Goal: Task Accomplishment & Management: Manage account settings

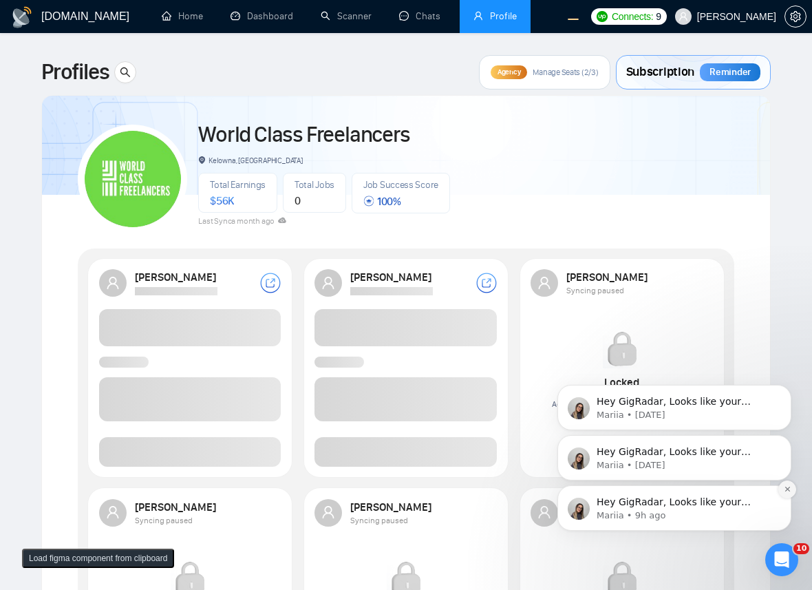
click at [783, 486] on icon "Dismiss notification" at bounding box center [787, 489] width 8 height 8
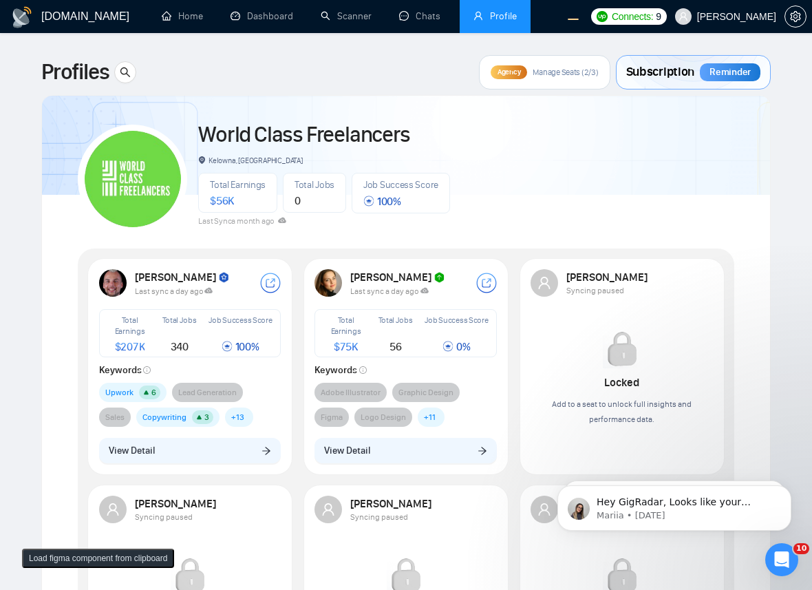
click at [197, 462] on button "View Detail" at bounding box center [190, 450] width 182 height 26
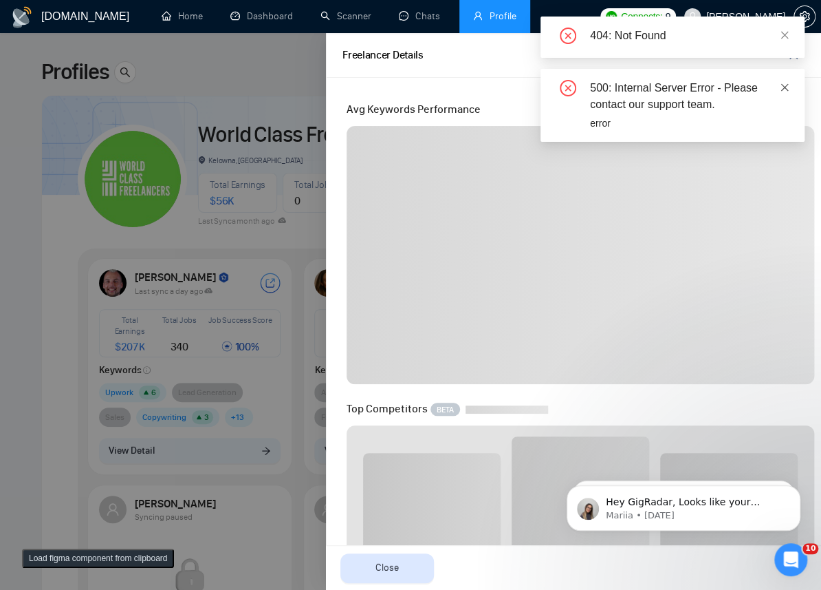
scroll to position [300, 0]
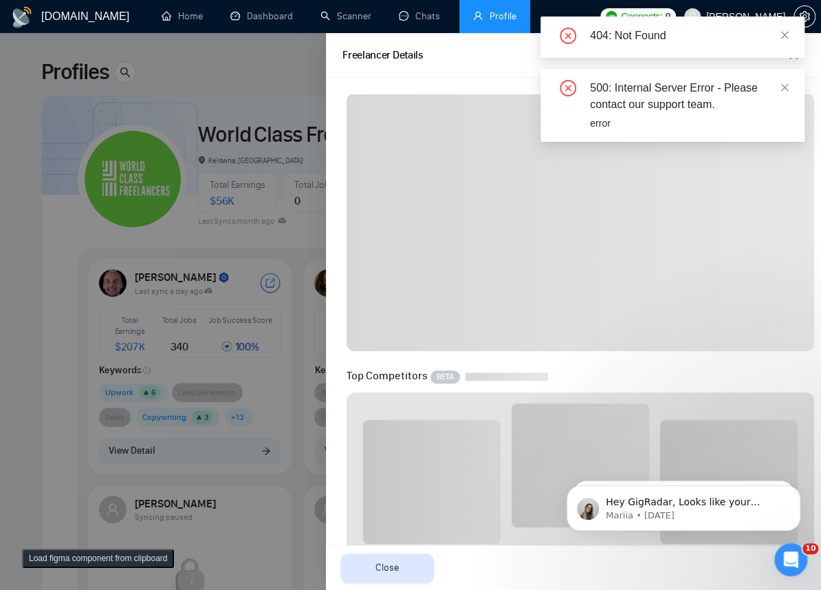
click at [779, 85] on div "500: Internal Server Error - Please contact our support team." at bounding box center [689, 96] width 198 height 33
click at [785, 85] on icon "close" at bounding box center [785, 87] width 8 height 8
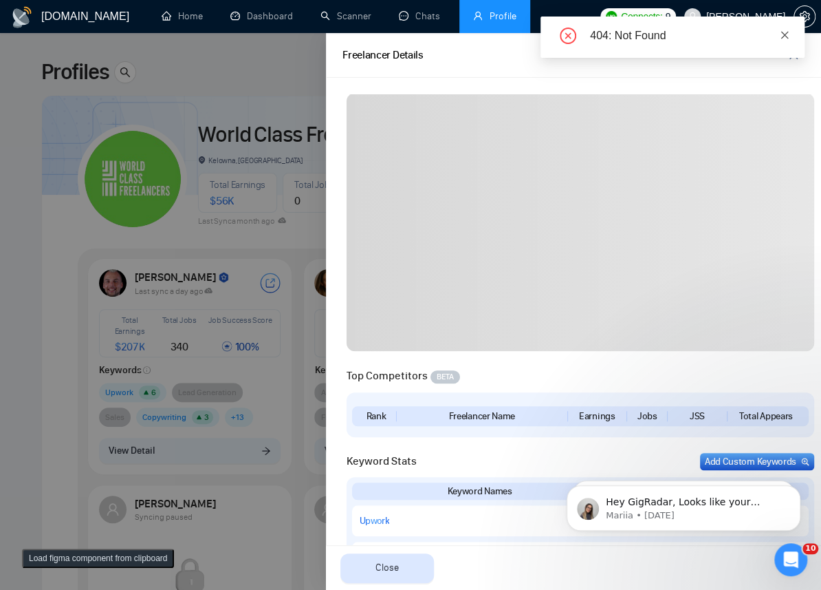
click at [785, 33] on icon "close" at bounding box center [785, 35] width 8 height 8
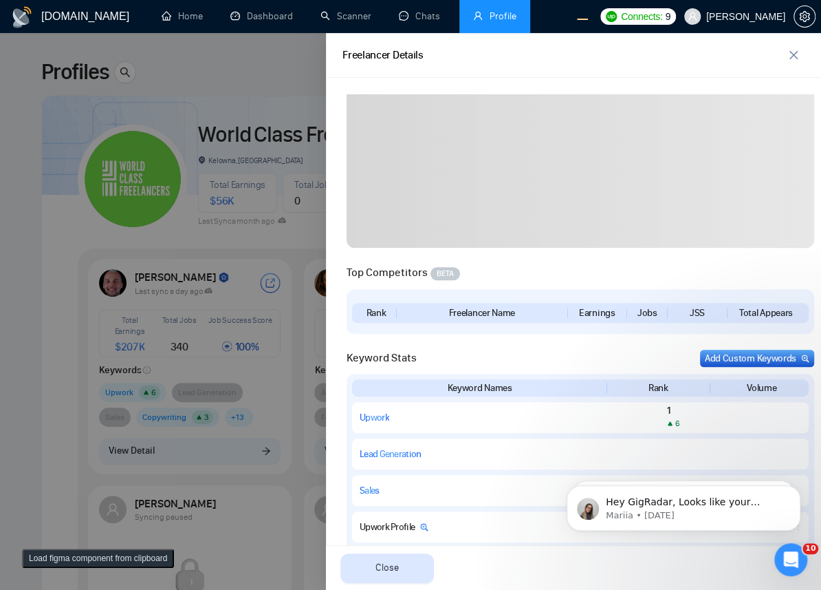
scroll to position [600, 0]
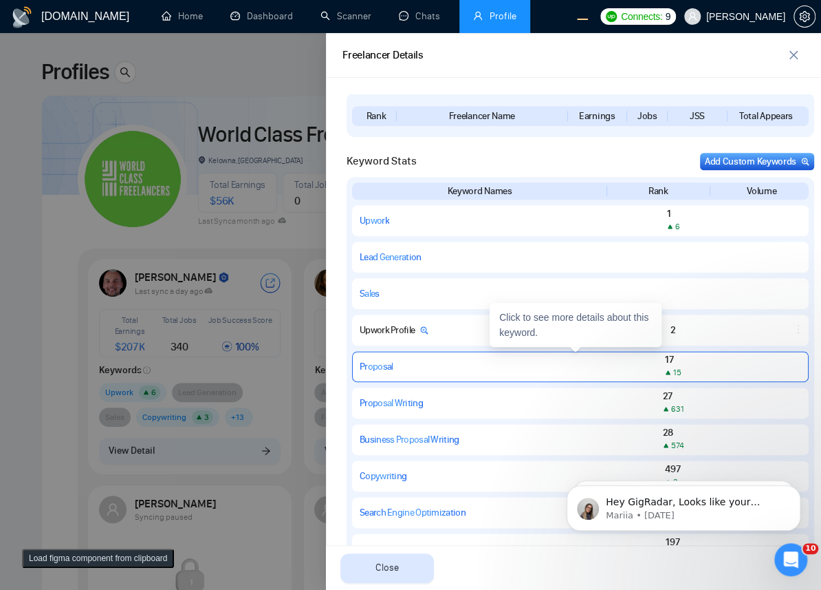
click at [434, 367] on div "Proposal" at bounding box center [478, 366] width 237 height 12
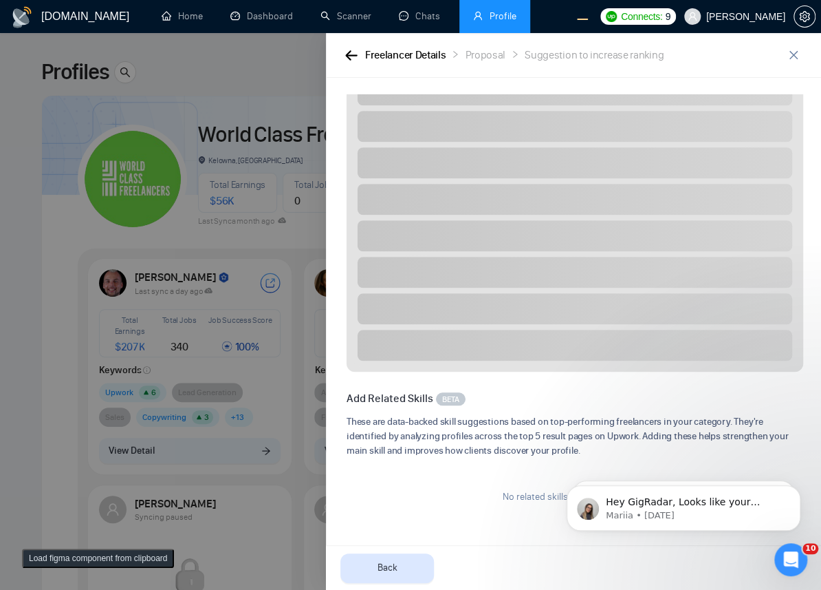
scroll to position [0, 0]
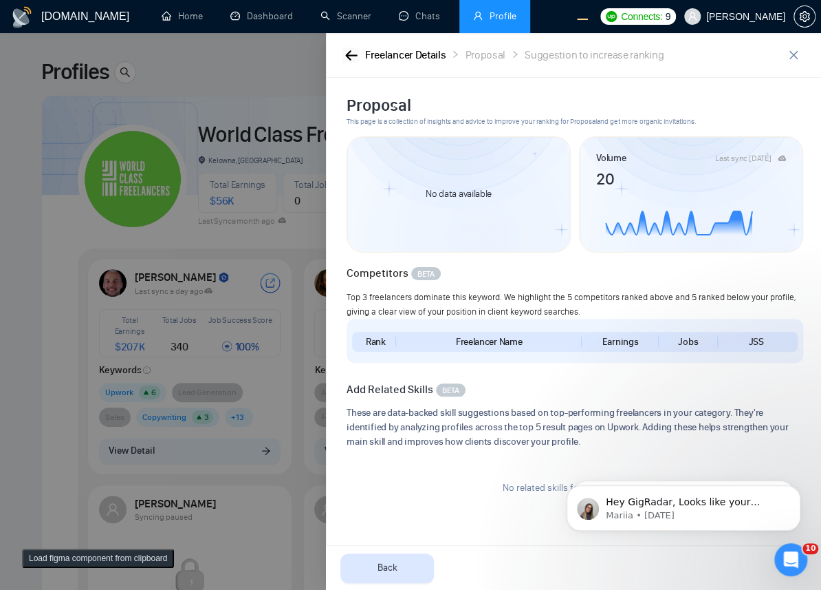
click at [348, 52] on icon "button" at bounding box center [351, 55] width 12 height 10
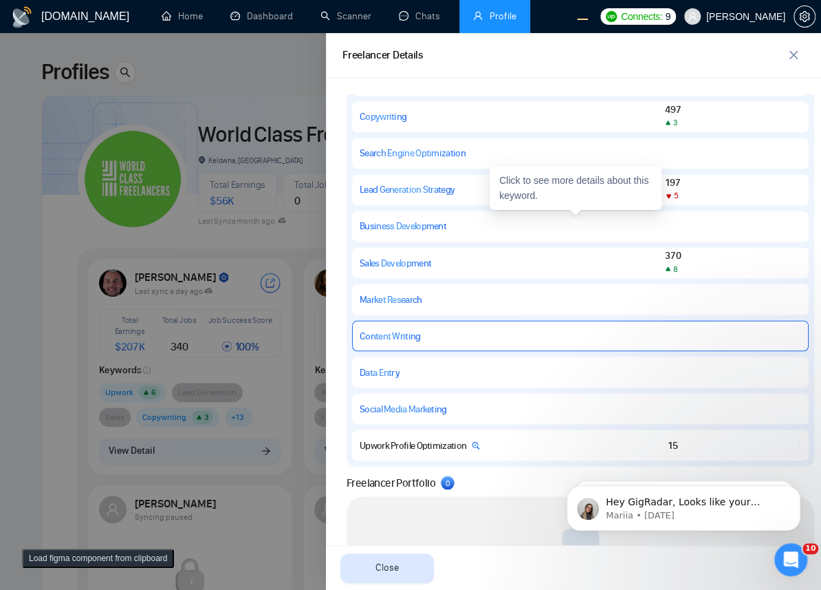
scroll to position [840, 0]
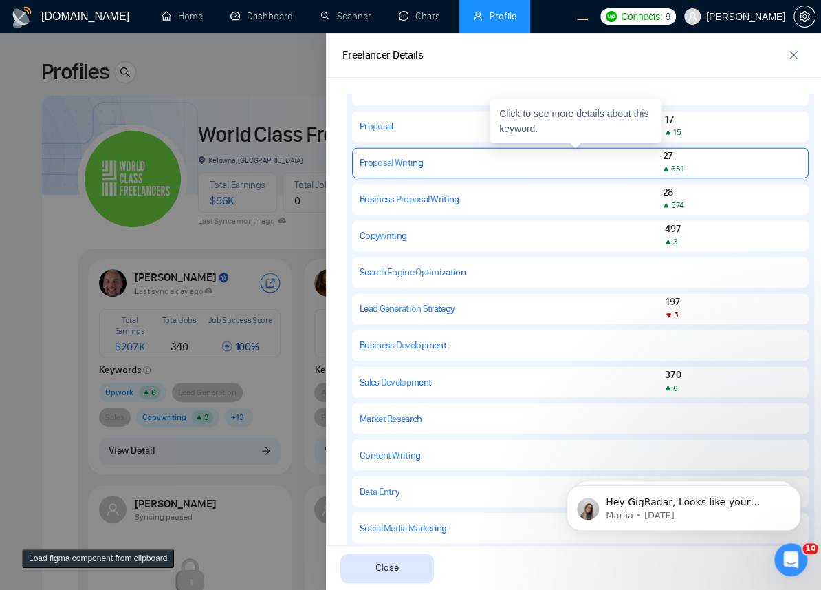
click at [499, 160] on div "Proposal Writing" at bounding box center [478, 163] width 237 height 12
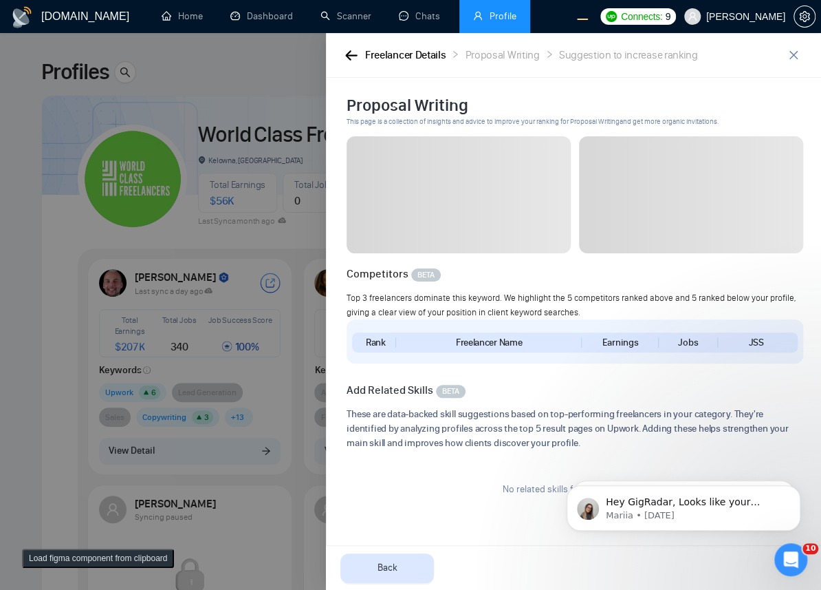
scroll to position [0, 0]
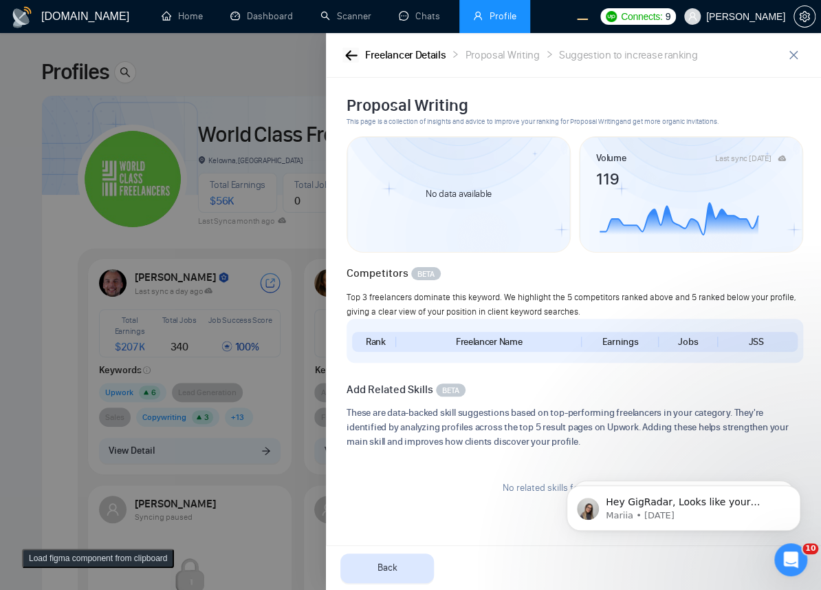
click at [347, 58] on icon "button" at bounding box center [351, 55] width 12 height 10
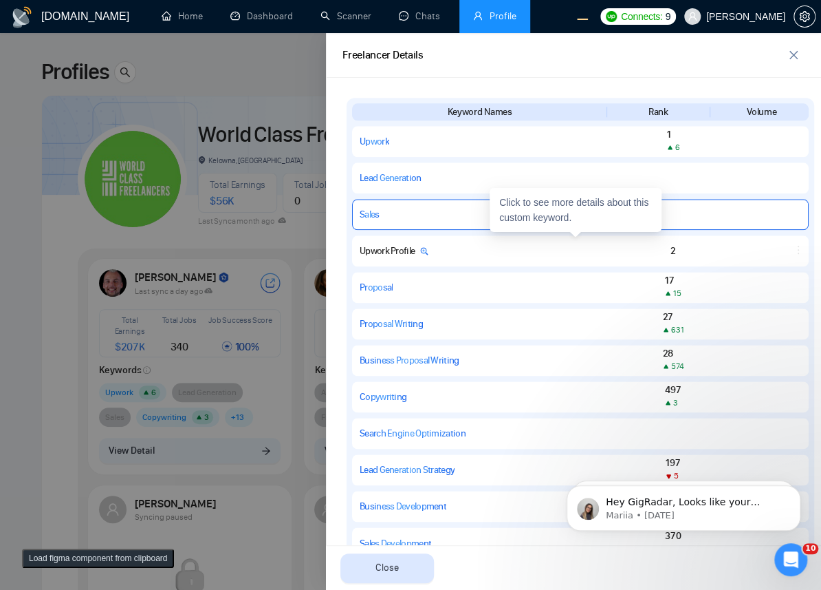
scroll to position [675, 0]
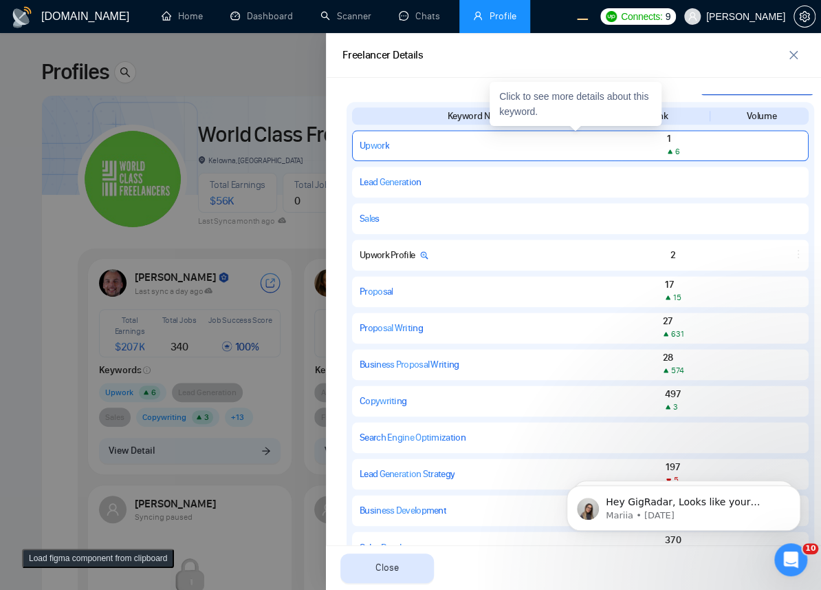
click at [531, 136] on div "Upwork 1 6" at bounding box center [580, 145] width 457 height 31
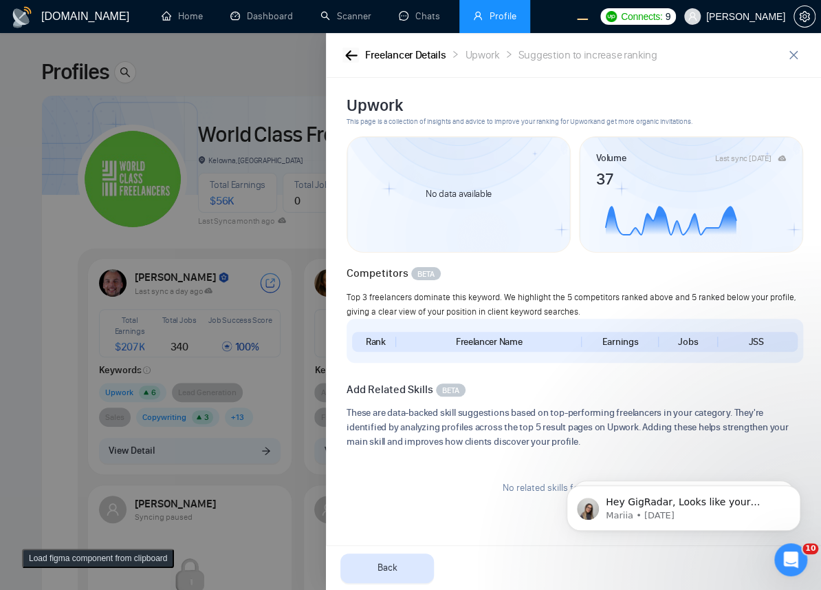
scroll to position [0, 0]
click at [347, 51] on icon "button" at bounding box center [351, 55] width 12 height 10
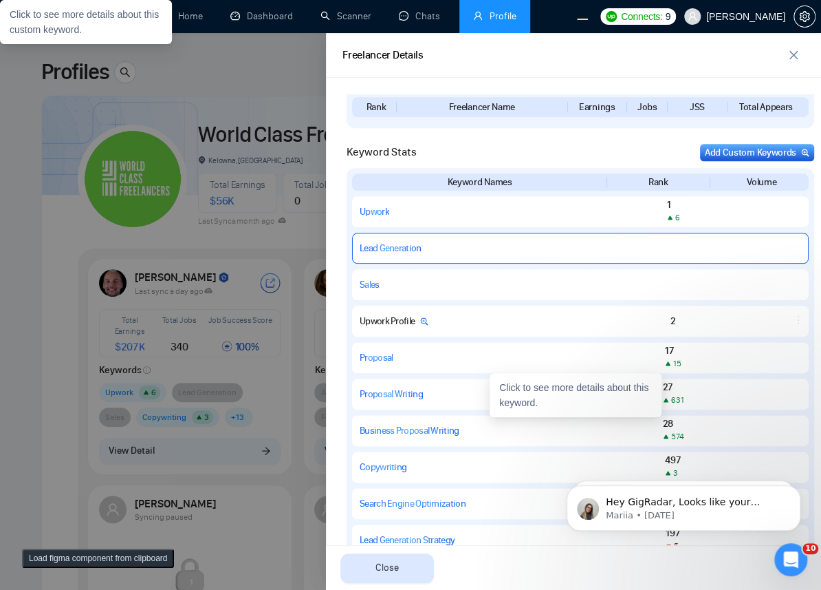
scroll to position [525, 0]
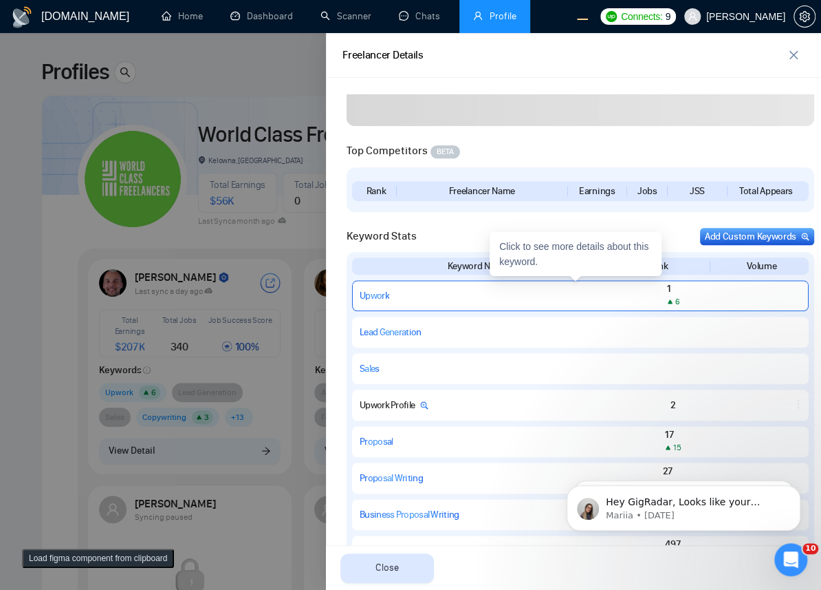
click at [443, 295] on div "Upwork" at bounding box center [478, 296] width 237 height 12
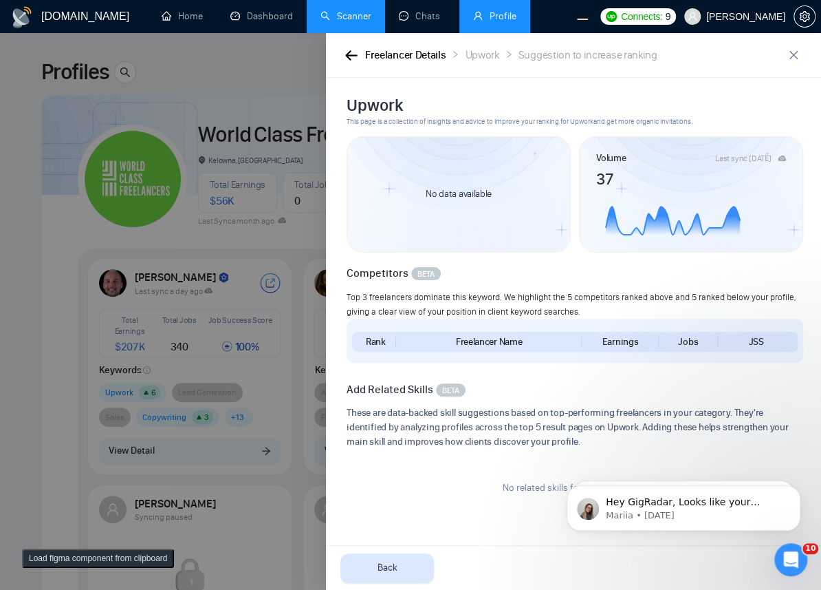
scroll to position [0, 0]
click at [345, 54] on icon "button" at bounding box center [351, 55] width 12 height 10
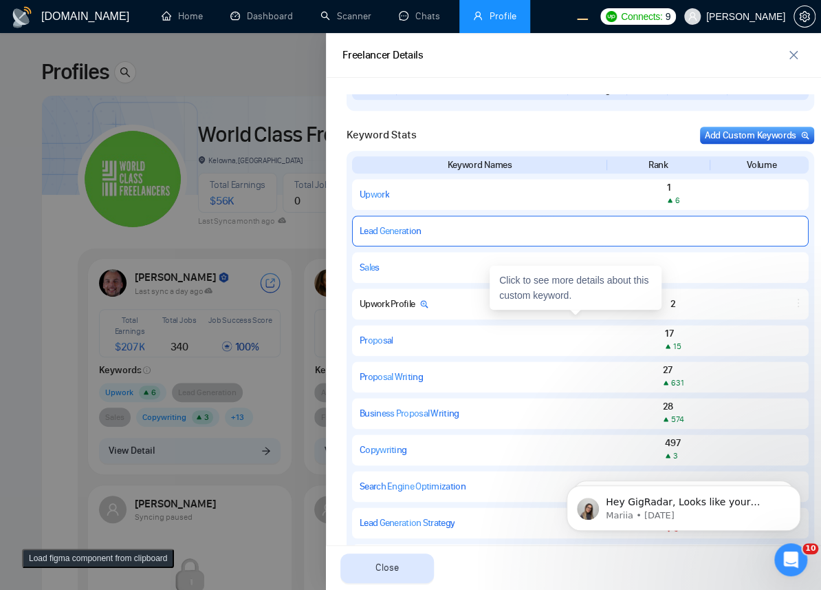
scroll to position [600, 0]
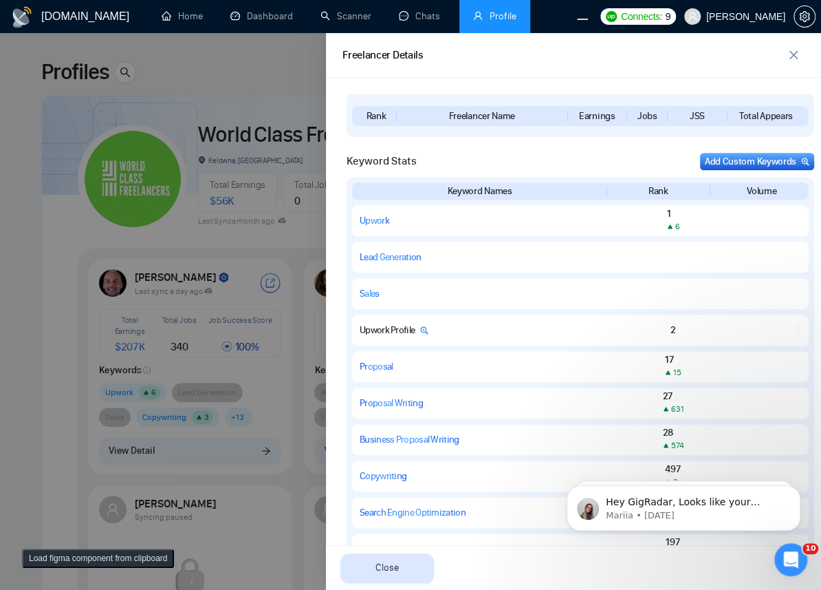
click at [214, 126] on div at bounding box center [410, 311] width 821 height 556
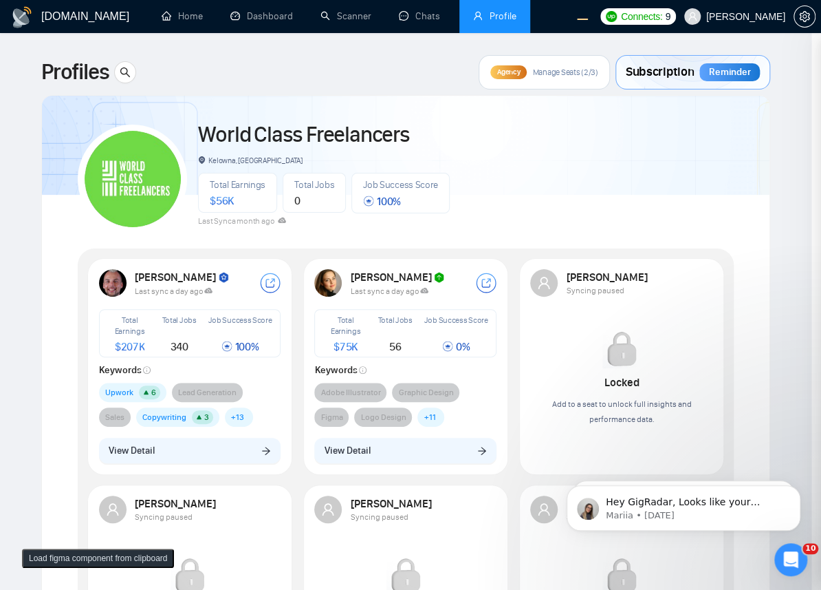
scroll to position [0, 0]
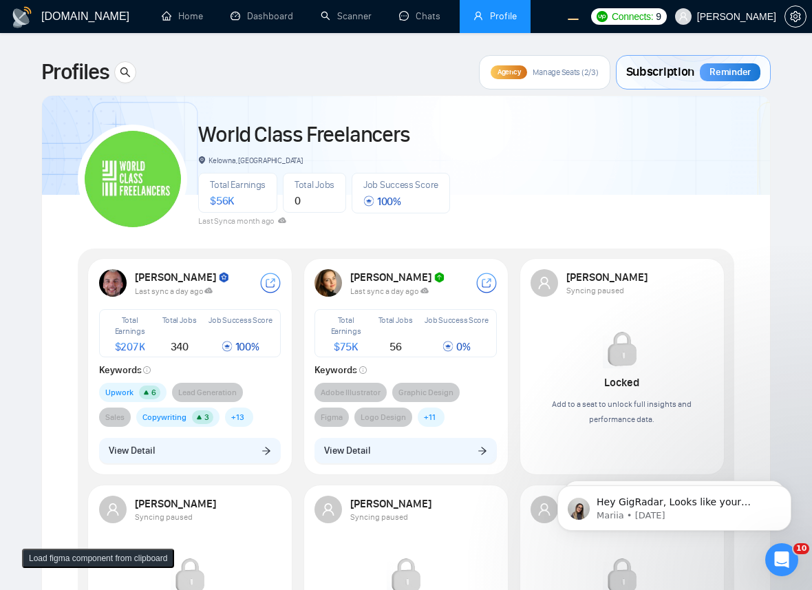
click at [194, 424] on span "Copywriting 3" at bounding box center [177, 416] width 83 height 19
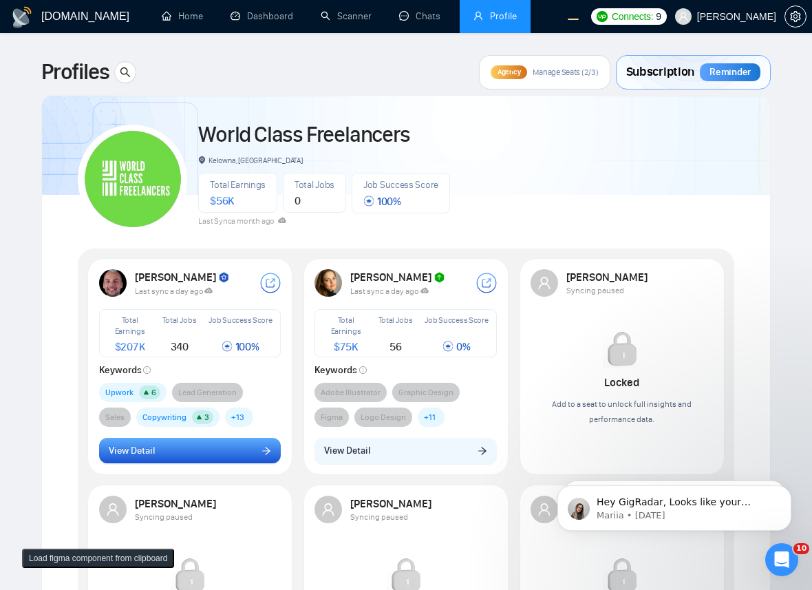
click at [177, 453] on button "View Detail" at bounding box center [190, 450] width 182 height 26
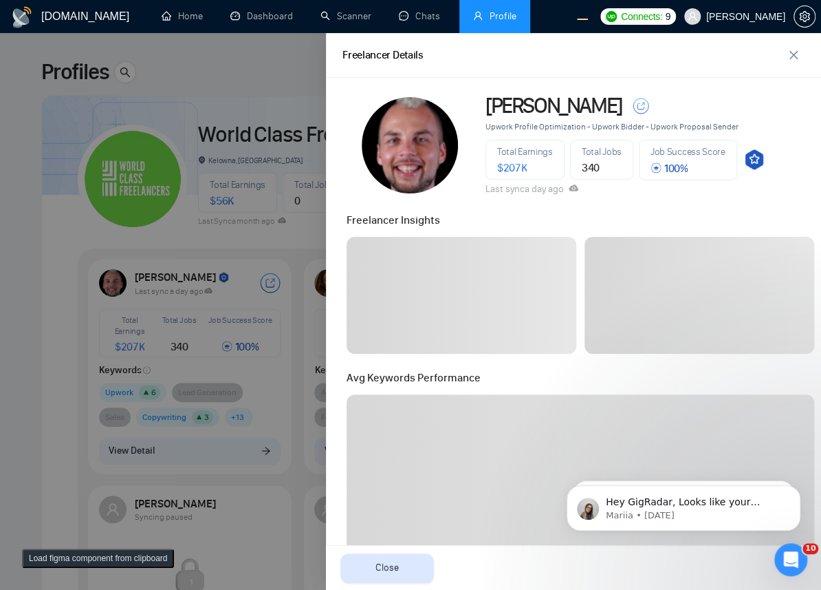
scroll to position [450, 0]
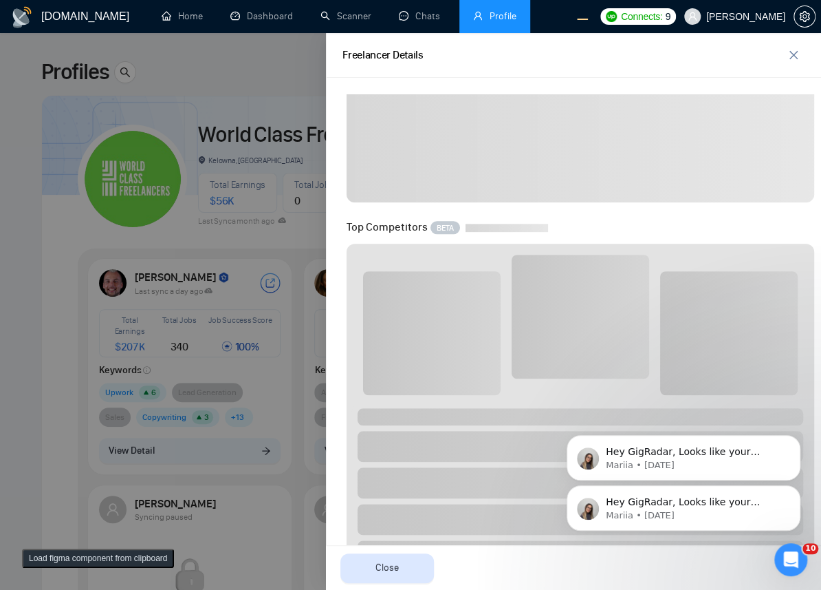
click at [795, 494] on button "Dismiss notification" at bounding box center [797, 489] width 14 height 14
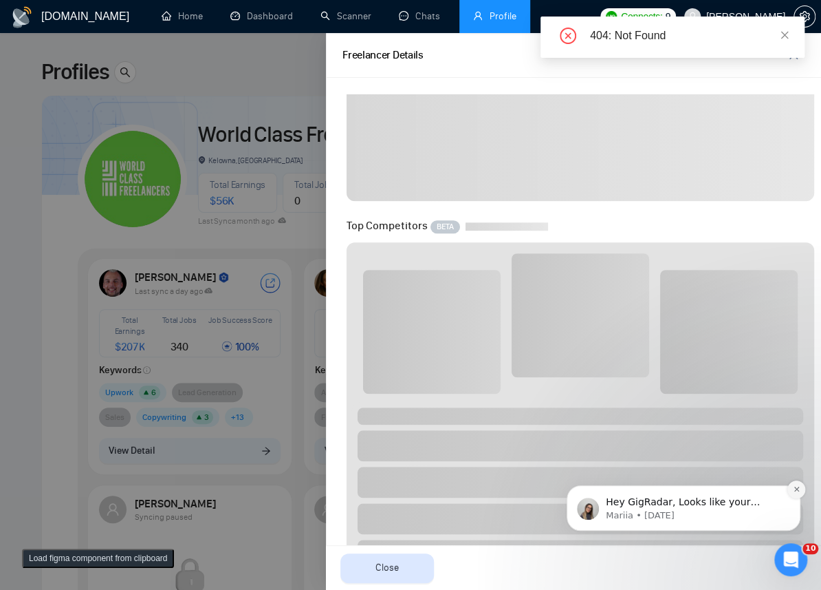
click at [797, 493] on button "Dismiss notification" at bounding box center [797, 489] width 18 height 18
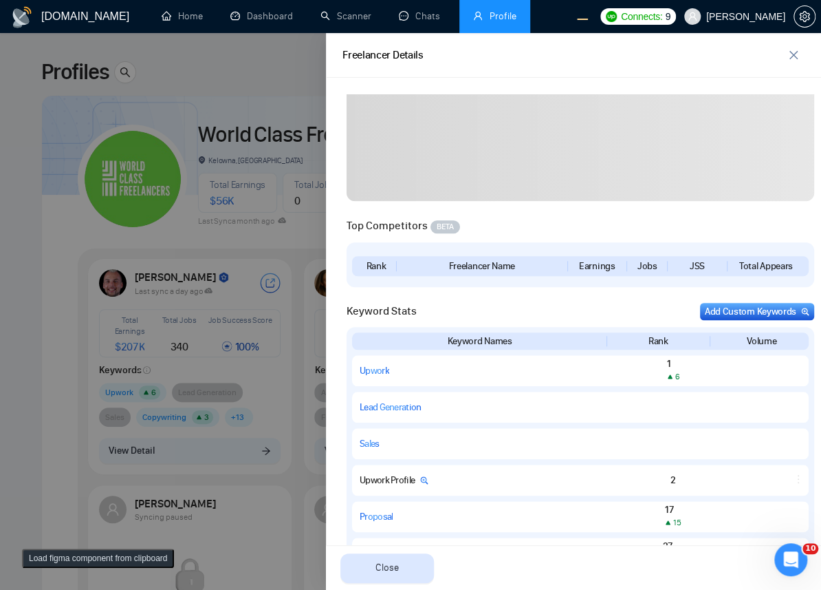
click at [235, 234] on div at bounding box center [410, 311] width 821 height 556
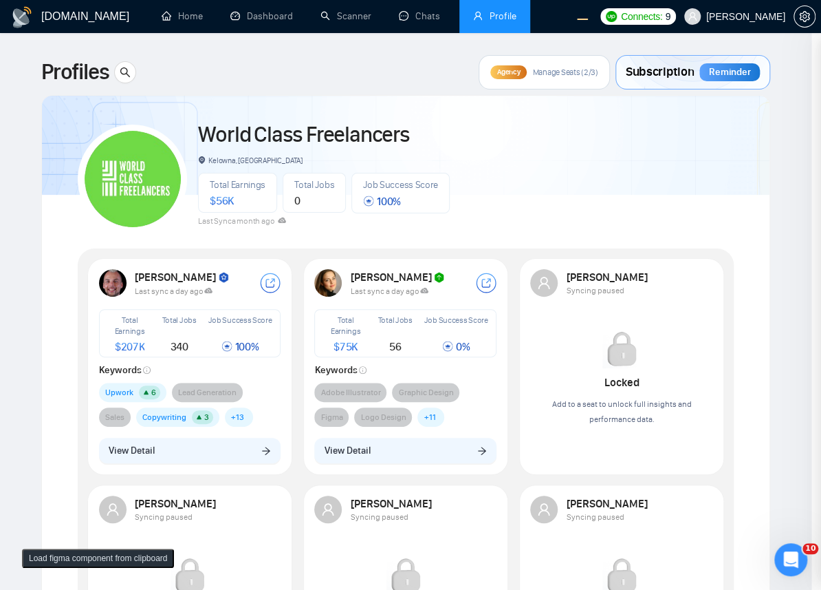
scroll to position [0, 0]
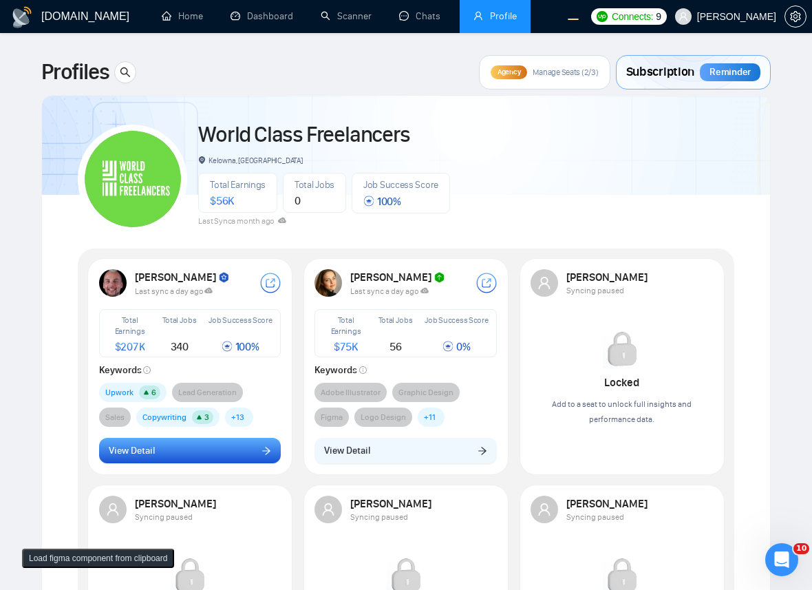
click at [213, 448] on button "View Detail" at bounding box center [190, 450] width 182 height 26
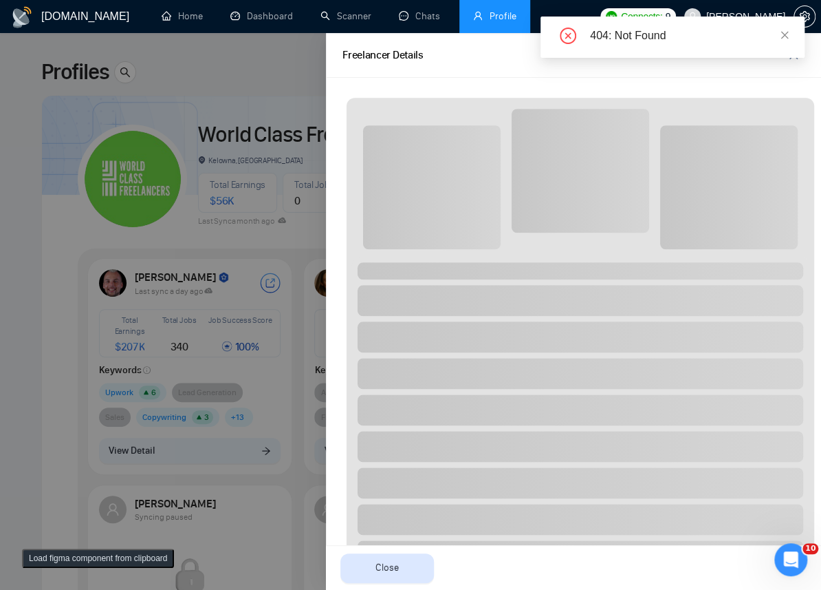
scroll to position [675, 0]
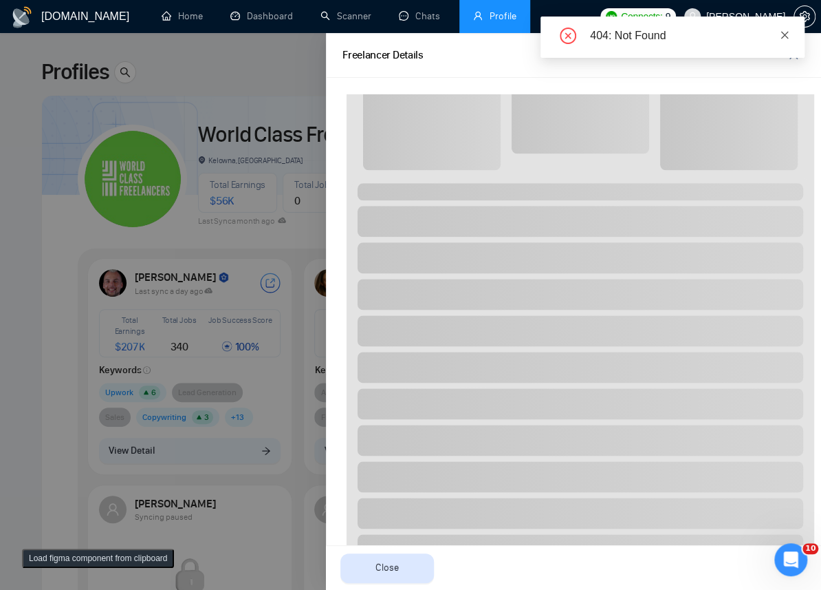
click at [782, 33] on icon "close" at bounding box center [785, 35] width 10 height 10
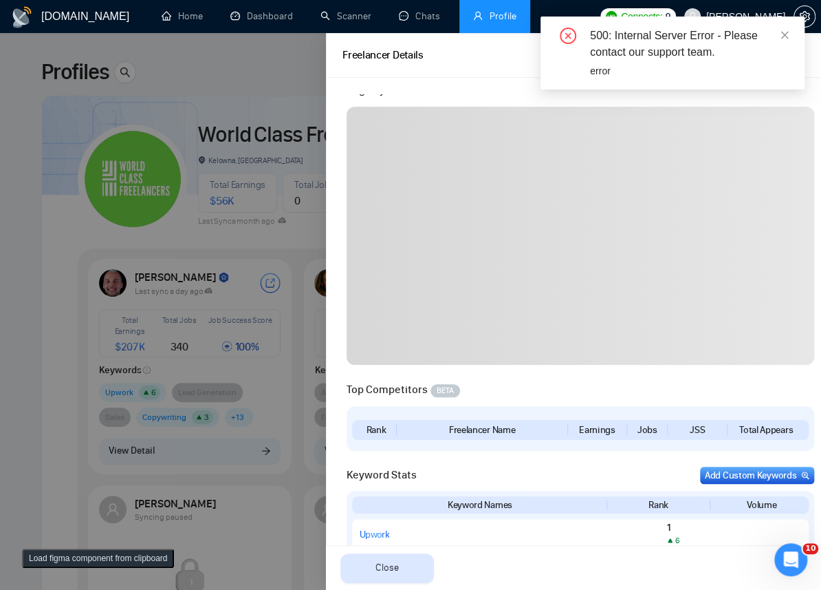
scroll to position [375, 0]
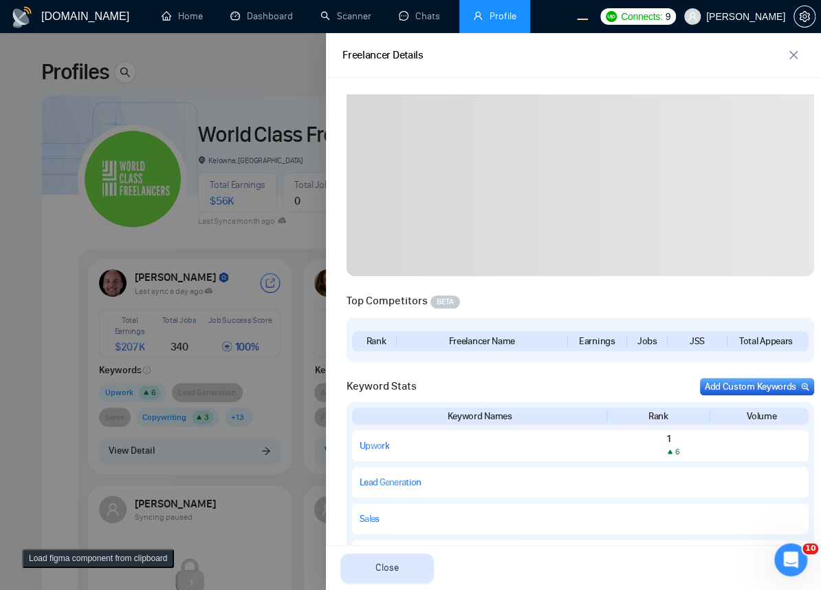
click at [250, 281] on div at bounding box center [410, 311] width 821 height 556
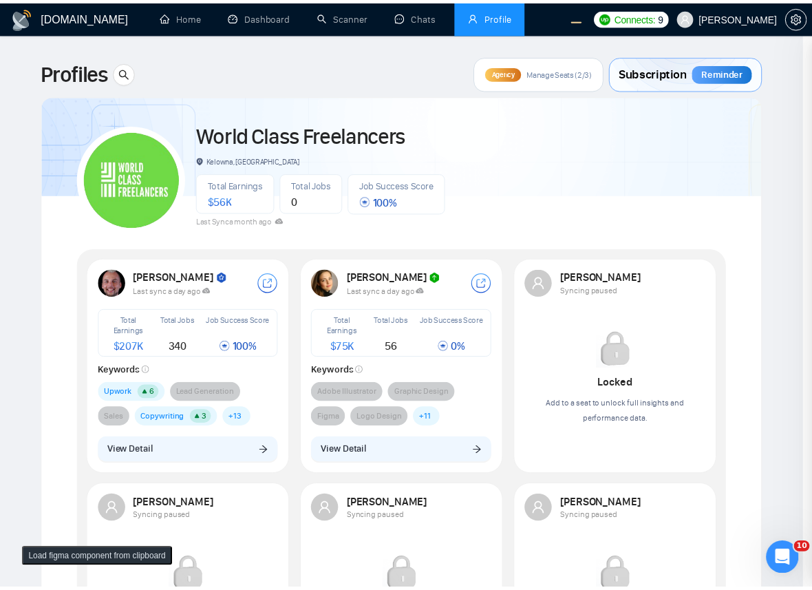
scroll to position [0, 0]
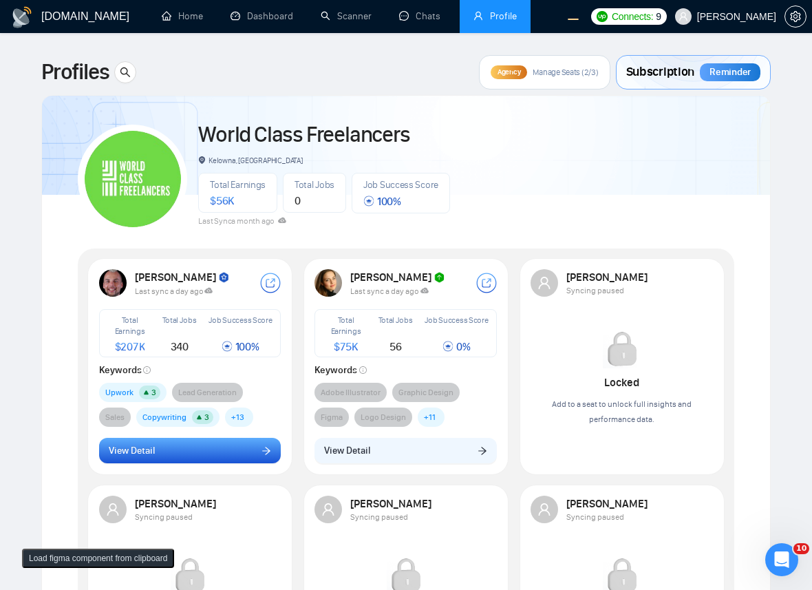
click at [237, 454] on button "View Detail" at bounding box center [190, 450] width 182 height 26
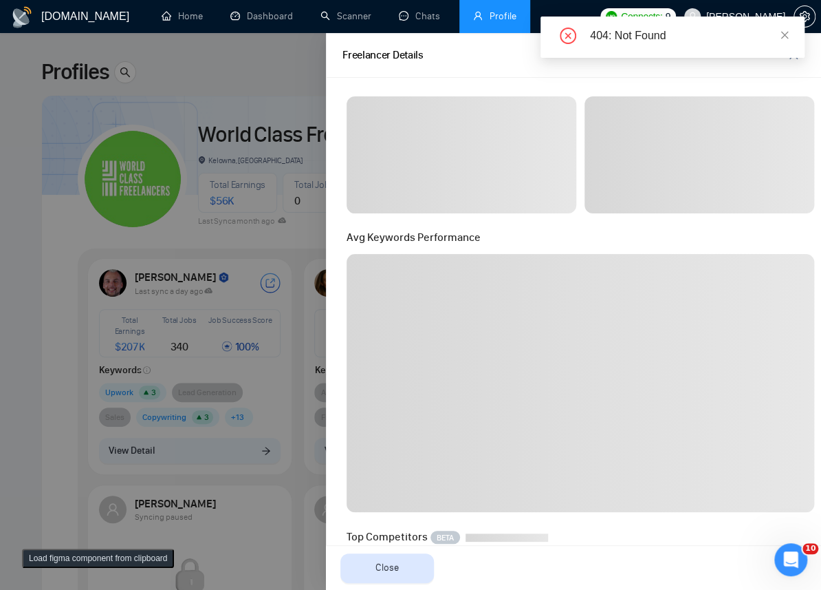
scroll to position [825, 0]
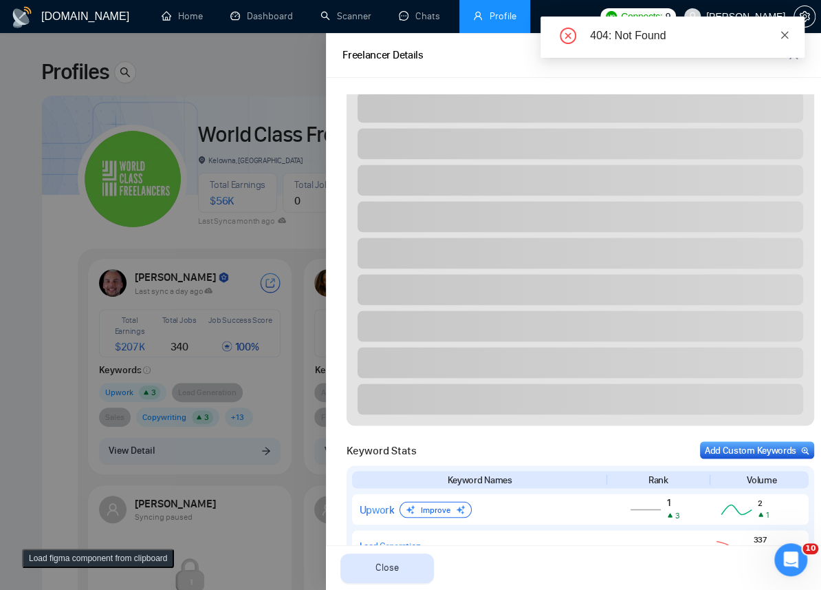
click at [784, 36] on icon "close" at bounding box center [785, 35] width 10 height 10
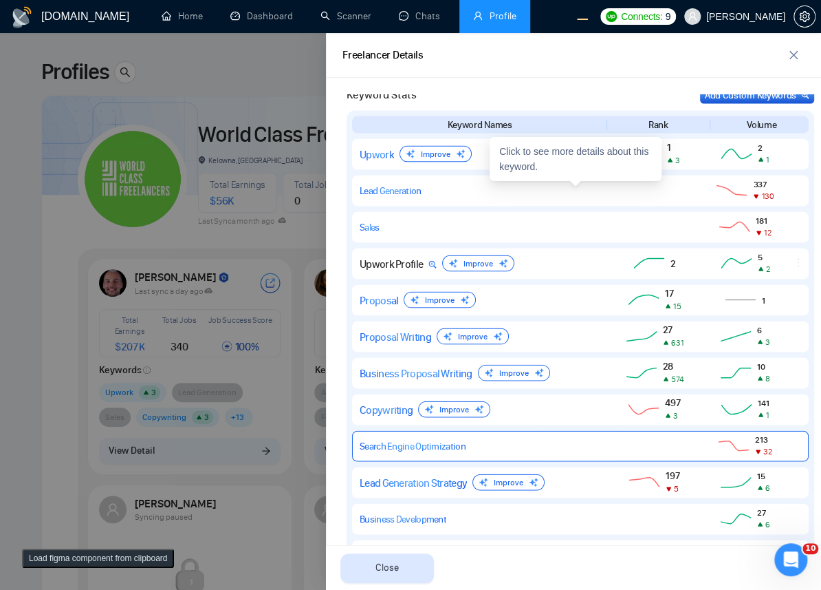
scroll to position [1087, 0]
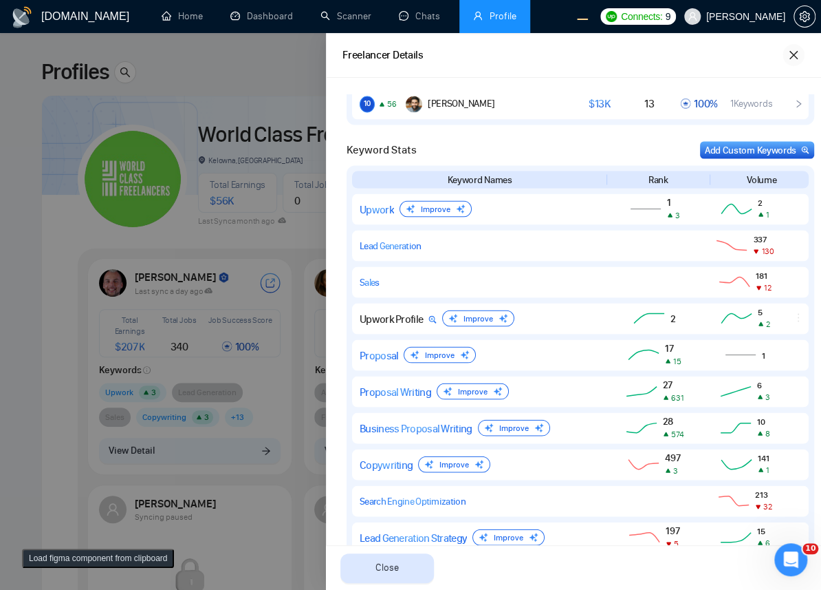
click at [790, 46] on button "button" at bounding box center [794, 55] width 22 height 22
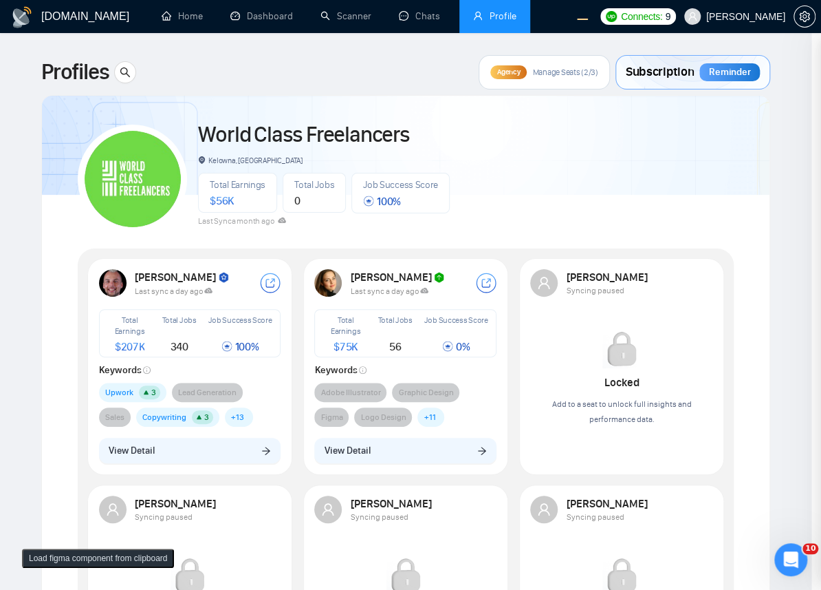
scroll to position [0, 0]
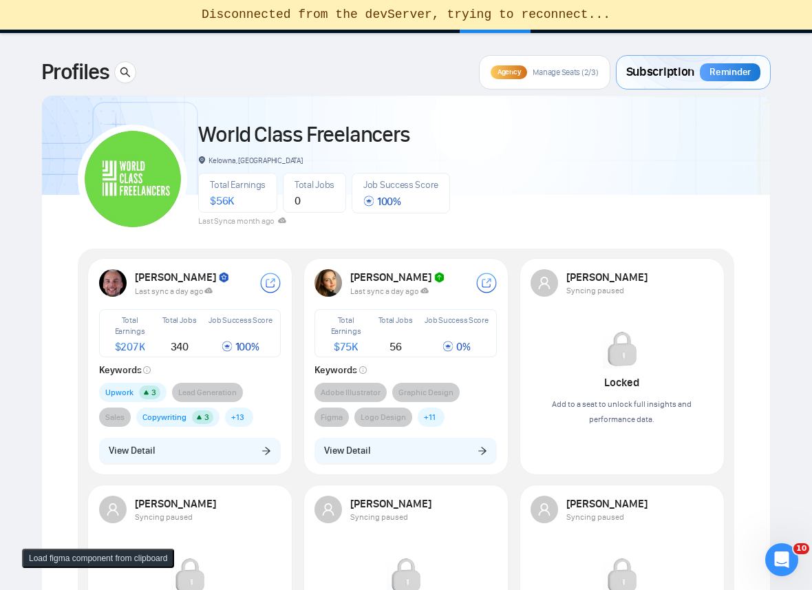
click at [686, 180] on div "World Class Freelancers Kelowna, Canada Total Earnings $ 56K Total Jobs 0 Job S…" at bounding box center [406, 173] width 656 height 122
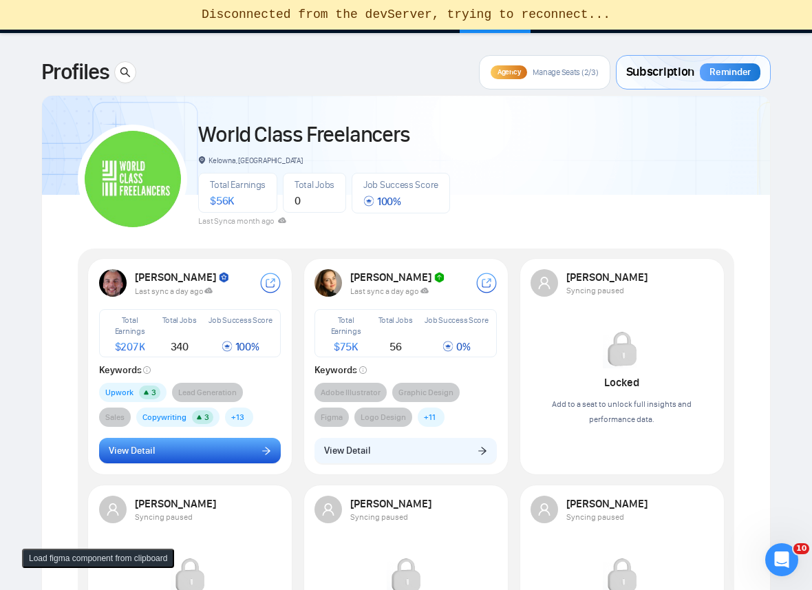
click at [196, 455] on button "View Detail" at bounding box center [190, 450] width 182 height 26
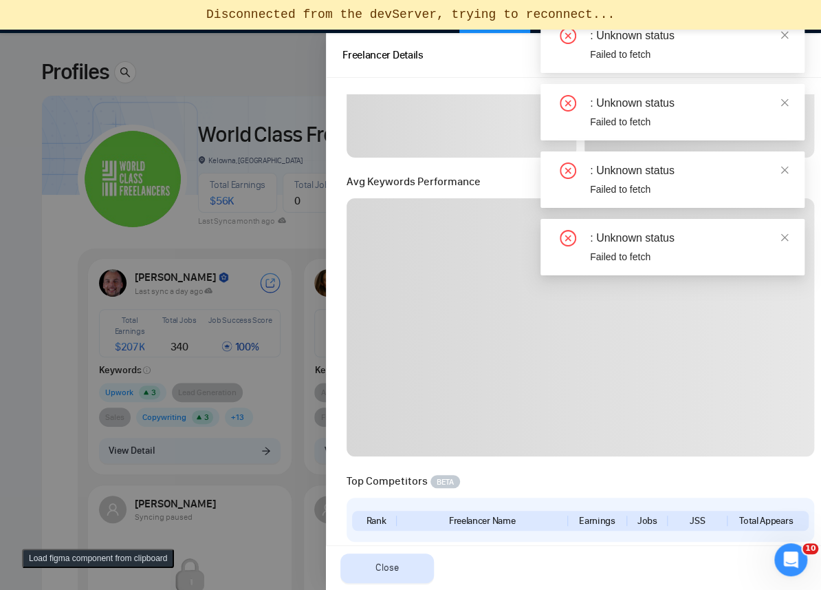
scroll to position [300, 0]
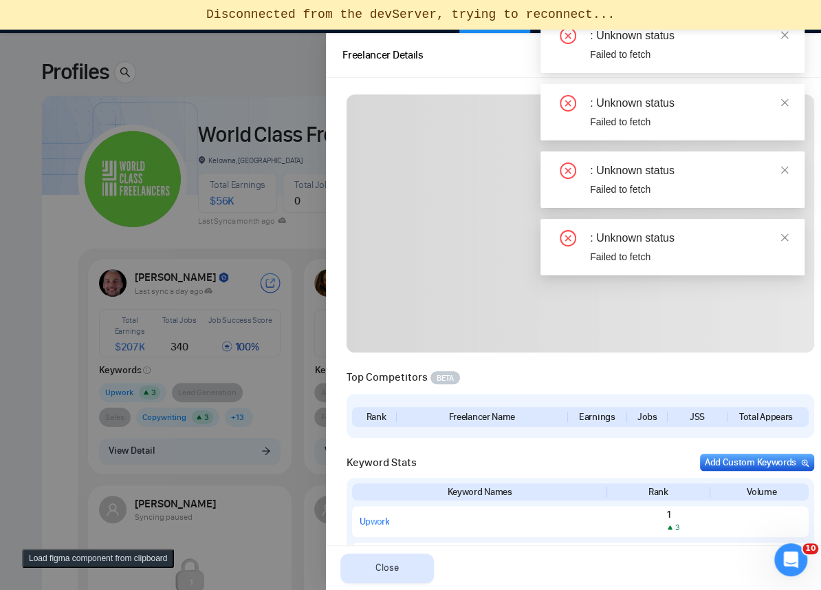
click at [781, 177] on div ": Unknown status" at bounding box center [689, 170] width 198 height 17
click at [781, 171] on icon "close" at bounding box center [785, 170] width 10 height 10
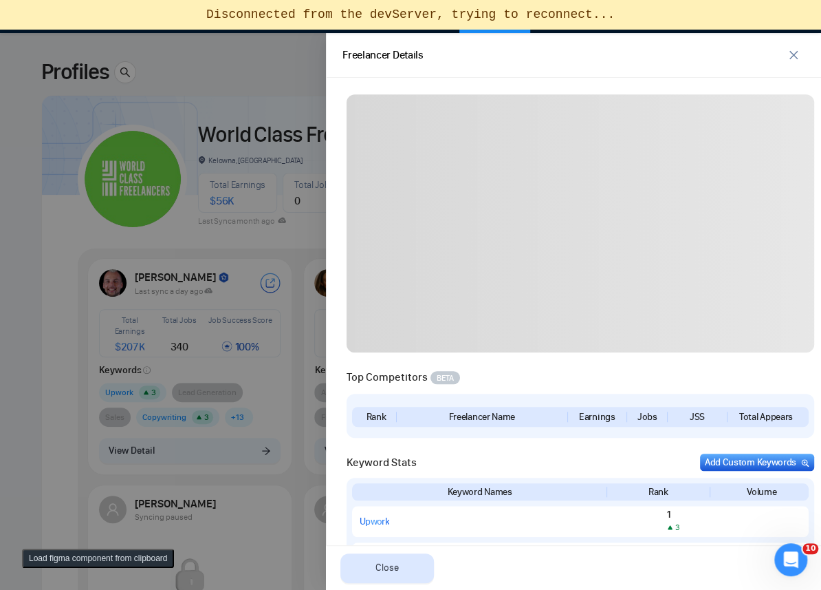
click at [168, 136] on div at bounding box center [410, 311] width 821 height 556
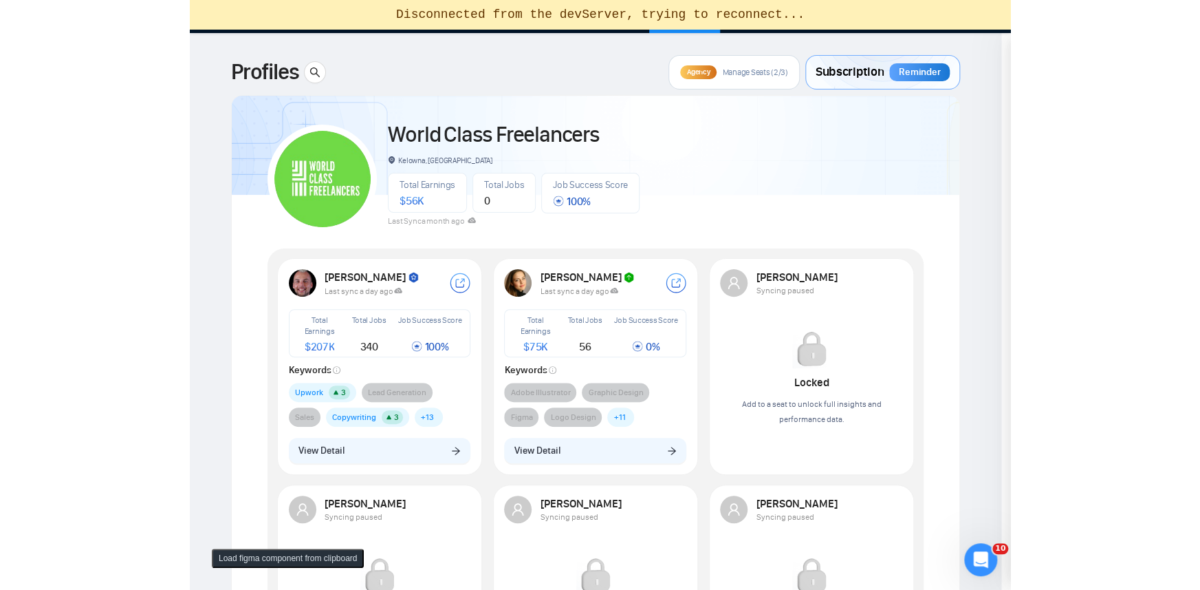
scroll to position [0, 0]
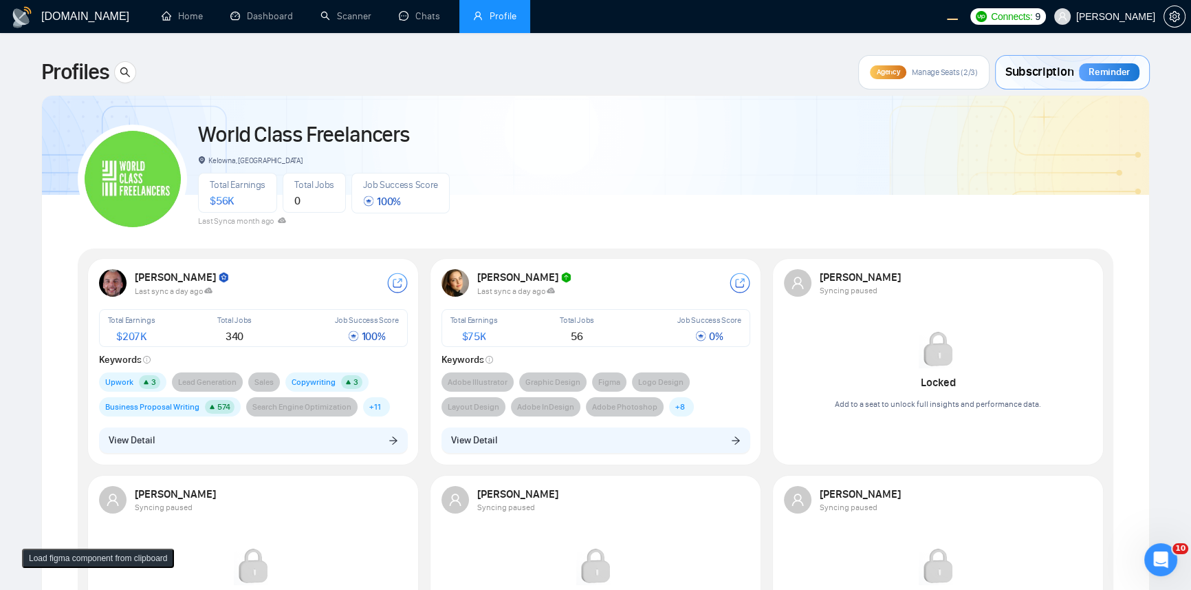
click at [204, 459] on div "Robert O'Kruk Last sync a day ago Total Earnings $ 207K Total Jobs 340 Job Succ…" at bounding box center [253, 361] width 325 height 200
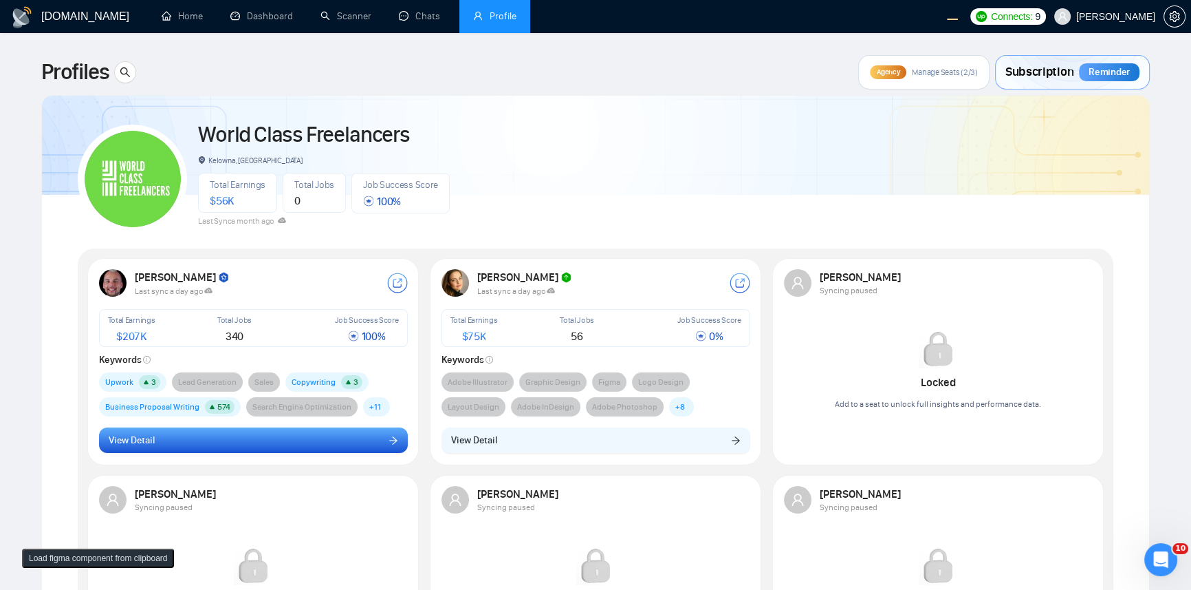
click at [232, 450] on button "View Detail" at bounding box center [253, 440] width 309 height 26
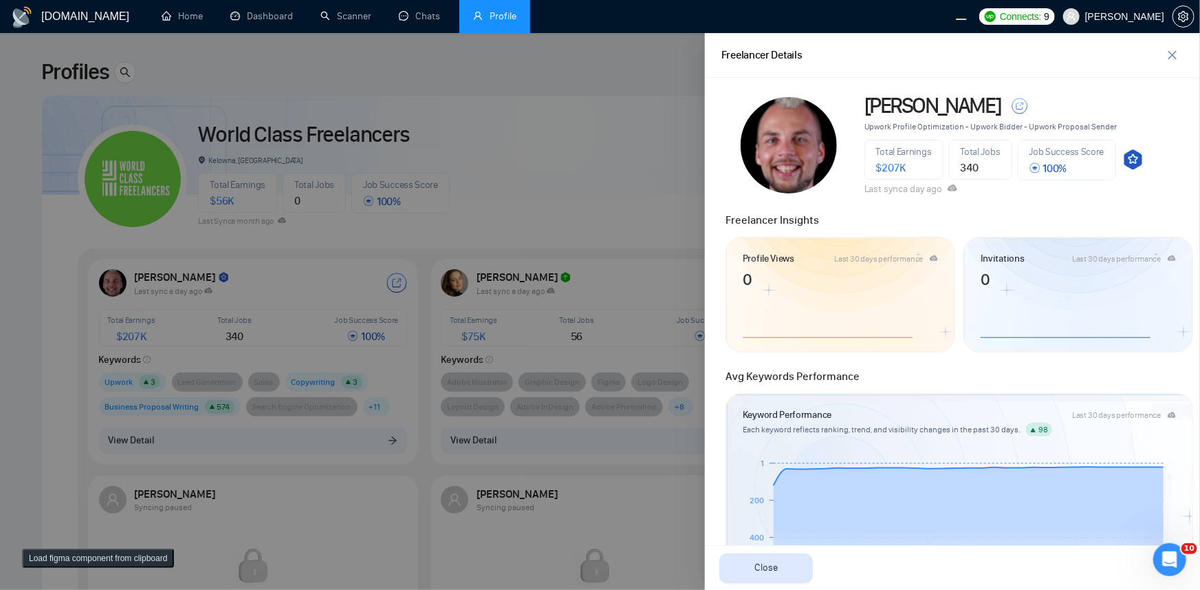
click at [571, 238] on div at bounding box center [600, 311] width 1200 height 556
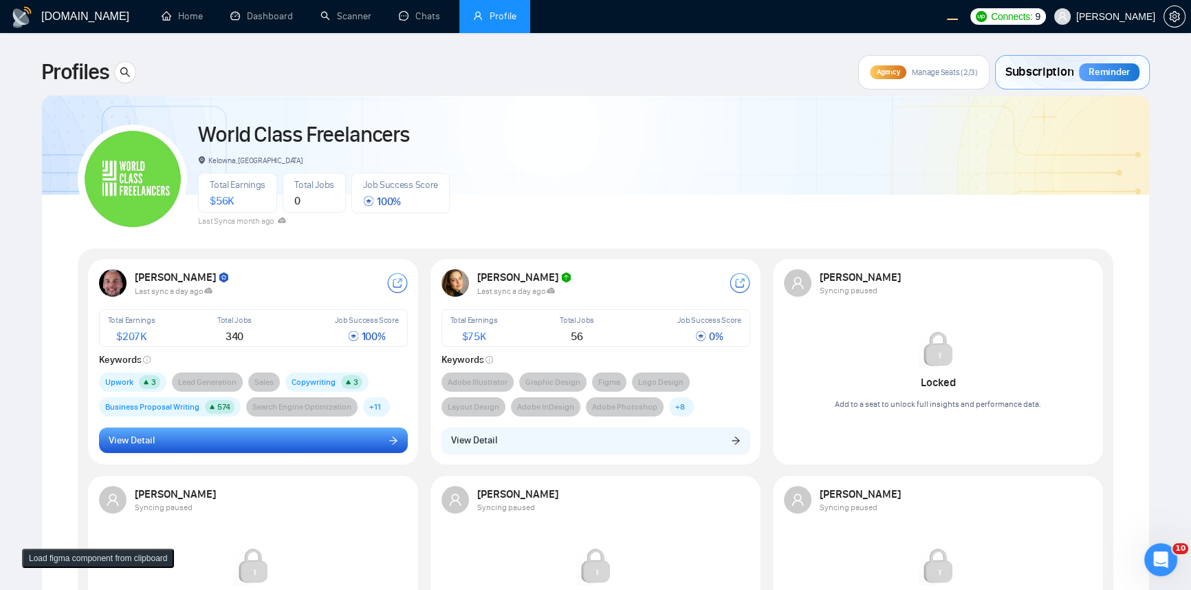
click at [324, 440] on button "View Detail" at bounding box center [253, 440] width 309 height 26
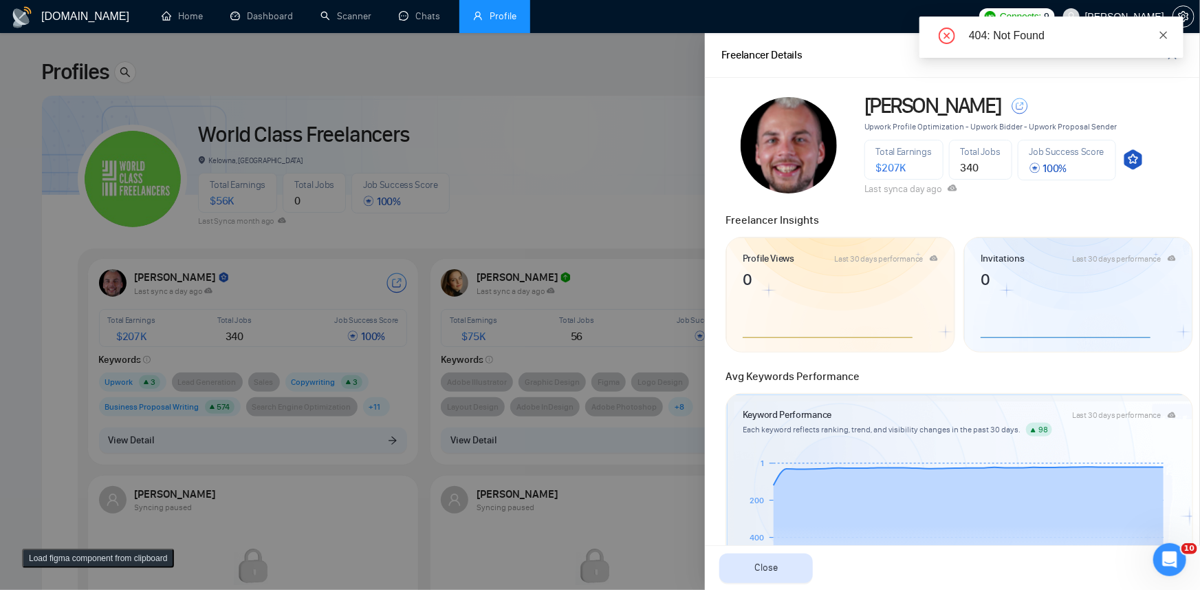
click at [1160, 36] on icon "close" at bounding box center [1164, 35] width 10 height 10
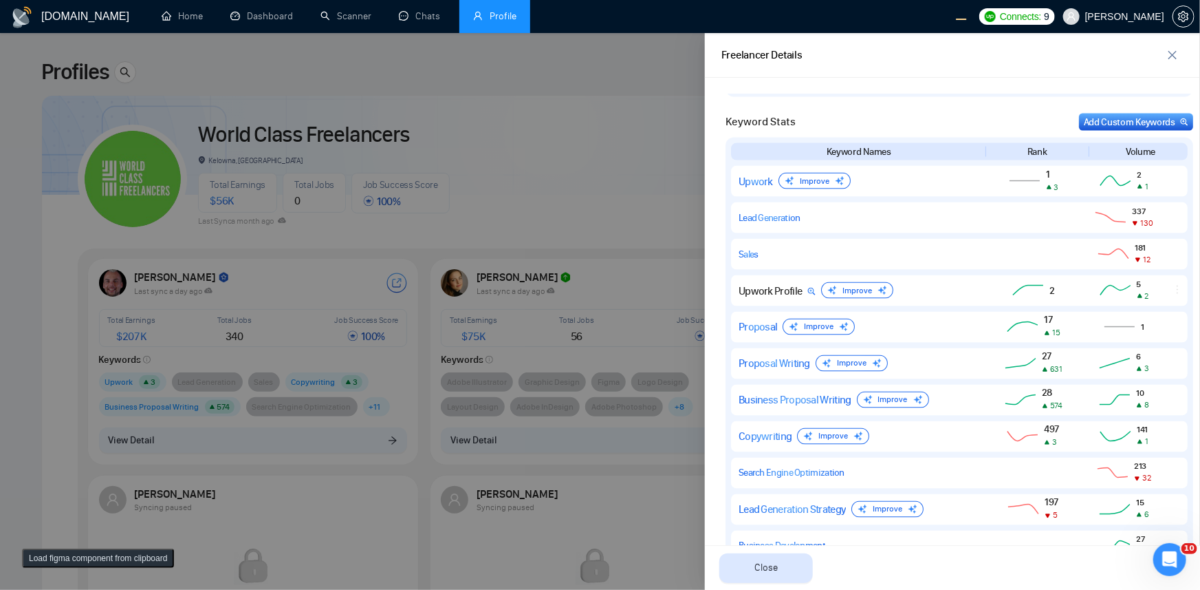
scroll to position [1125, 0]
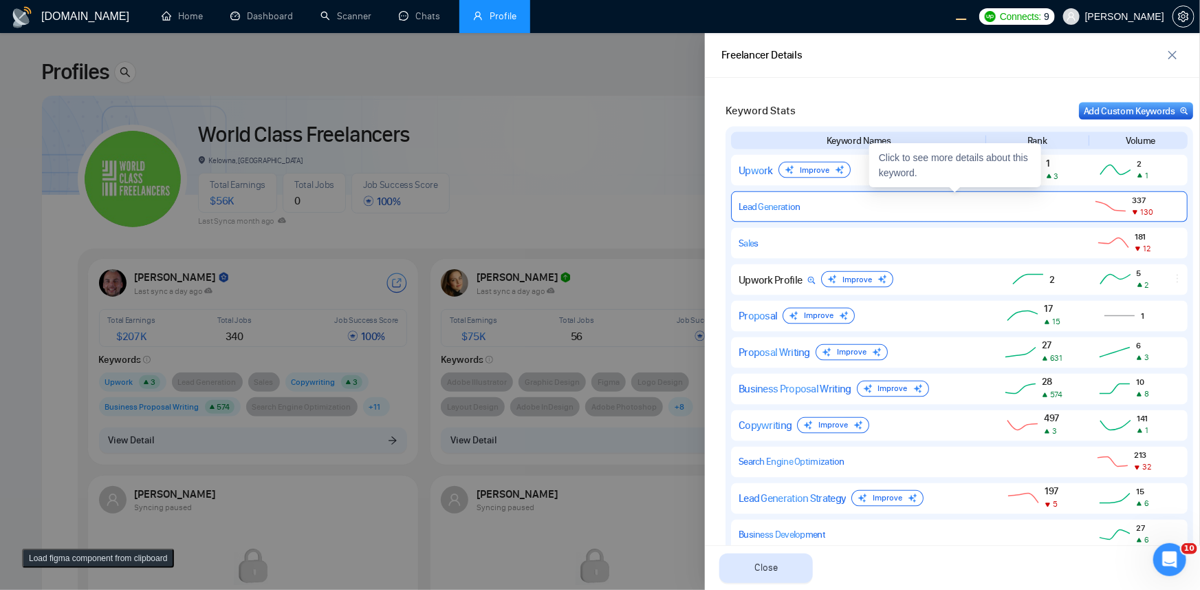
click at [929, 214] on div "Lead Generation 337 130" at bounding box center [959, 206] width 457 height 31
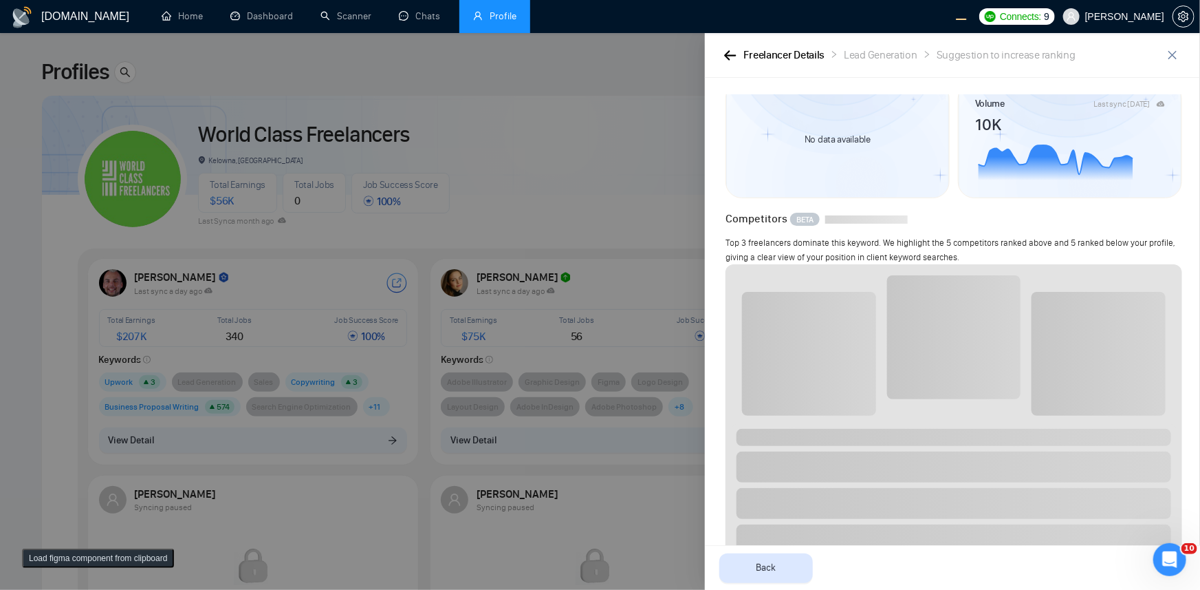
scroll to position [0, 0]
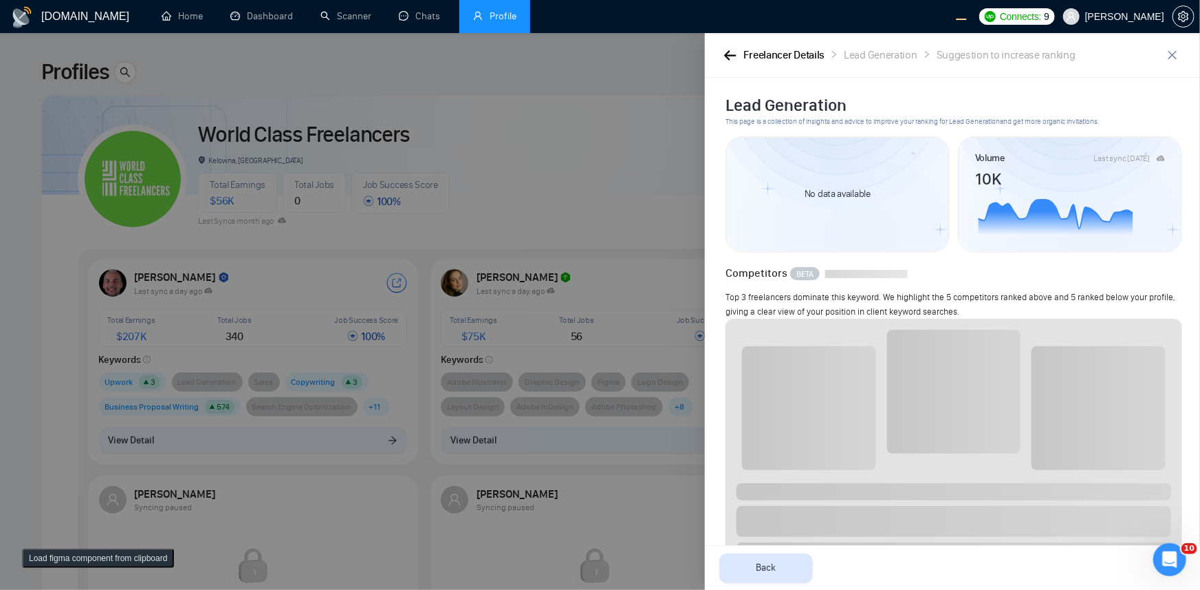
click at [726, 57] on icon "button" at bounding box center [730, 55] width 12 height 10
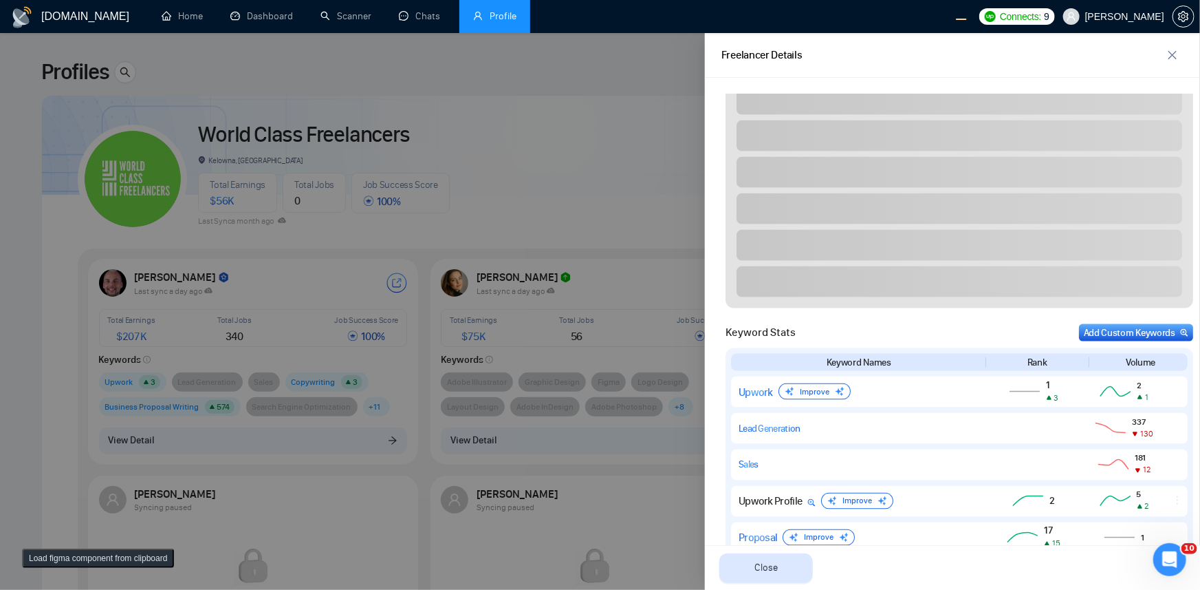
scroll to position [1050, 0]
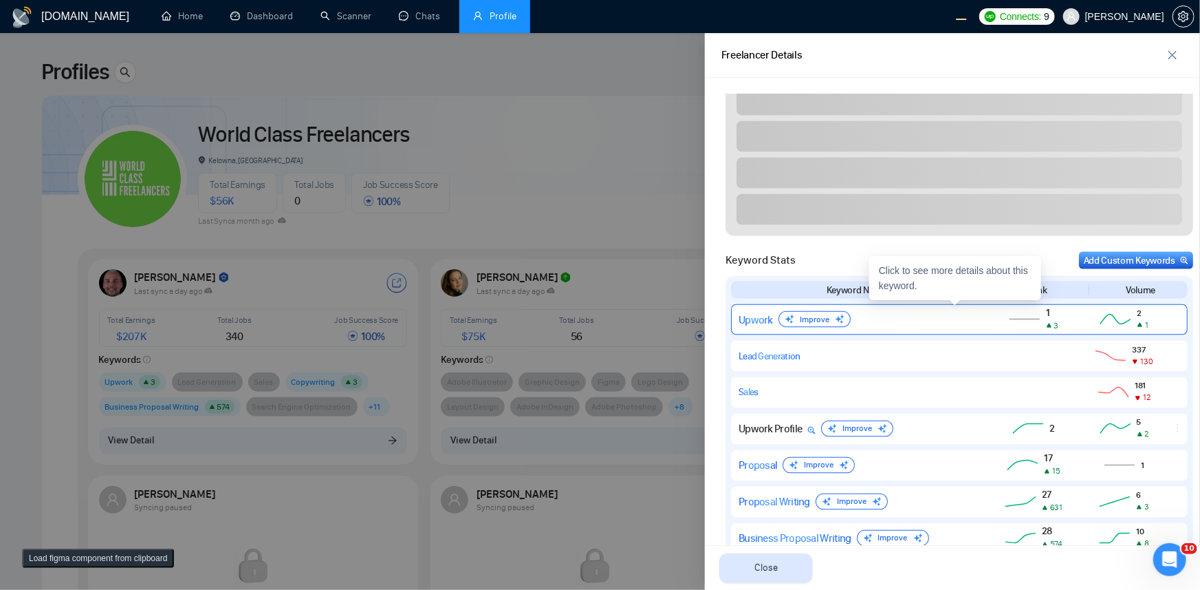
click at [922, 326] on div "Upwork Improve" at bounding box center [857, 319] width 237 height 17
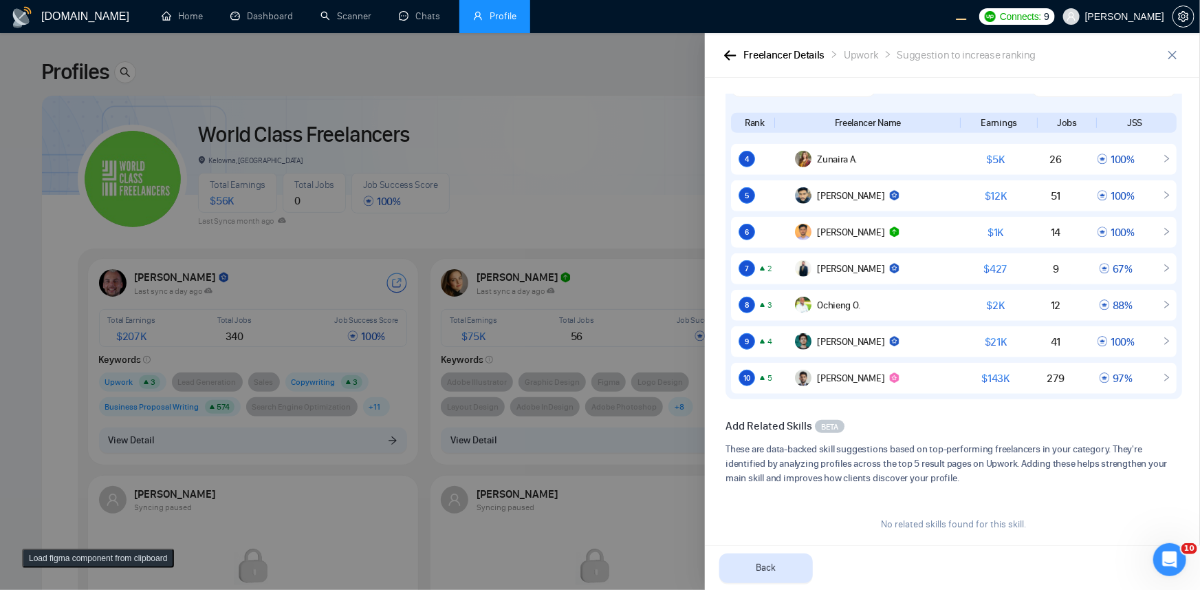
scroll to position [0, 0]
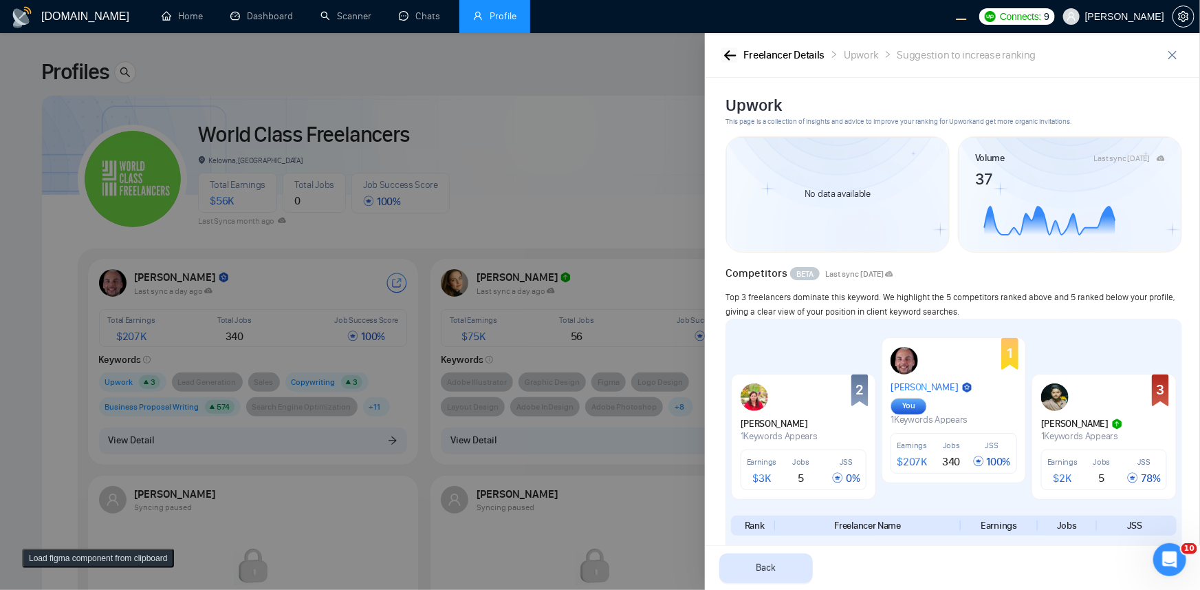
click at [722, 56] on button "button" at bounding box center [730, 54] width 17 height 15
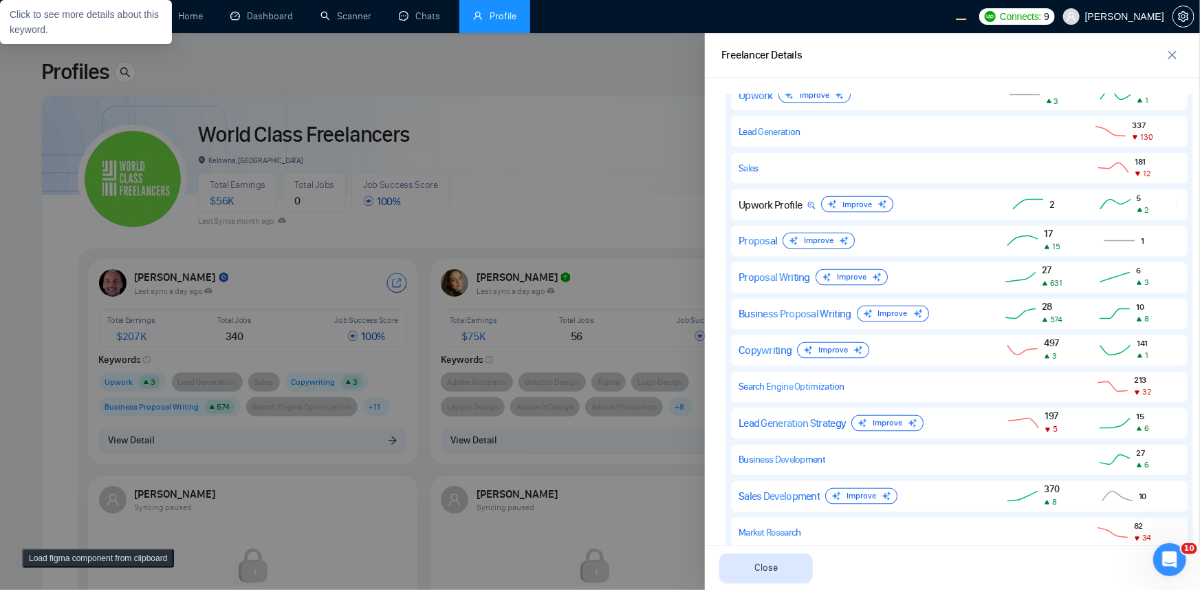
scroll to position [1500, 0]
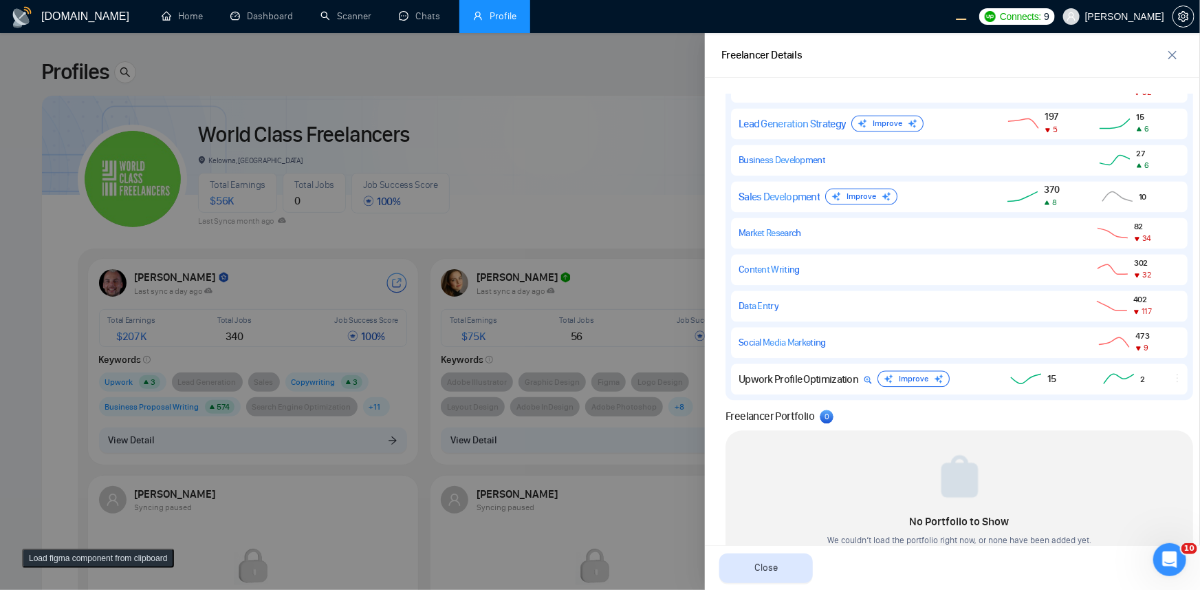
click at [572, 145] on div at bounding box center [600, 311] width 1200 height 556
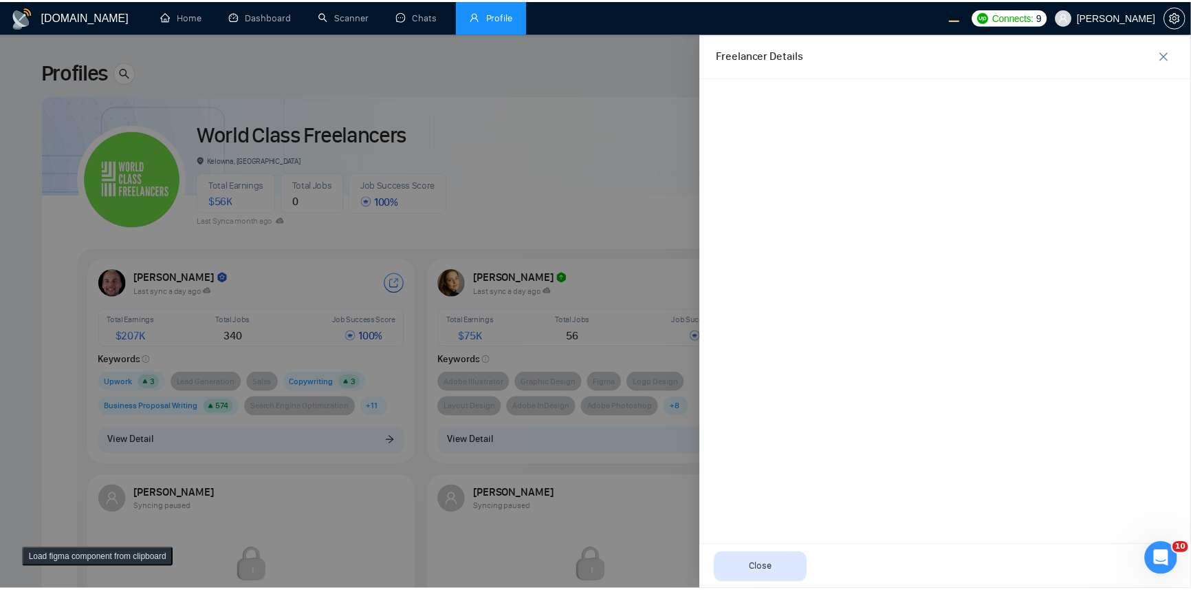
scroll to position [0, 0]
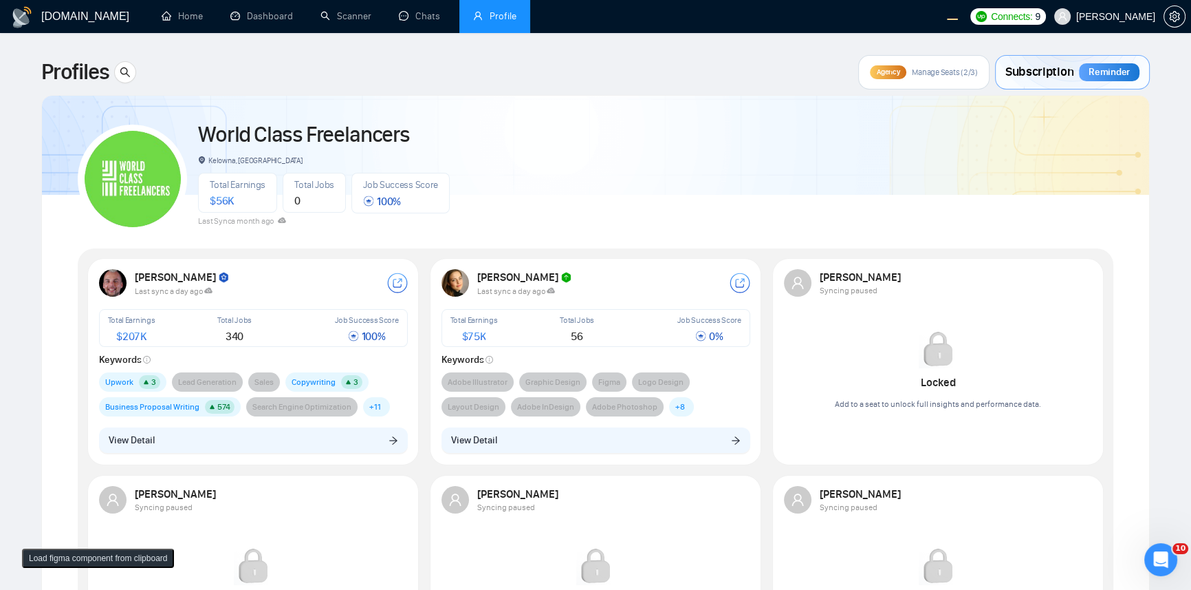
click at [587, 118] on div "World Class Freelancers Kelowna, Canada Total Earnings $ 56K Total Jobs 0 Job S…" at bounding box center [596, 173] width 1036 height 122
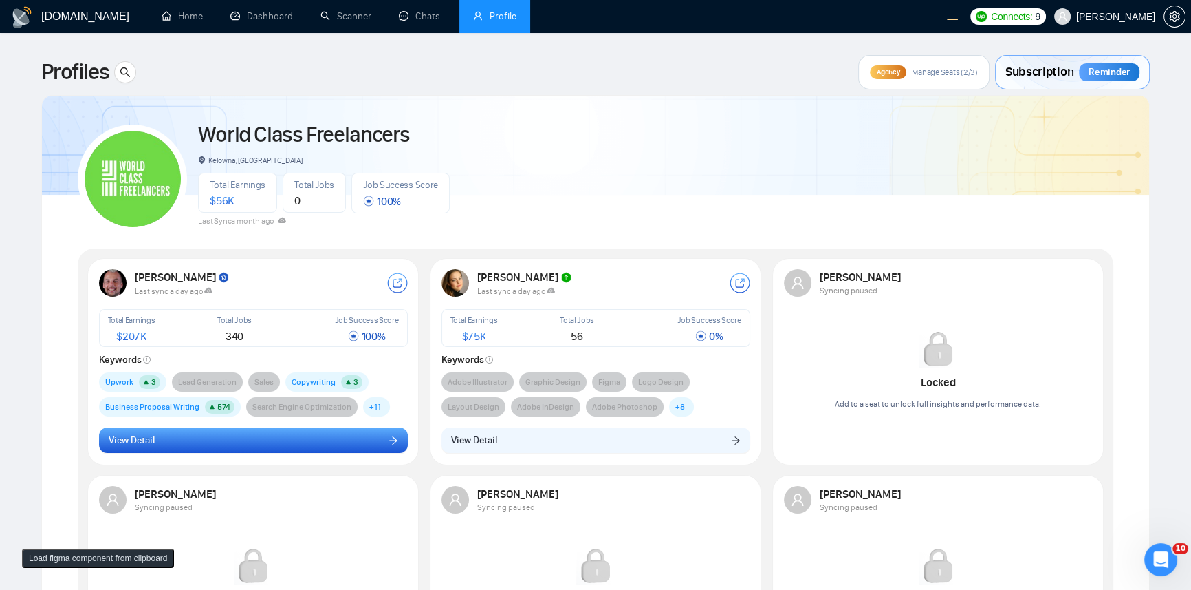
click at [308, 442] on button "View Detail" at bounding box center [253, 440] width 309 height 26
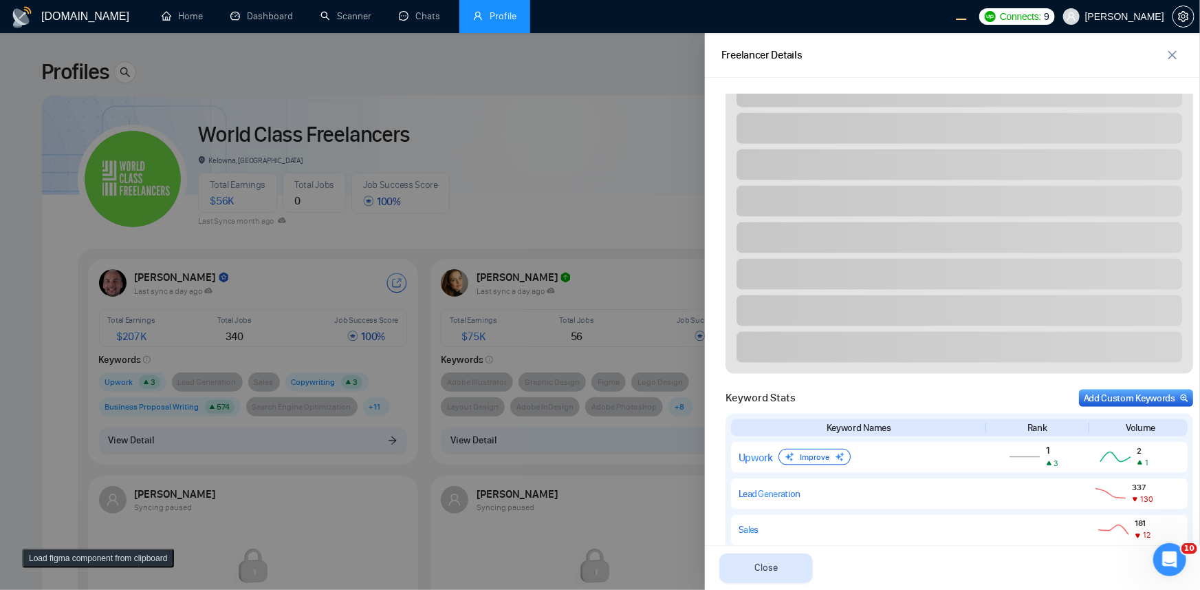
scroll to position [1125, 0]
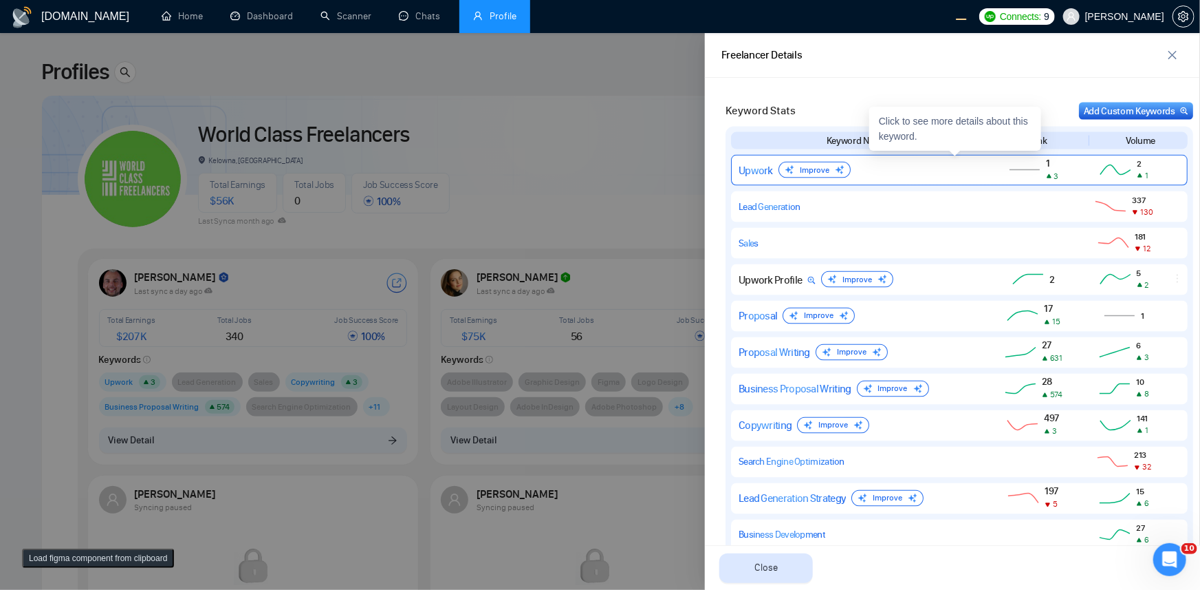
click at [914, 173] on div "Upwork Improve" at bounding box center [857, 170] width 237 height 17
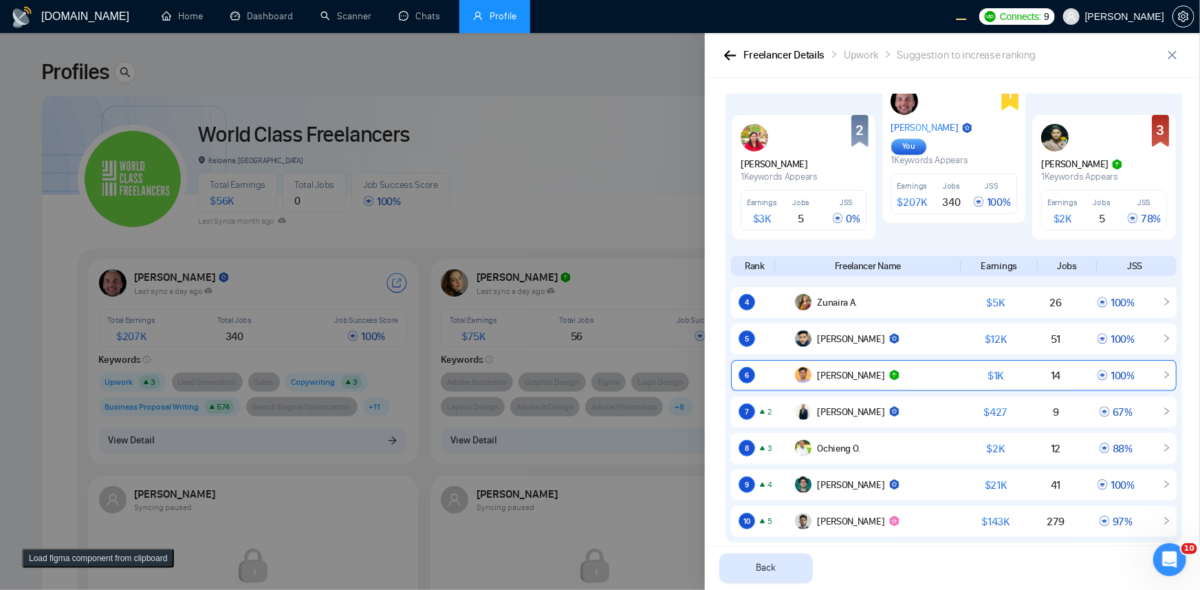
scroll to position [129, 0]
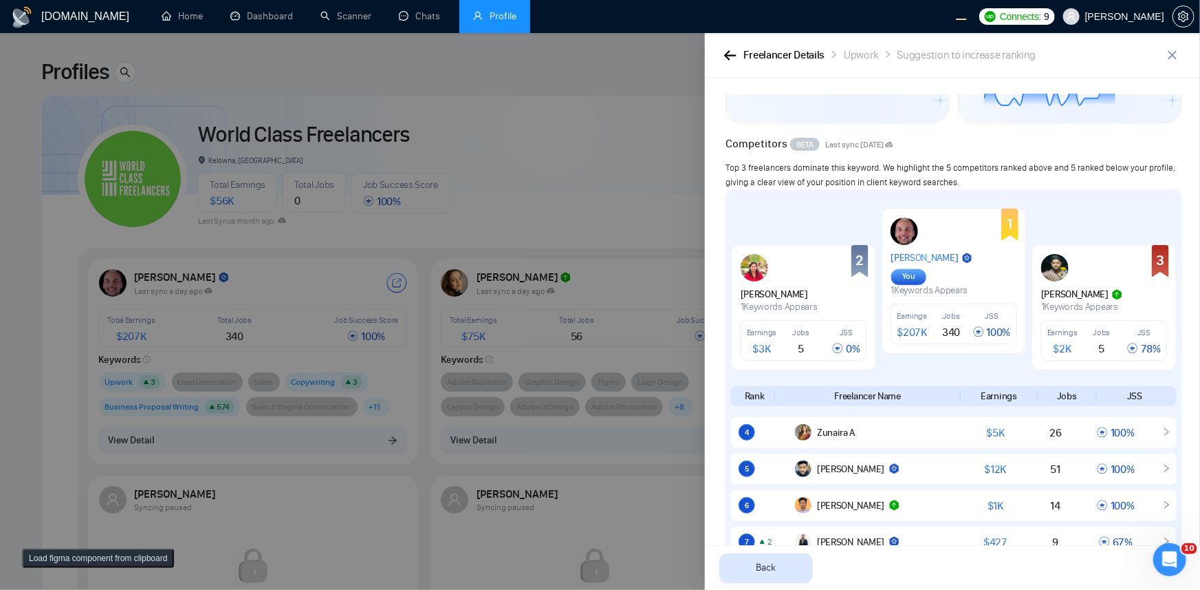
click at [718, 55] on div "Freelancer Details Upwork Suggestion to increase ranking" at bounding box center [952, 55] width 495 height 45
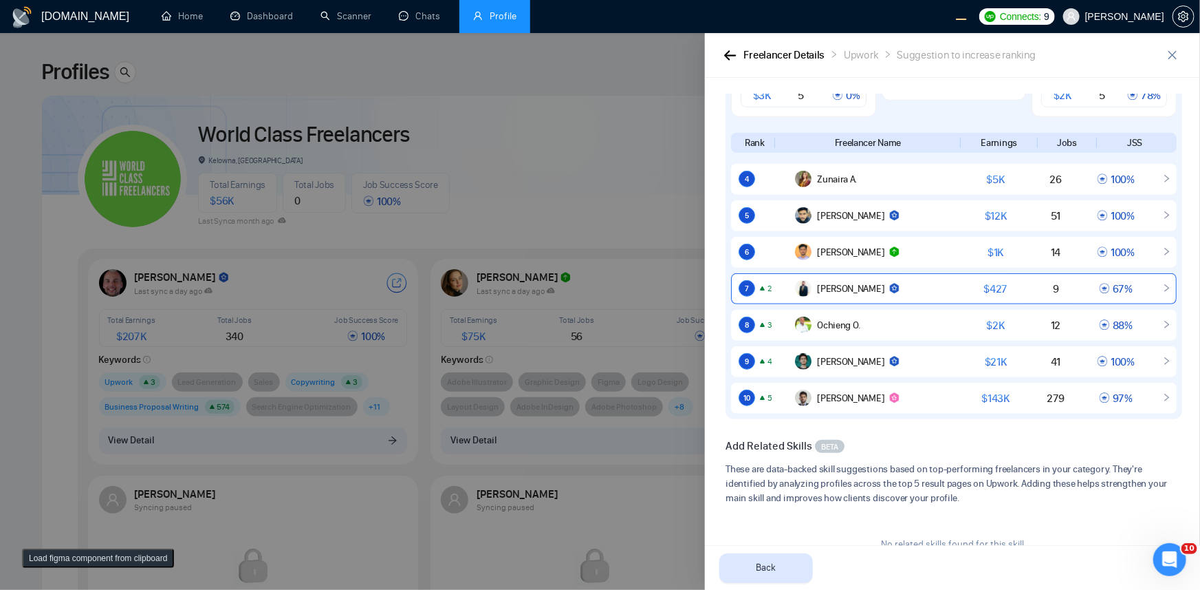
scroll to position [429, 0]
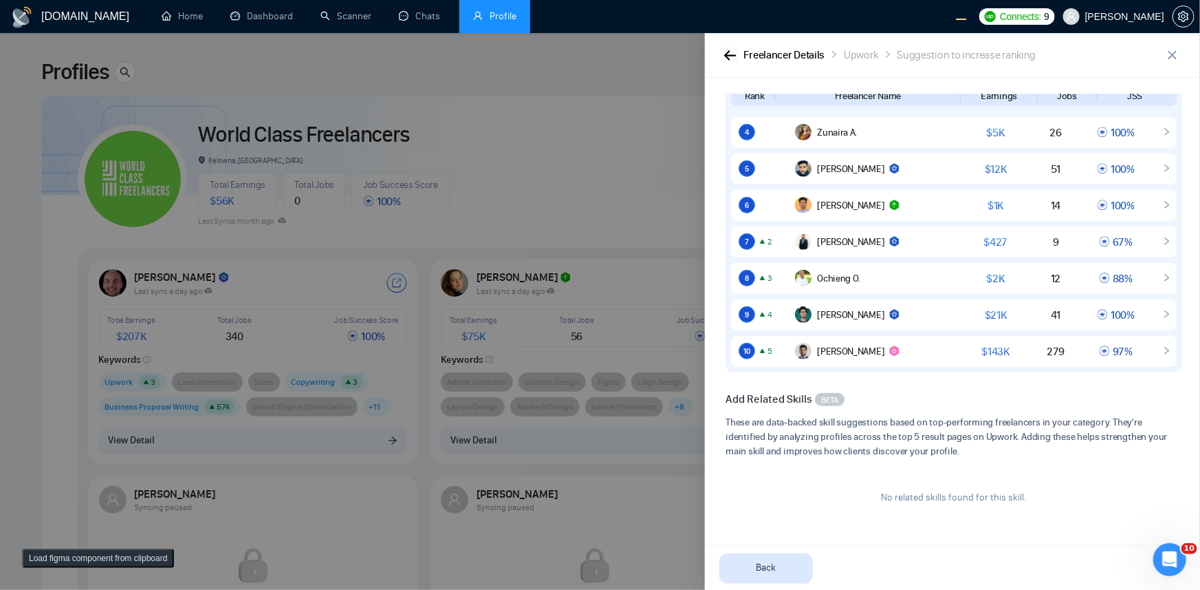
click at [722, 56] on button "button" at bounding box center [730, 54] width 17 height 15
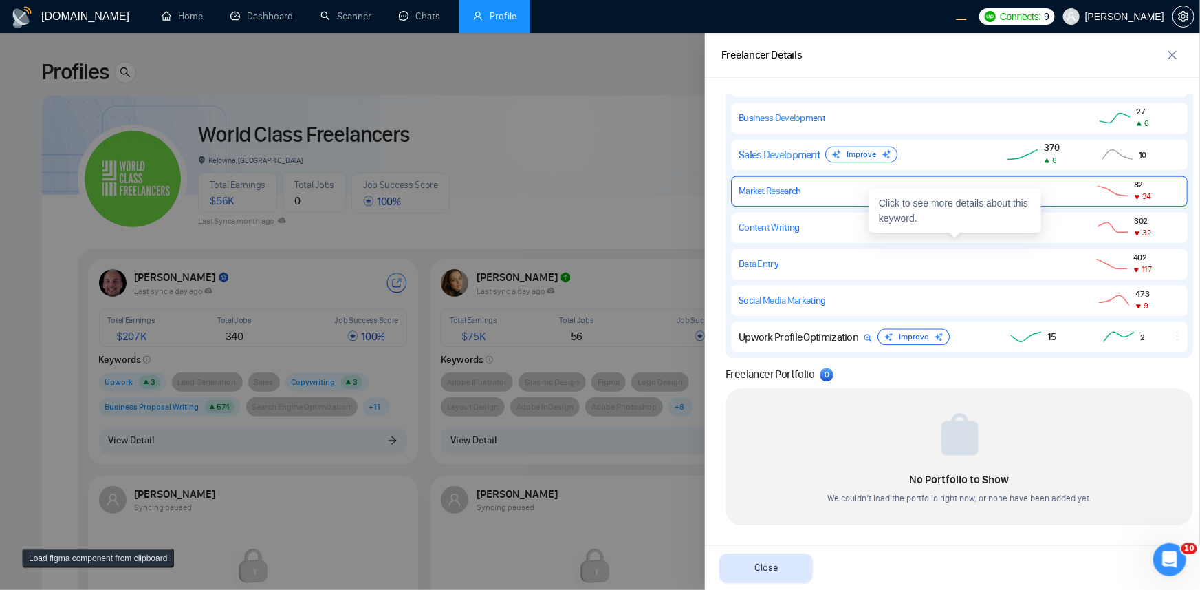
scroll to position [1480, 0]
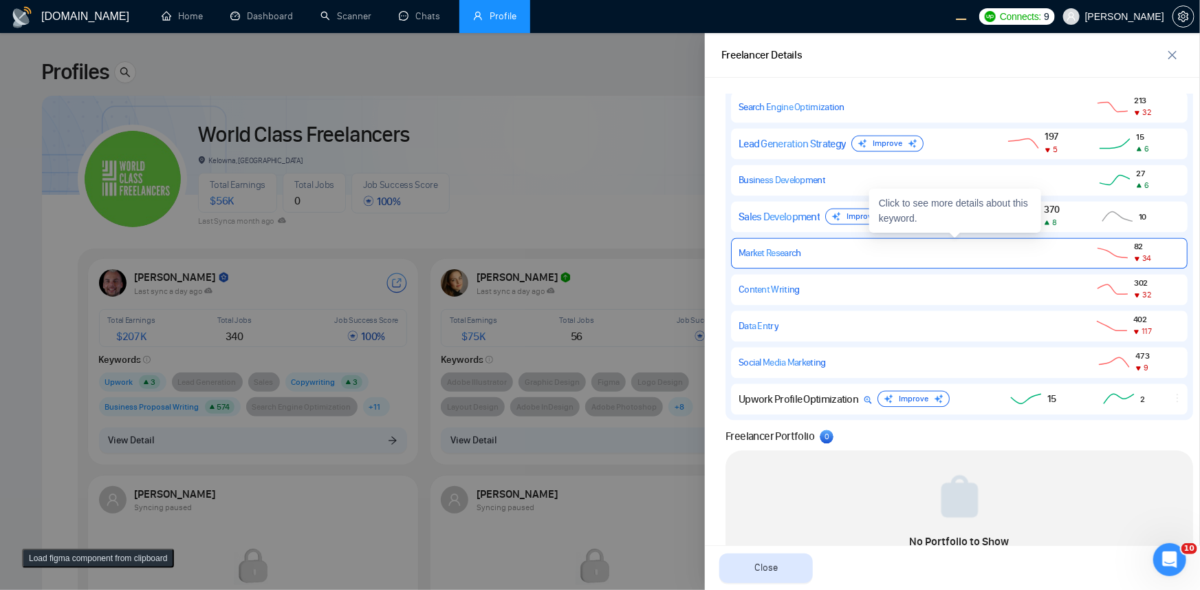
click at [967, 250] on div "Market Research" at bounding box center [857, 253] width 237 height 12
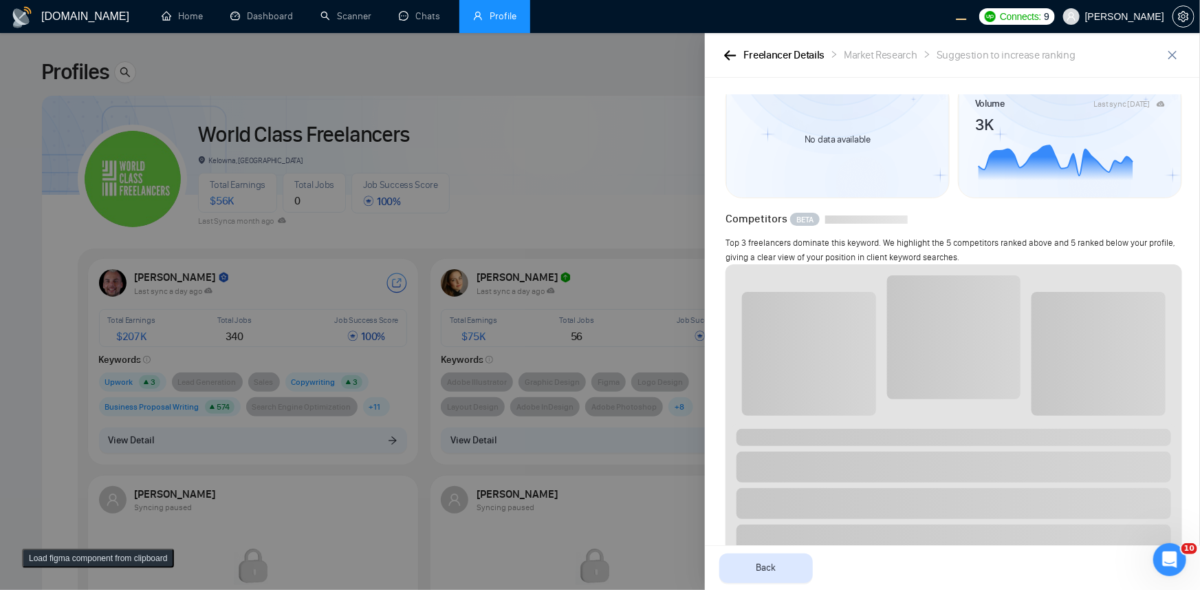
scroll to position [0, 0]
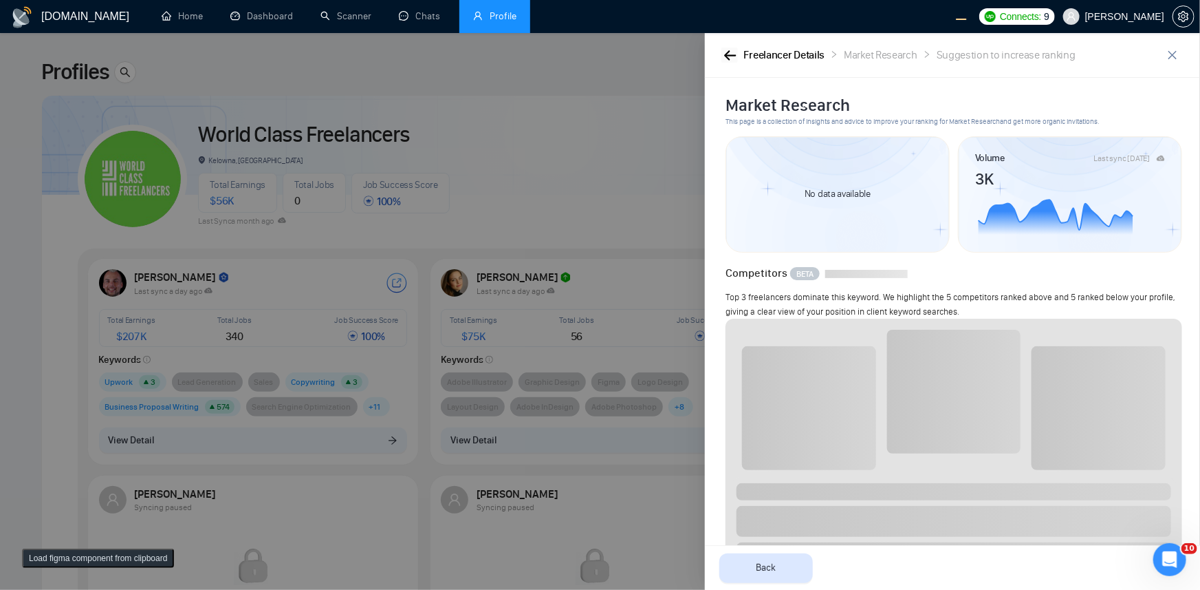
click at [729, 57] on icon "button" at bounding box center [730, 55] width 12 height 10
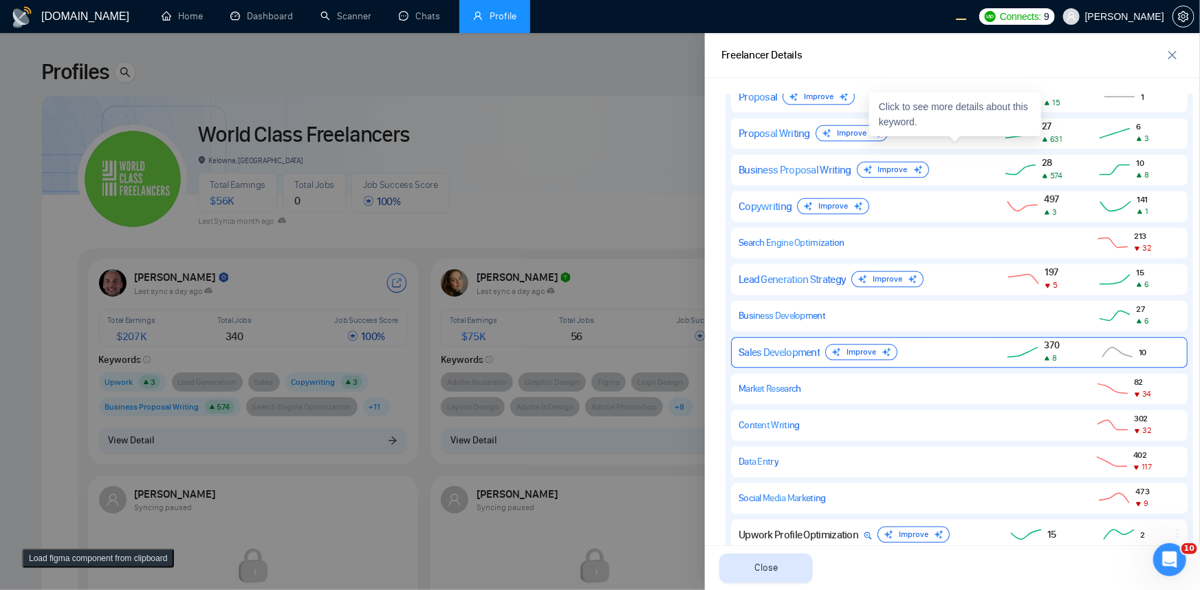
scroll to position [1165, 0]
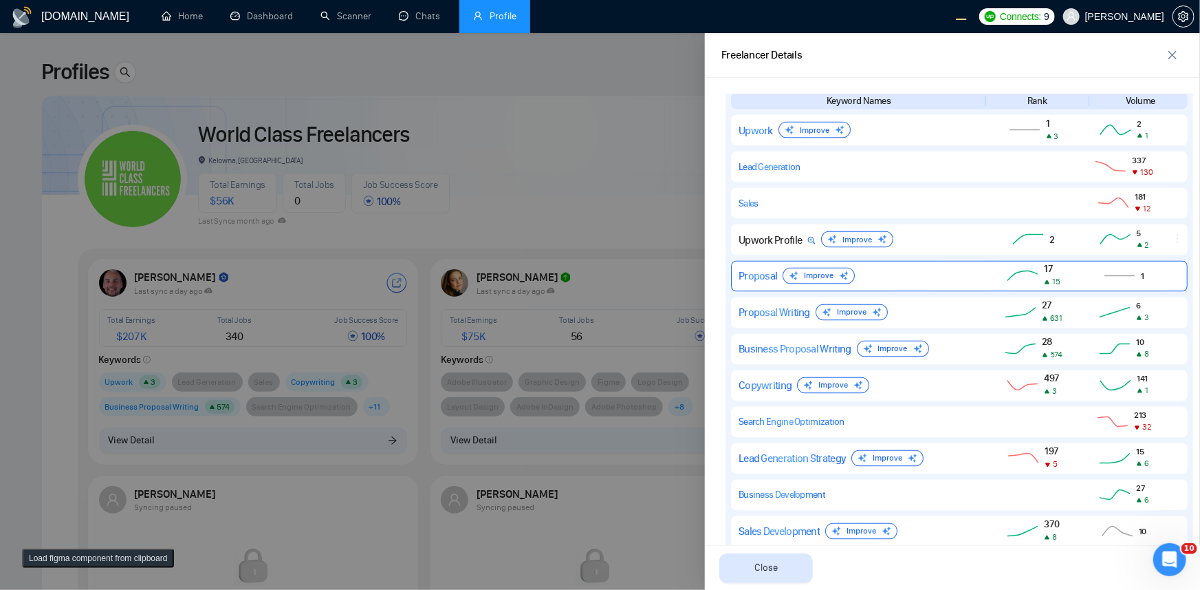
click at [960, 272] on div "Proposal Improve" at bounding box center [857, 276] width 237 height 17
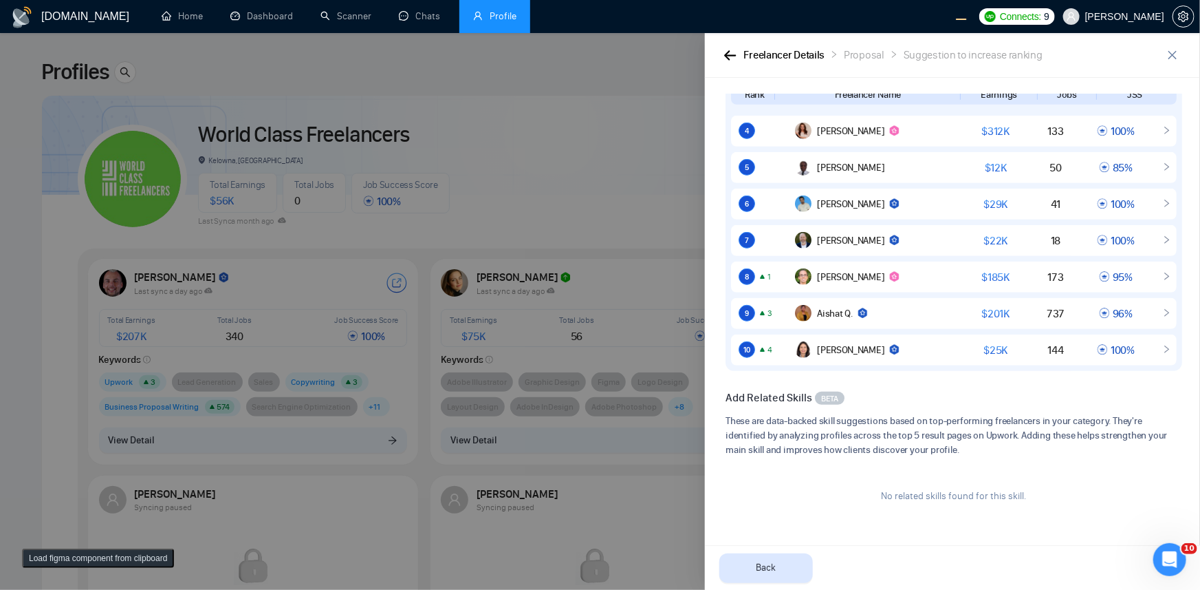
scroll to position [0, 0]
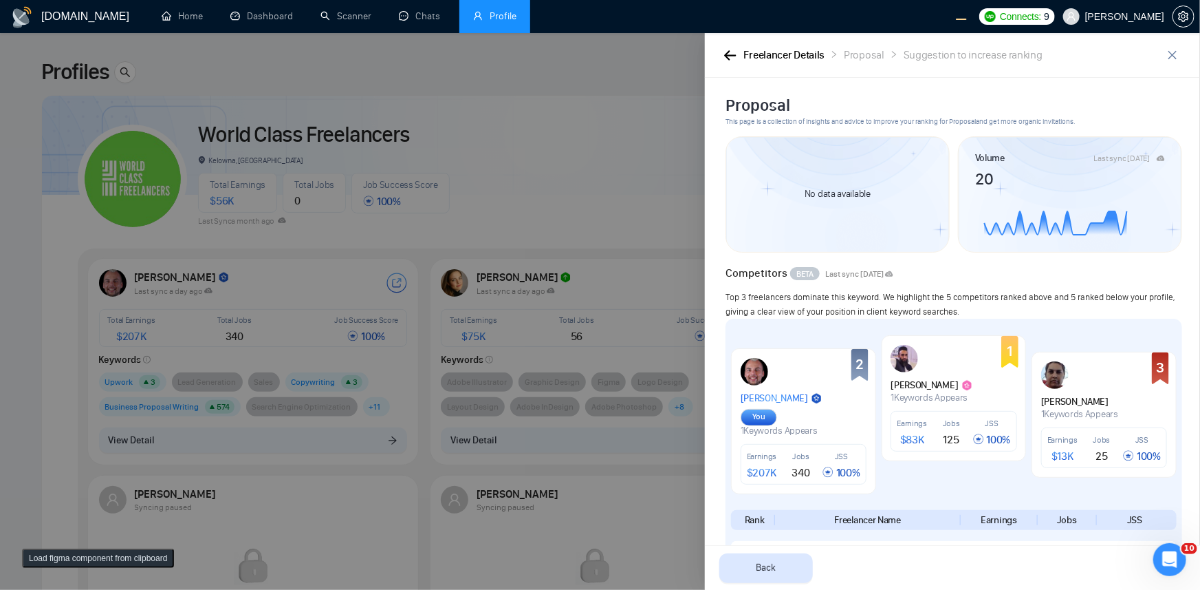
click at [816, 193] on article "No data available" at bounding box center [838, 194] width 66 height 10
click at [735, 55] on icon "button" at bounding box center [730, 55] width 12 height 10
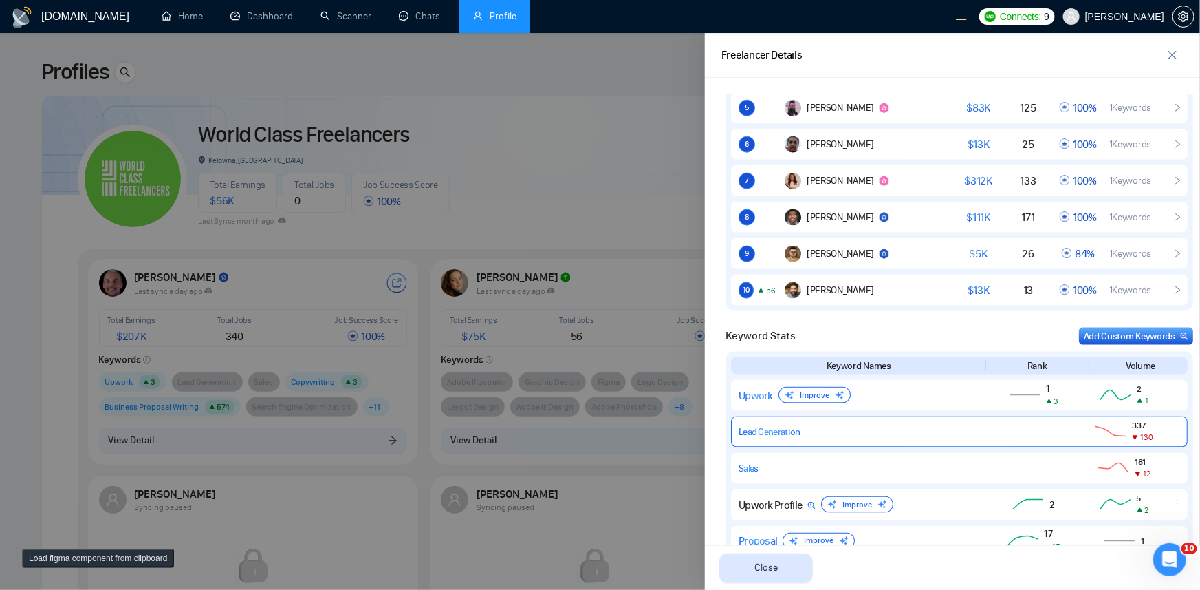
scroll to position [1125, 0]
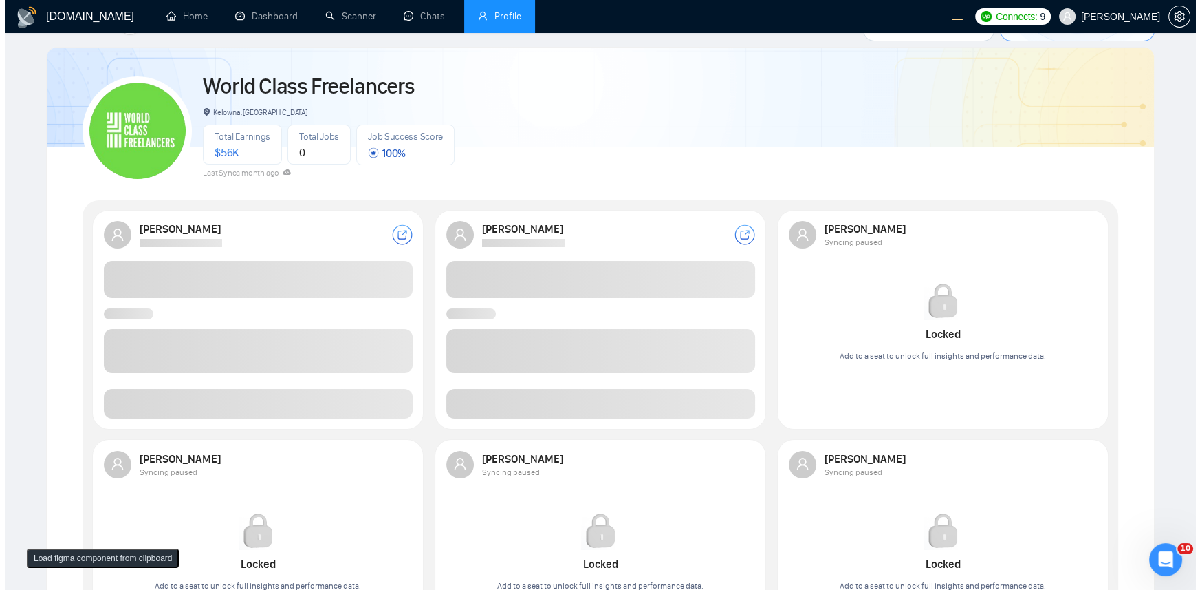
scroll to position [75, 0]
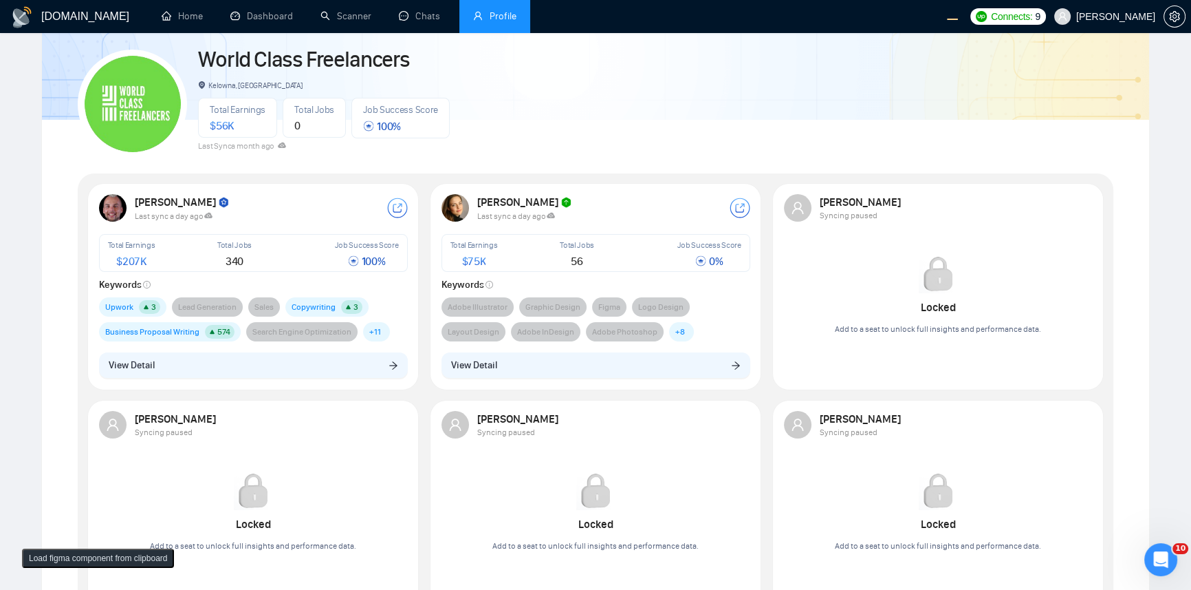
click at [264, 377] on button "View Detail" at bounding box center [253, 365] width 309 height 26
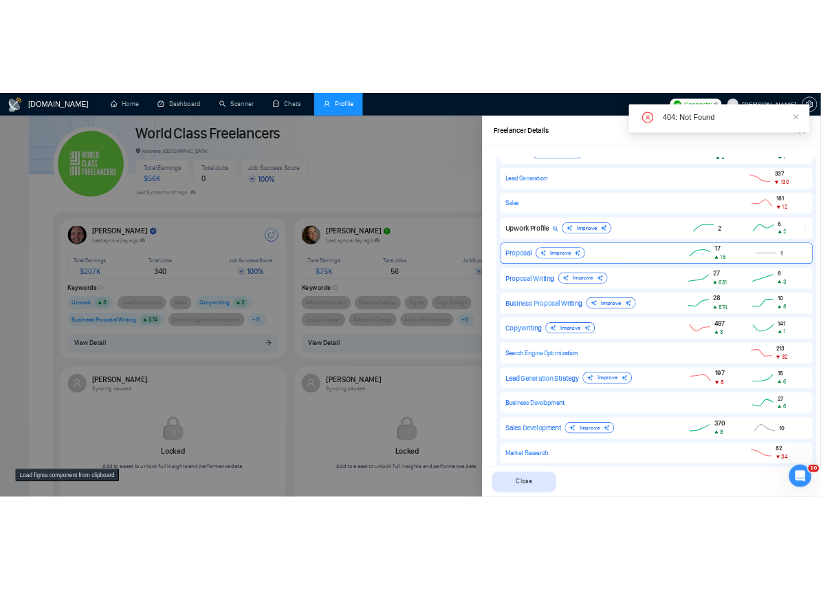
scroll to position [1157, 0]
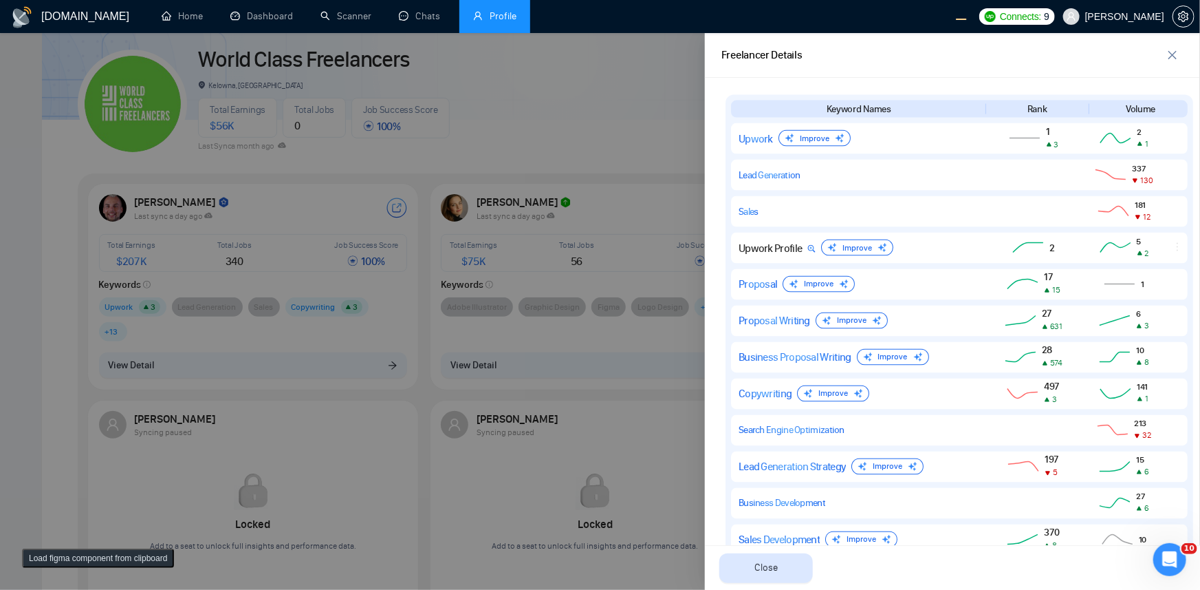
click at [266, 131] on div at bounding box center [600, 311] width 1200 height 556
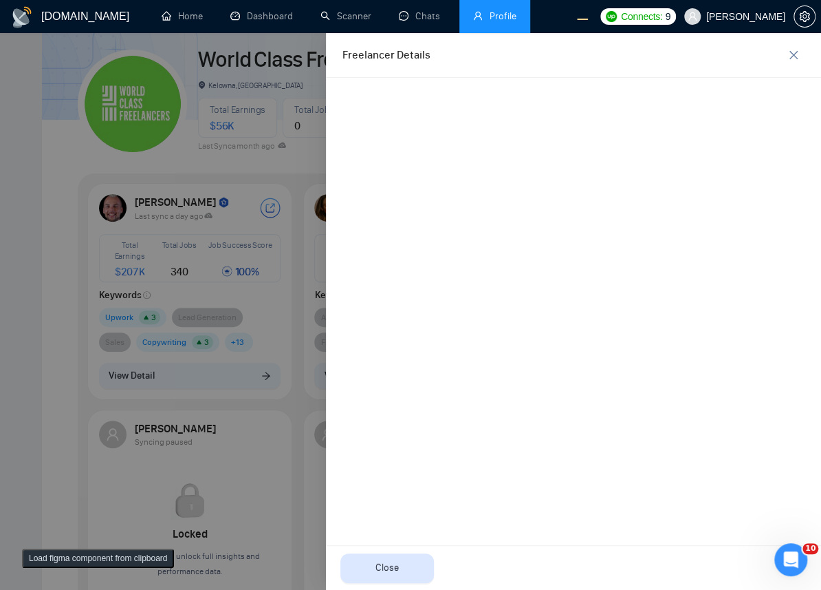
scroll to position [0, 0]
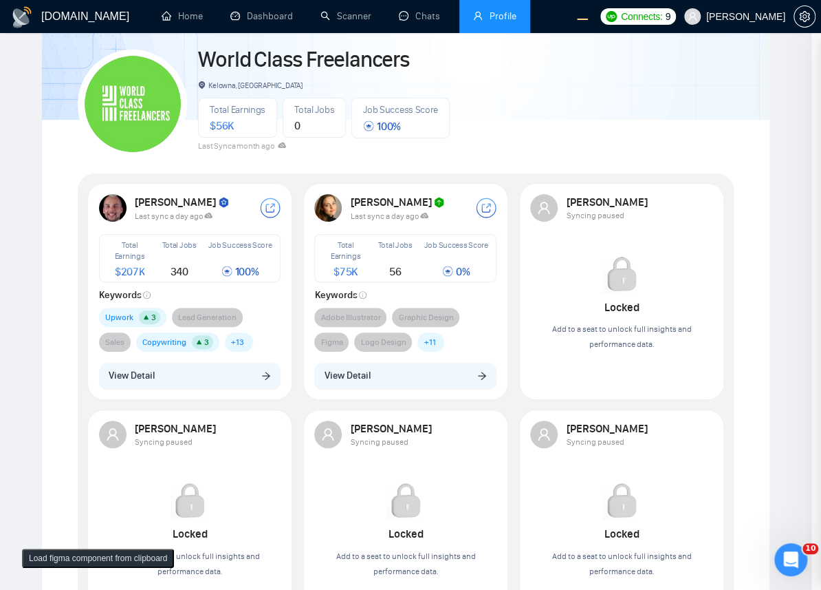
click at [198, 378] on button "View Detail" at bounding box center [190, 376] width 182 height 26
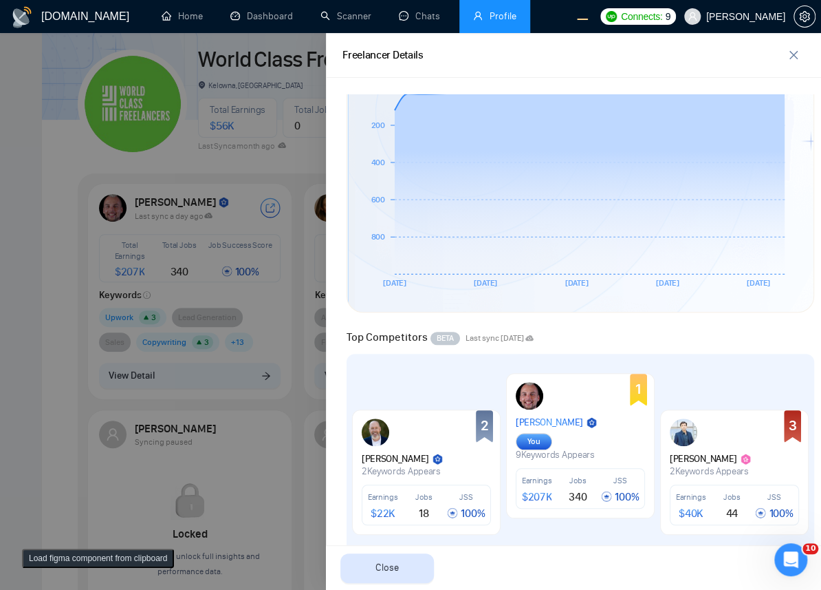
scroll to position [150, 0]
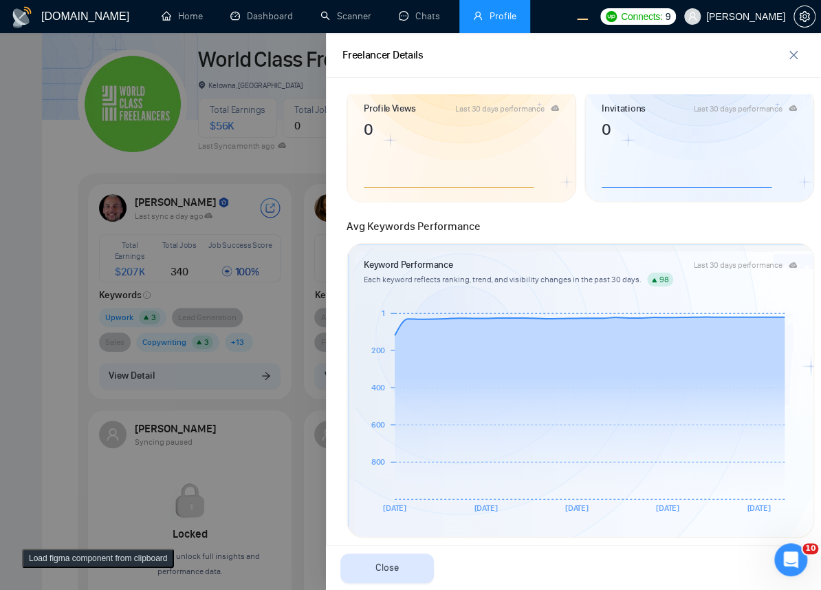
click at [257, 123] on div at bounding box center [410, 311] width 821 height 556
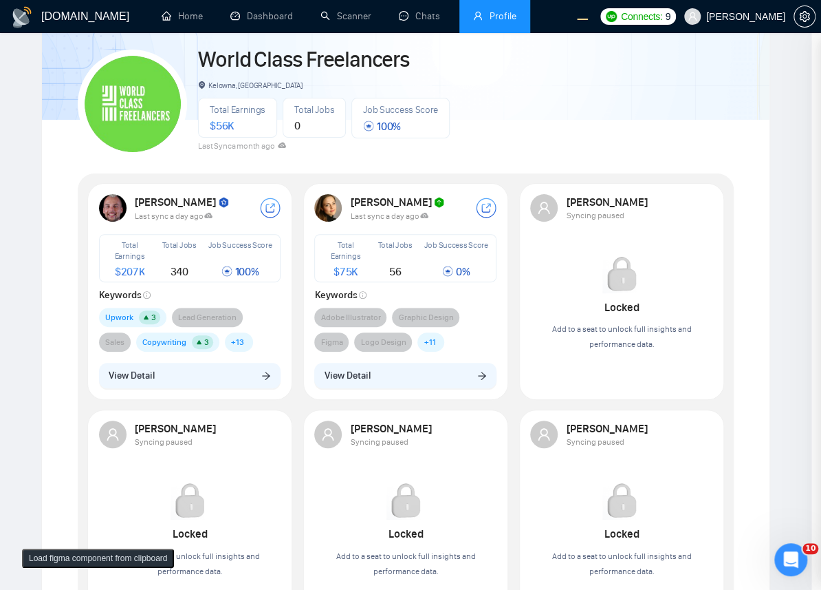
scroll to position [0, 0]
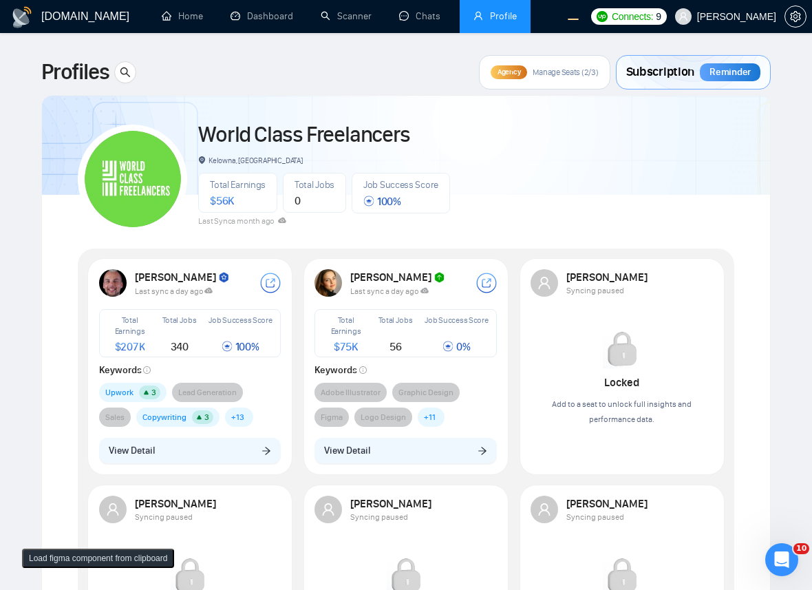
click at [202, 454] on button "View Detail" at bounding box center [190, 450] width 182 height 26
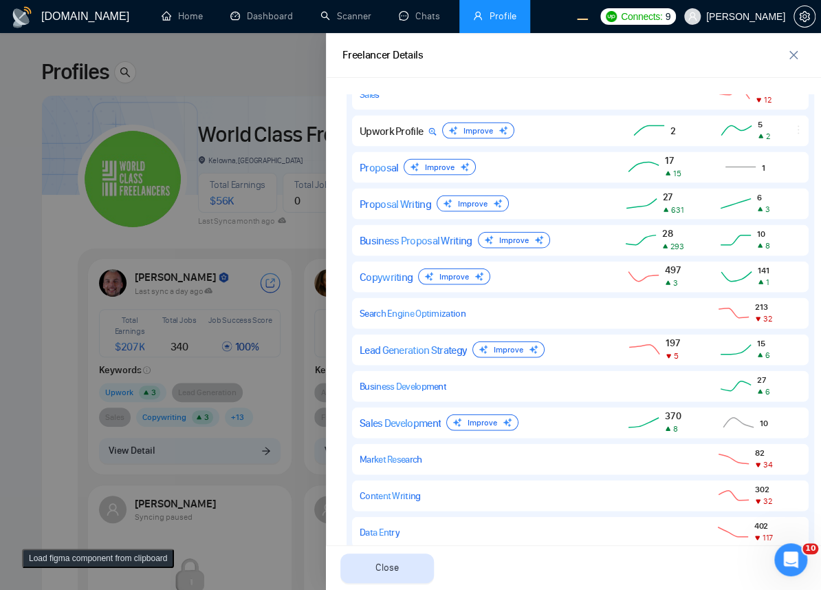
scroll to position [1199, 0]
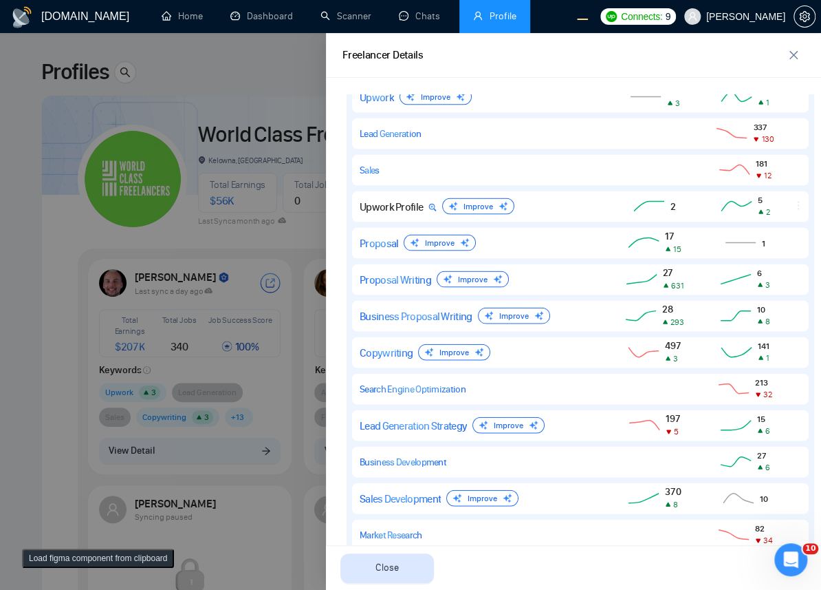
click at [250, 218] on div at bounding box center [410, 311] width 821 height 556
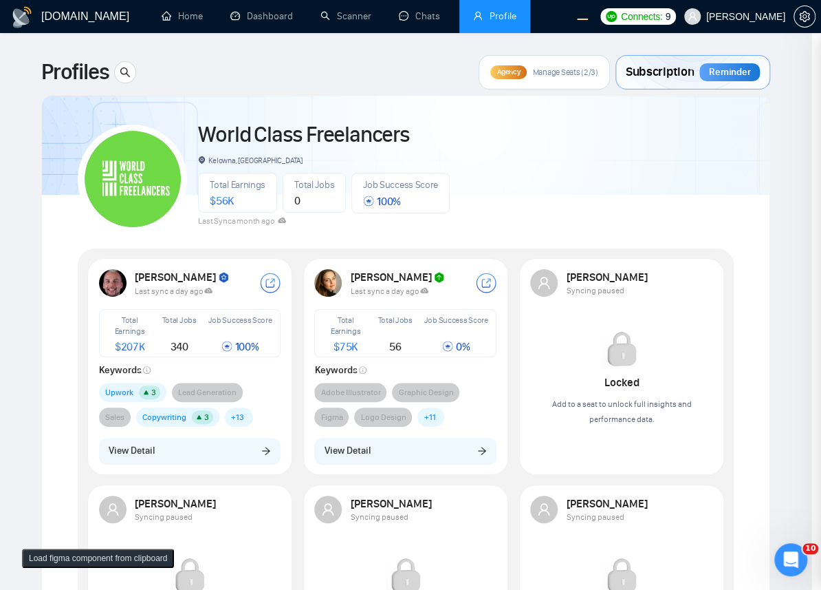
scroll to position [0, 0]
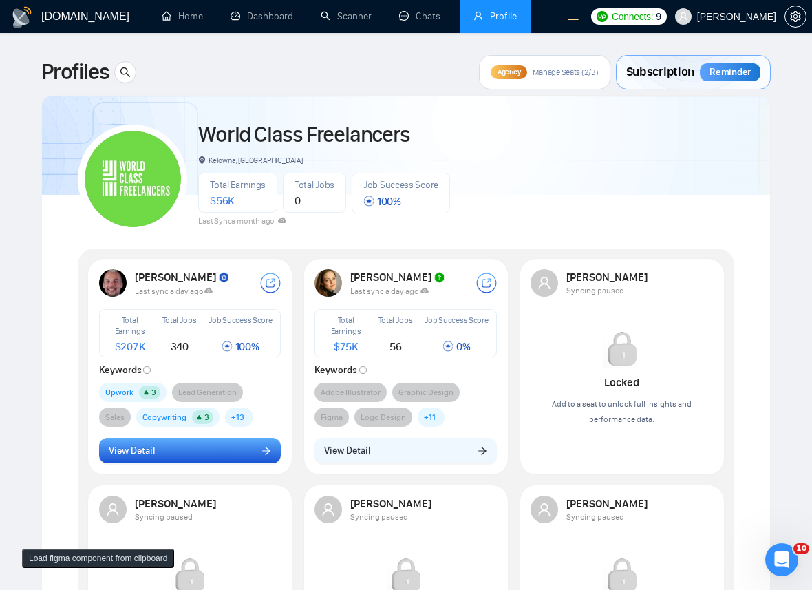
click at [230, 452] on button "View Detail" at bounding box center [190, 450] width 182 height 26
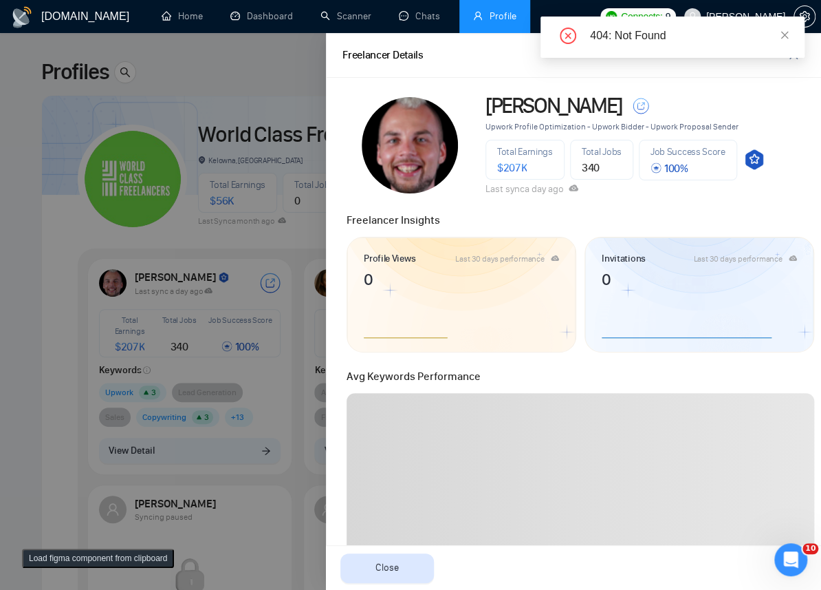
click at [790, 33] on div "404: Not Found" at bounding box center [673, 37] width 264 height 41
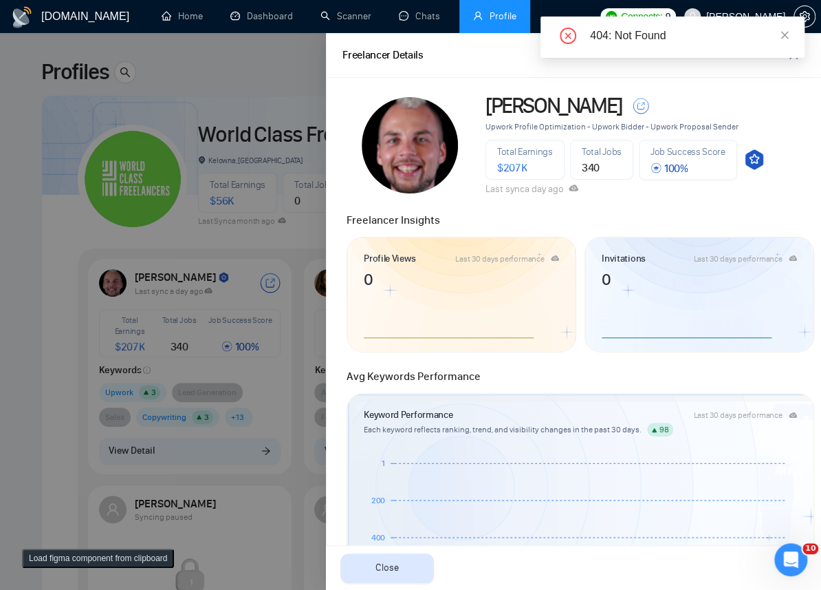
scroll to position [600, 0]
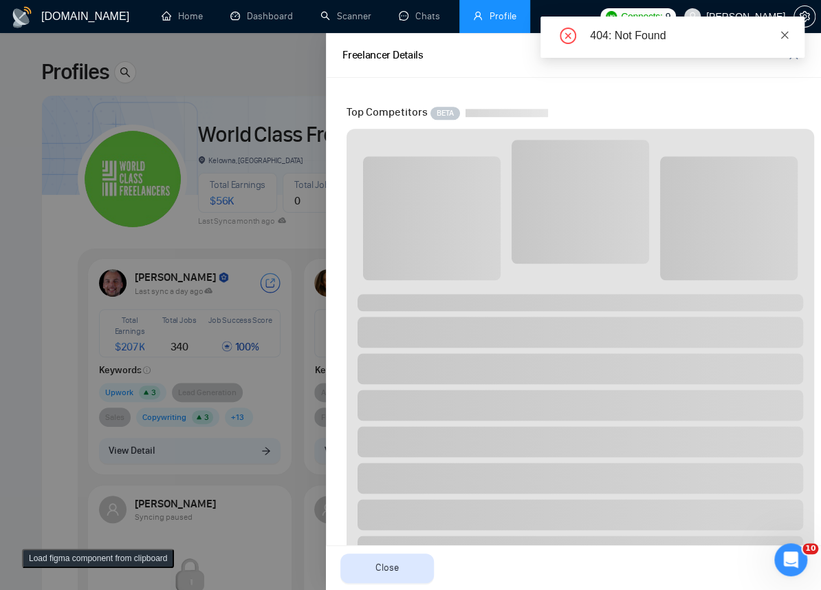
click at [786, 38] on icon "close" at bounding box center [785, 35] width 10 height 10
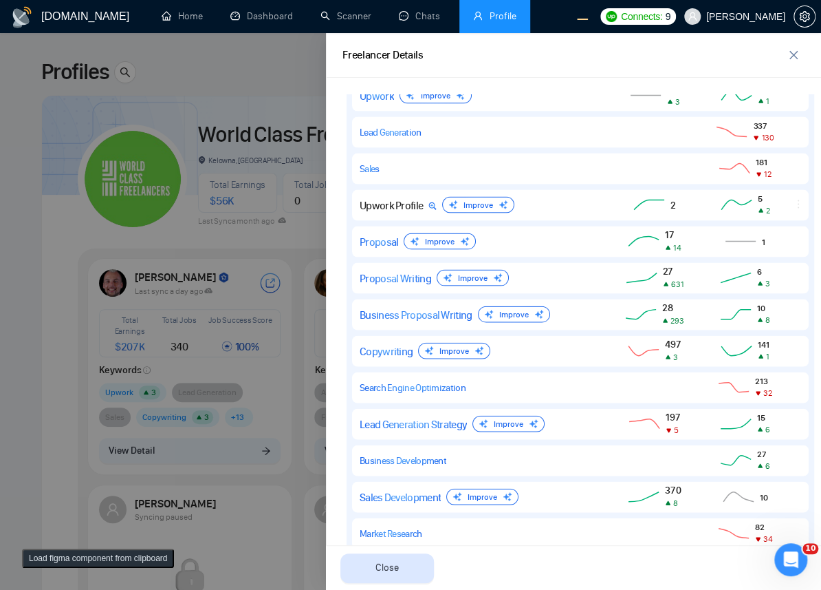
scroll to position [1125, 0]
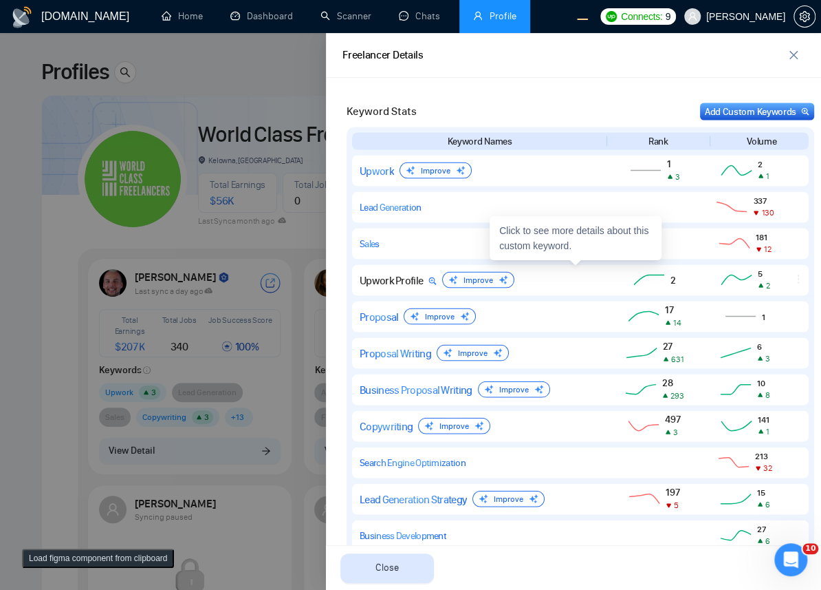
click at [272, 234] on div at bounding box center [410, 311] width 821 height 556
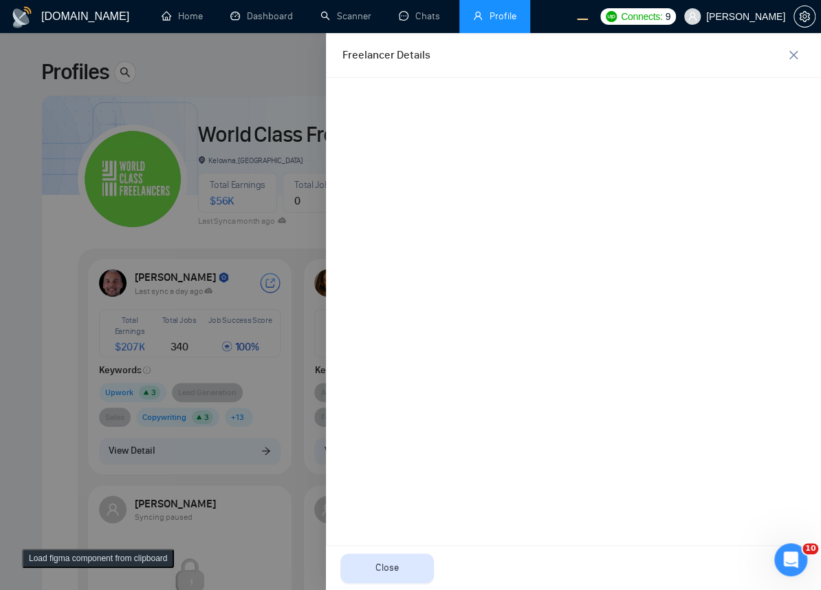
scroll to position [0, 0]
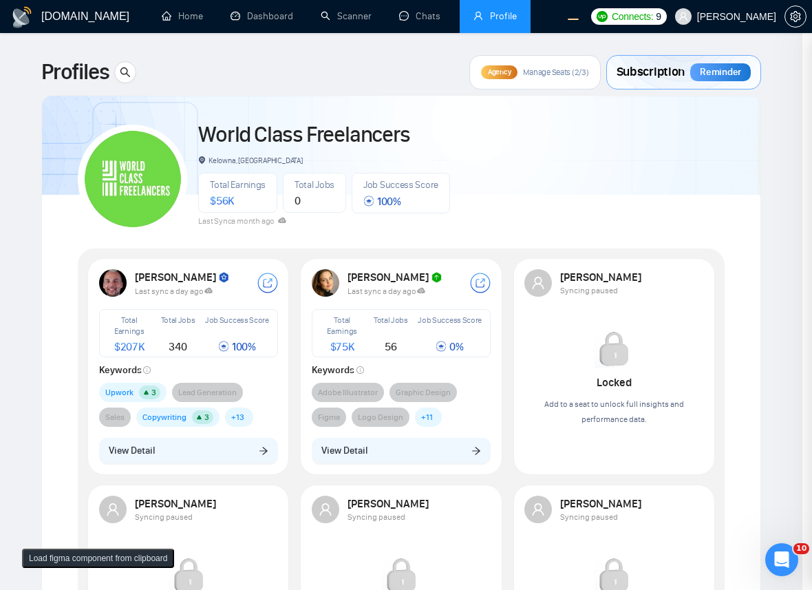
click at [207, 459] on button "View Detail" at bounding box center [188, 450] width 179 height 26
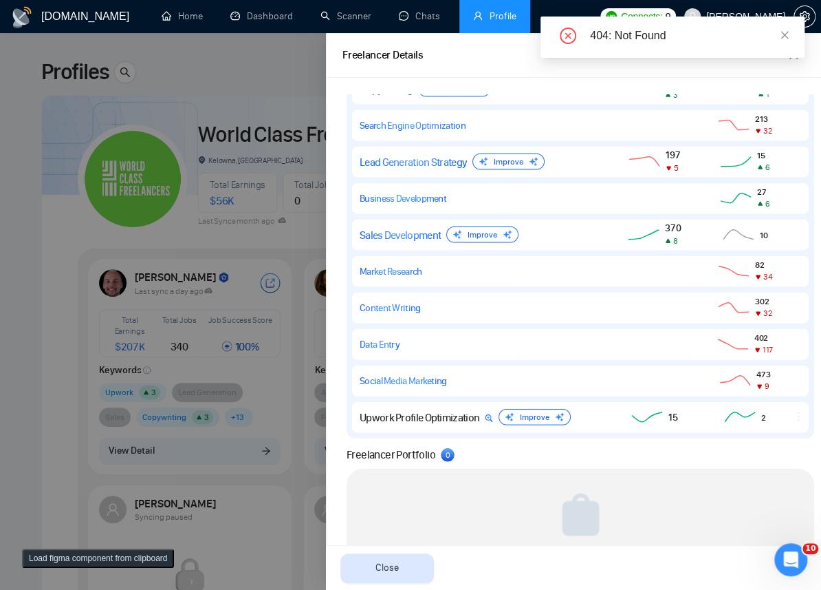
scroll to position [1387, 0]
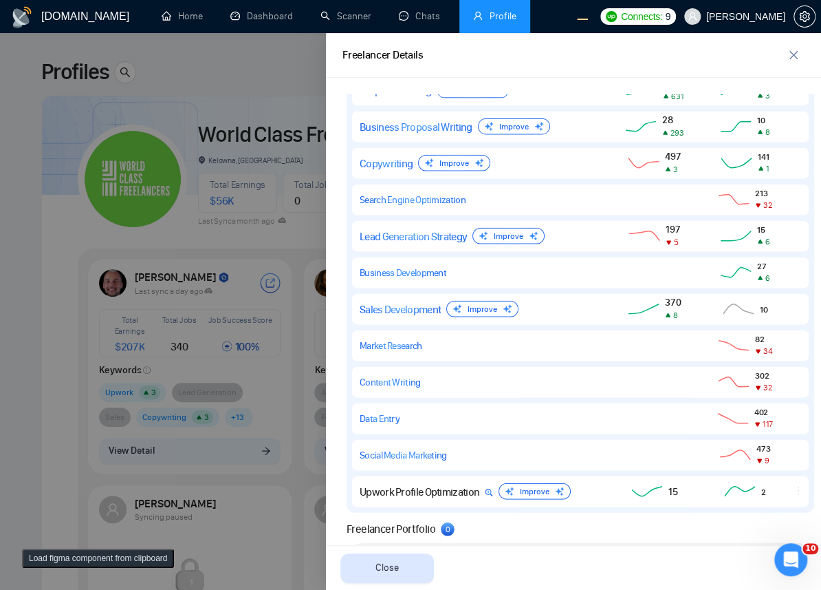
click at [261, 219] on div at bounding box center [410, 311] width 821 height 556
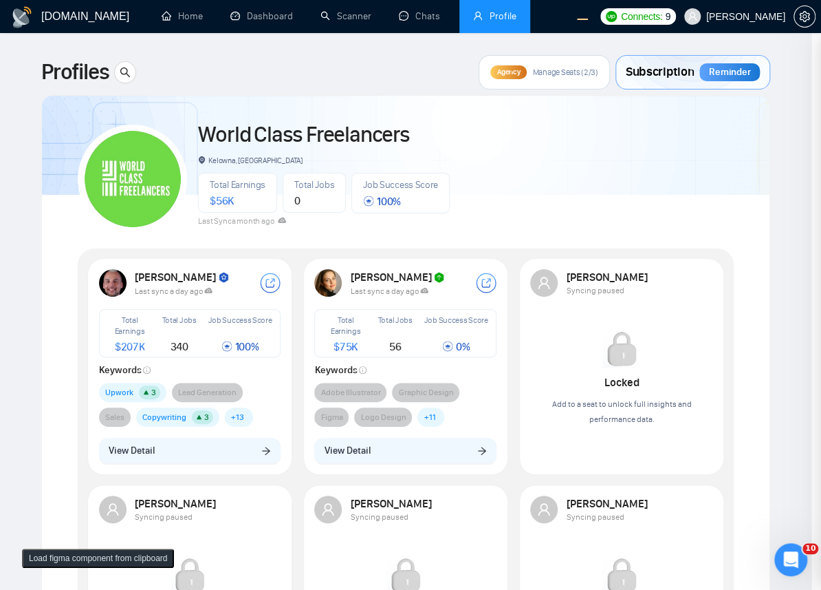
scroll to position [0, 0]
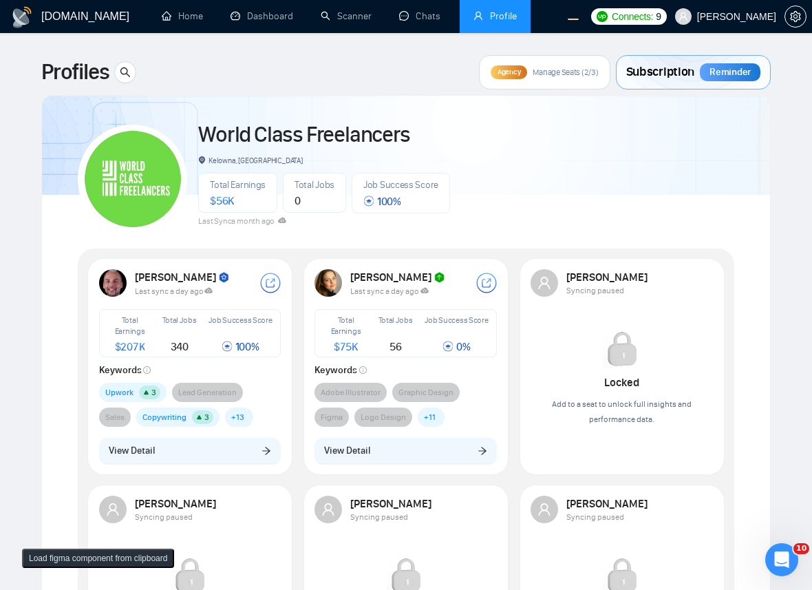
click at [199, 468] on div "Robert O'Kruk Last sync a day ago Total Earnings $ 207K Total Jobs 340 Job Succ…" at bounding box center [190, 366] width 199 height 210
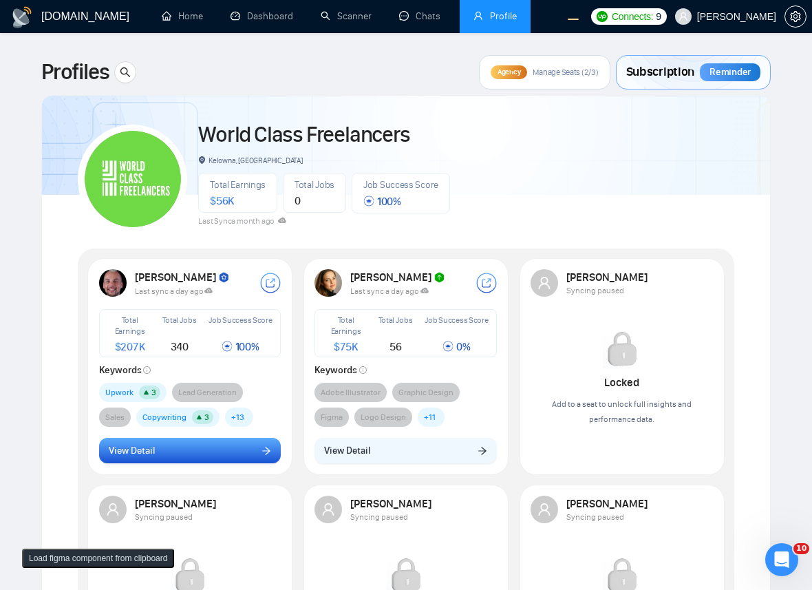
click at [209, 459] on button "View Detail" at bounding box center [190, 450] width 182 height 26
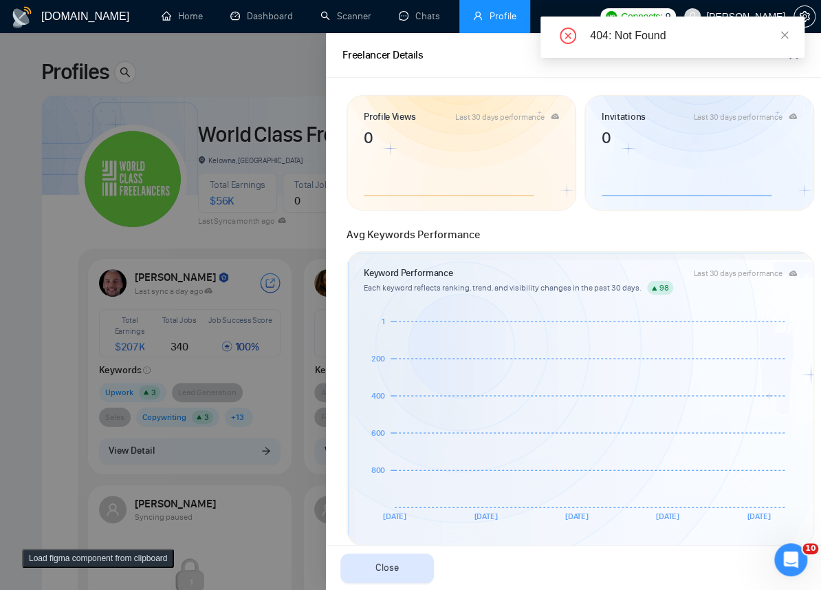
scroll to position [150, 0]
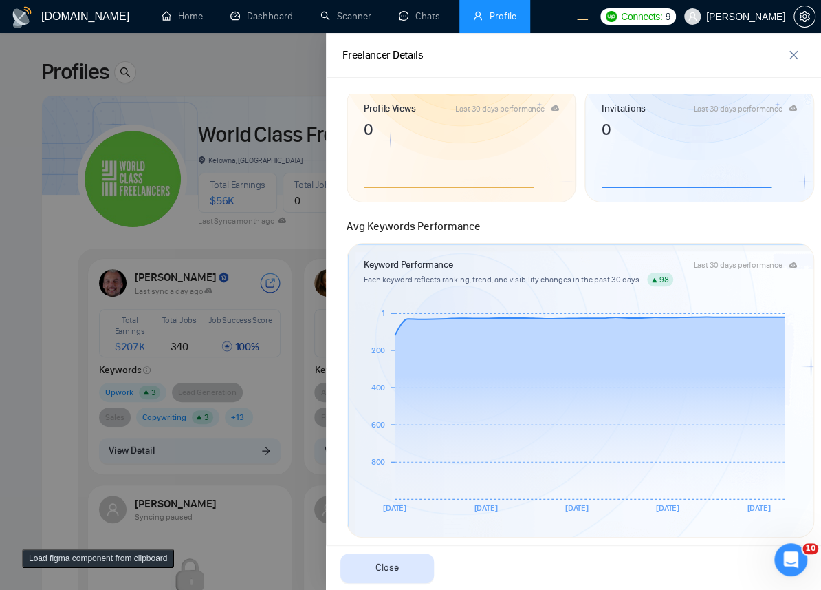
click at [250, 169] on div at bounding box center [410, 311] width 821 height 556
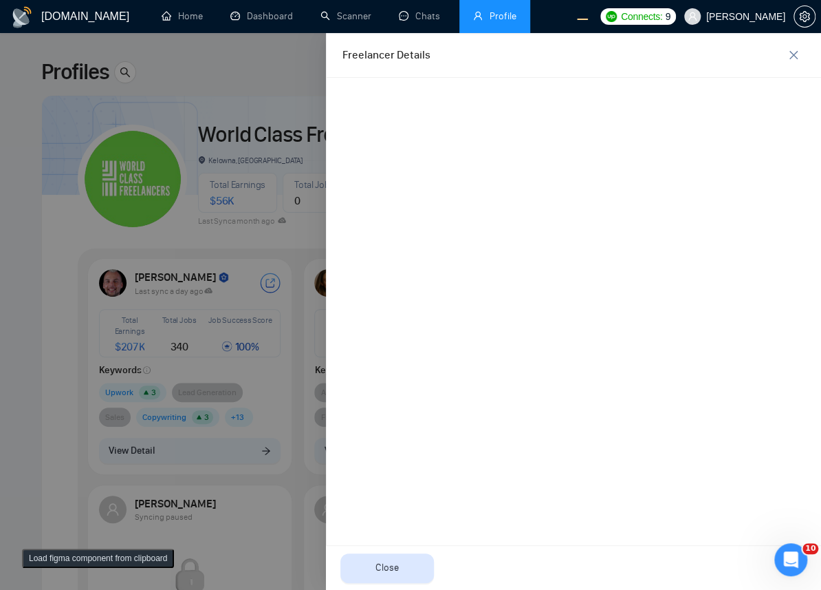
scroll to position [0, 0]
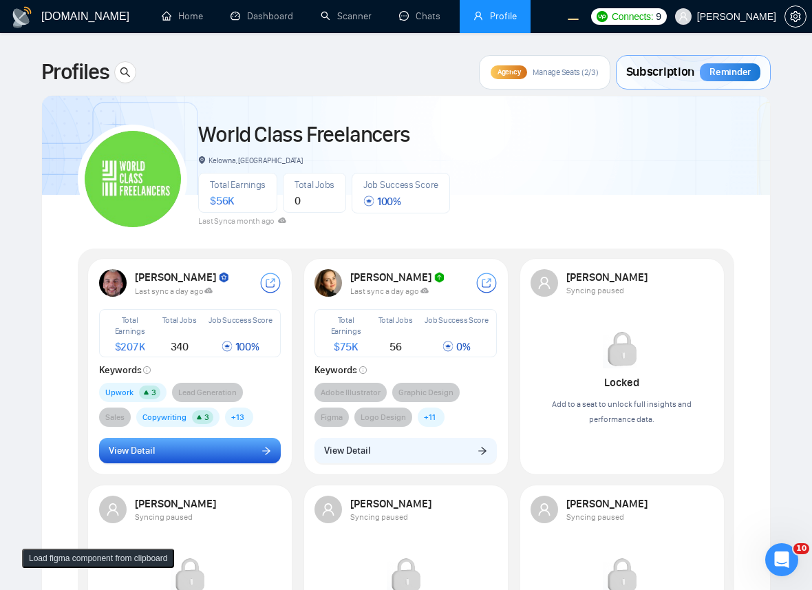
click at [202, 454] on button "View Detail" at bounding box center [190, 450] width 182 height 26
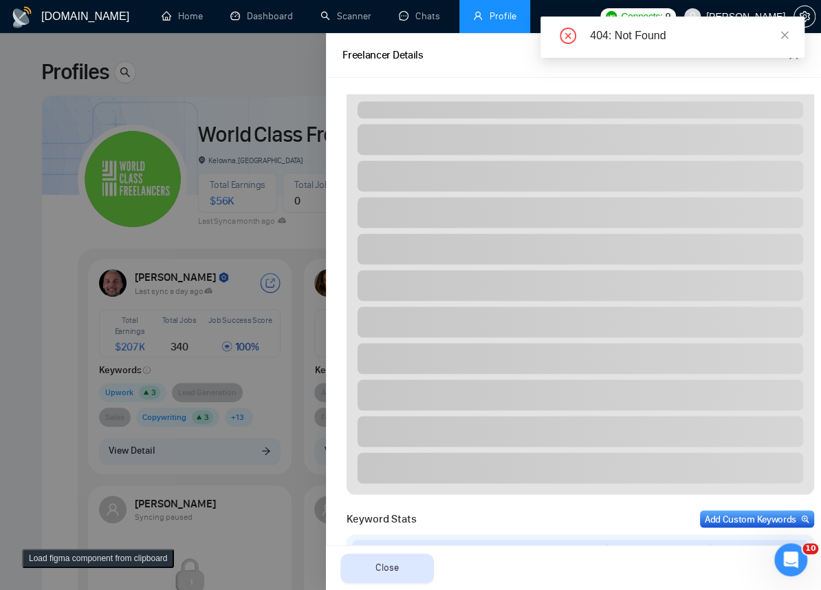
scroll to position [1275, 0]
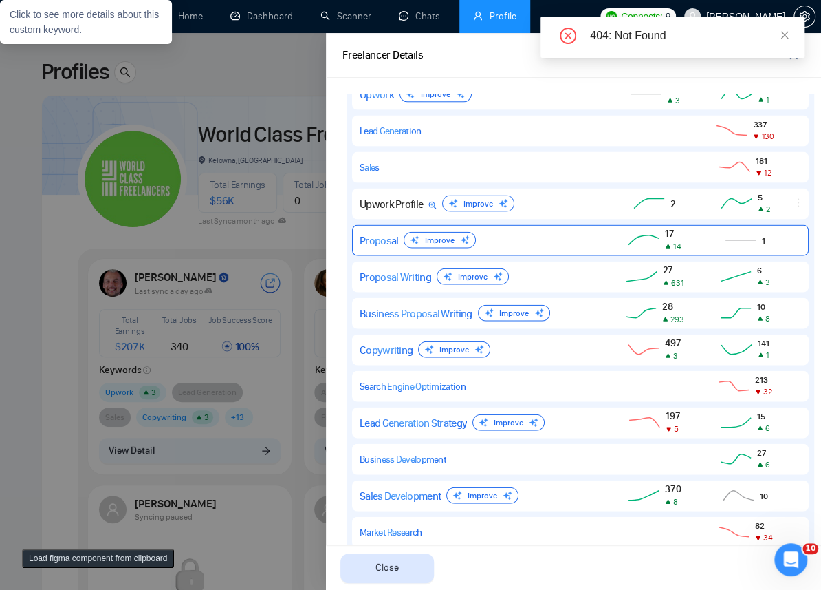
click at [576, 237] on div "Proposal Improve" at bounding box center [478, 240] width 237 height 17
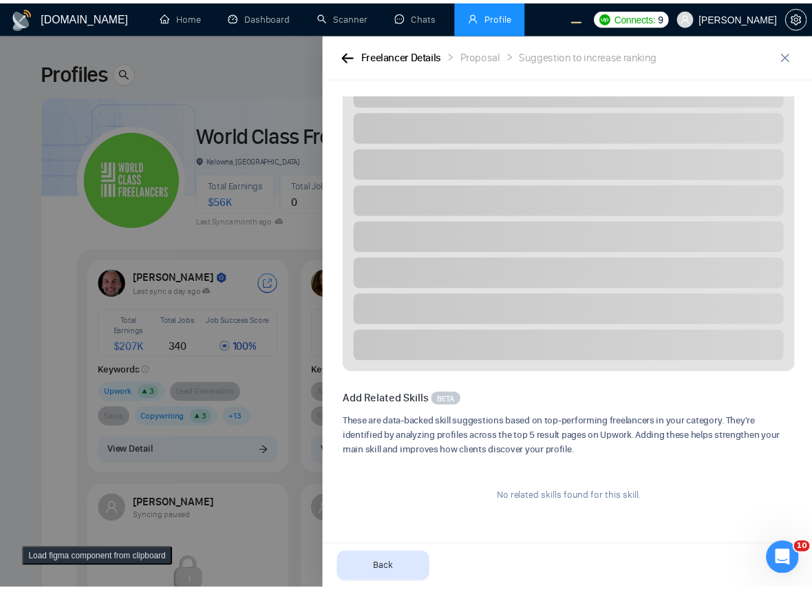
scroll to position [0, 0]
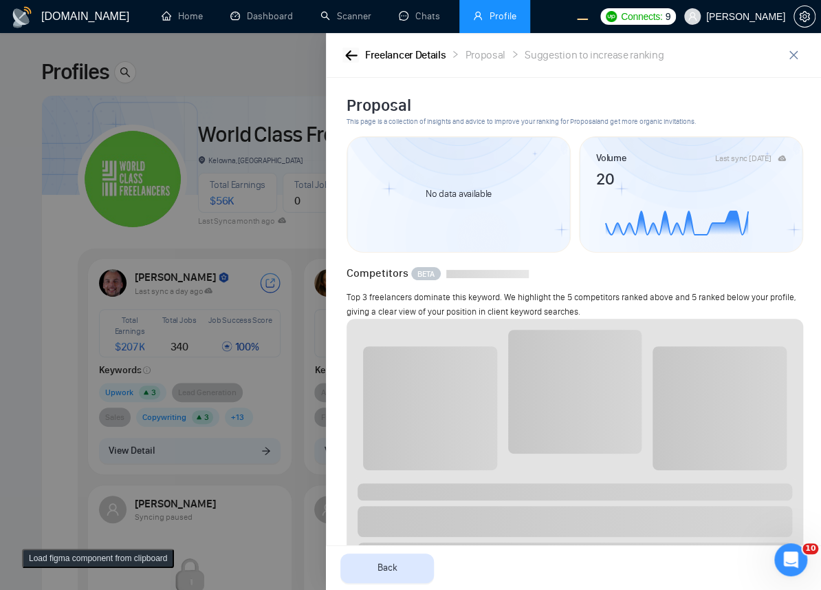
click at [351, 55] on icon "button" at bounding box center [351, 55] width 12 height 10
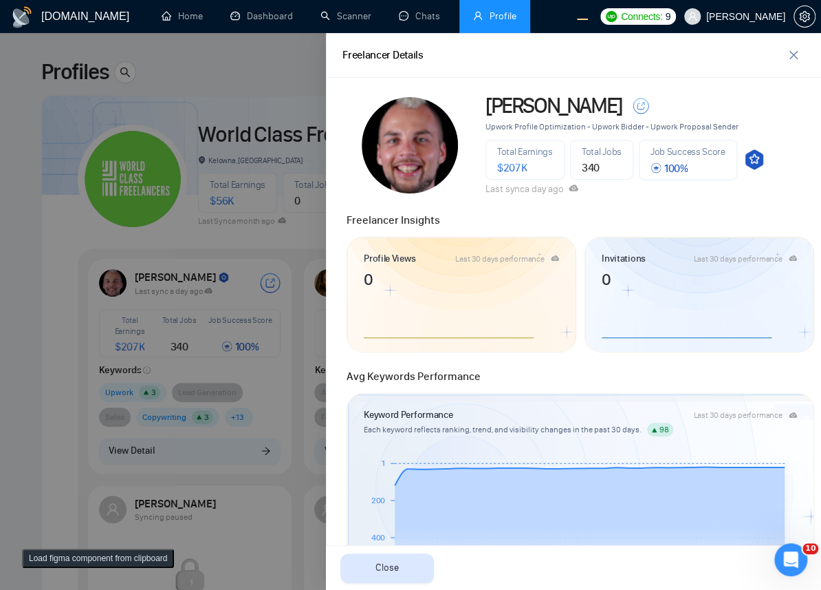
click at [142, 158] on div at bounding box center [410, 311] width 821 height 556
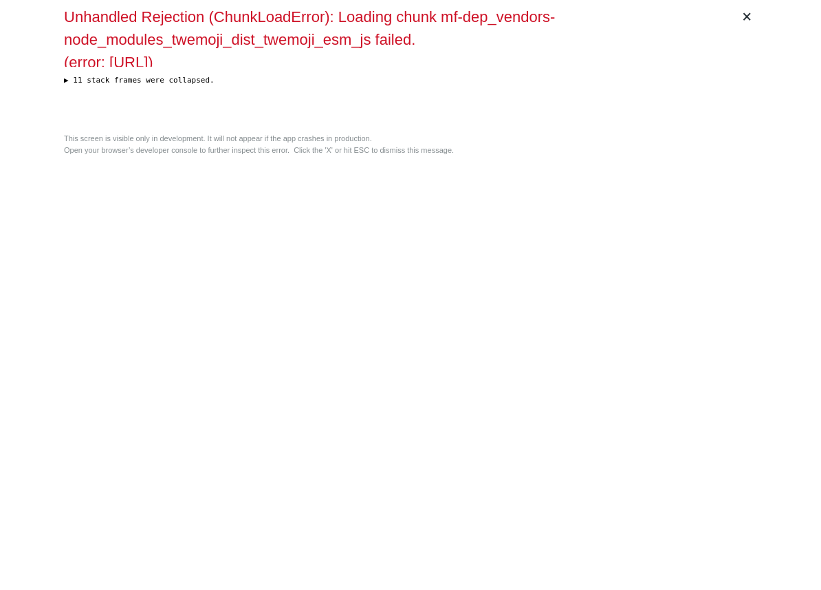
click at [444, 209] on div "× Unhandled Rejection (ChunkLoadError): Loading chunk mf-dep_vendors-node_modul…" at bounding box center [410, 295] width 704 height 590
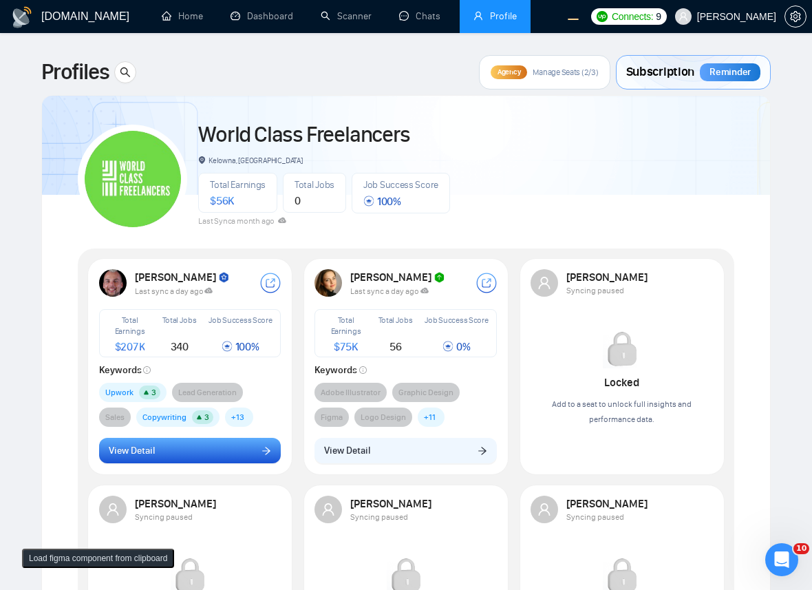
click at [147, 440] on button "View Detail" at bounding box center [190, 450] width 182 height 26
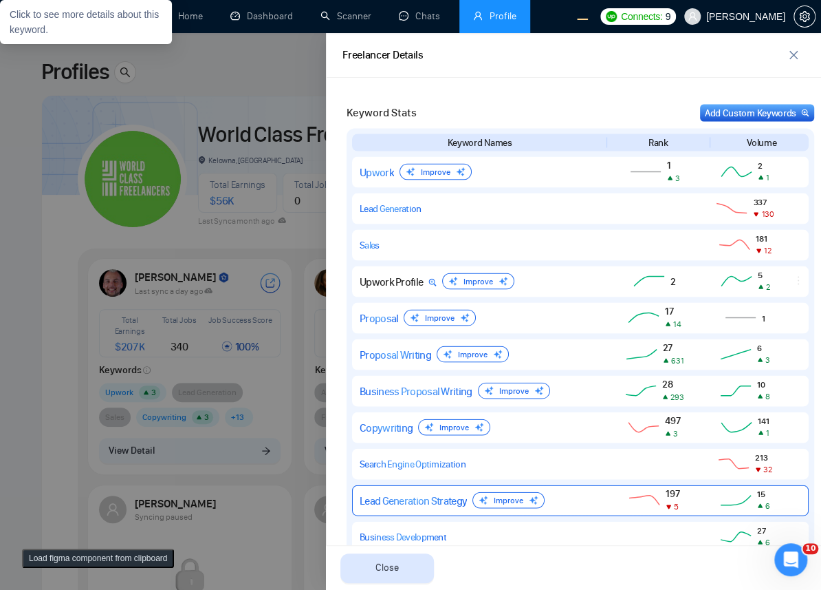
scroll to position [1274, 0]
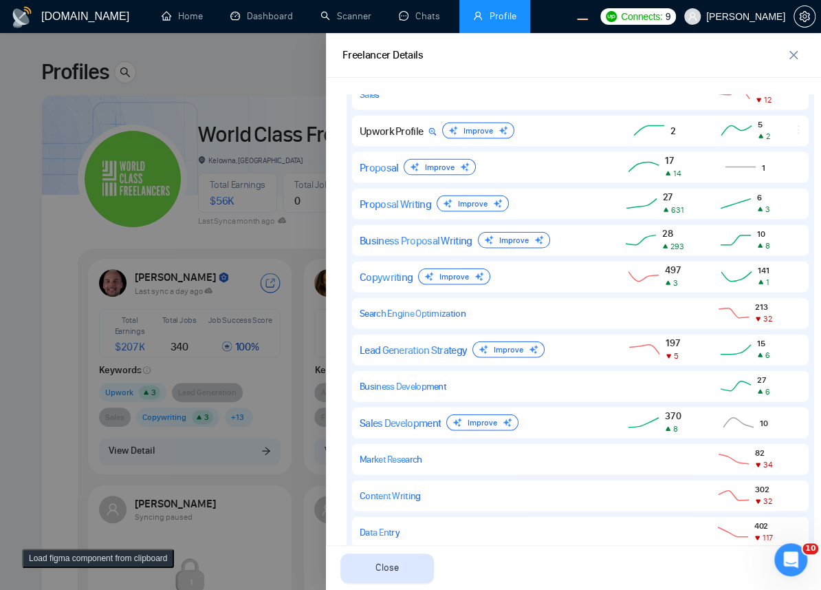
click at [124, 228] on div at bounding box center [410, 311] width 821 height 556
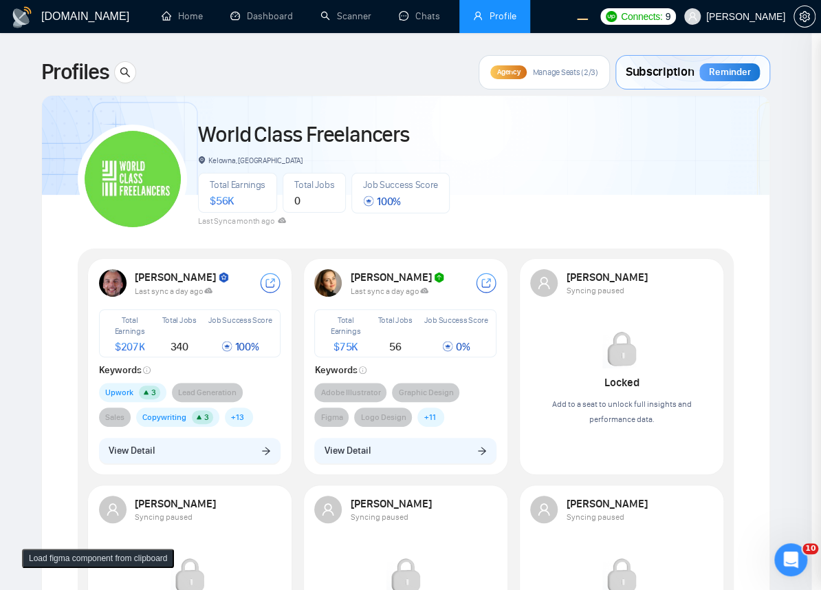
scroll to position [0, 0]
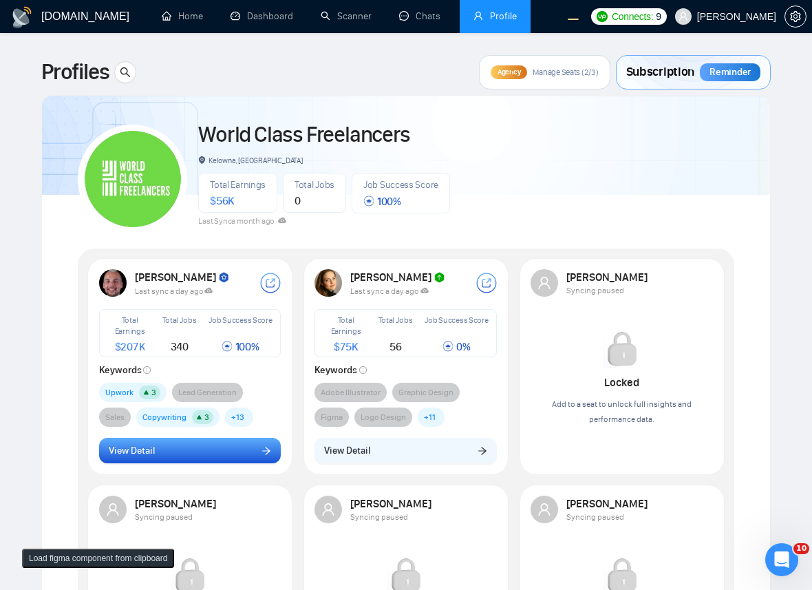
click at [141, 455] on span "View Detail" at bounding box center [132, 450] width 46 height 15
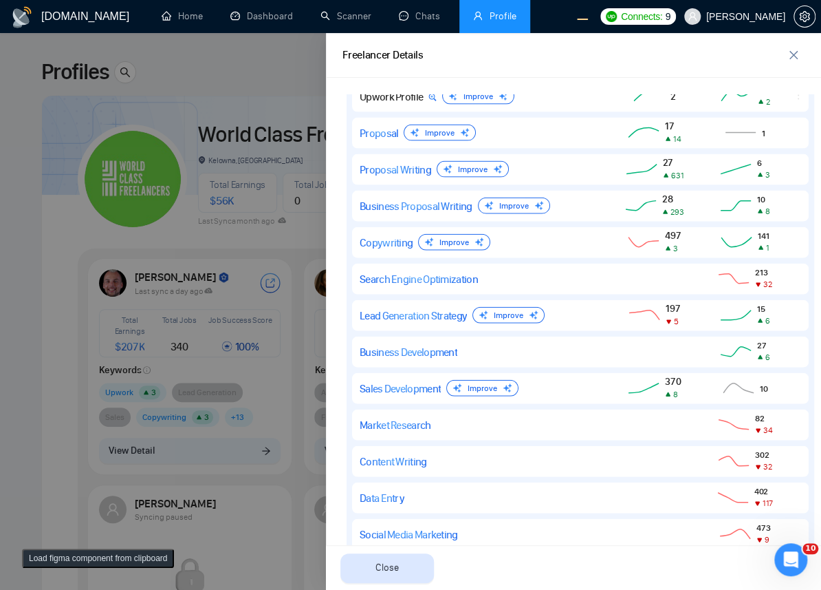
scroll to position [1234, 0]
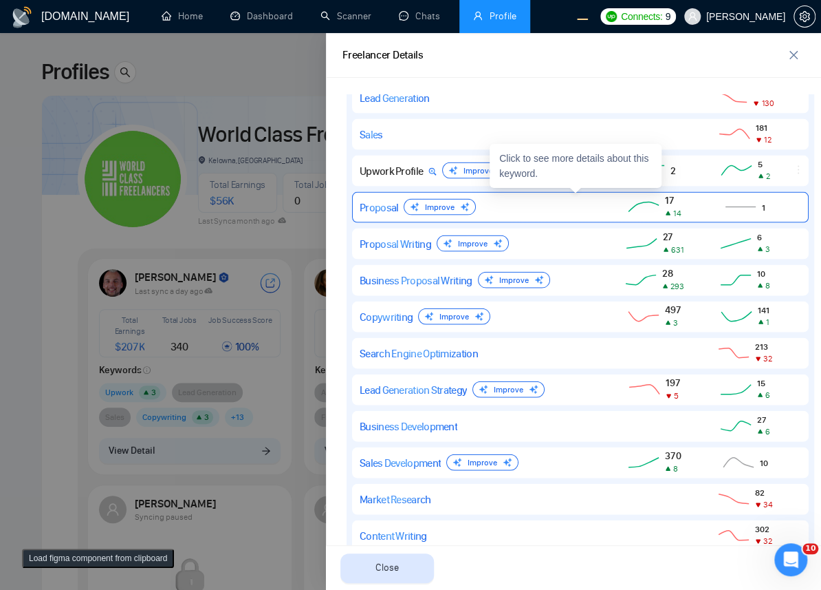
click at [584, 208] on div "Proposal Improve" at bounding box center [478, 207] width 237 height 17
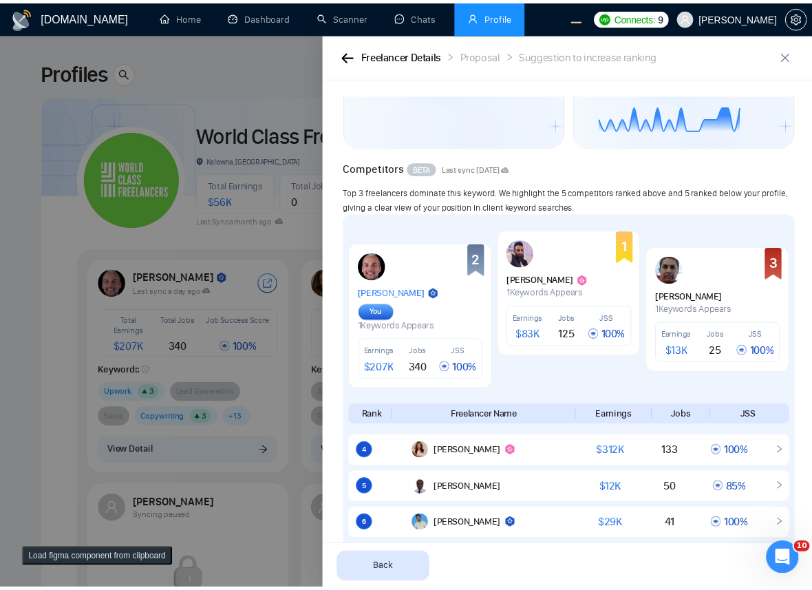
scroll to position [0, 0]
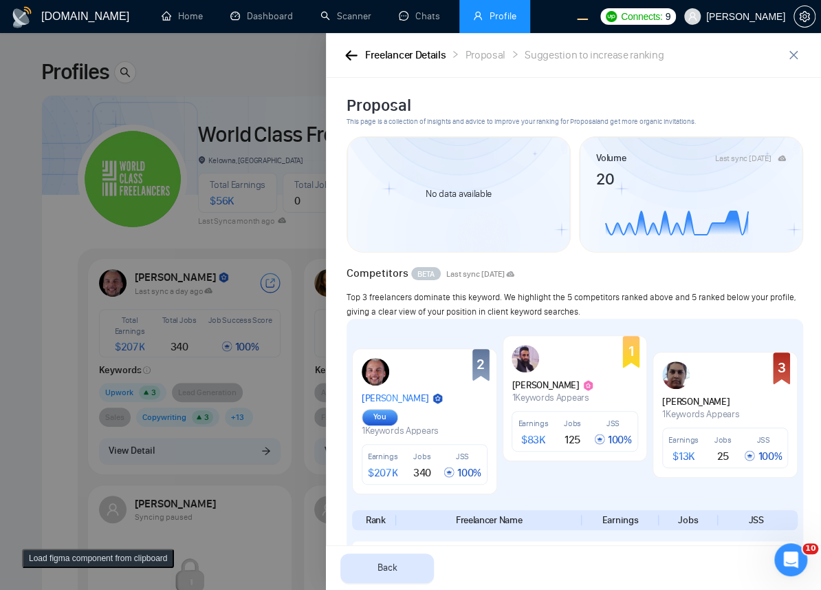
click at [264, 259] on div at bounding box center [410, 311] width 821 height 556
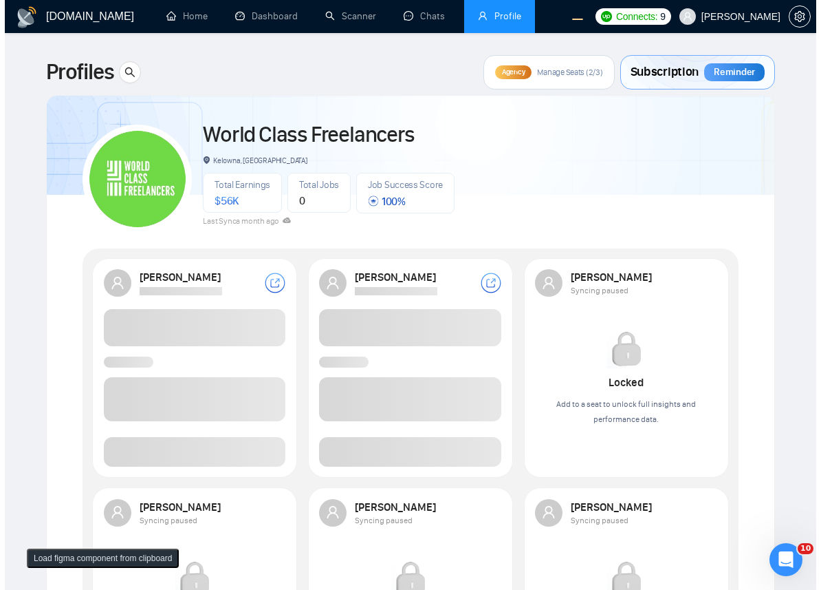
scroll to position [300, 0]
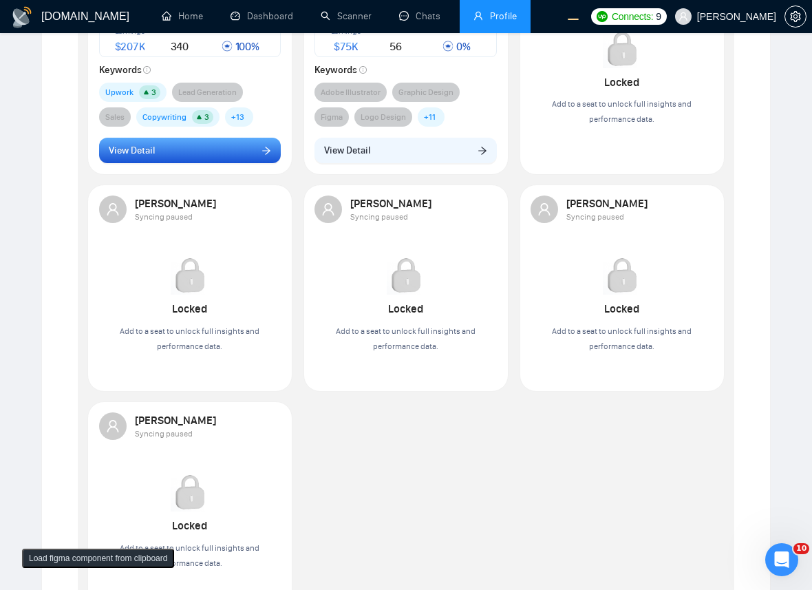
click at [243, 149] on button "View Detail" at bounding box center [190, 151] width 182 height 26
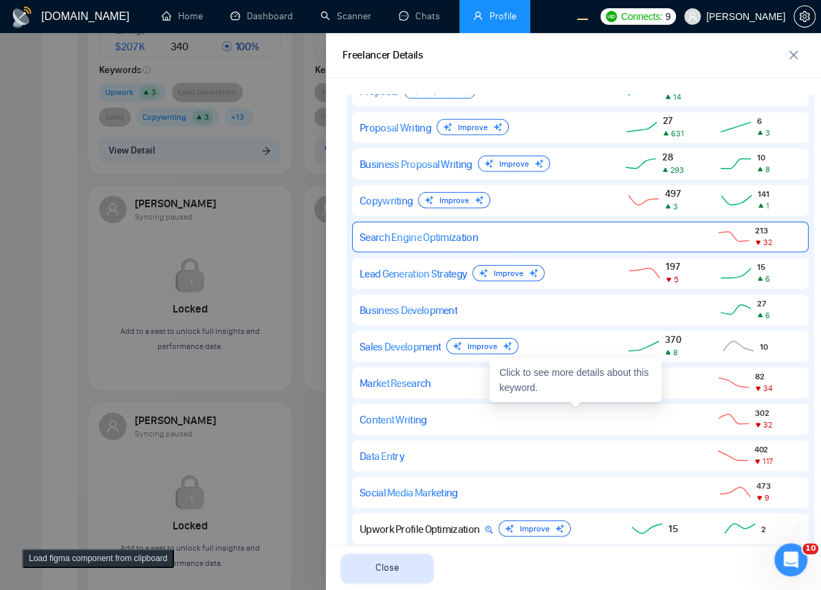
scroll to position [1276, 0]
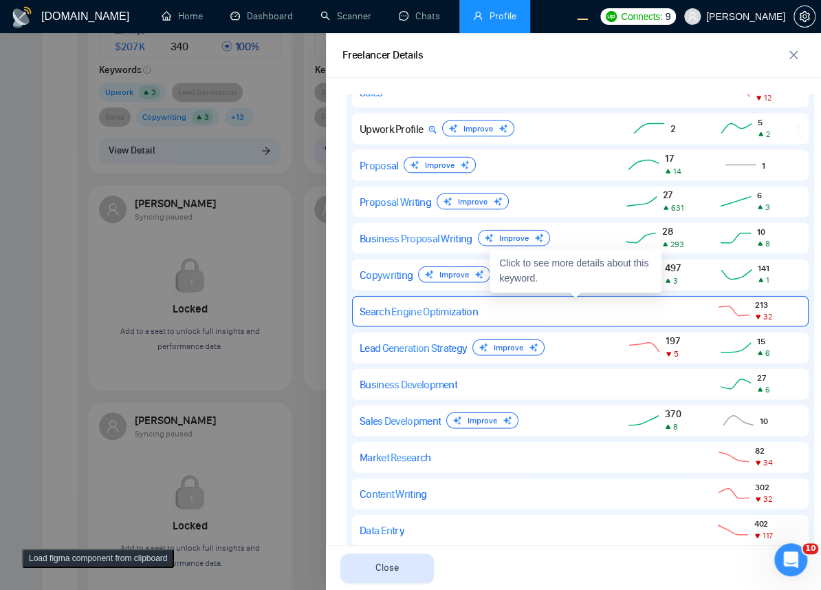
click at [499, 306] on div "Search Engine Optimization" at bounding box center [478, 311] width 237 height 13
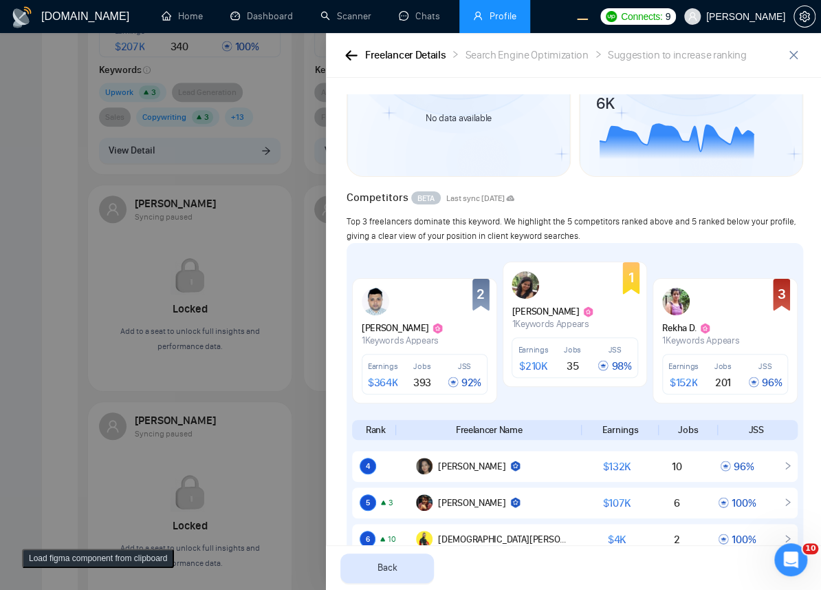
scroll to position [0, 0]
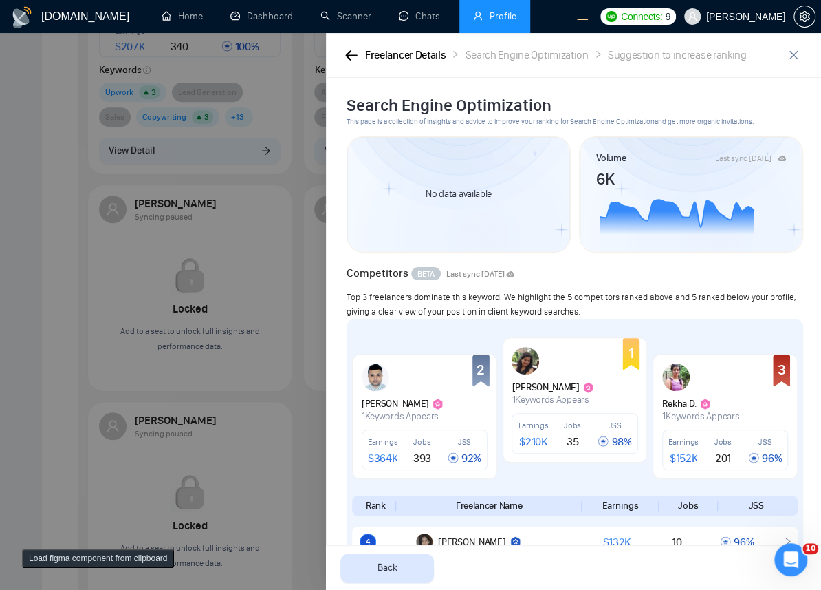
click at [341, 51] on div "Freelancer Details Search Engine Optimization Suggestion to increase ranking" at bounding box center [573, 55] width 495 height 45
click at [346, 52] on icon "button" at bounding box center [351, 55] width 12 height 10
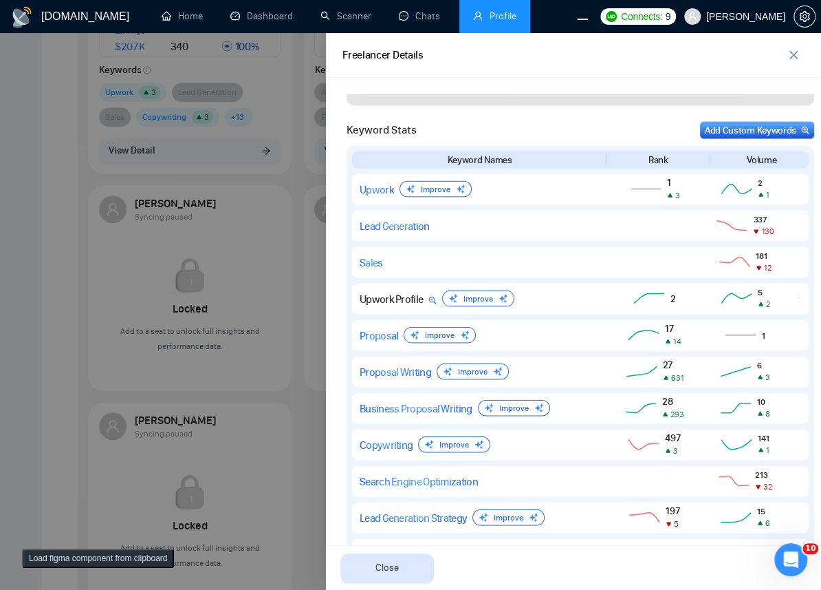
scroll to position [1200, 0]
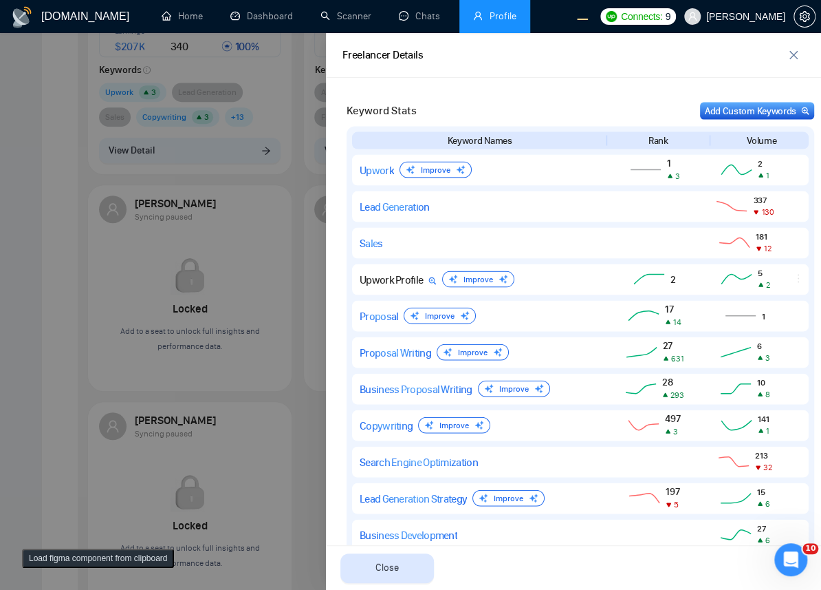
click at [41, 287] on div at bounding box center [410, 311] width 821 height 556
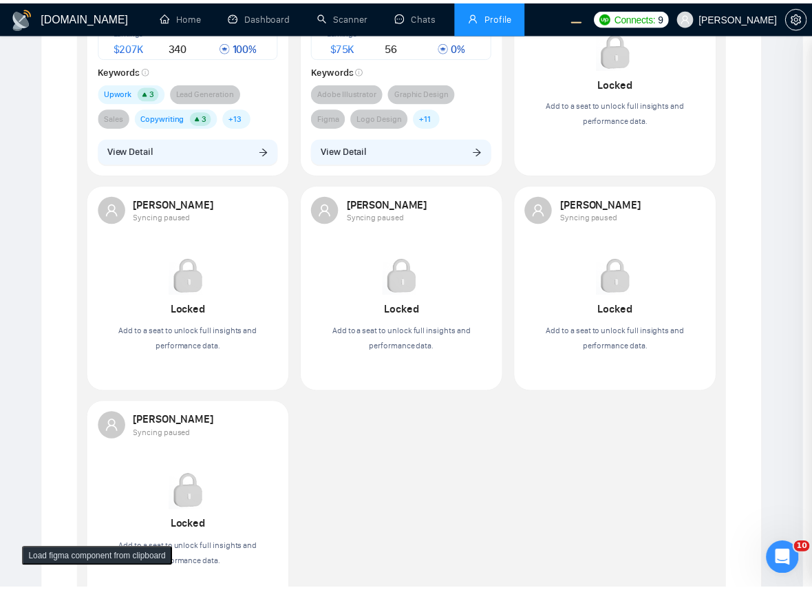
scroll to position [0, 0]
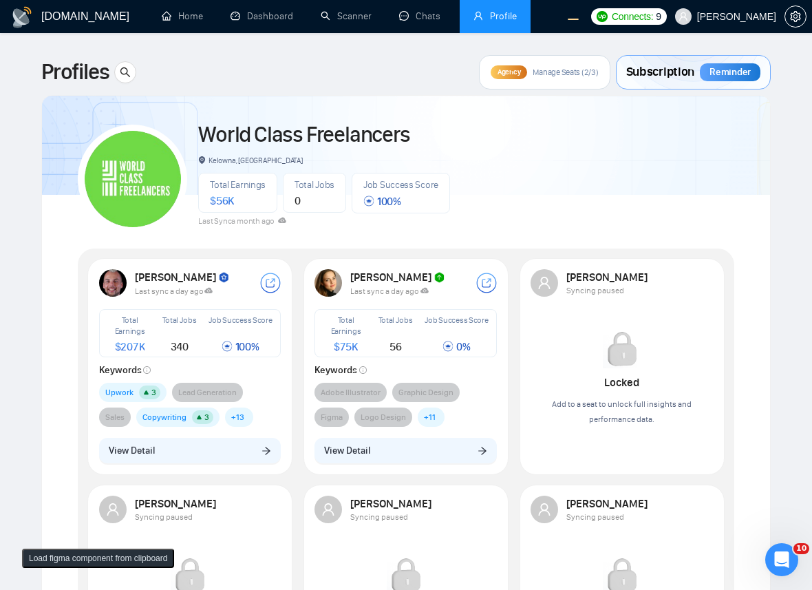
click at [579, 202] on div "World Class Freelancers Kelowna, [GEOGRAPHIC_DATA] Total Earnings $ 56K Total J…" at bounding box center [406, 173] width 656 height 122
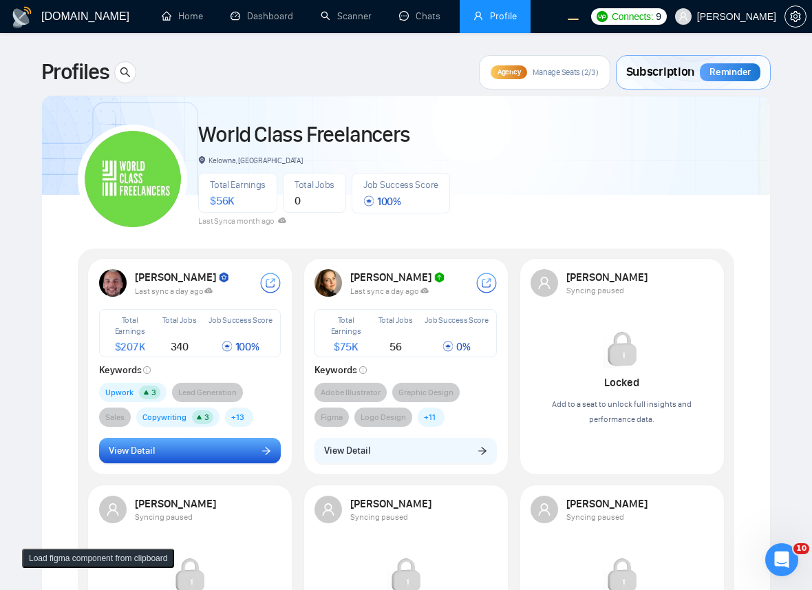
click at [151, 453] on span "View Detail" at bounding box center [132, 450] width 46 height 15
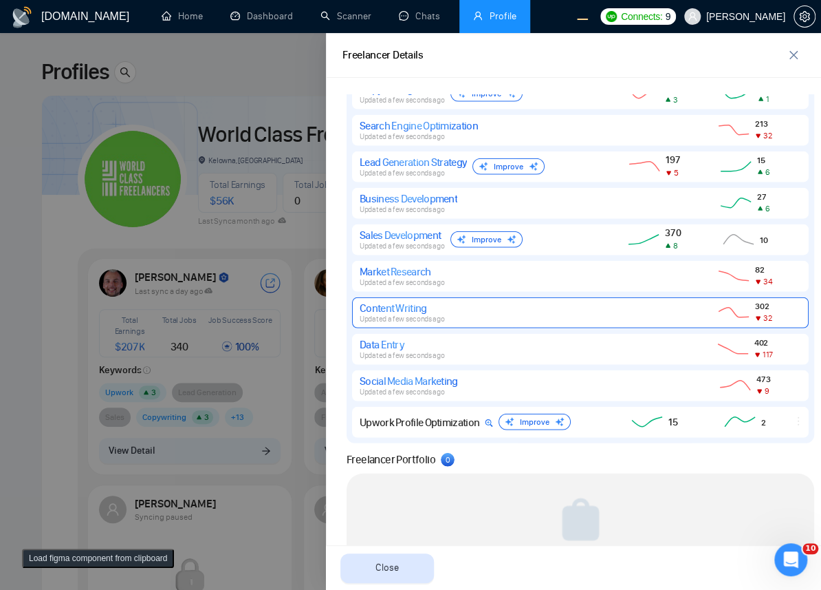
scroll to position [1465, 0]
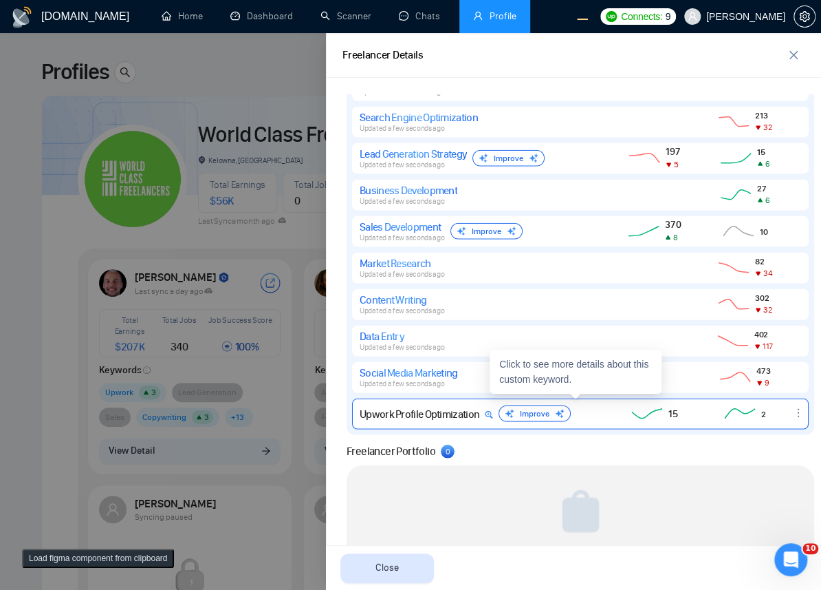
click at [793, 412] on icon "ellipsis" at bounding box center [798, 412] width 11 height 11
click at [766, 391] on button "Delete" at bounding box center [771, 392] width 58 height 15
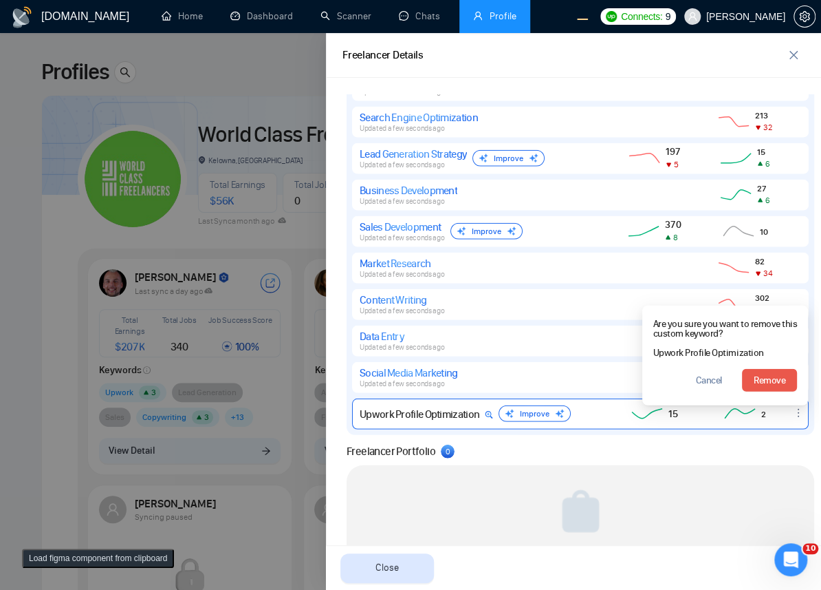
click at [754, 385] on span "Remove" at bounding box center [770, 380] width 32 height 15
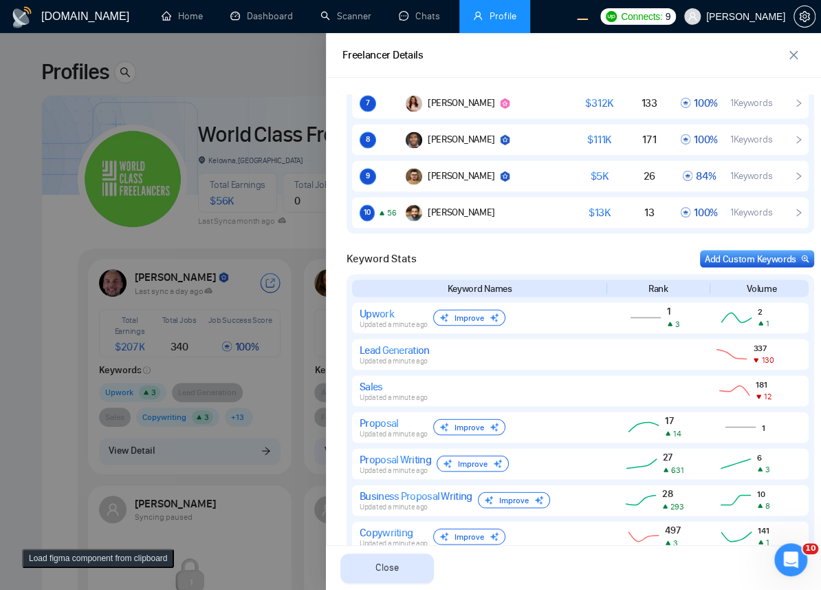
scroll to position [1504, 0]
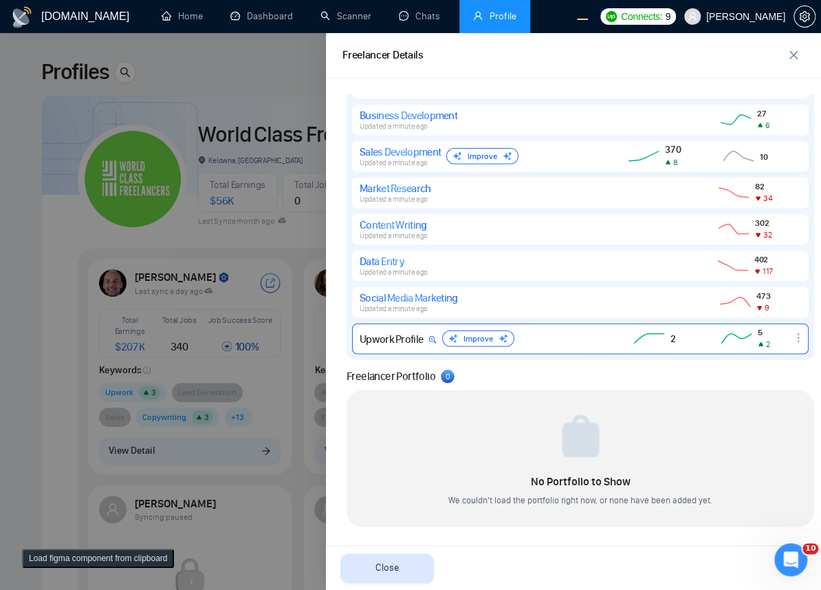
click at [793, 336] on icon "ellipsis" at bounding box center [798, 337] width 11 height 11
click at [755, 316] on span "Delete" at bounding box center [757, 318] width 24 height 13
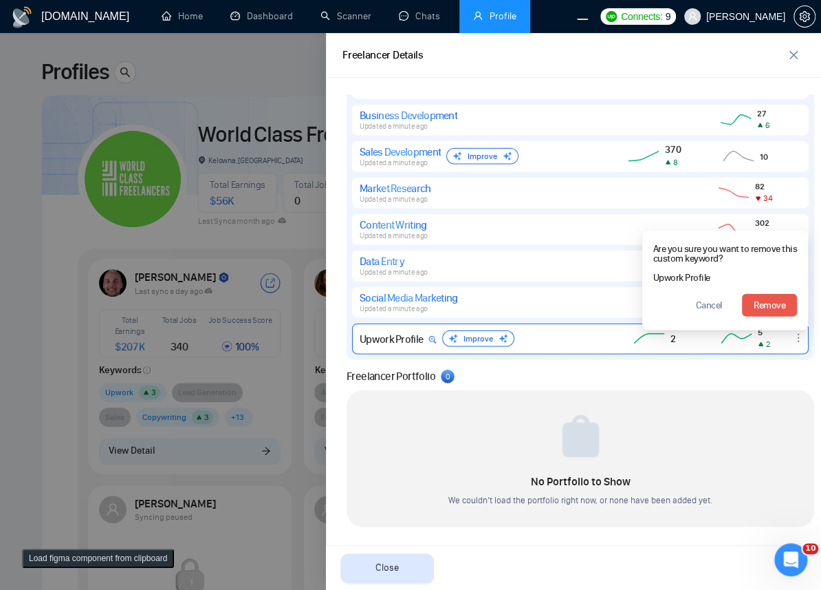
click at [763, 294] on button "Remove" at bounding box center [769, 305] width 55 height 23
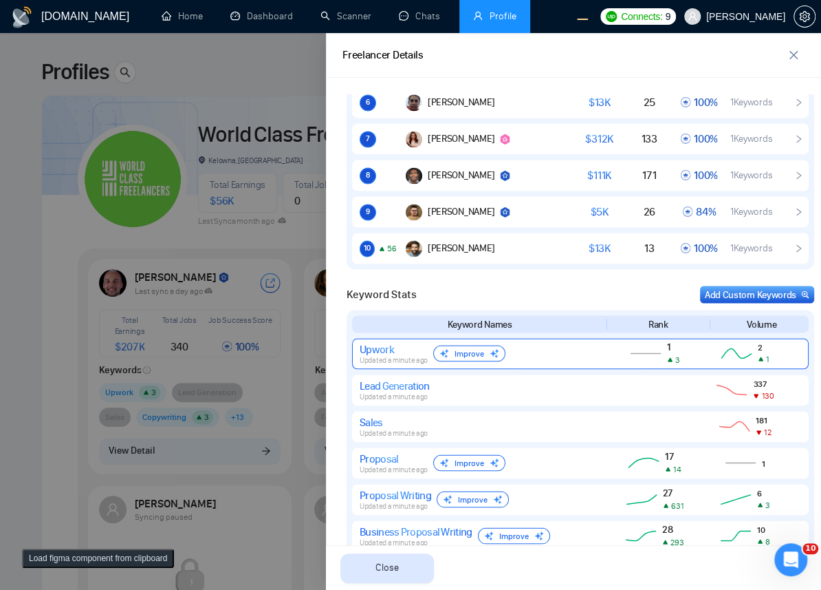
scroll to position [1092, 0]
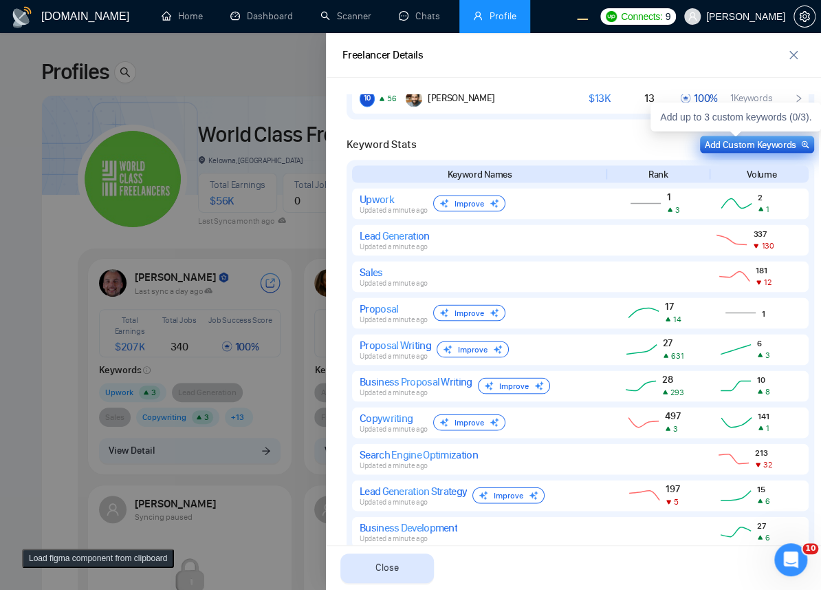
click at [707, 144] on div "Add Custom Keywords" at bounding box center [757, 144] width 105 height 14
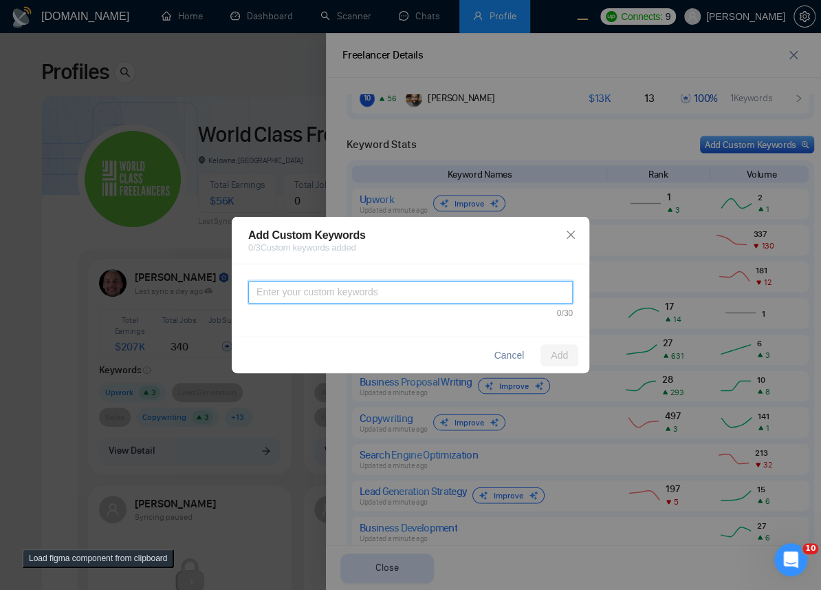
click at [468, 295] on textarea at bounding box center [410, 292] width 325 height 23
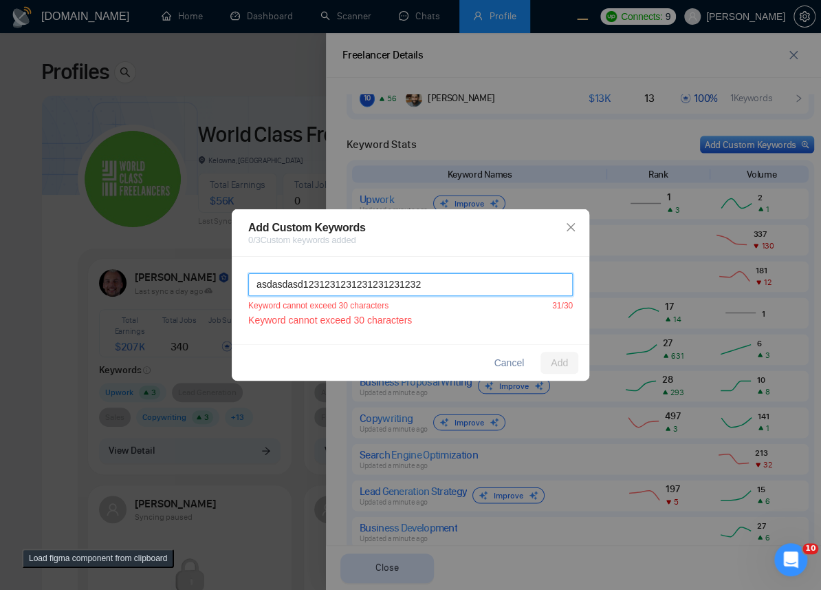
type textarea "asdasdasd1231231231231231231232"
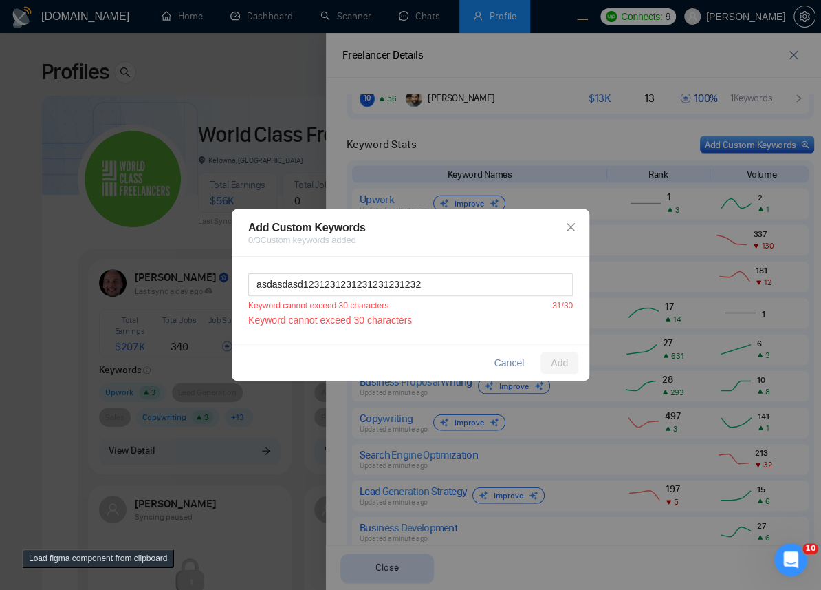
click at [74, 556] on button "Load figma component from clipboard" at bounding box center [98, 557] width 152 height 19
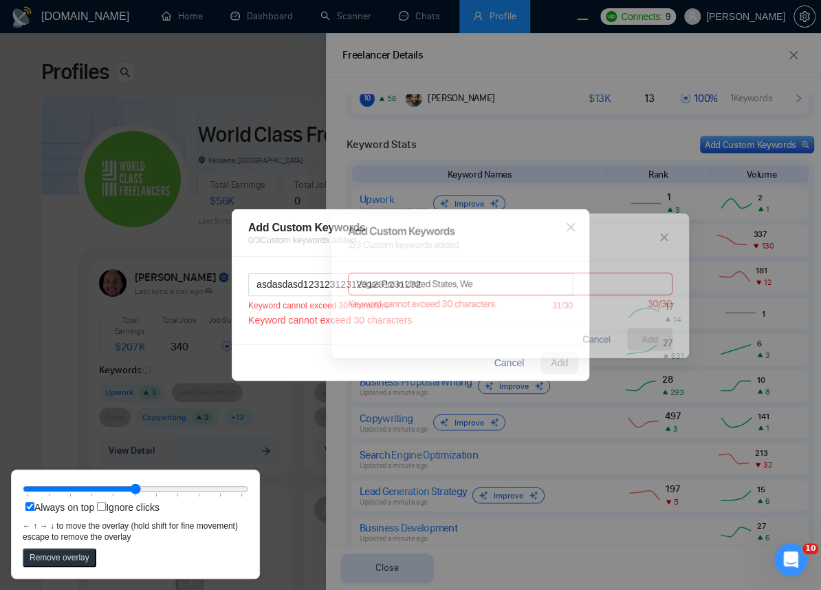
drag, startPoint x: 171, startPoint y: 81, endPoint x: 478, endPoint y: 276, distance: 363.3
click at [478, 276] on icon at bounding box center [511, 284] width 324 height 22
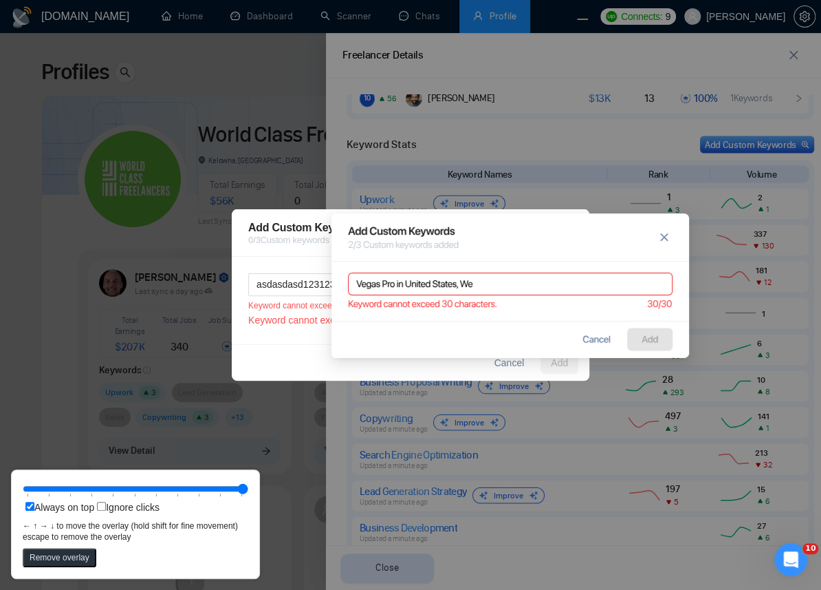
drag, startPoint x: 171, startPoint y: 488, endPoint x: 381, endPoint y: 484, distance: 209.8
click at [248, 484] on input "range" at bounding box center [136, 488] width 226 height 15
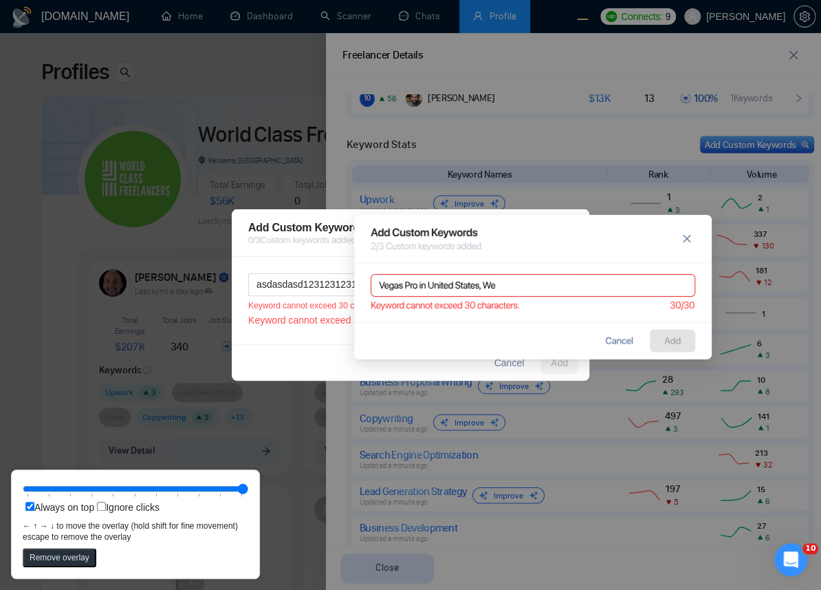
drag, startPoint x: 528, startPoint y: 295, endPoint x: 550, endPoint y: 296, distance: 22.7
click at [550, 296] on icon at bounding box center [533, 287] width 358 height 144
click at [367, 111] on div "Add Custom Keywords 0 / 3 Custom keywords added asdasdasd1231231231231231231232…" at bounding box center [410, 295] width 821 height 590
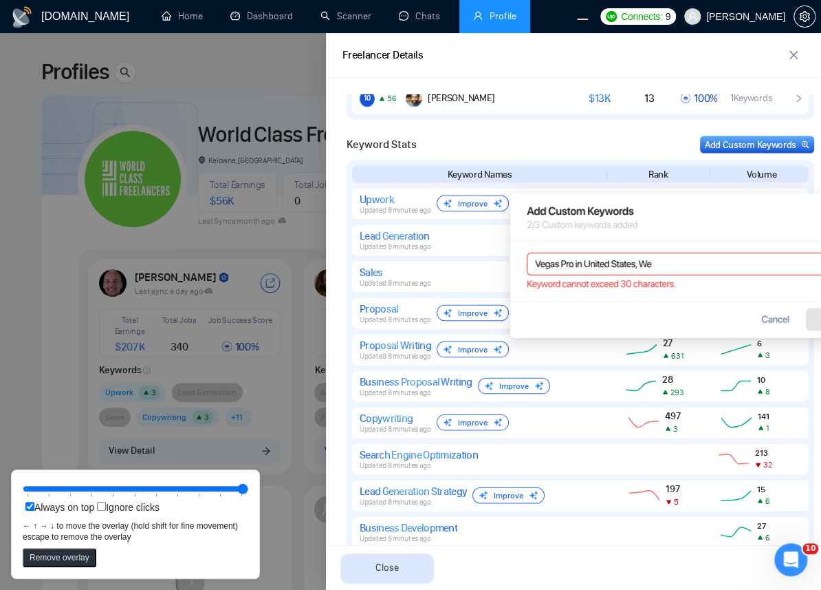
drag, startPoint x: 736, startPoint y: 238, endPoint x: 817, endPoint y: 228, distance: 81.8
click at [784, 208] on icon at bounding box center [689, 217] width 358 height 48
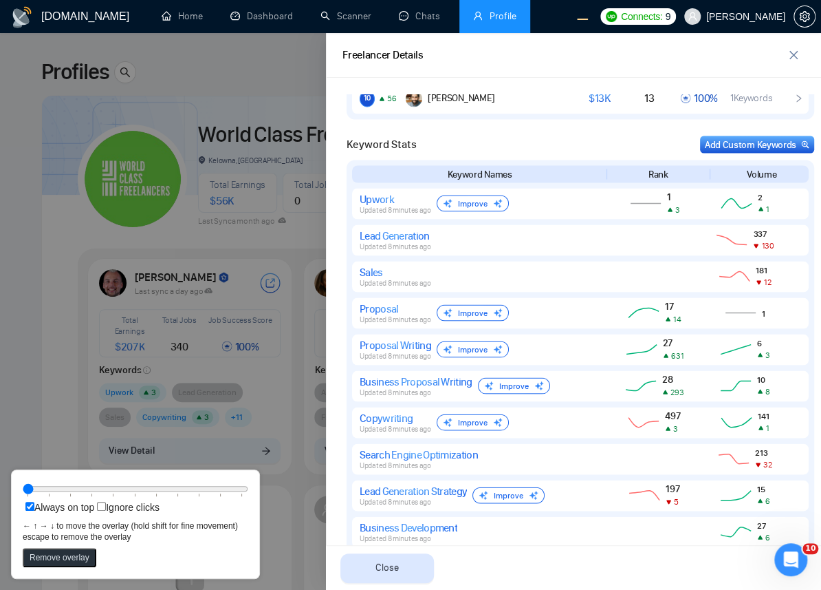
drag, startPoint x: 114, startPoint y: 496, endPoint x: 0, endPoint y: 479, distance: 115.4
type input "0"
click at [23, 481] on input "range" at bounding box center [136, 488] width 226 height 15
click at [262, 217] on div at bounding box center [410, 311] width 821 height 556
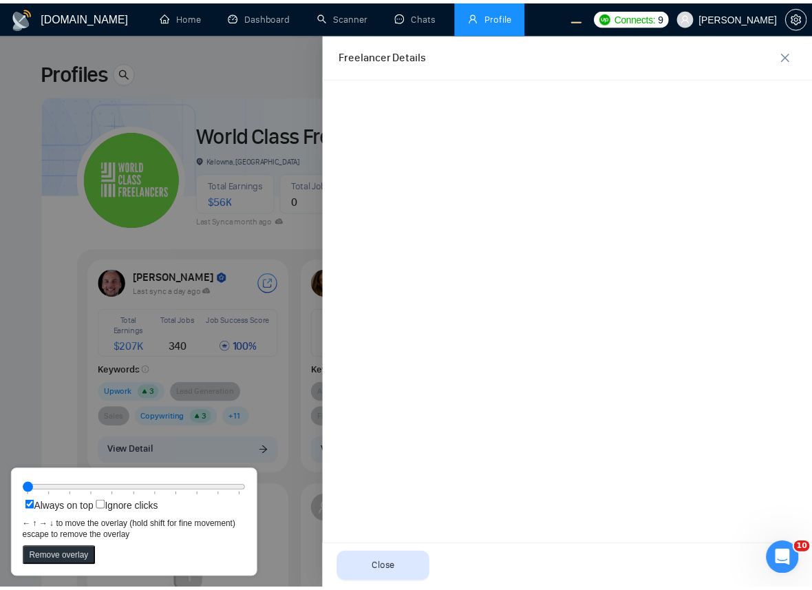
scroll to position [0, 0]
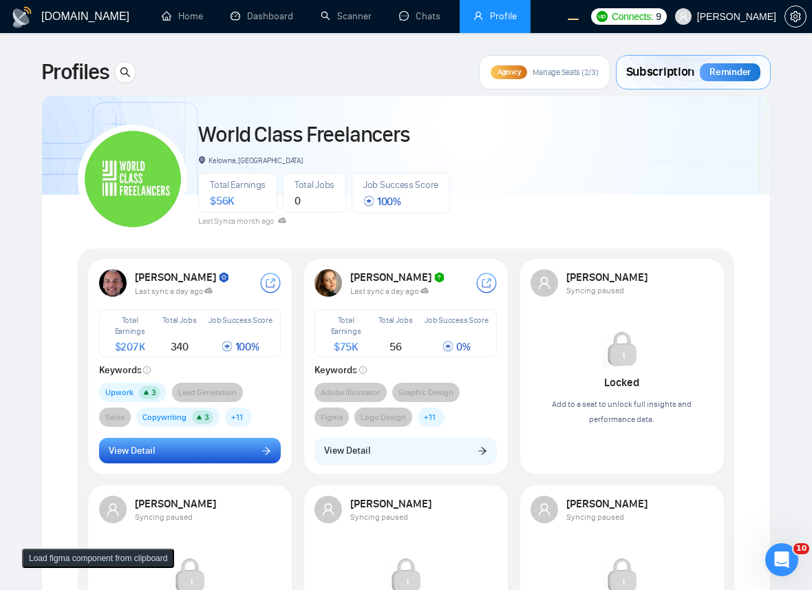
click at [177, 451] on button "View Detail" at bounding box center [190, 450] width 182 height 26
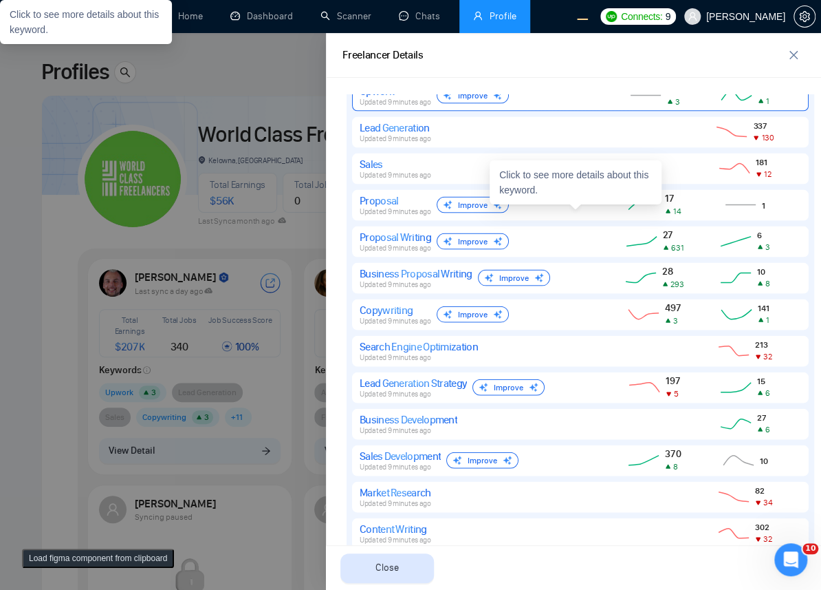
scroll to position [1125, 0]
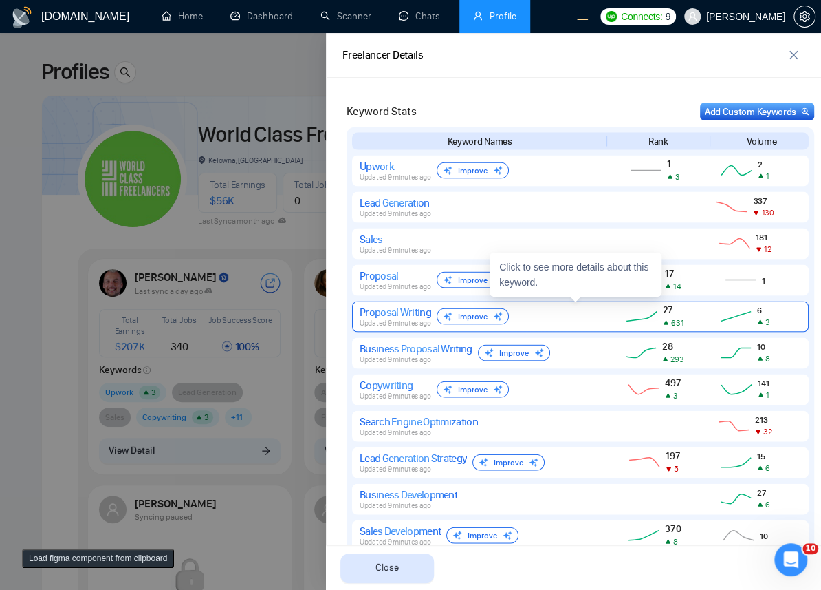
click at [548, 319] on div "Proposal Writing Updated 9 minutes ago Improve" at bounding box center [478, 316] width 237 height 22
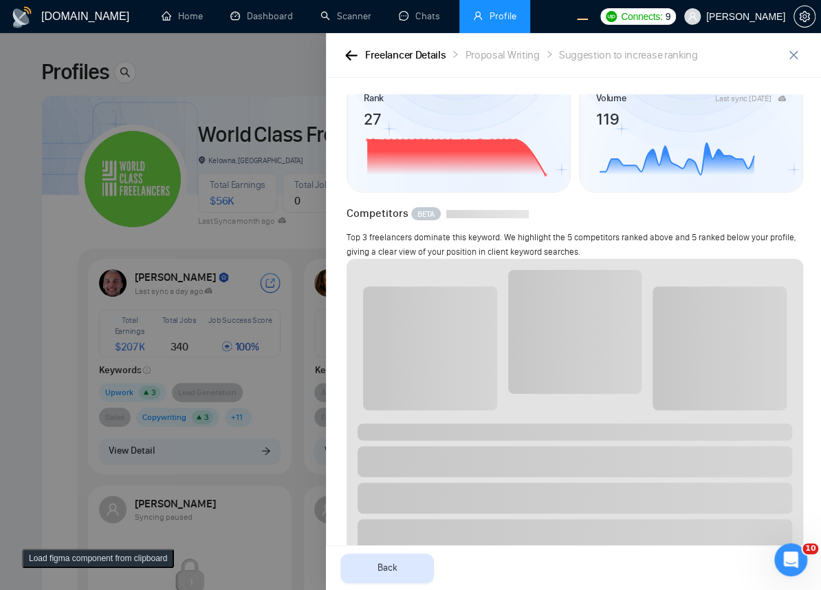
scroll to position [0, 0]
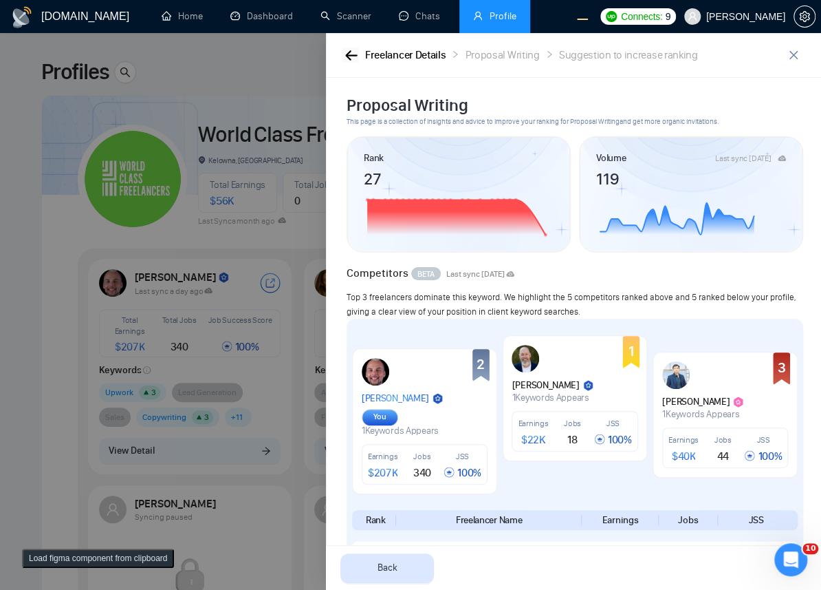
click at [355, 53] on icon "button" at bounding box center [351, 55] width 12 height 10
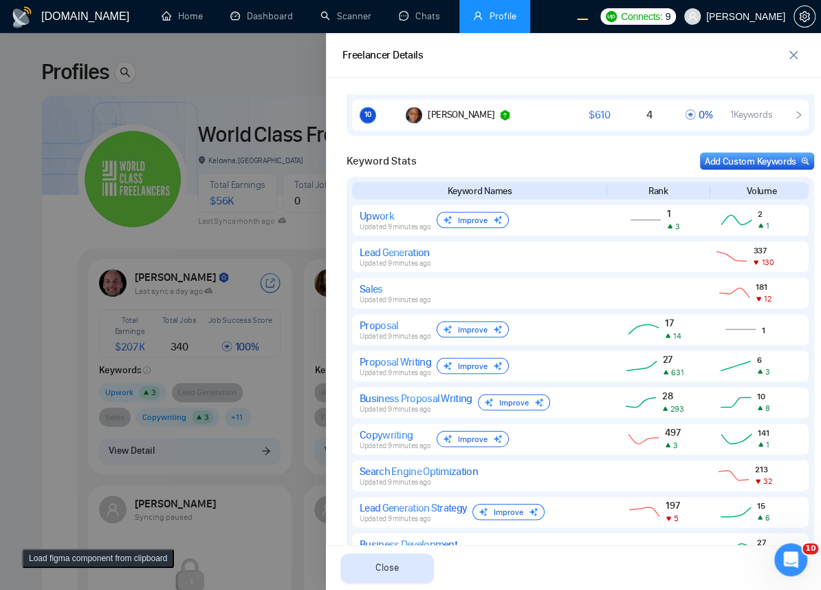
scroll to position [942, 0]
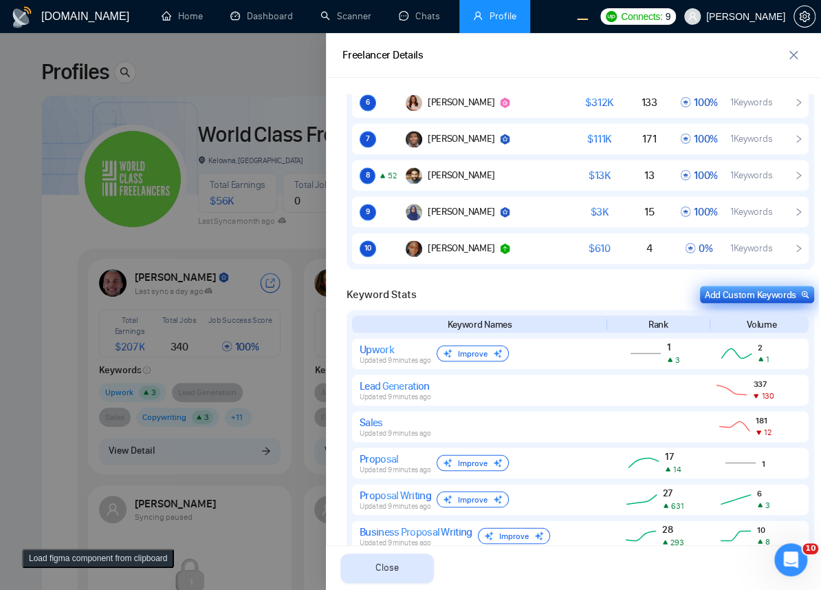
click at [725, 287] on div "Add Custom Keywords" at bounding box center [757, 294] width 105 height 14
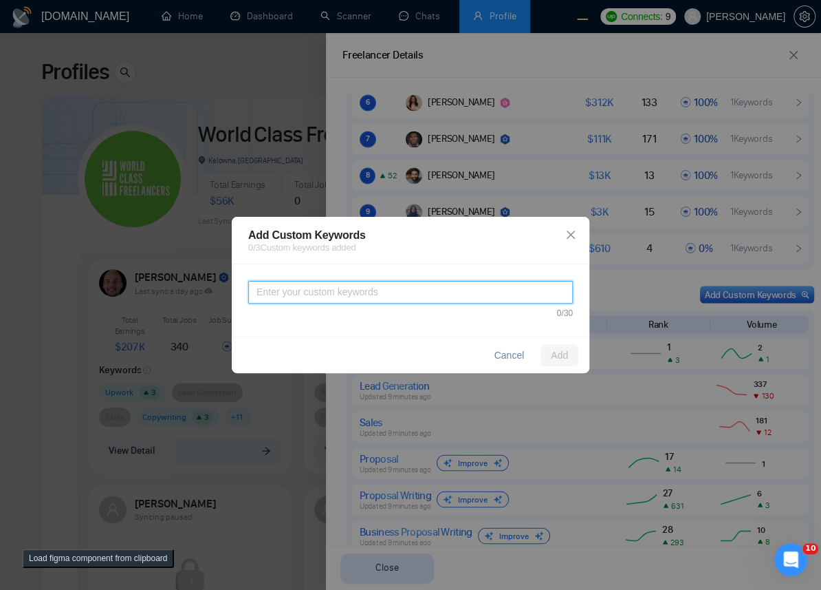
click at [439, 295] on textarea at bounding box center [410, 292] width 325 height 23
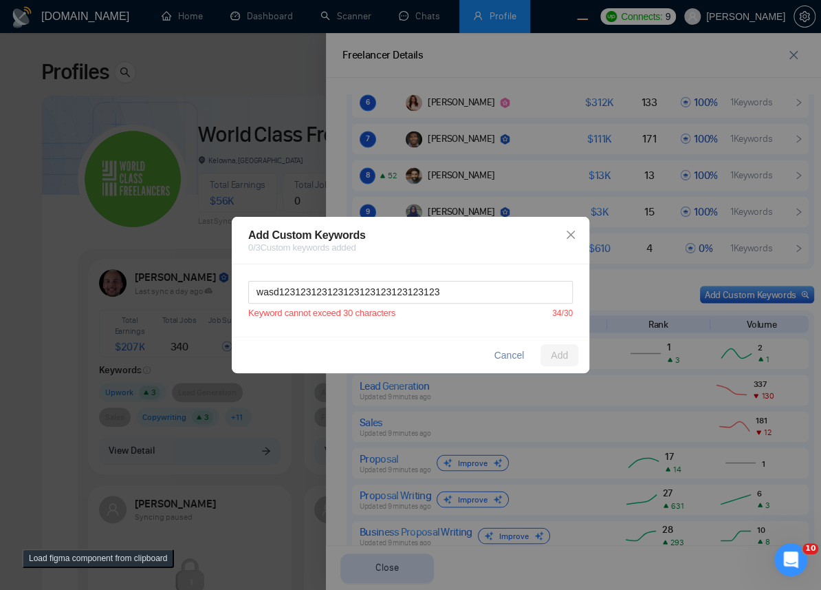
click at [447, 329] on div "wasd123123123123123123123123123123 Keyword cannot exceed 30 characters 34 /30" at bounding box center [411, 300] width 358 height 72
click at [471, 288] on textarea "wasd123123123123123123123123123123" at bounding box center [410, 292] width 325 height 23
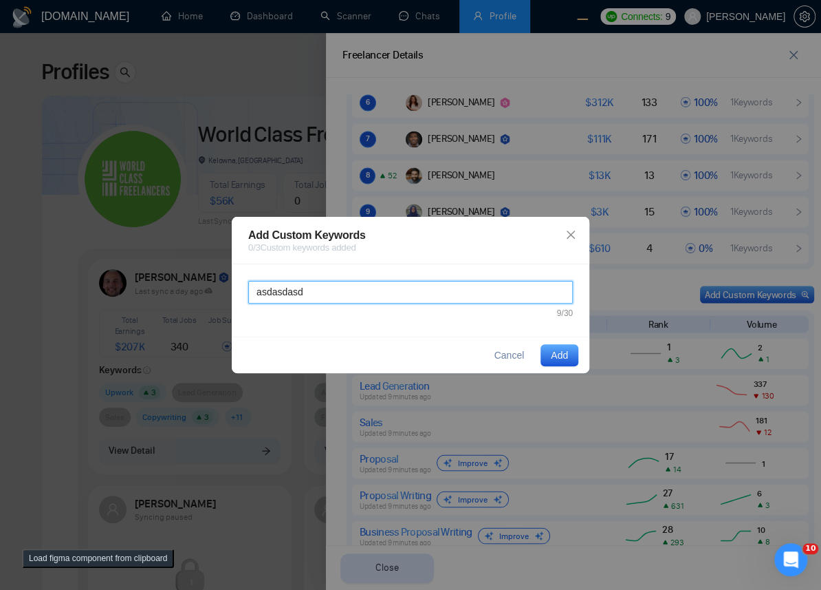
type textarea "asdasdasd"
click at [214, 199] on div "Add Custom Keywords 0 / 3 Custom keywords added asdasdasd 9 /30 Cancel Add" at bounding box center [410, 295] width 821 height 590
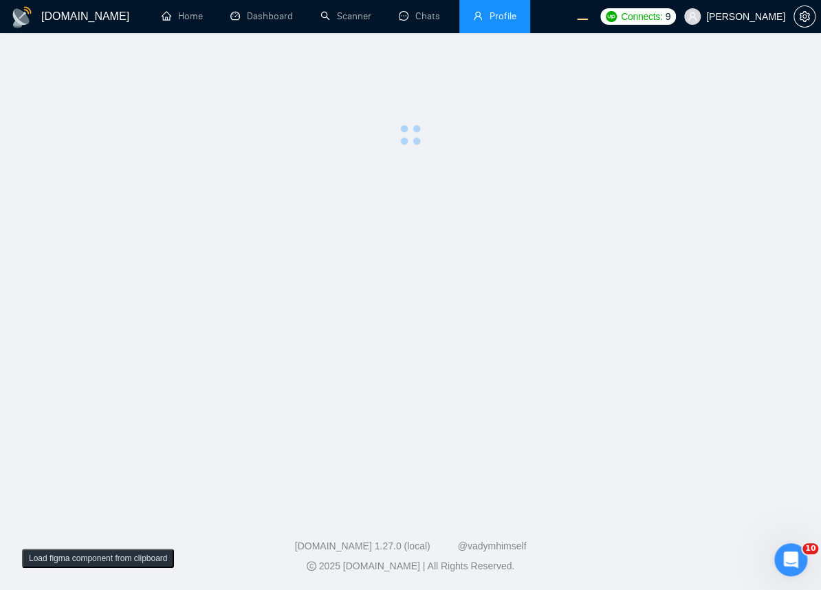
click at [486, 275] on main at bounding box center [410, 269] width 777 height 429
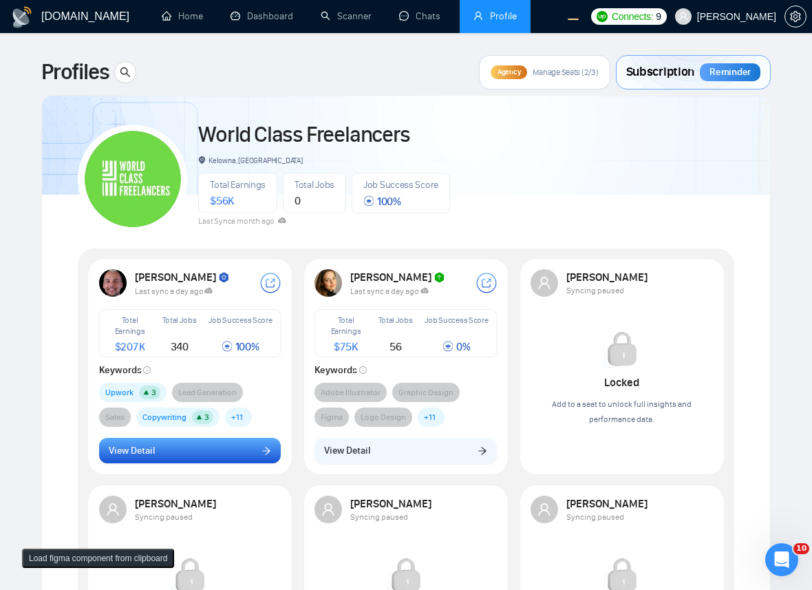
click at [161, 457] on button "View Detail" at bounding box center [190, 450] width 182 height 26
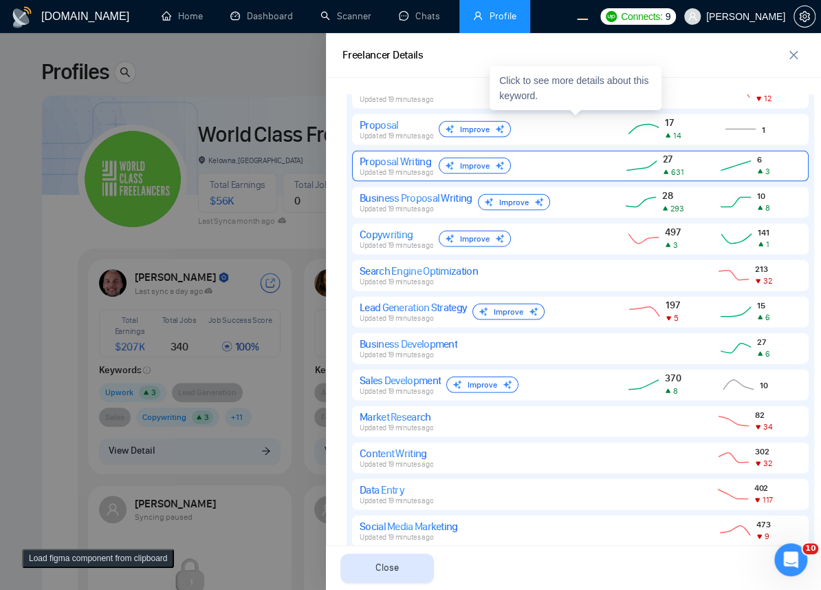
scroll to position [1050, 0]
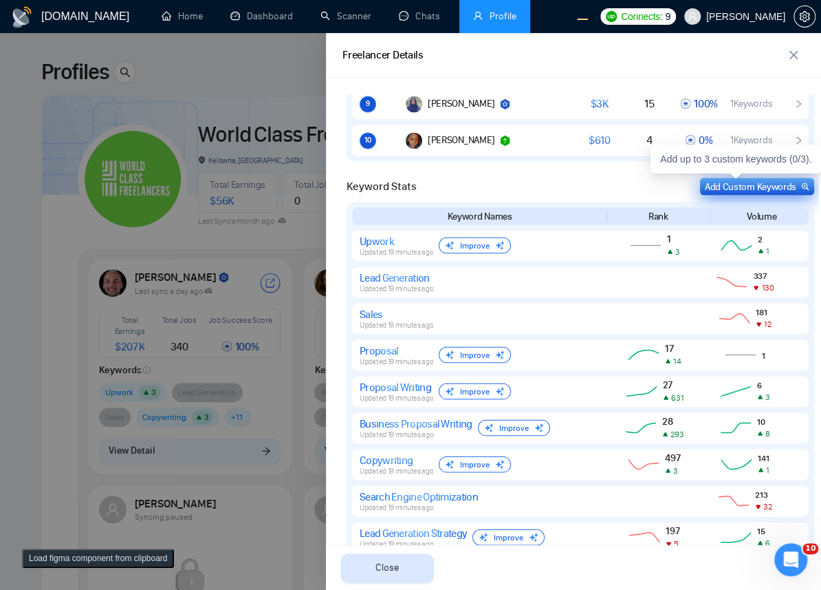
click at [784, 185] on div "Add Custom Keywords" at bounding box center [757, 186] width 105 height 14
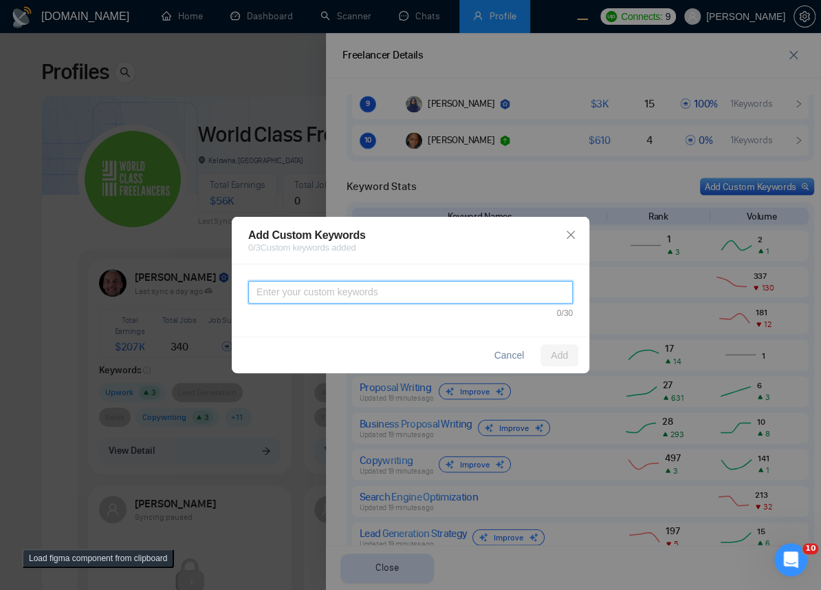
click at [435, 291] on textarea at bounding box center [410, 292] width 325 height 23
type textarea "123312aadasdasd1231231231231231313"
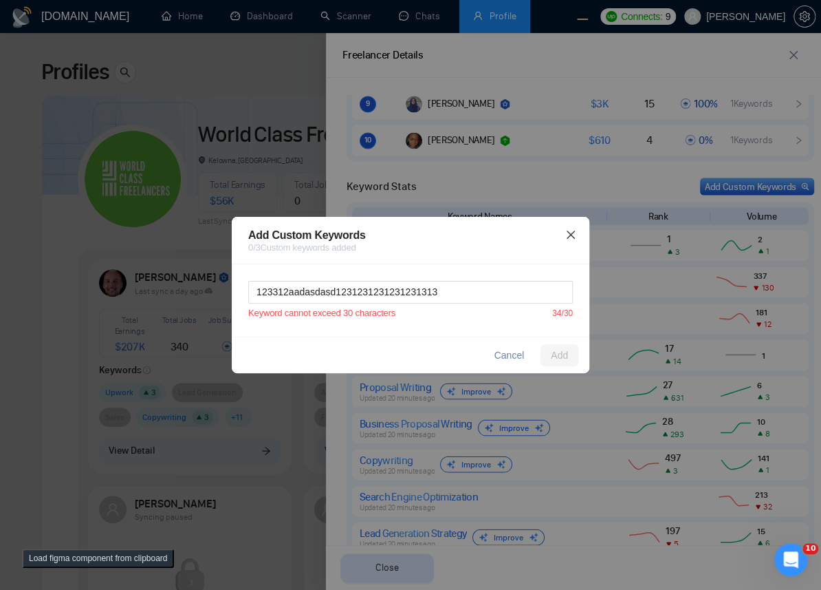
click at [574, 235] on icon "close" at bounding box center [570, 234] width 11 height 11
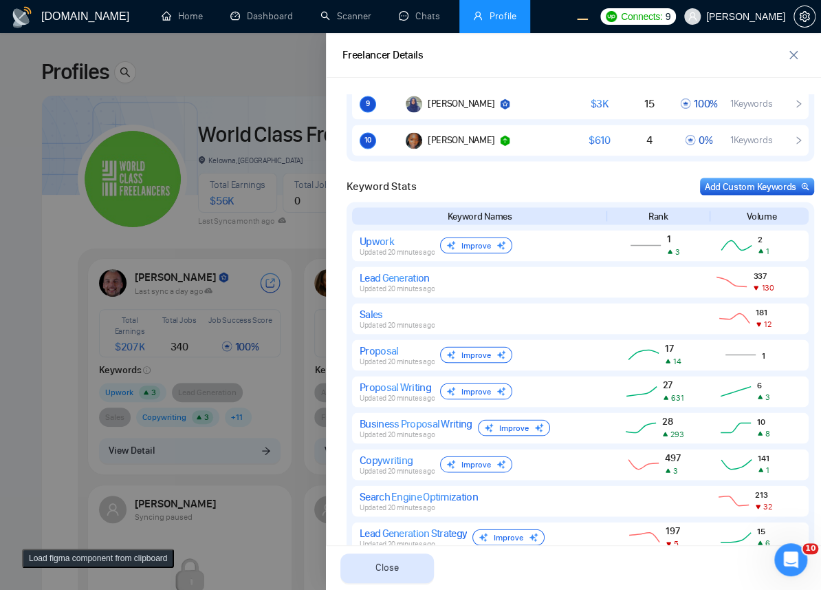
click at [257, 257] on div at bounding box center [410, 311] width 821 height 556
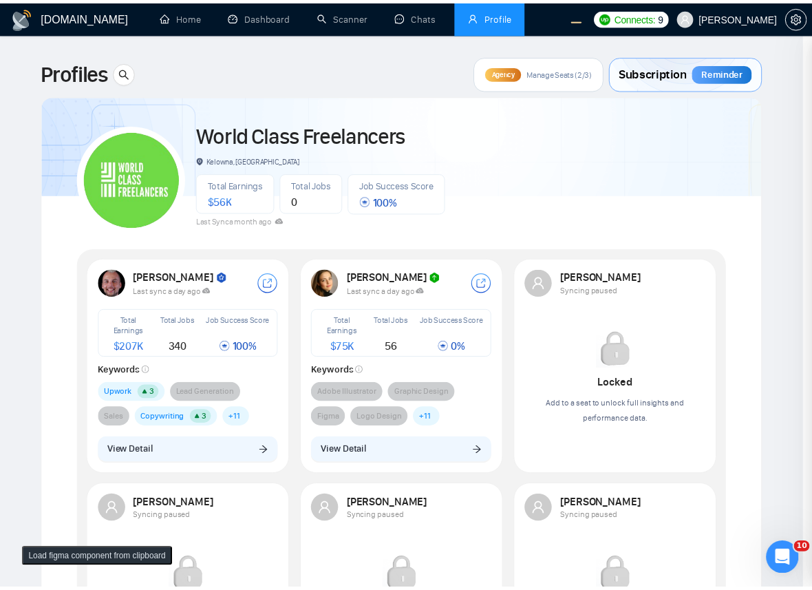
scroll to position [0, 0]
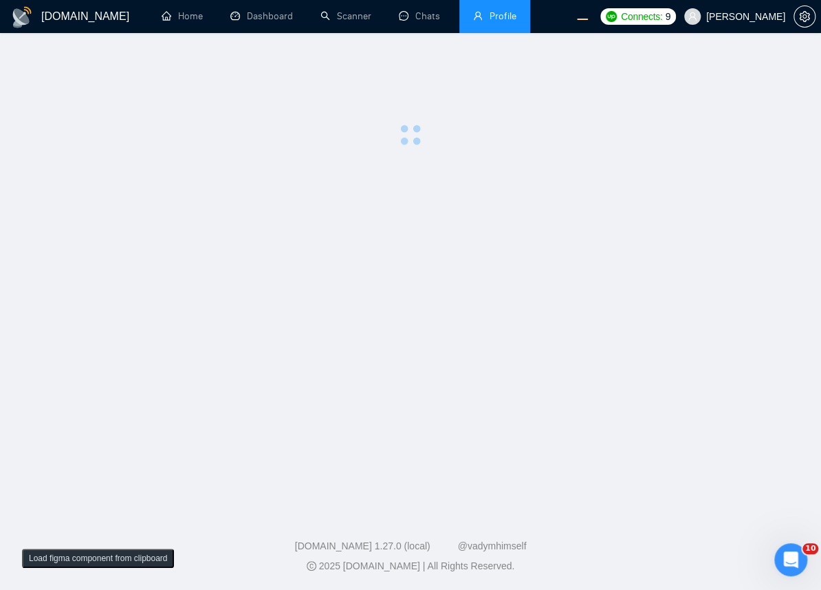
click at [426, 251] on main at bounding box center [410, 269] width 777 height 429
click at [490, 276] on main at bounding box center [410, 269] width 777 height 429
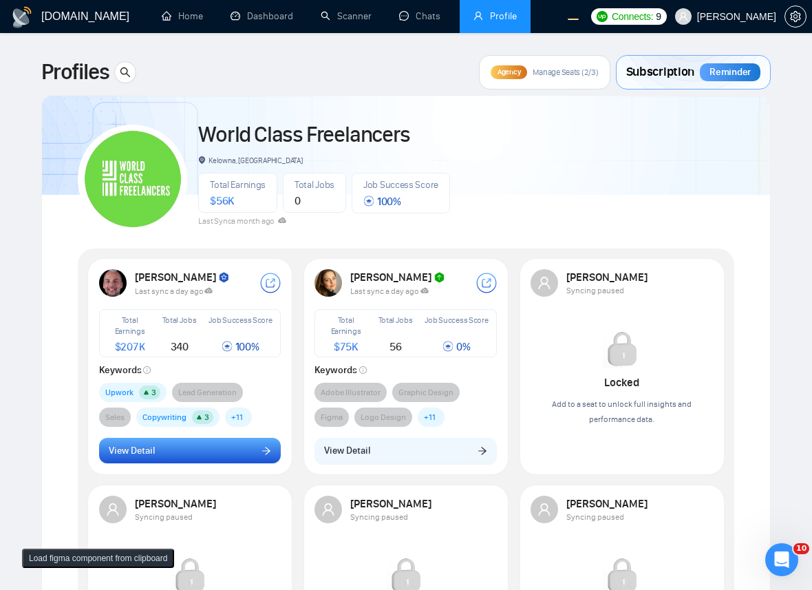
click at [192, 454] on button "View Detail" at bounding box center [190, 450] width 182 height 26
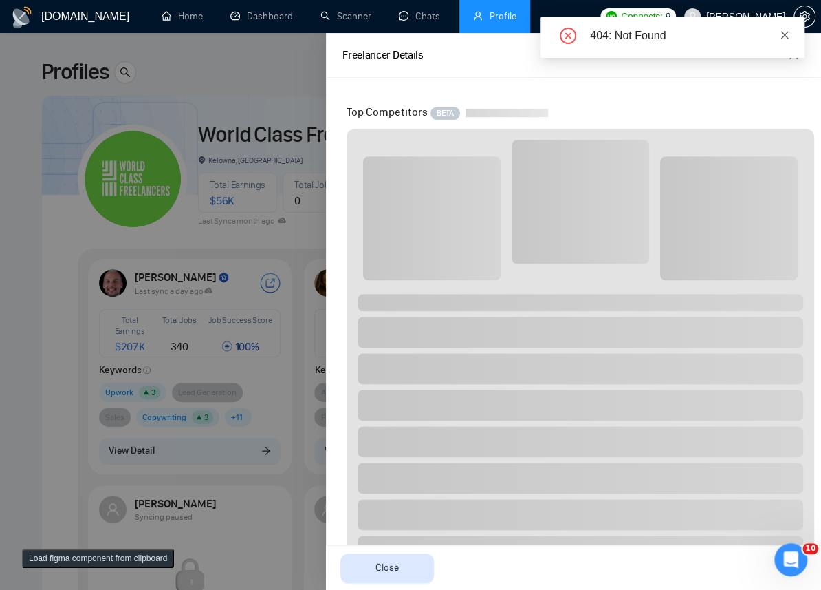
scroll to position [636, 0]
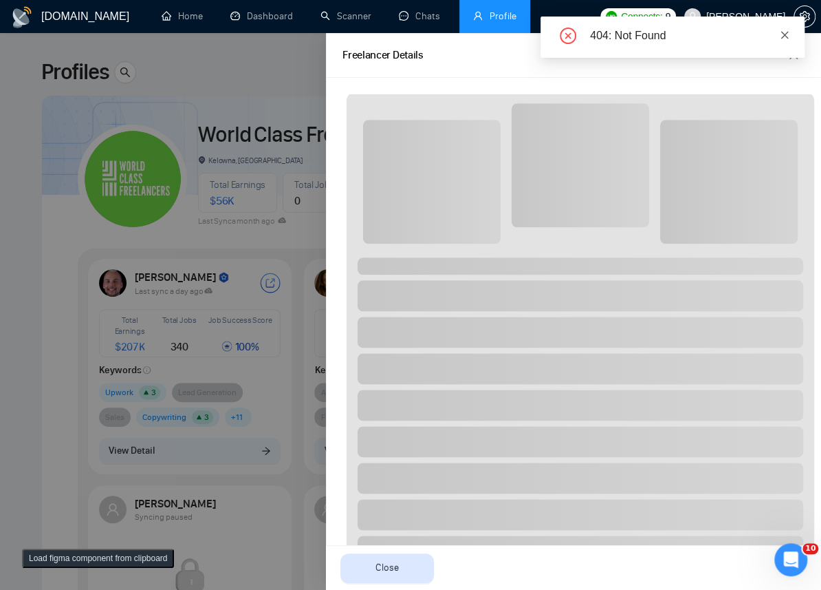
click at [784, 40] on link at bounding box center [785, 35] width 10 height 15
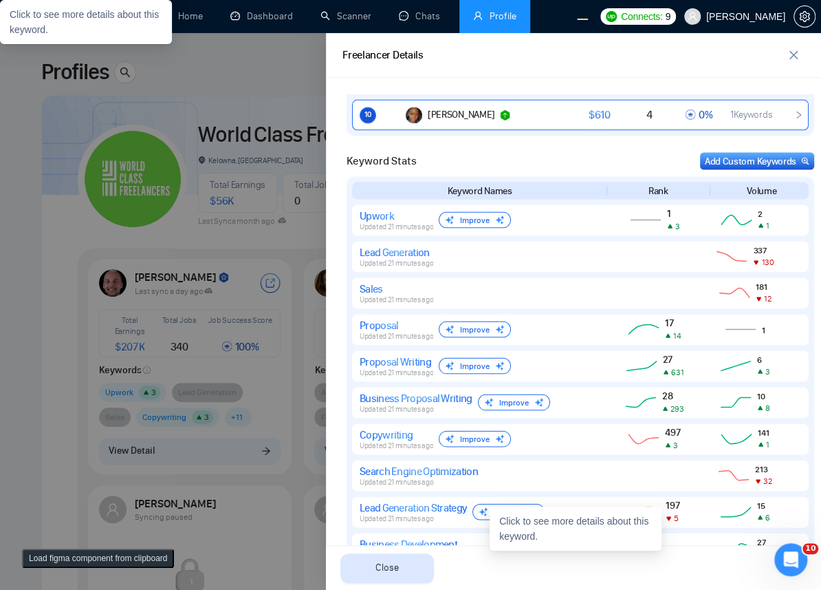
scroll to position [1017, 0]
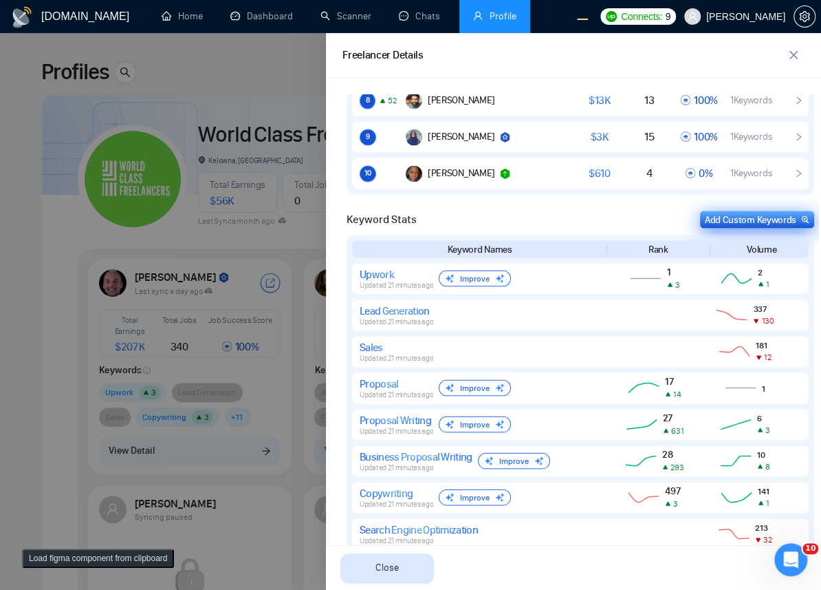
click at [750, 223] on div "Add Custom Keywords" at bounding box center [757, 219] width 105 height 14
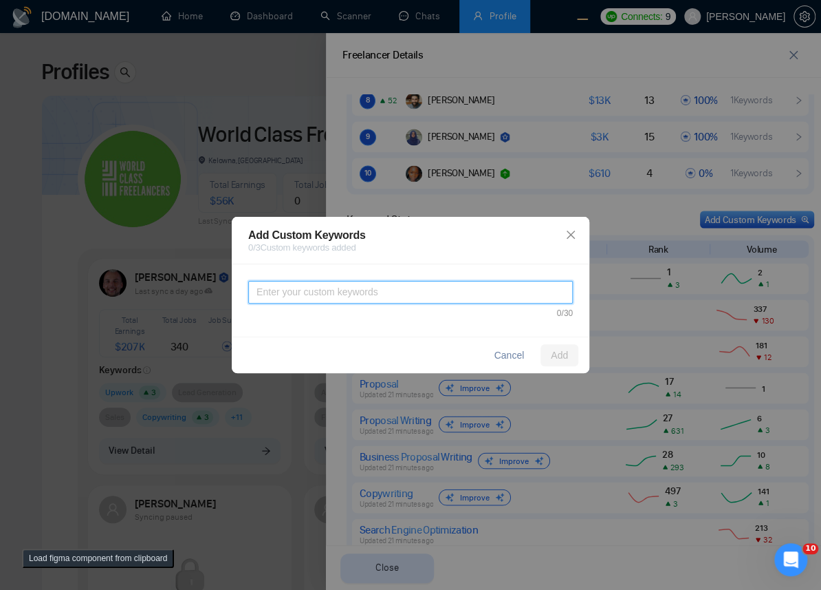
click at [365, 298] on textarea at bounding box center [410, 292] width 325 height 23
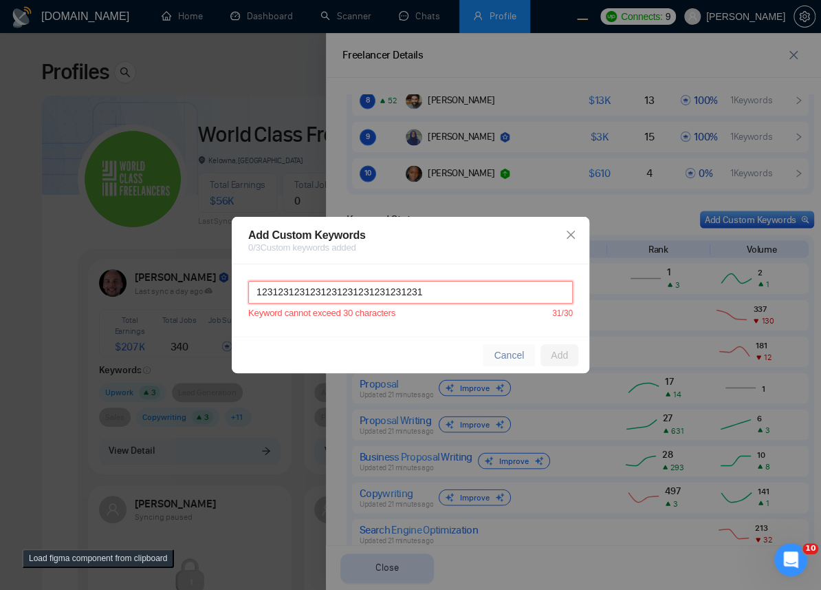
type textarea "1231231231231231231231231231231"
click at [506, 357] on span "Cancel" at bounding box center [509, 354] width 30 height 15
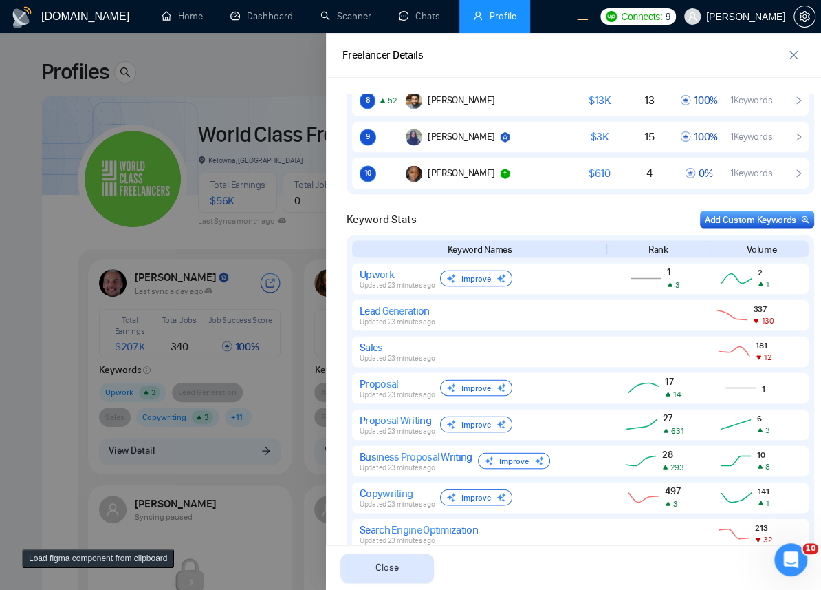
click at [239, 360] on div at bounding box center [410, 311] width 821 height 556
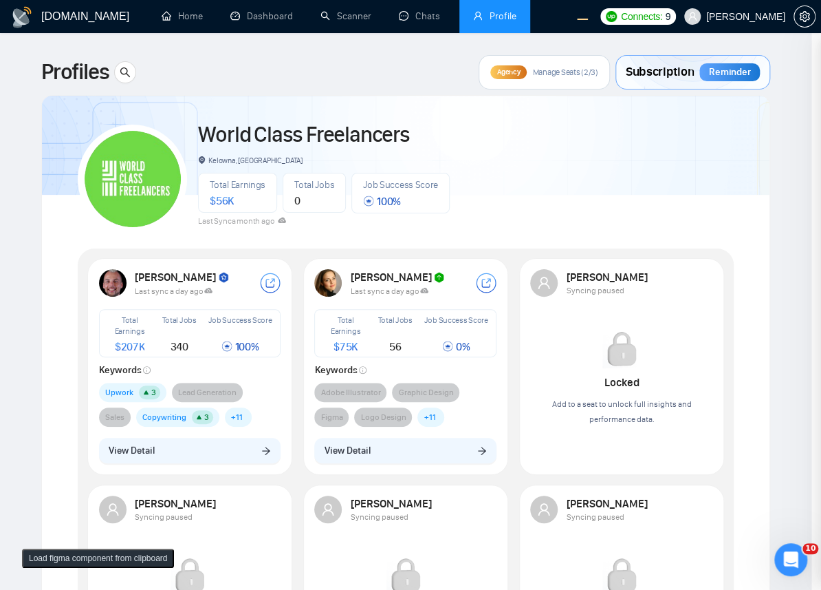
scroll to position [0, 0]
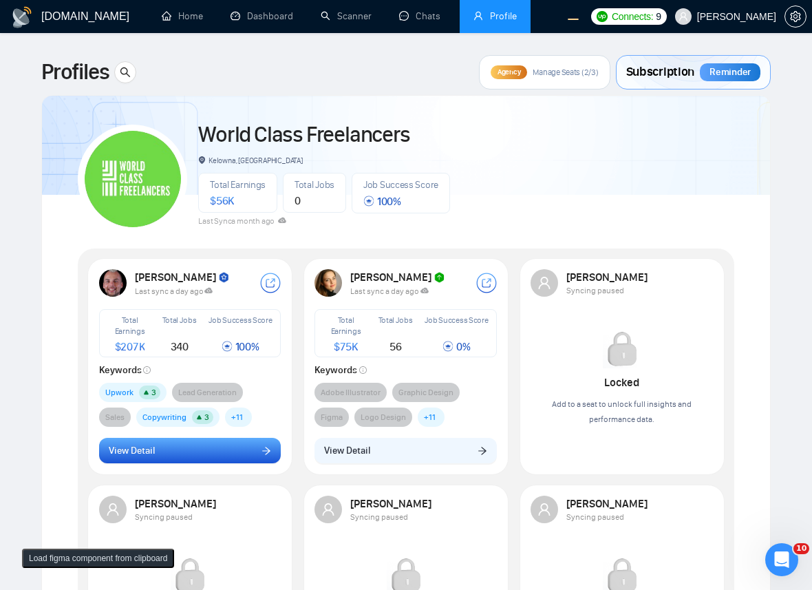
click at [242, 449] on button "View Detail" at bounding box center [190, 450] width 182 height 26
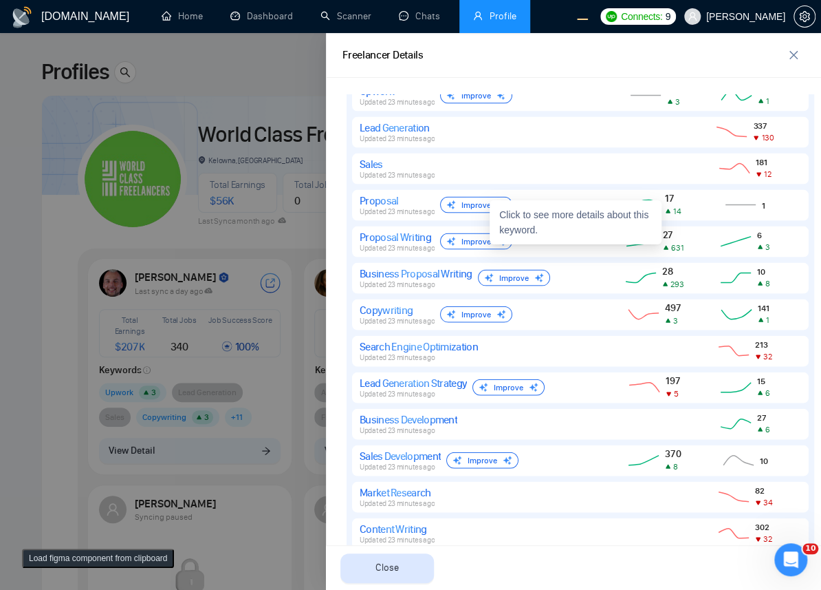
scroll to position [900, 0]
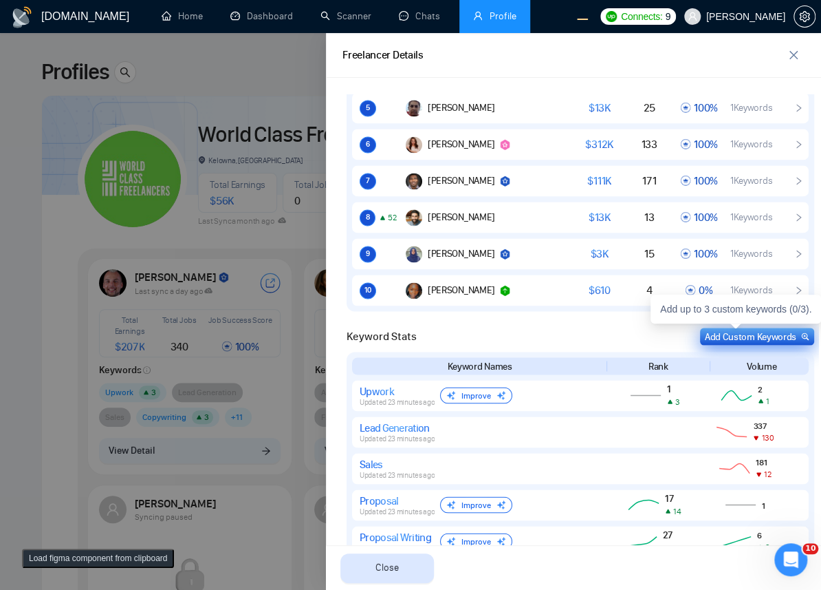
click at [739, 329] on div "Add Custom Keywords" at bounding box center [757, 336] width 105 height 14
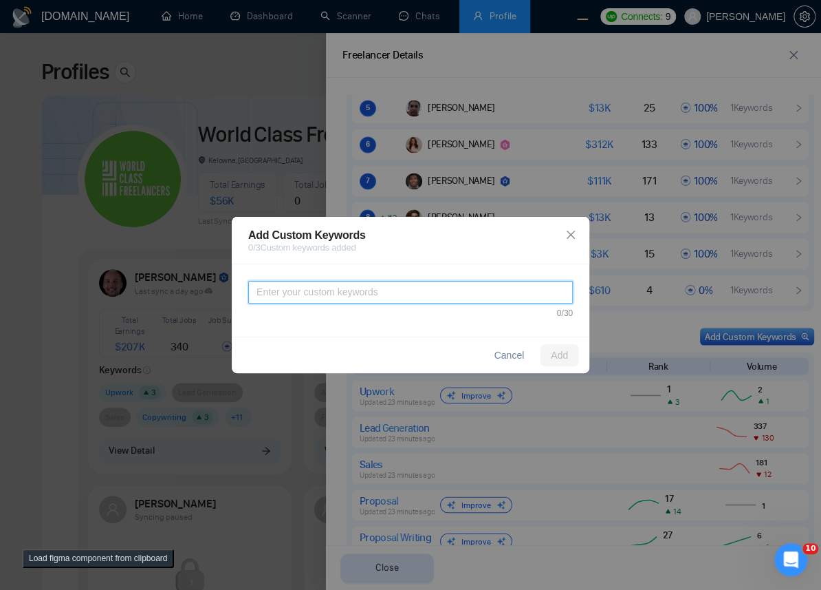
click at [343, 289] on textarea at bounding box center [410, 292] width 325 height 23
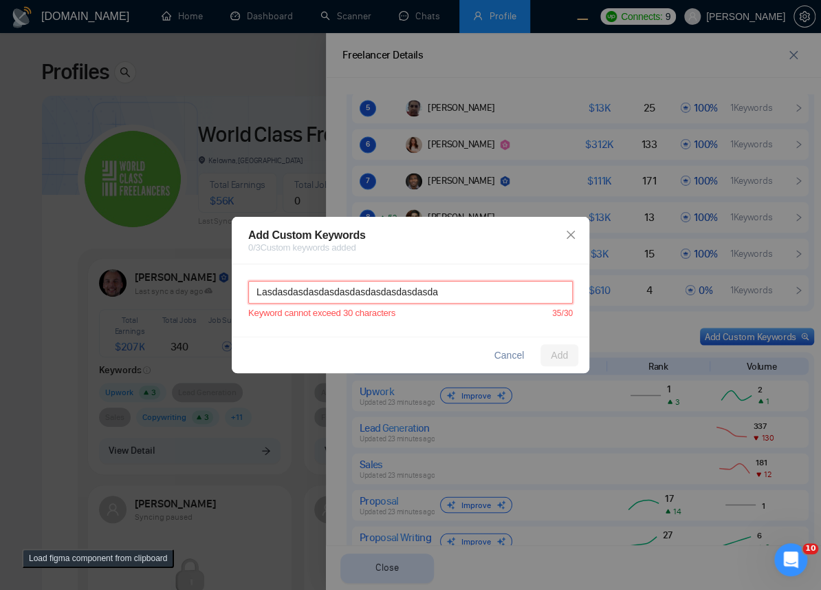
click at [476, 293] on textarea "Lasdasdasdasdasdasdasdasdasdasdasda" at bounding box center [410, 292] width 325 height 23
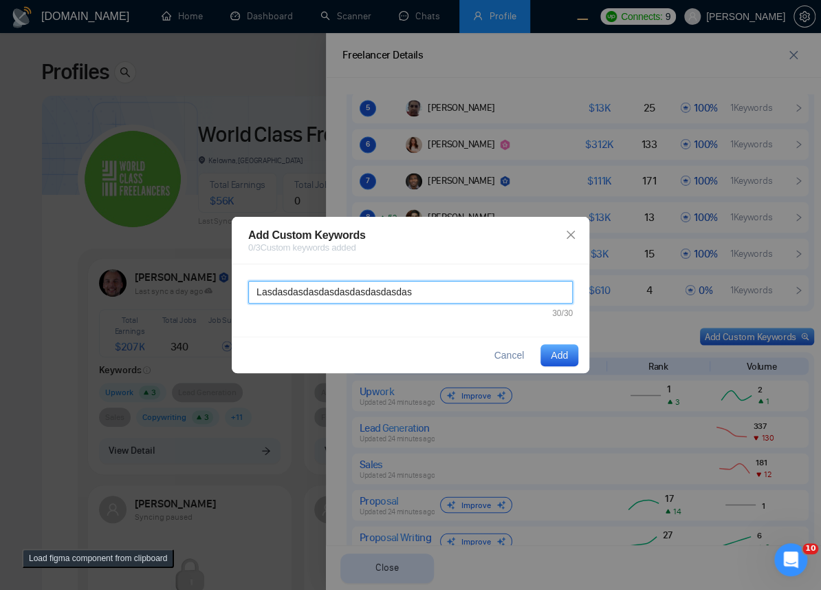
type textarea "Lasdasdasdasdasdasdasdasdasdas"
click at [551, 350] on span "Add" at bounding box center [559, 354] width 17 height 15
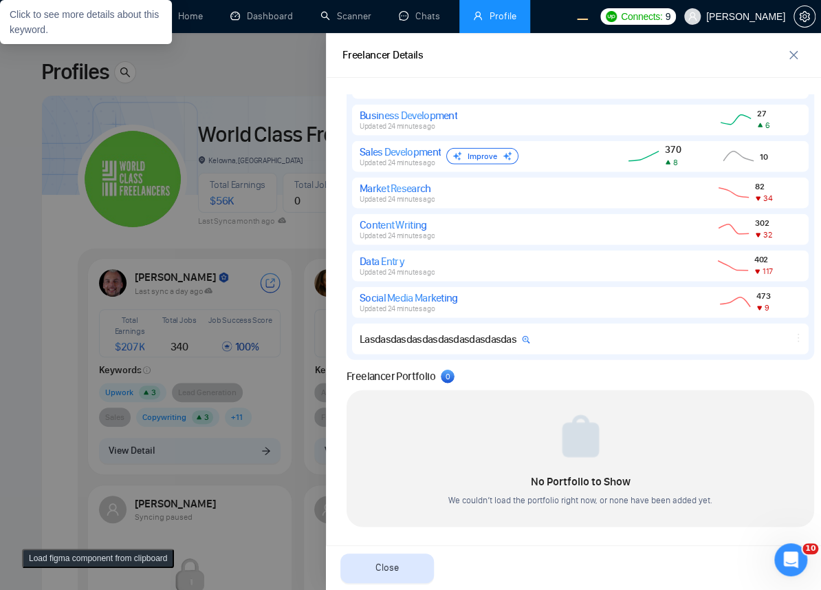
scroll to position [1504, 0]
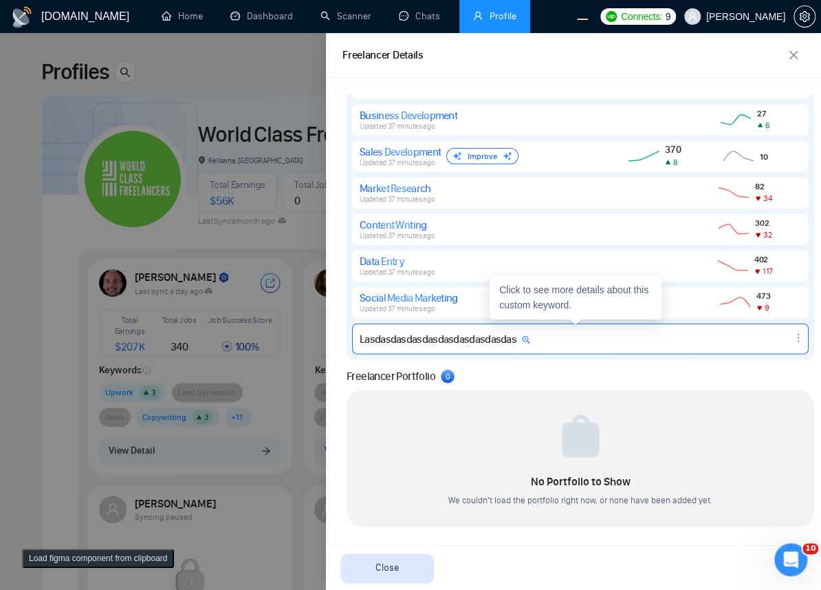
click at [643, 338] on icon at bounding box center [652, 338] width 37 height 17
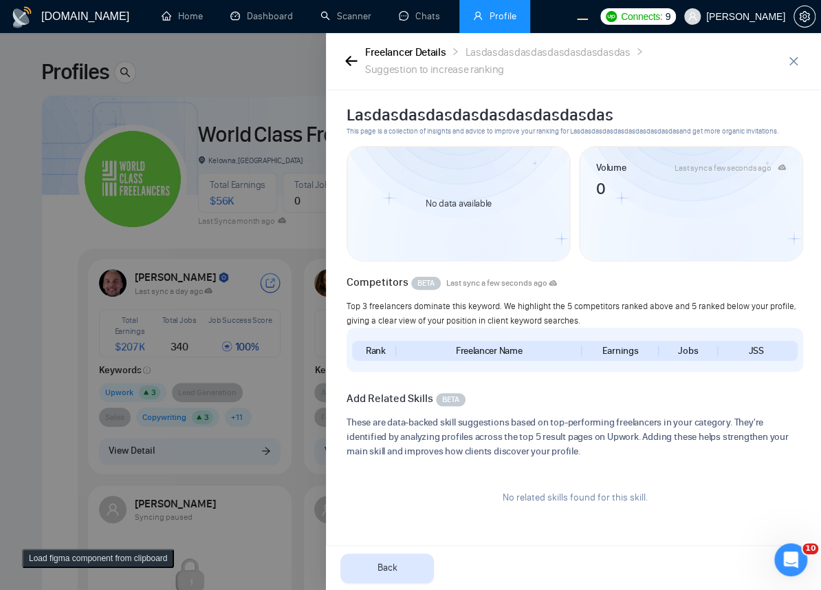
scroll to position [0, 0]
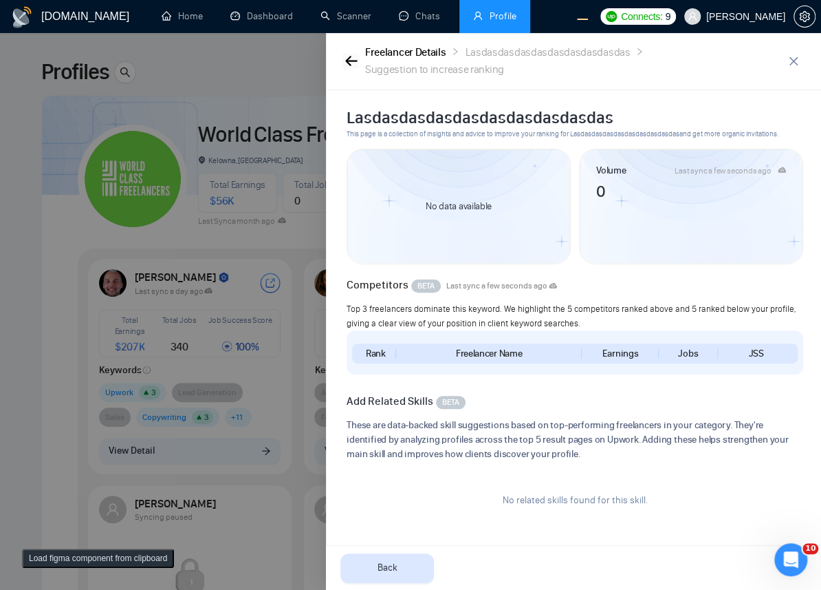
click at [349, 58] on icon "button" at bounding box center [351, 61] width 12 height 10
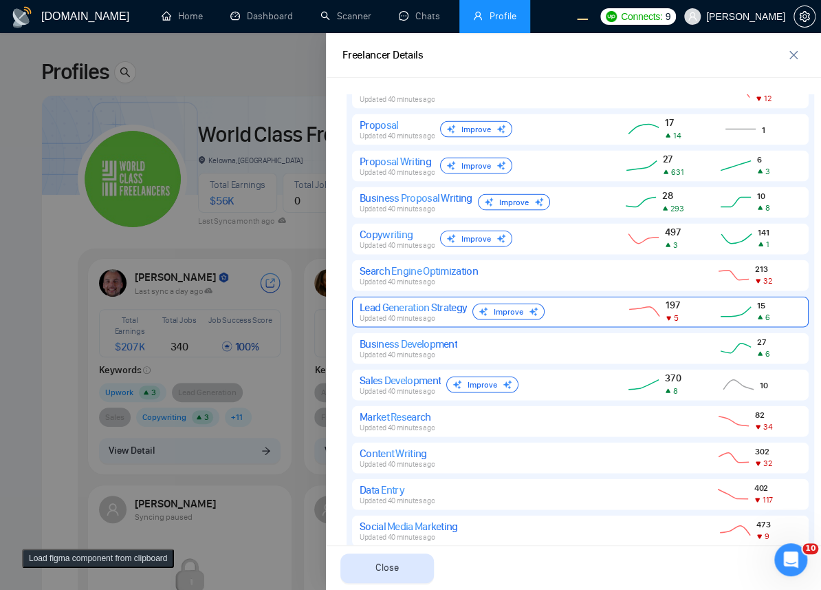
scroll to position [1500, 0]
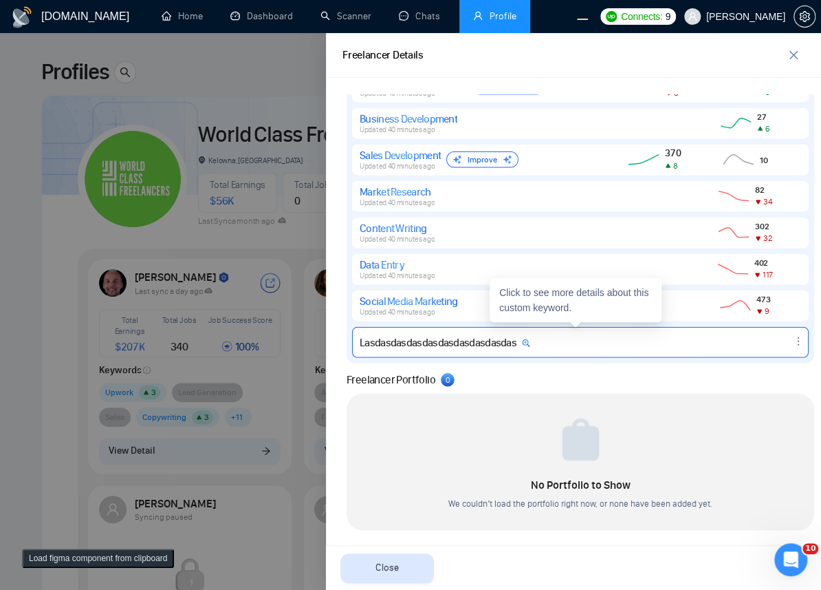
click at [649, 334] on icon at bounding box center [652, 342] width 37 height 17
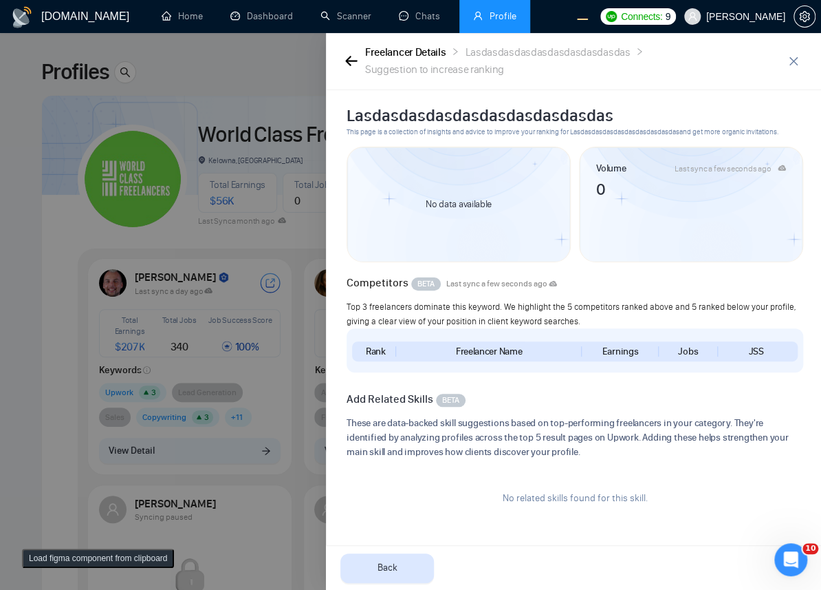
scroll to position [3, 0]
drag, startPoint x: 495, startPoint y: 491, endPoint x: 697, endPoint y: 495, distance: 201.6
click at [697, 495] on div "No related skills found for this skill." at bounding box center [575, 497] width 457 height 58
copy span "No related skills found for this skill."
click at [89, 563] on button "Load figma component from clipboard" at bounding box center [98, 557] width 152 height 19
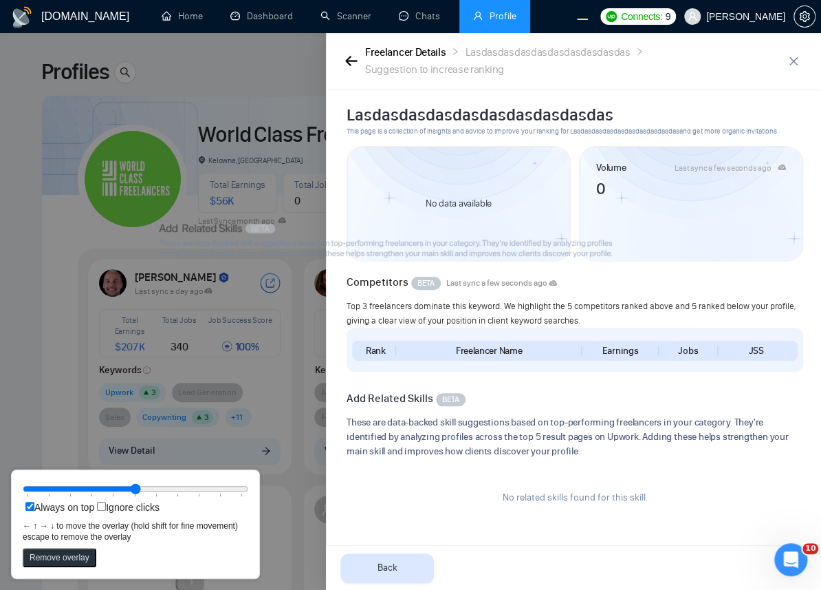
drag, startPoint x: 218, startPoint y: 27, endPoint x: 380, endPoint y: 255, distance: 279.6
click at [380, 255] on icon at bounding box center [390, 239] width 462 height 36
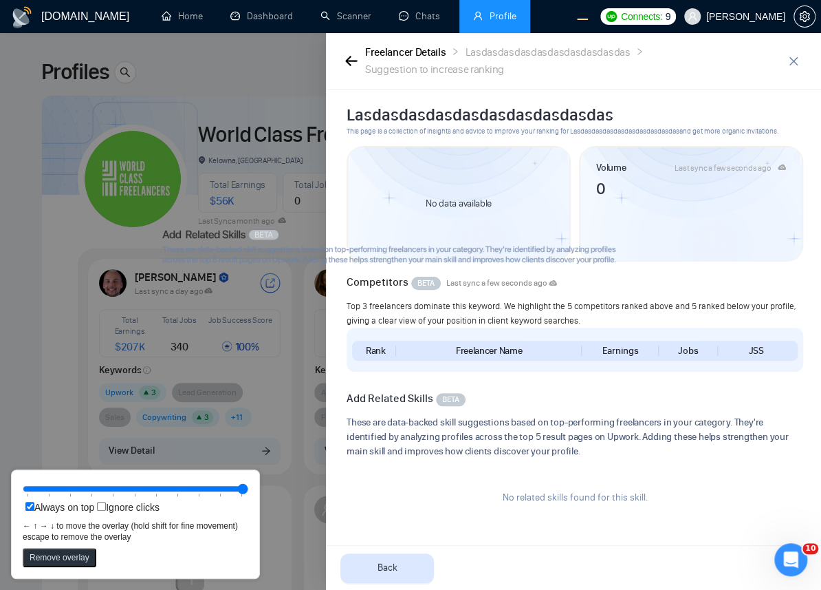
drag, startPoint x: 168, startPoint y: 488, endPoint x: 323, endPoint y: 507, distance: 155.9
type input "100"
click at [248, 496] on input "range" at bounding box center [136, 488] width 226 height 15
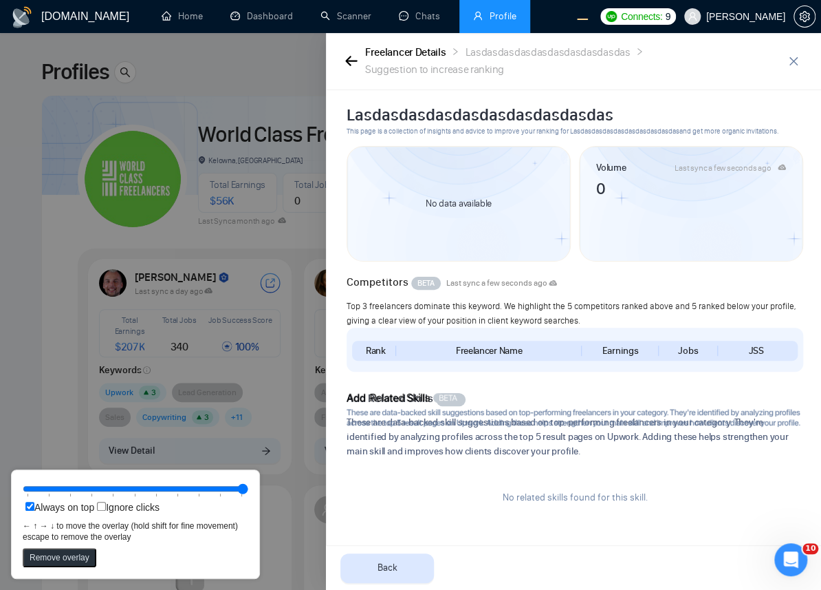
drag, startPoint x: 431, startPoint y: 250, endPoint x: 616, endPoint y: 413, distance: 246.1
click at [616, 413] on icon at bounding box center [578, 409] width 462 height 36
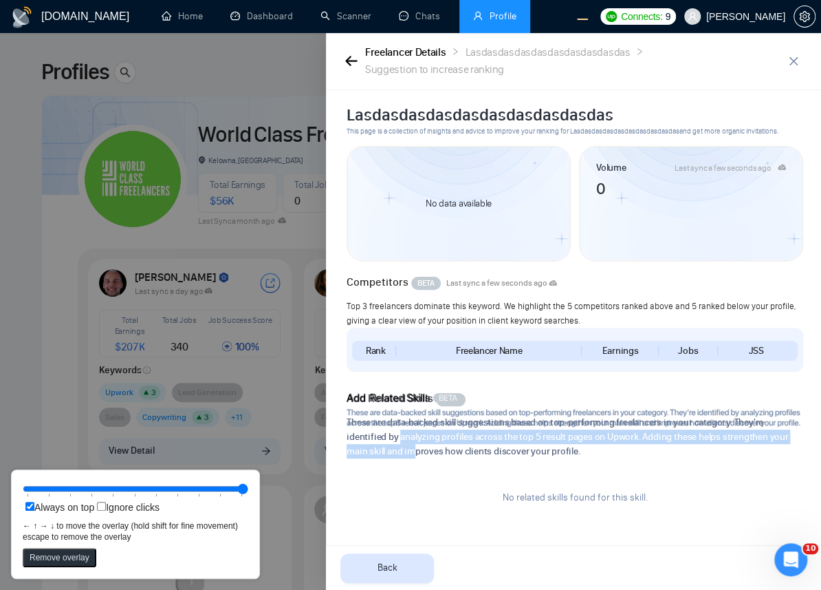
drag, startPoint x: 400, startPoint y: 431, endPoint x: 433, endPoint y: 433, distance: 32.4
click at [421, 440] on span "These are data-backed skill suggestions based on top-performing freelancers in …" at bounding box center [575, 436] width 457 height 43
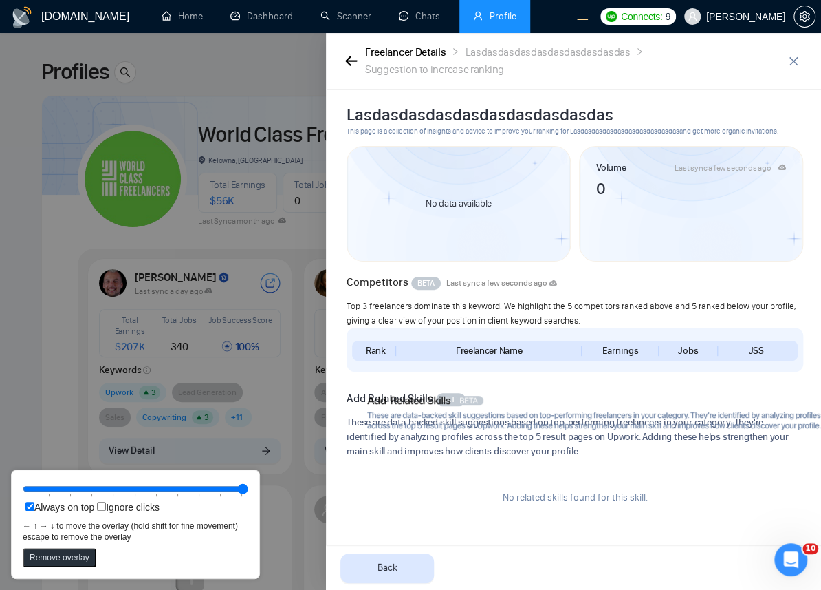
drag, startPoint x: 447, startPoint y: 419, endPoint x: 468, endPoint y: 422, distance: 20.8
click at [468, 422] on icon at bounding box center [598, 411] width 462 height 36
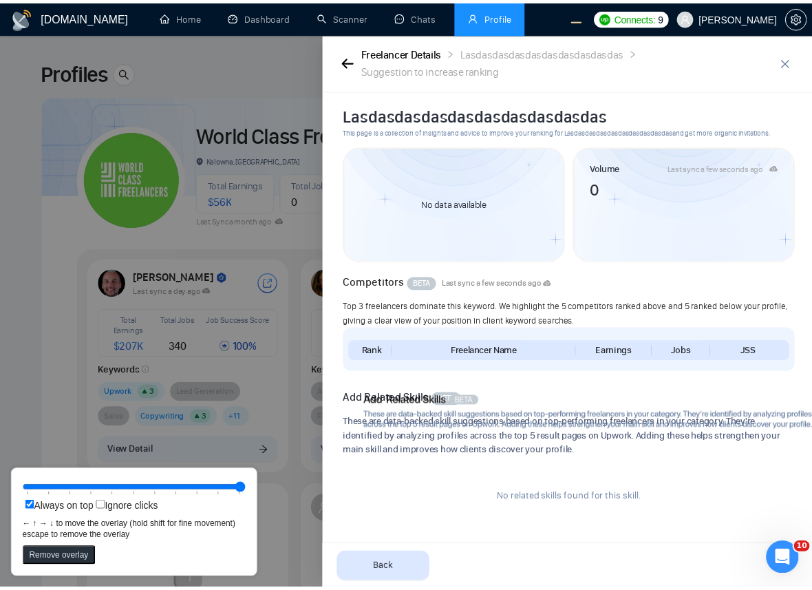
scroll to position [0, 0]
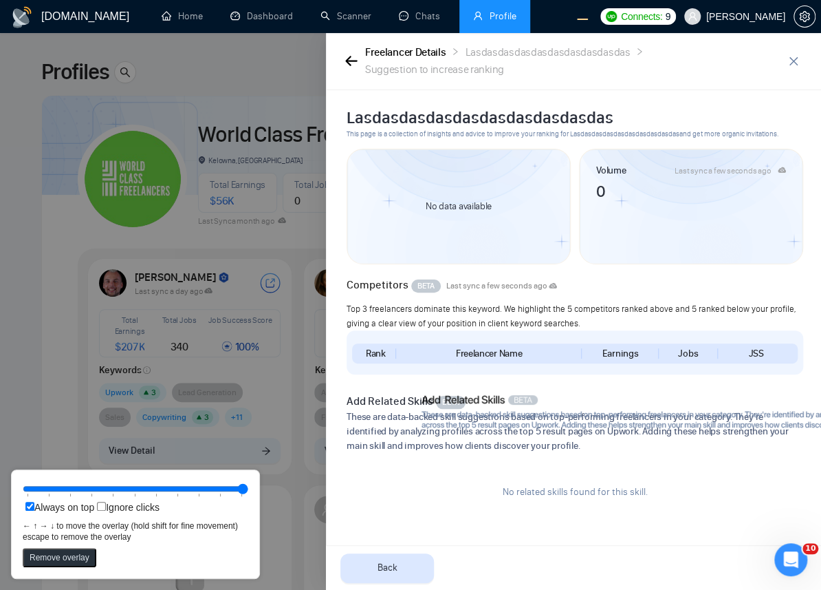
drag, startPoint x: 415, startPoint y: 416, endPoint x: 471, endPoint y: 415, distance: 55.0
click at [471, 415] on icon at bounding box center [653, 411] width 462 height 36
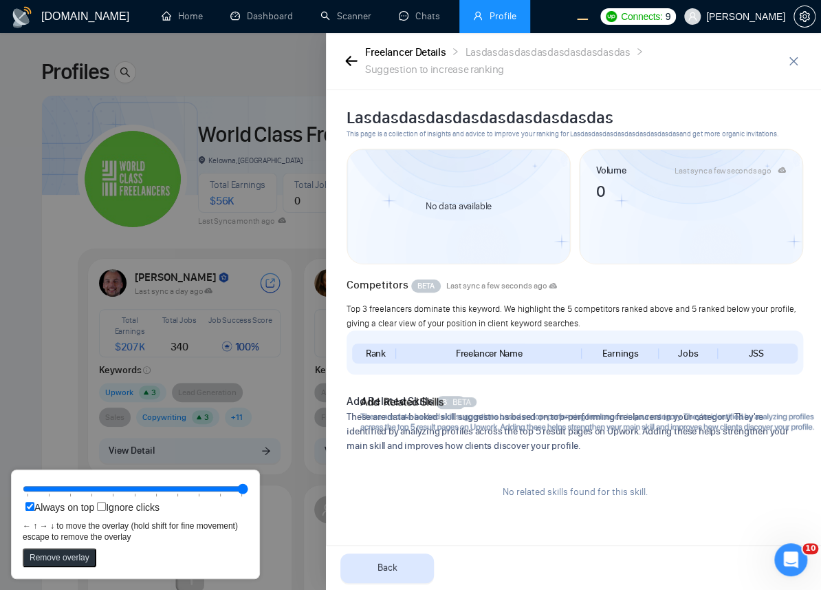
drag, startPoint x: 463, startPoint y: 398, endPoint x: 429, endPoint y: 401, distance: 34.5
click at [429, 401] on icon at bounding box center [591, 413] width 462 height 36
click at [495, 426] on icon at bounding box center [619, 414] width 462 height 36
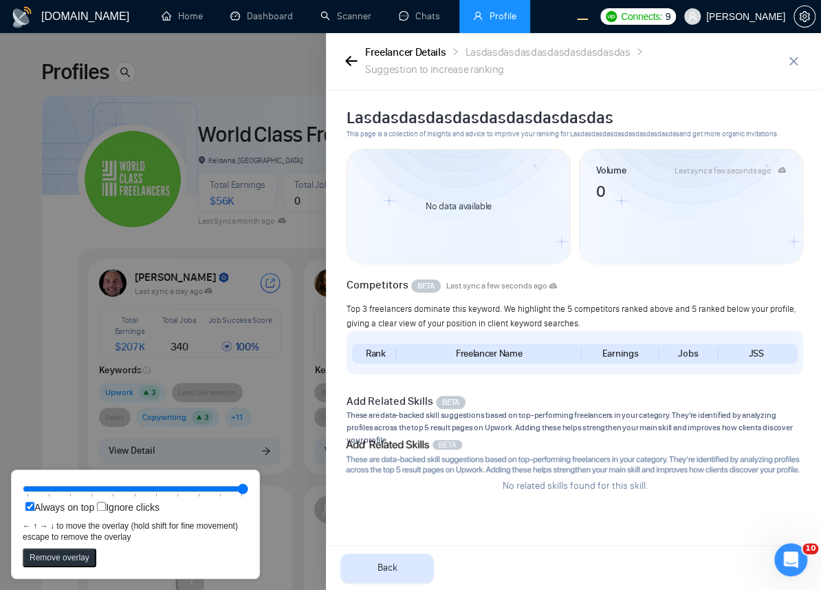
drag, startPoint x: 607, startPoint y: 424, endPoint x: 565, endPoint y: 466, distance: 59.3
click at [565, 466] on icon at bounding box center [577, 455] width 462 height 36
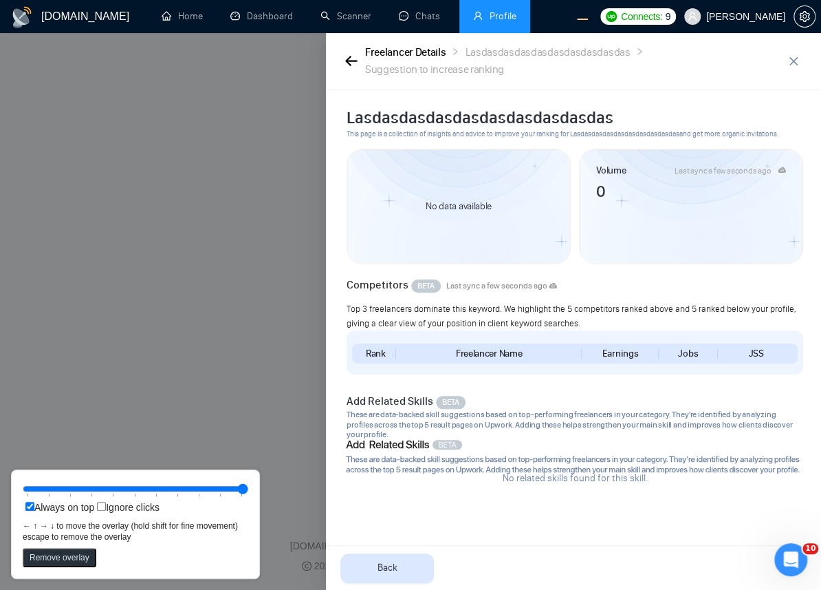
click at [176, 174] on div at bounding box center [410, 311] width 821 height 556
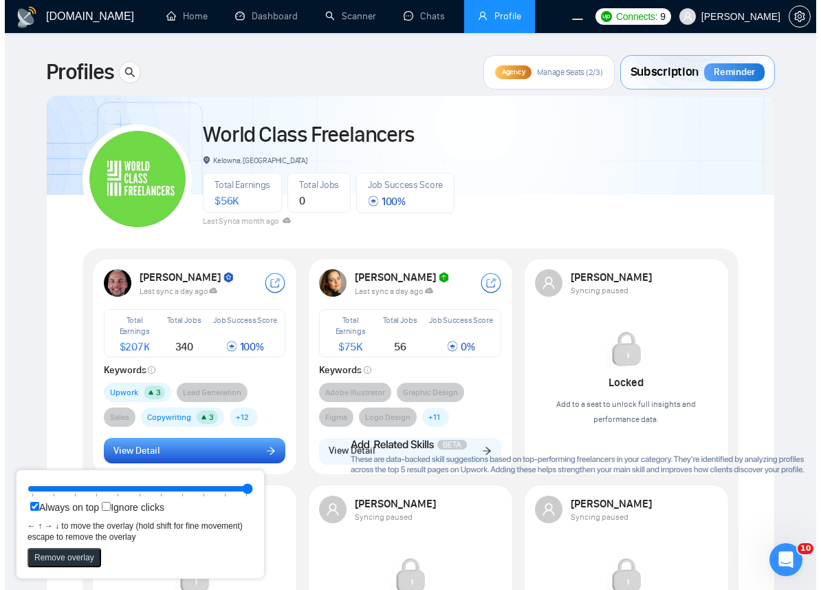
scroll to position [150, 0]
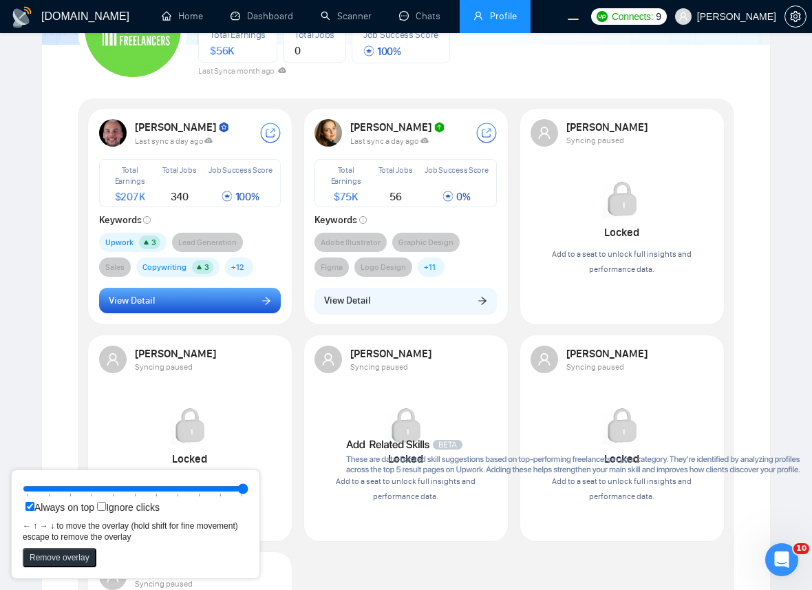
click at [221, 306] on button "View Detail" at bounding box center [190, 301] width 182 height 26
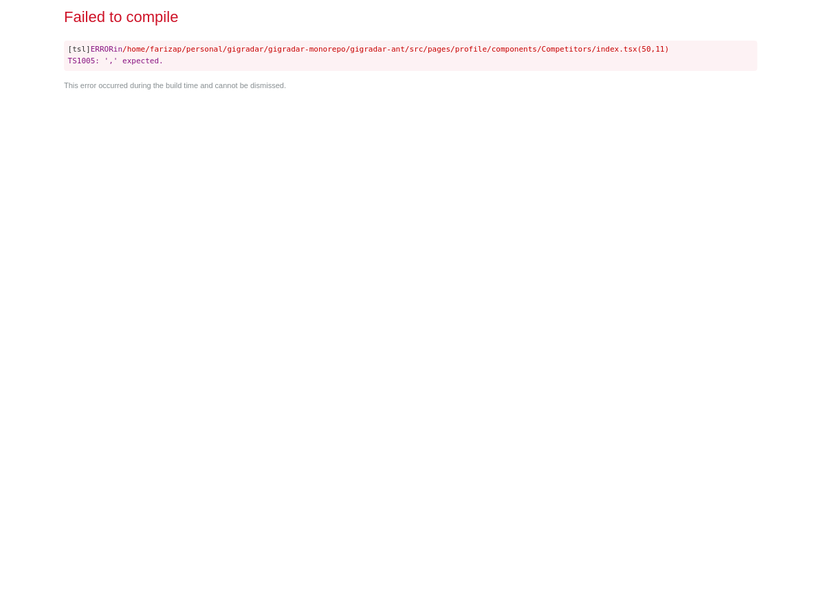
scroll to position [0, 0]
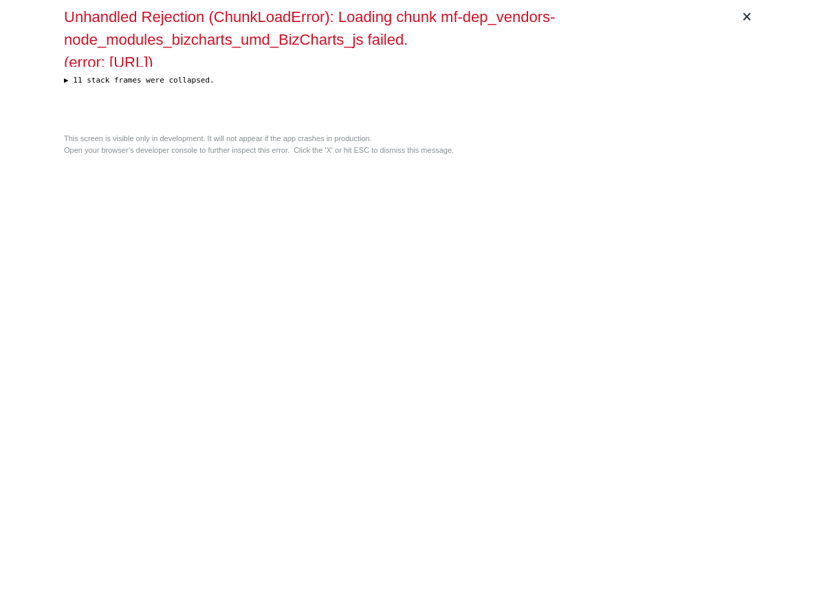
click at [518, 261] on div "× Unhandled Rejection (ChunkLoadError): Loading chunk mf-dep_vendors-node_modul…" at bounding box center [410, 295] width 704 height 590
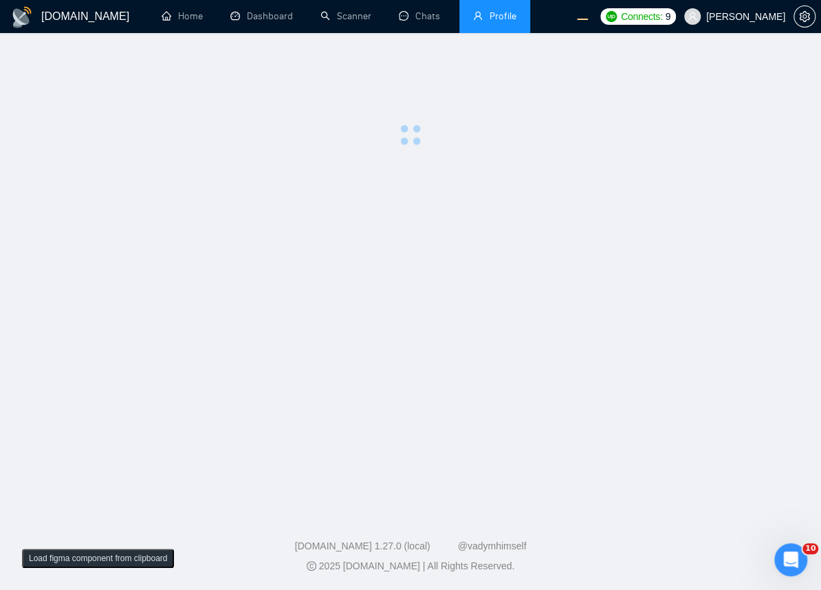
click at [409, 247] on main at bounding box center [410, 269] width 777 height 429
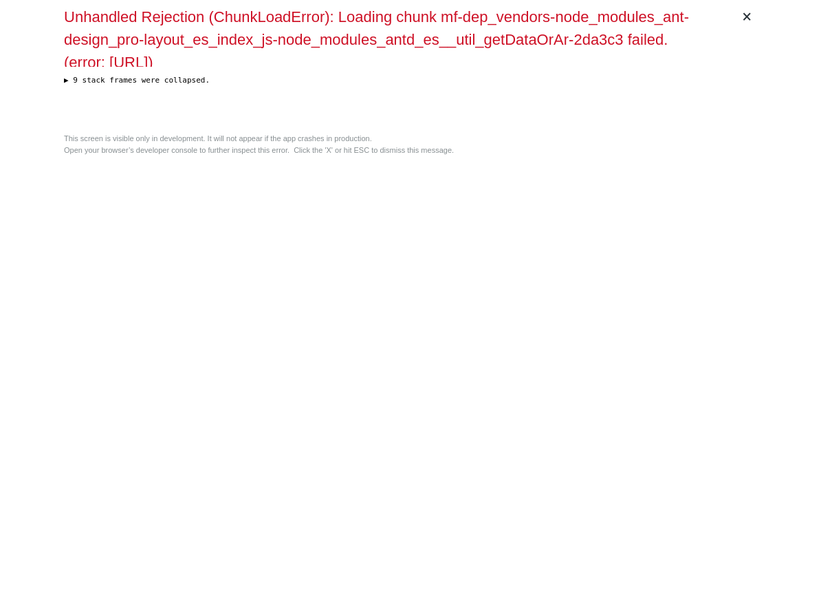
click at [402, 219] on div "× Unhandled Rejection (ChunkLoadError): Loading chunk mf-dep_vendors-node_modul…" at bounding box center [410, 295] width 704 height 590
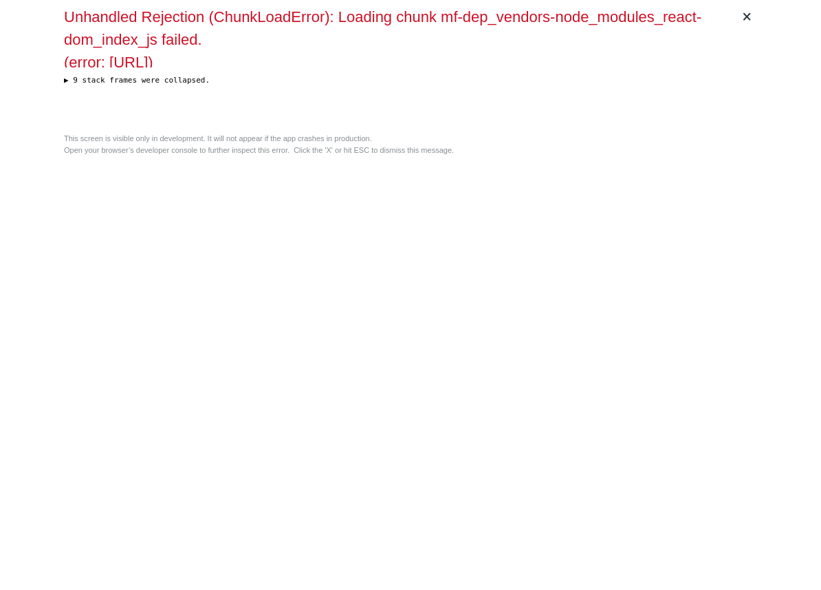
click at [398, 179] on div "× Unhandled Rejection (ChunkLoadError): Loading chunk mf-dep_vendors-node_modul…" at bounding box center [410, 295] width 704 height 590
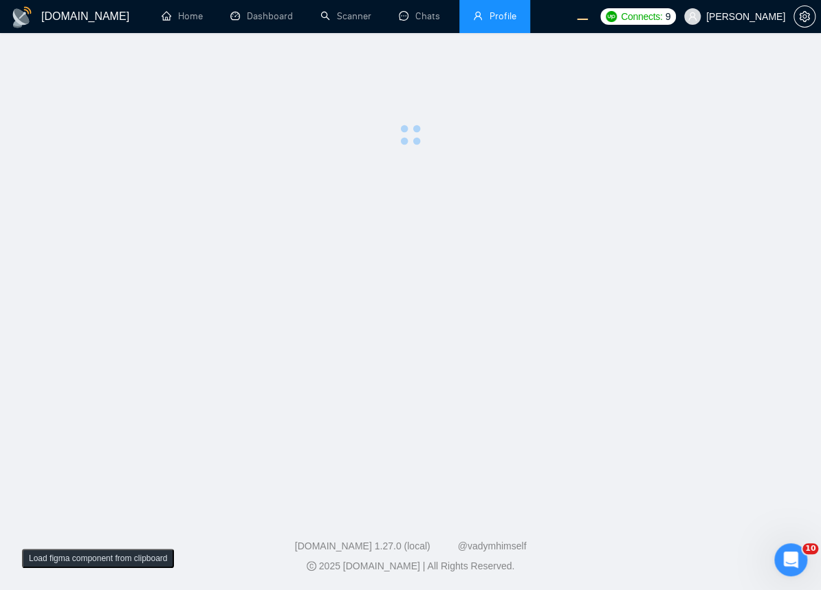
click at [323, 232] on main at bounding box center [410, 269] width 777 height 429
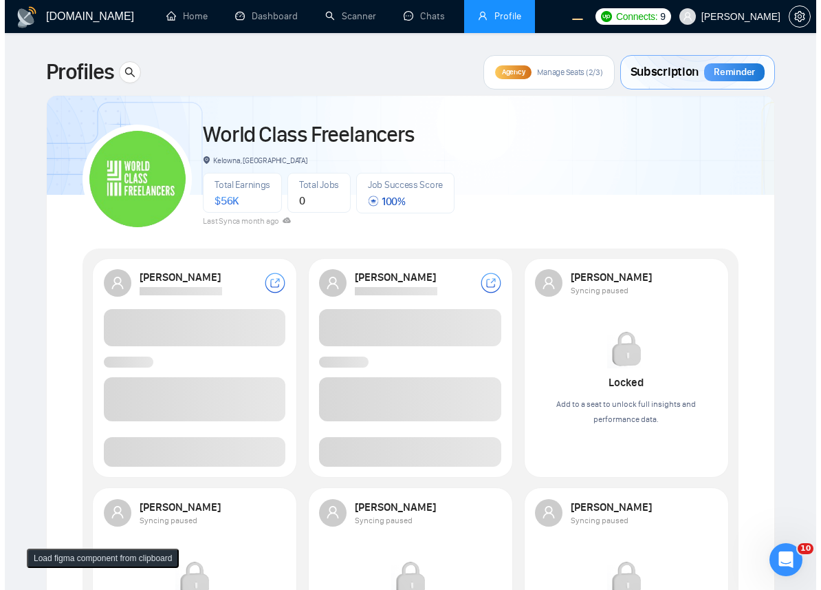
scroll to position [150, 0]
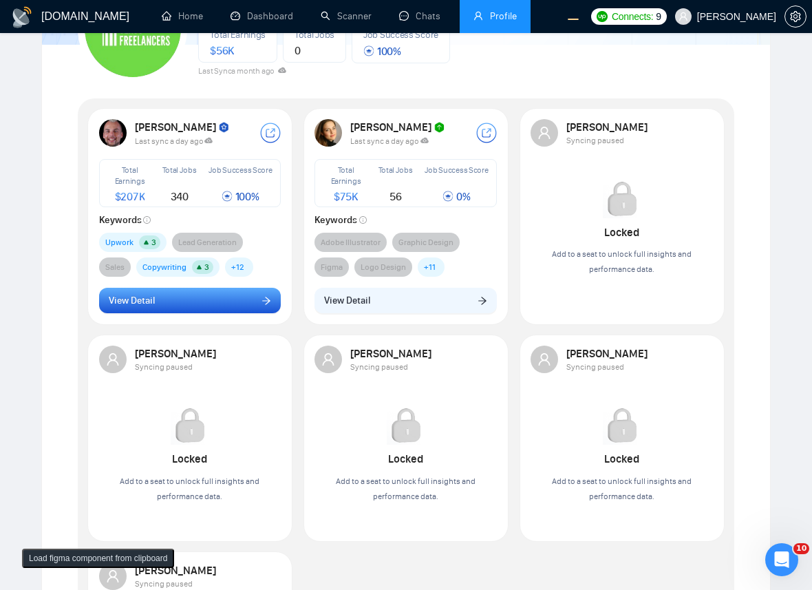
click at [217, 298] on button "View Detail" at bounding box center [190, 301] width 182 height 26
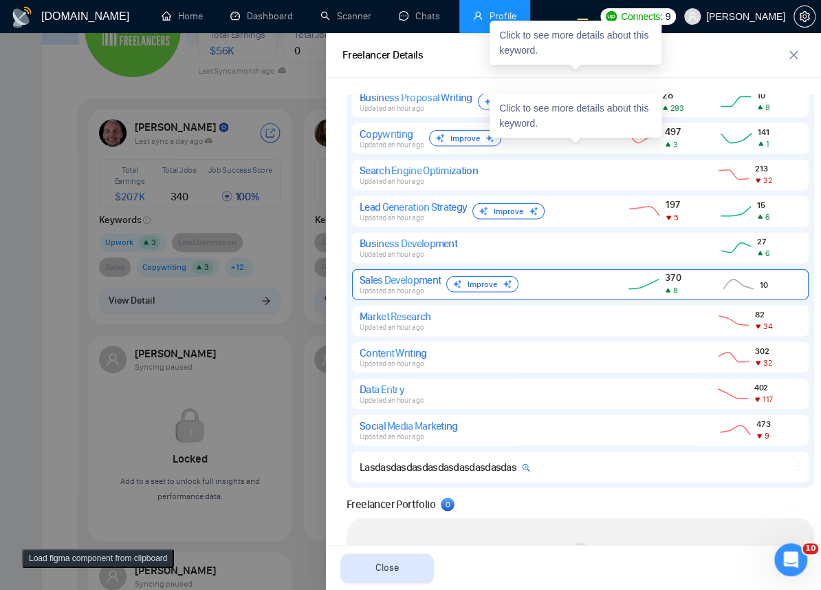
scroll to position [1504, 0]
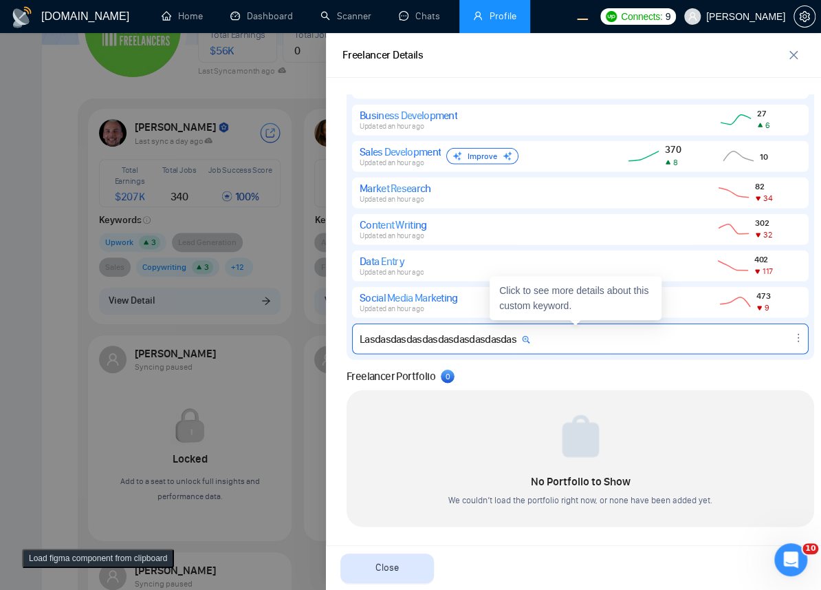
click at [605, 342] on div at bounding box center [605, 339] width 1 height 10
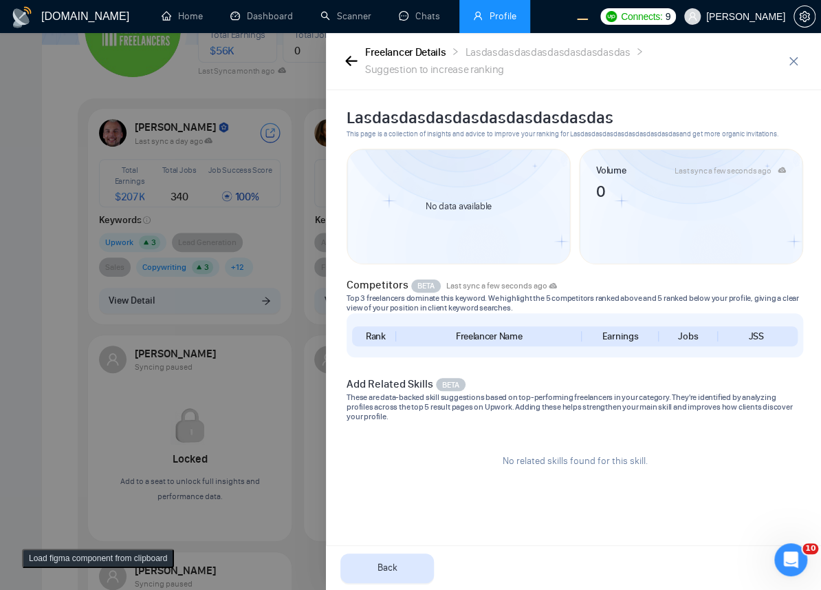
scroll to position [0, 0]
drag, startPoint x: 506, startPoint y: 462, endPoint x: 694, endPoint y: 463, distance: 188.5
click at [694, 463] on div "No related skills found for this skill." at bounding box center [575, 460] width 457 height 58
copy span "No related skills found for this skill."
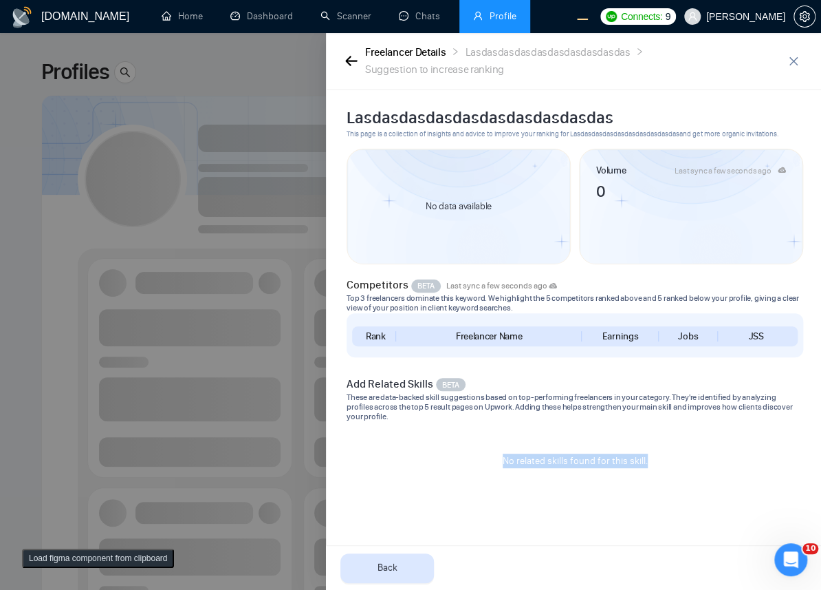
click at [261, 263] on div at bounding box center [410, 311] width 821 height 556
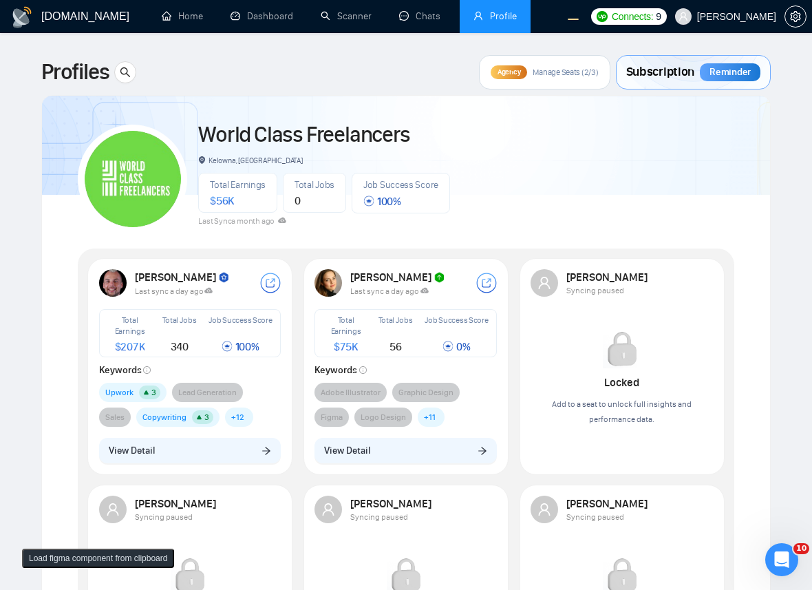
click at [219, 460] on button "View Detail" at bounding box center [190, 450] width 182 height 26
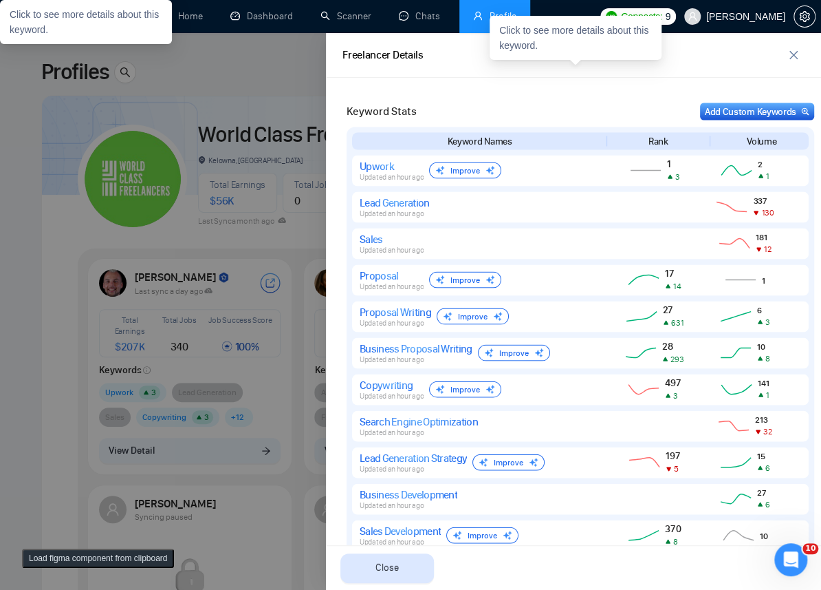
scroll to position [1504, 0]
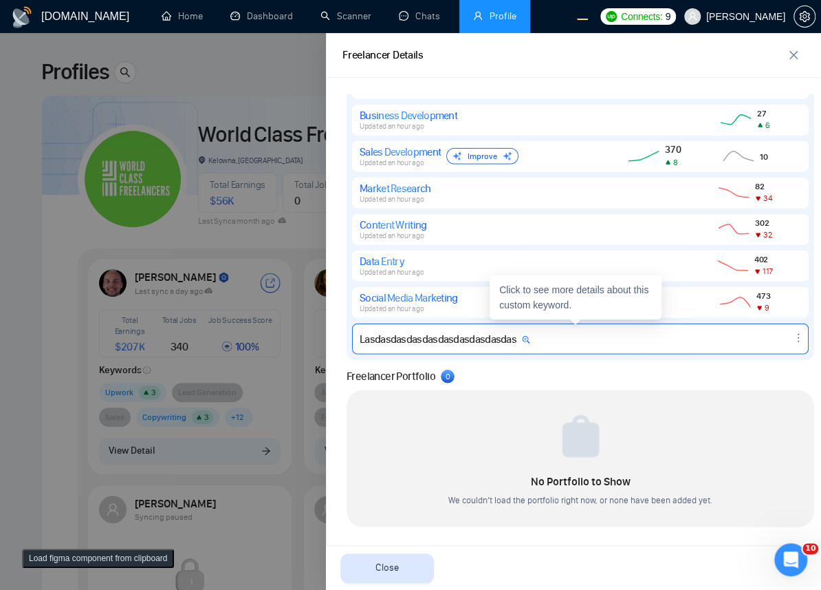
click at [464, 345] on div "Lasdasdasdasdasdasdasdasdasdas" at bounding box center [580, 338] width 457 height 31
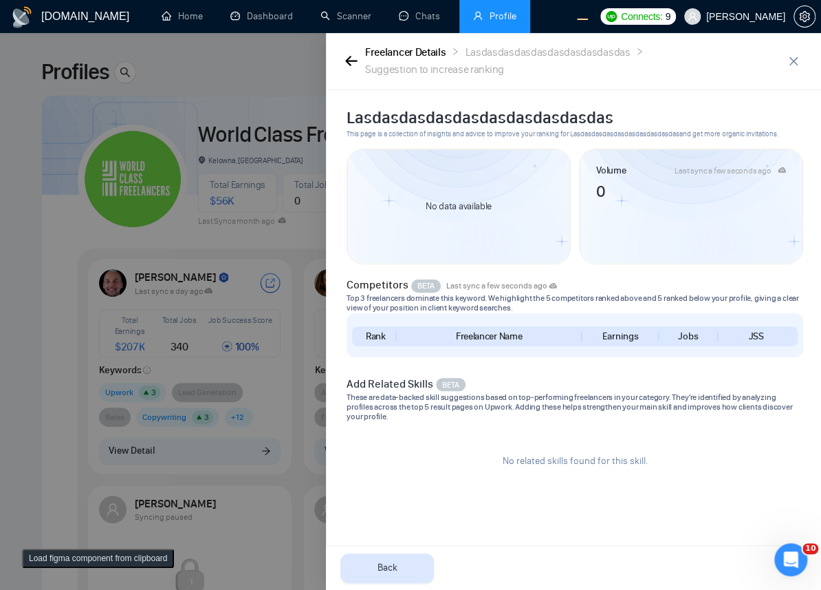
scroll to position [0, 0]
click at [211, 197] on div at bounding box center [410, 311] width 821 height 556
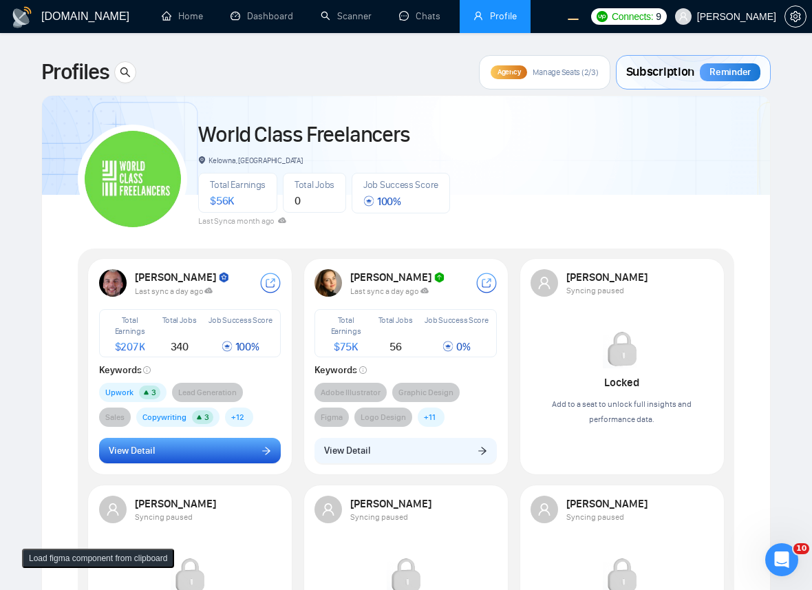
click at [167, 447] on button "View Detail" at bounding box center [190, 450] width 182 height 26
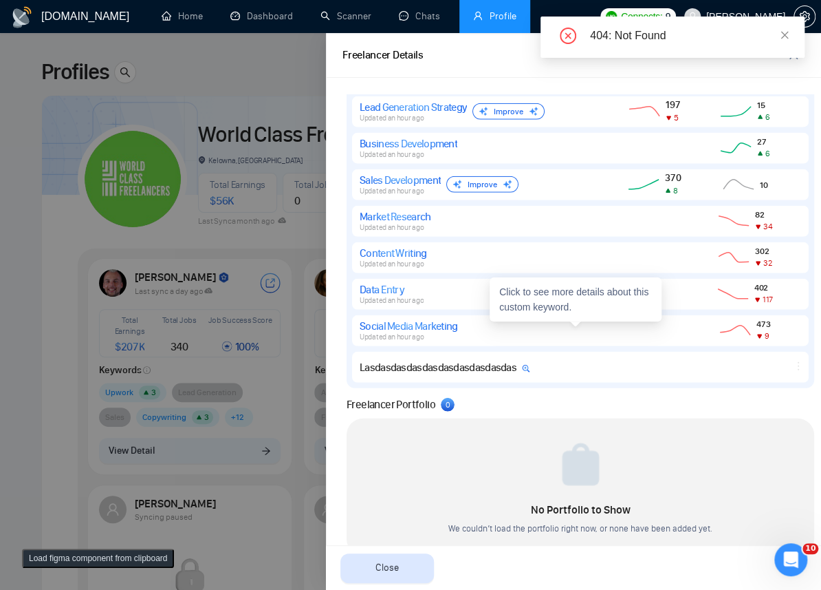
scroll to position [1576, 0]
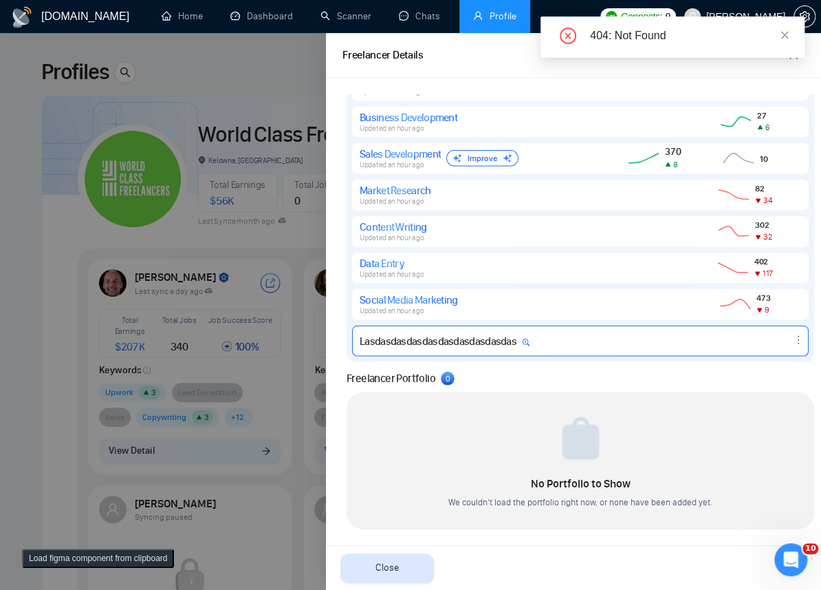
click at [516, 335] on div "Lasdasdasdasdasdasdasdasdasdas" at bounding box center [445, 340] width 171 height 13
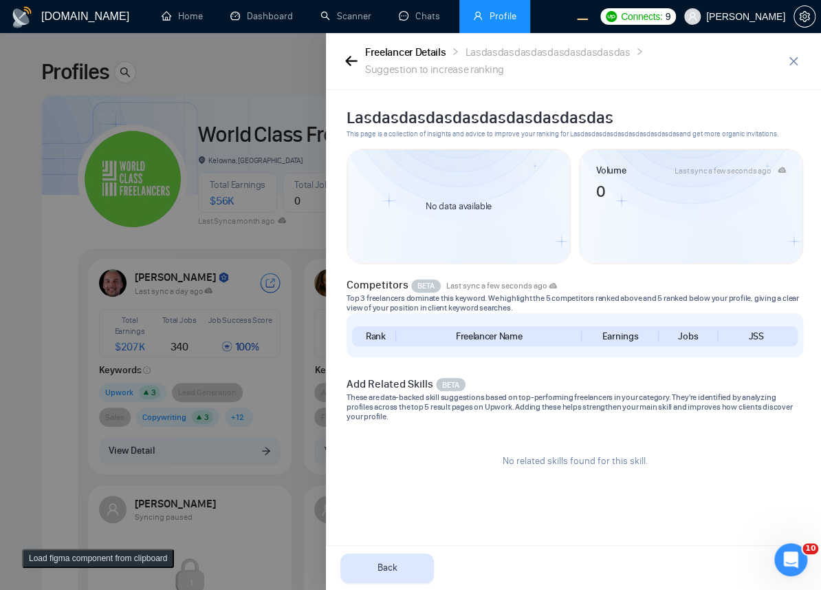
scroll to position [0, 0]
click at [181, 241] on div at bounding box center [410, 311] width 821 height 556
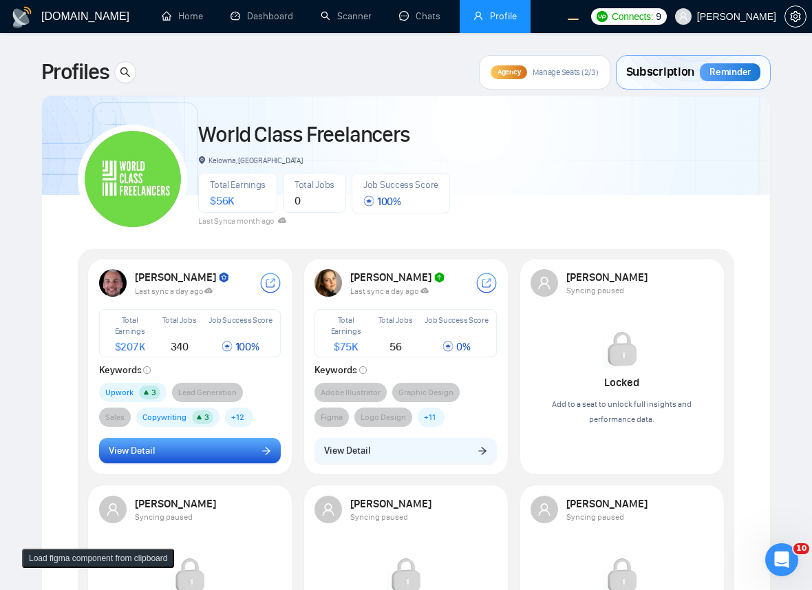
click at [188, 441] on button "View Detail" at bounding box center [190, 450] width 182 height 26
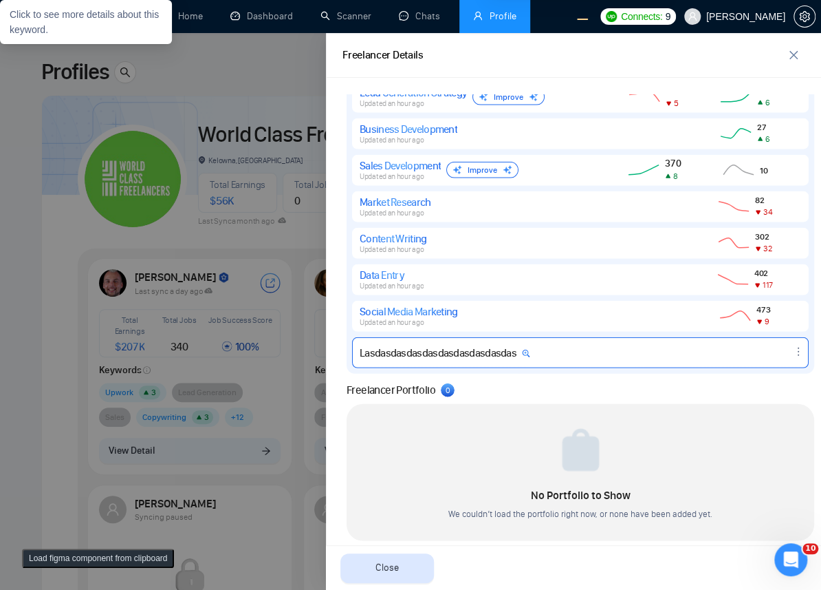
scroll to position [1504, 0]
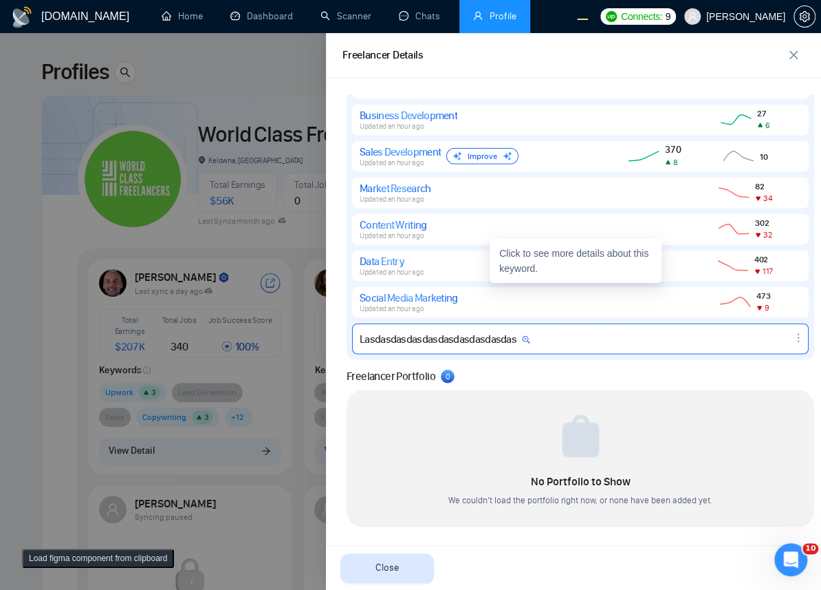
click at [497, 336] on div "Lasdasdasdasdasdasdasdasdasdas" at bounding box center [445, 338] width 171 height 13
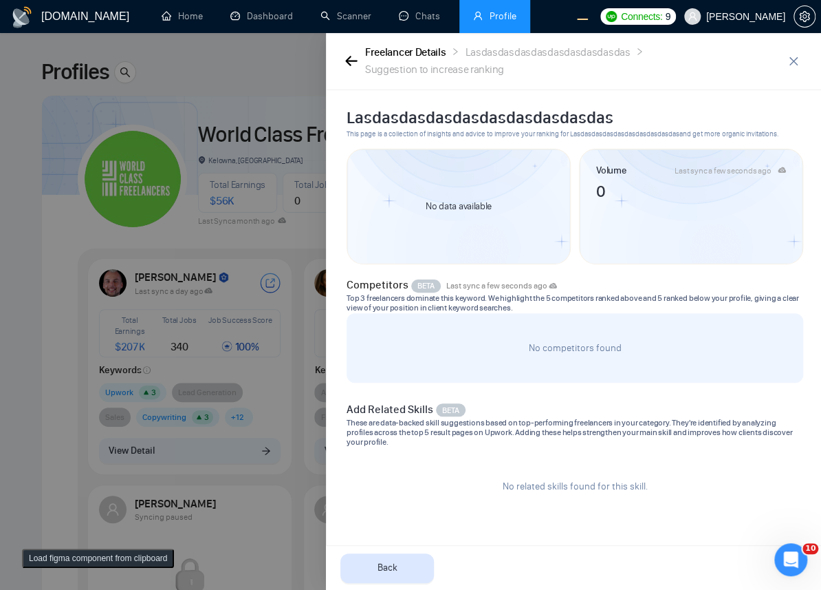
scroll to position [0, 0]
click at [158, 300] on div at bounding box center [410, 311] width 821 height 556
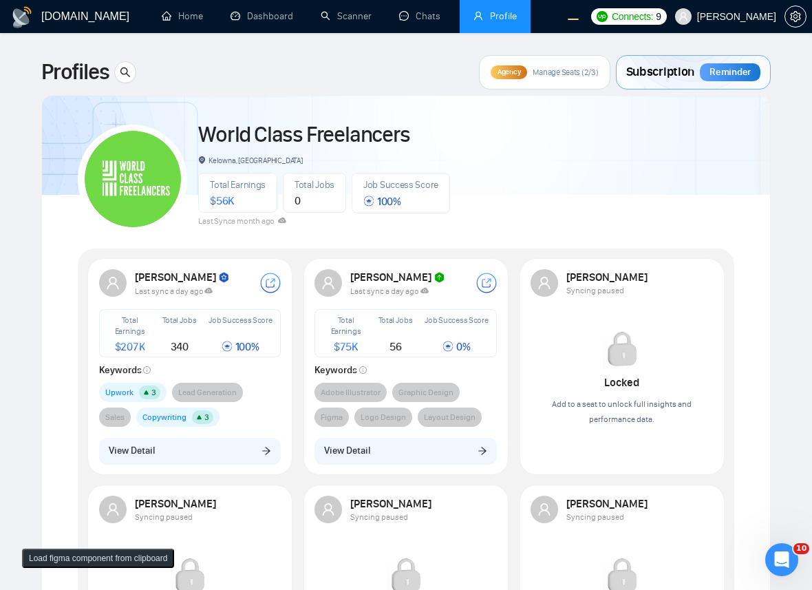
click at [241, 451] on button "View Detail" at bounding box center [190, 450] width 182 height 26
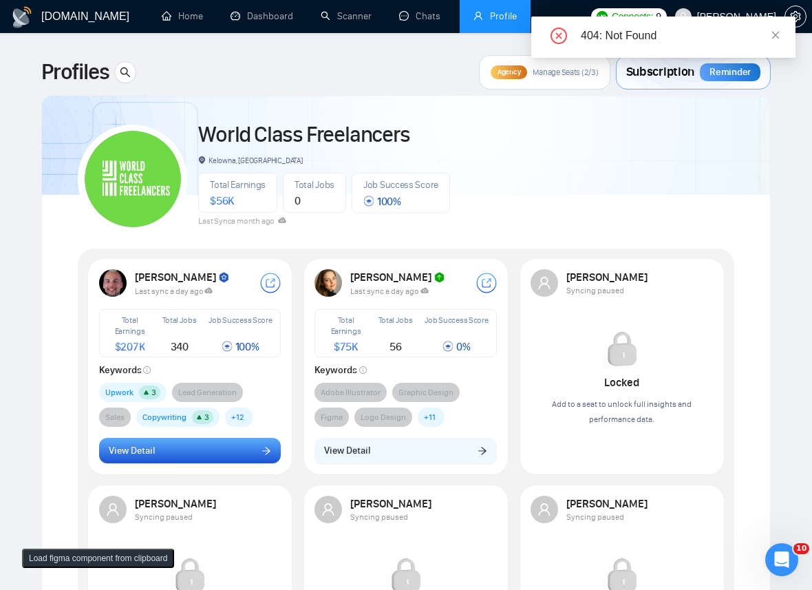
click at [217, 451] on button "View Detail" at bounding box center [190, 450] width 182 height 26
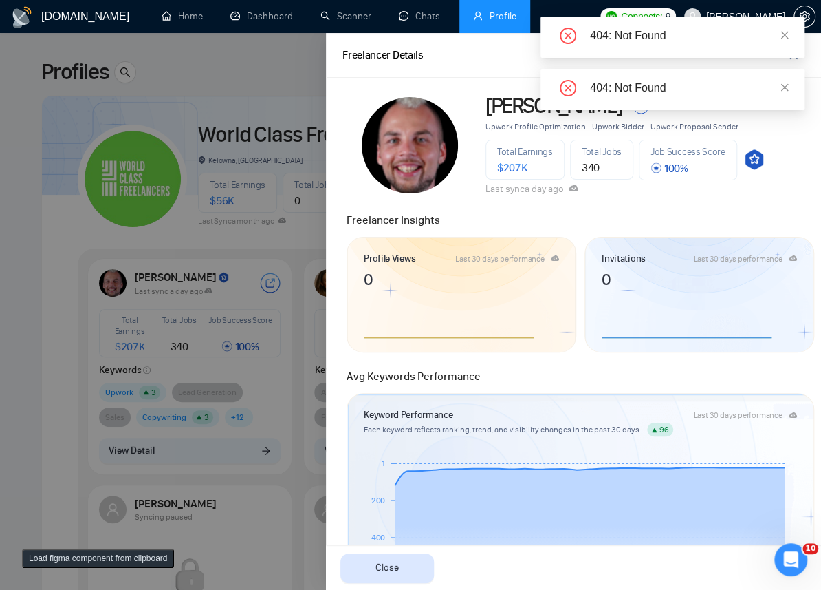
scroll to position [1238, 0]
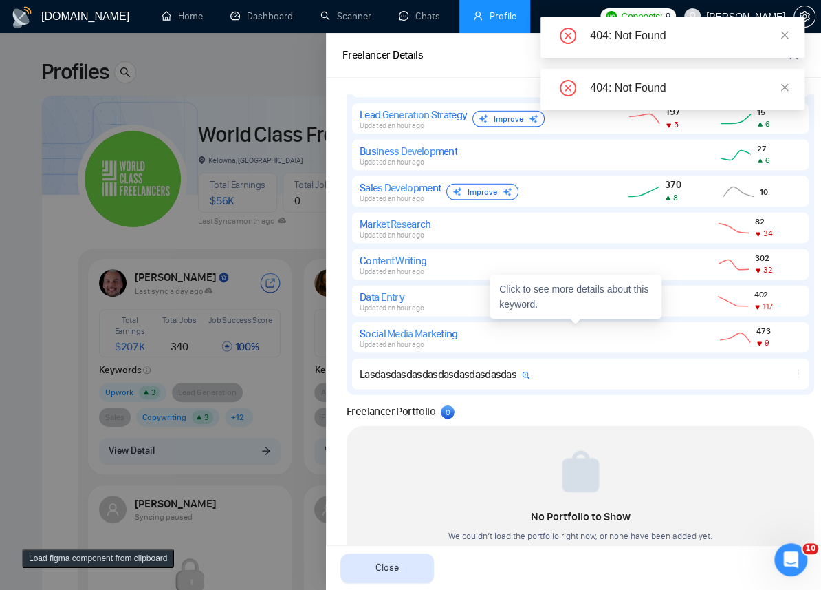
click at [471, 382] on div "Lasdasdasdasdasdasdasdasdasdas" at bounding box center [580, 373] width 457 height 31
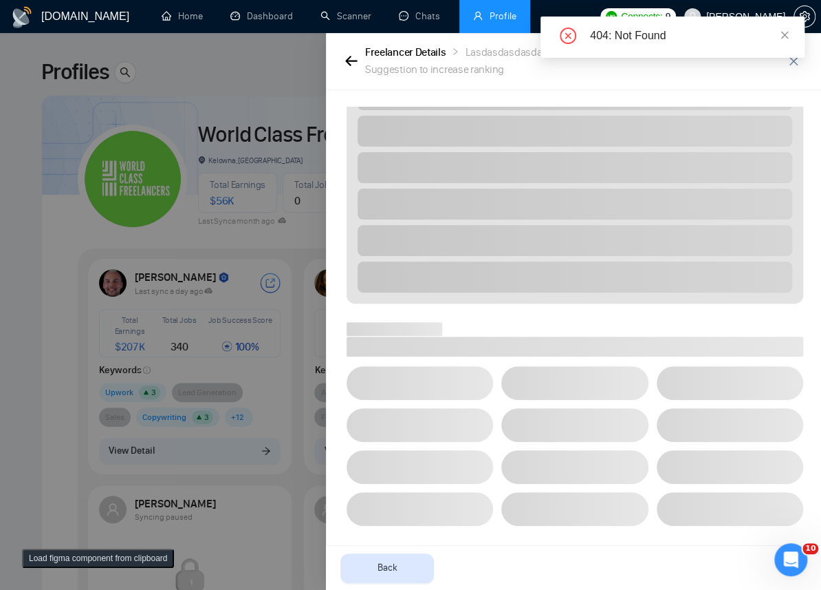
scroll to position [477, 0]
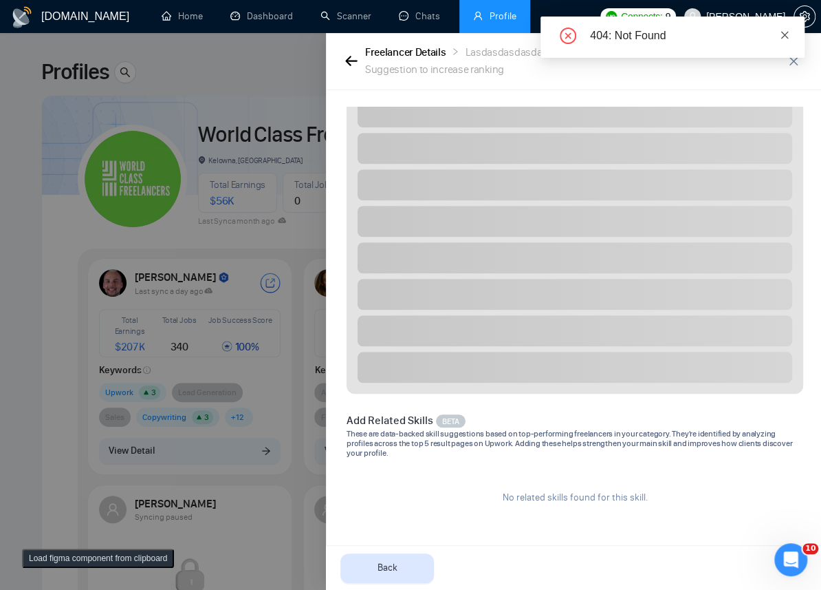
click at [784, 33] on icon "close" at bounding box center [785, 35] width 10 height 10
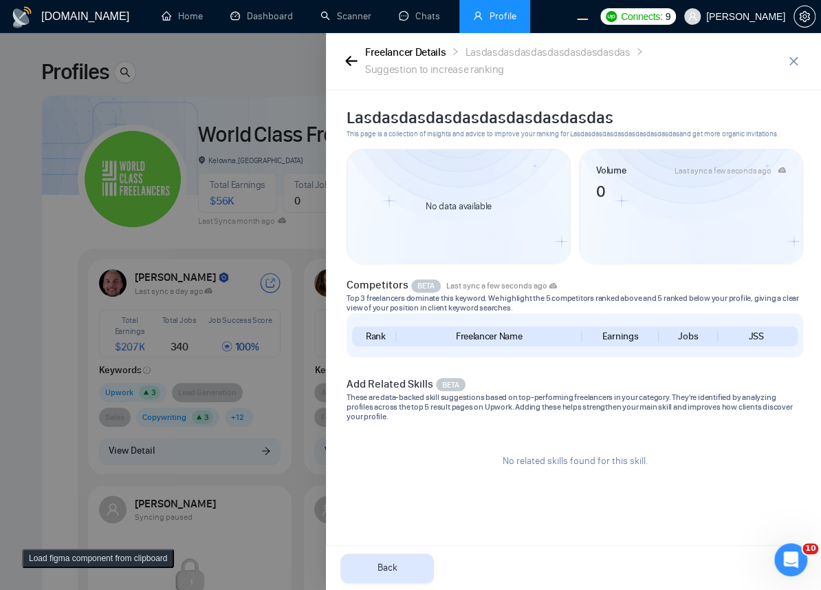
scroll to position [0, 0]
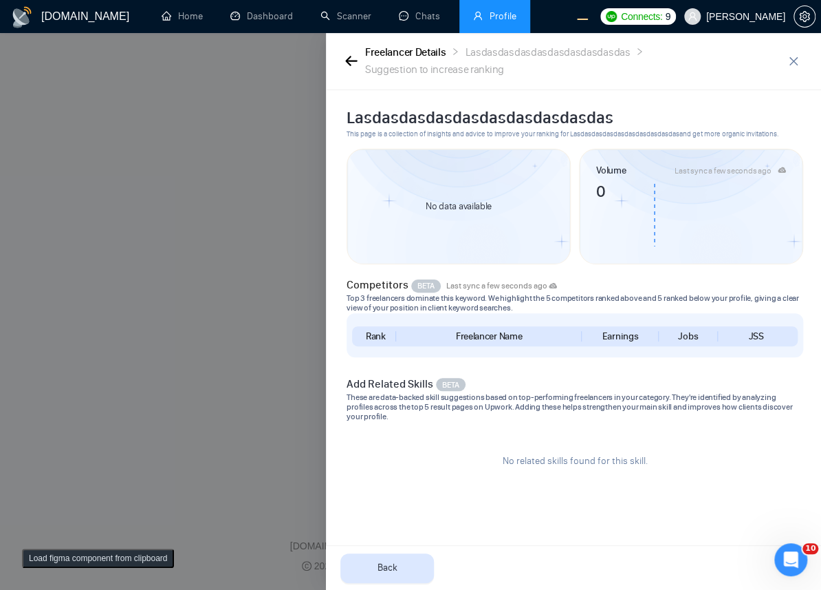
click at [213, 330] on div at bounding box center [410, 311] width 821 height 556
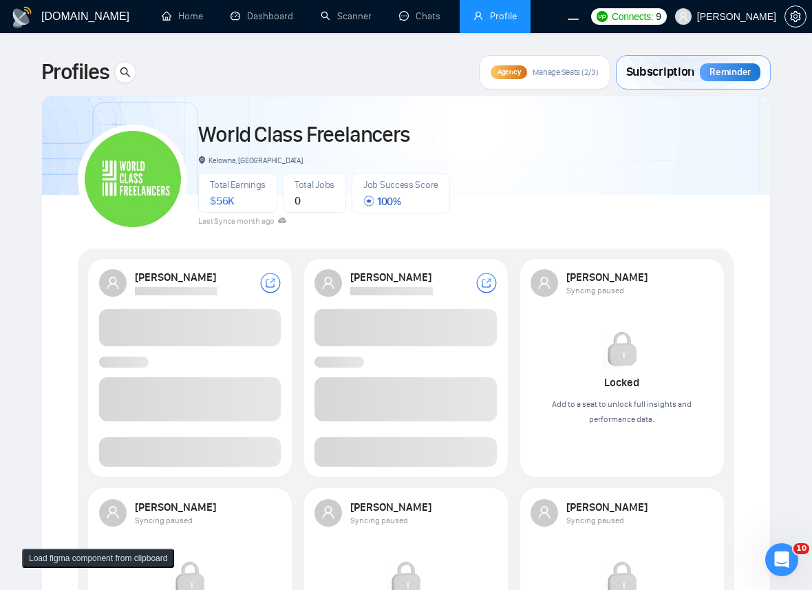
click at [225, 447] on span at bounding box center [190, 452] width 182 height 30
click at [236, 453] on span at bounding box center [190, 452] width 182 height 30
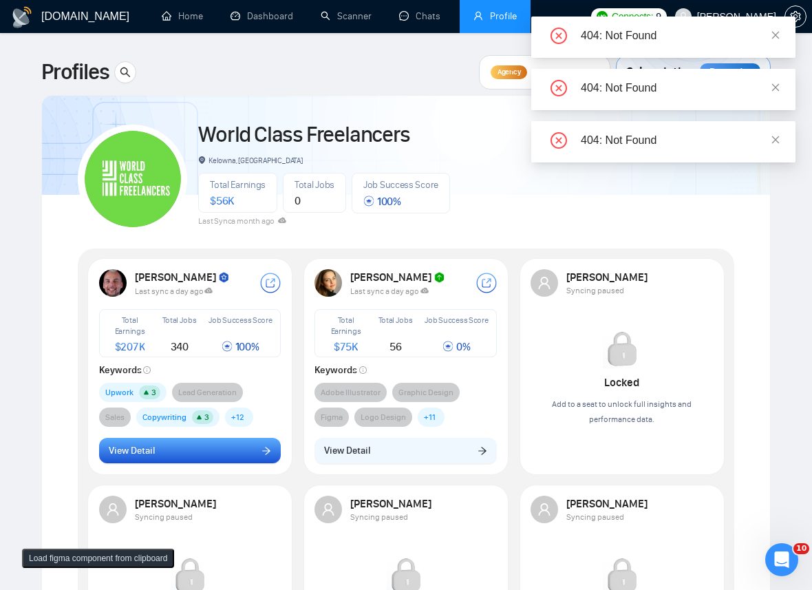
click at [225, 460] on button "View Detail" at bounding box center [190, 450] width 182 height 26
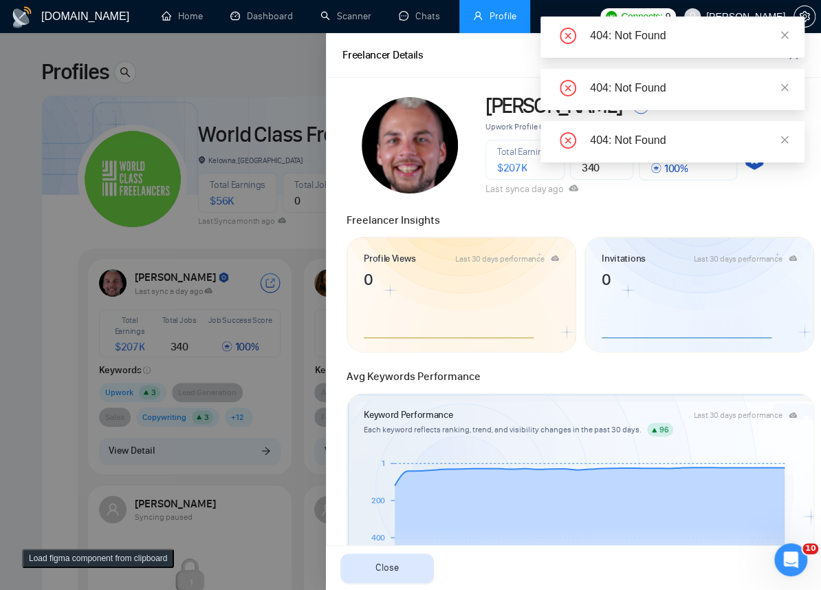
click at [786, 26] on div "404: Not Found" at bounding box center [673, 37] width 264 height 41
click at [783, 28] on link at bounding box center [785, 35] width 10 height 15
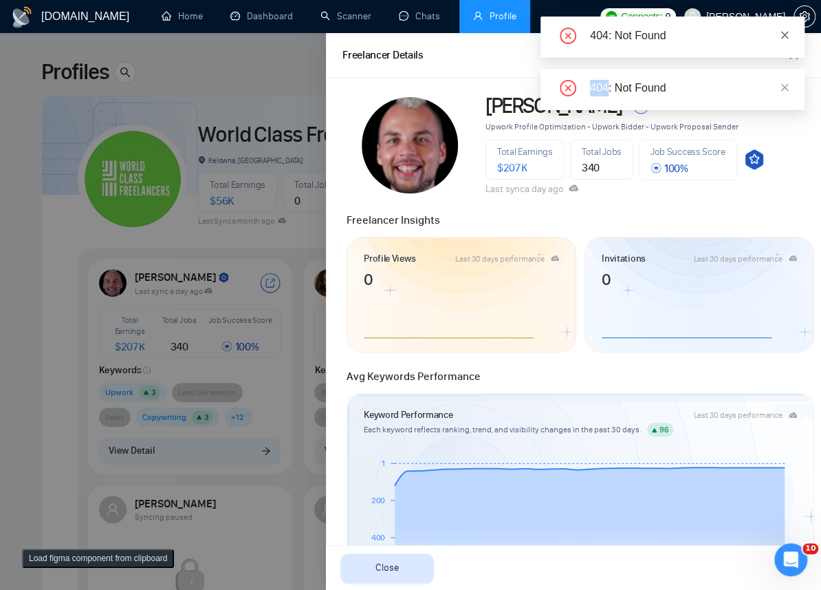
click at [783, 29] on link at bounding box center [785, 35] width 10 height 15
click at [783, 29] on div "404: Not Found 404: Not Found" at bounding box center [673, 37] width 264 height 41
click at [783, 30] on icon "close" at bounding box center [785, 35] width 10 height 10
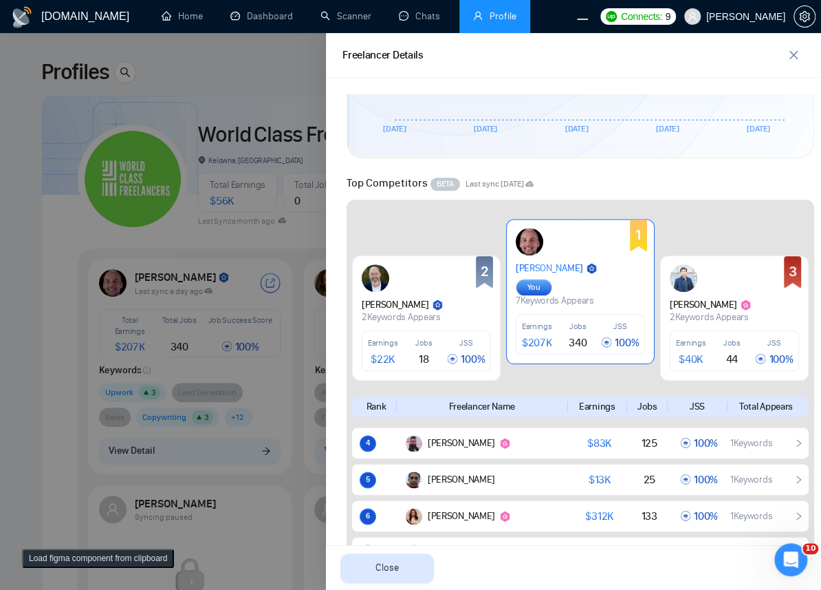
scroll to position [525, 0]
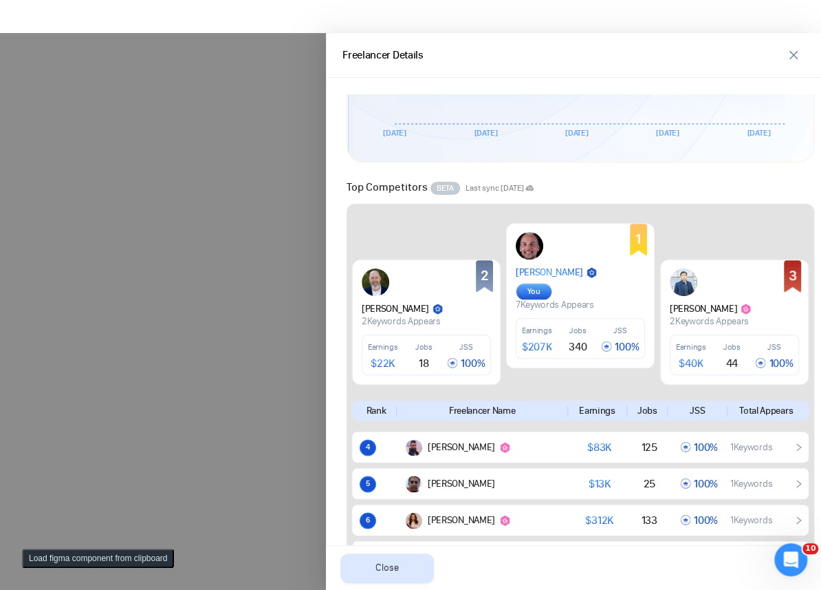
click at [239, 125] on div at bounding box center [410, 311] width 821 height 556
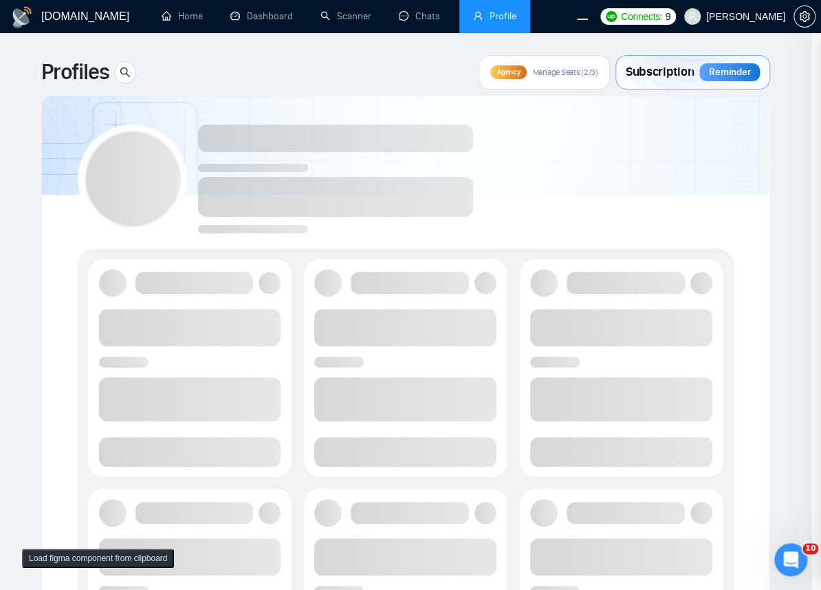
scroll to position [0, 0]
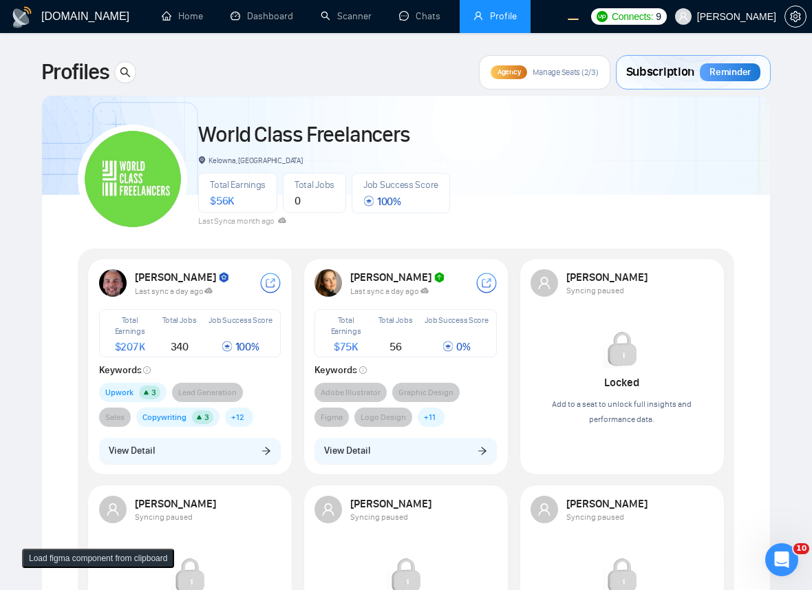
click at [191, 468] on div "Robert O'Kruk Last sync a day ago Total Earnings $ 207K Total Jobs 340 Job Succ…" at bounding box center [190, 366] width 199 height 210
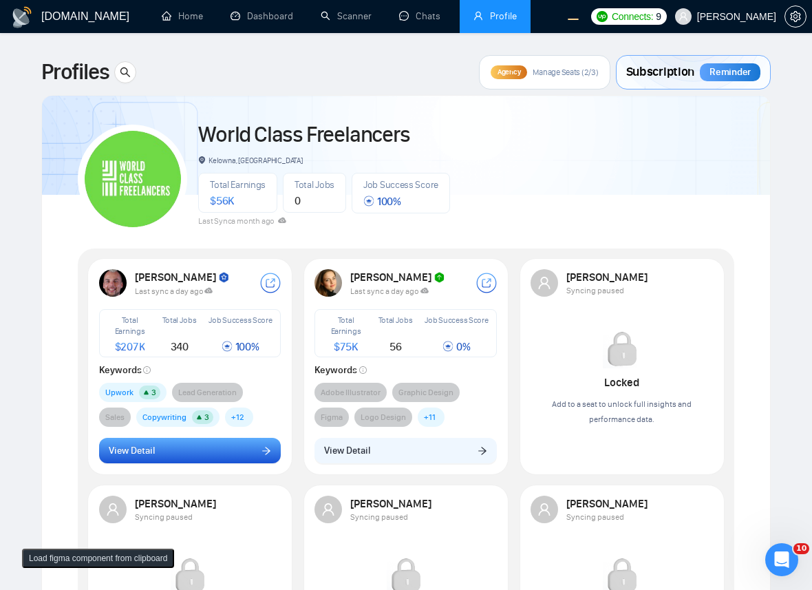
click at [196, 462] on button "View Detail" at bounding box center [190, 450] width 182 height 26
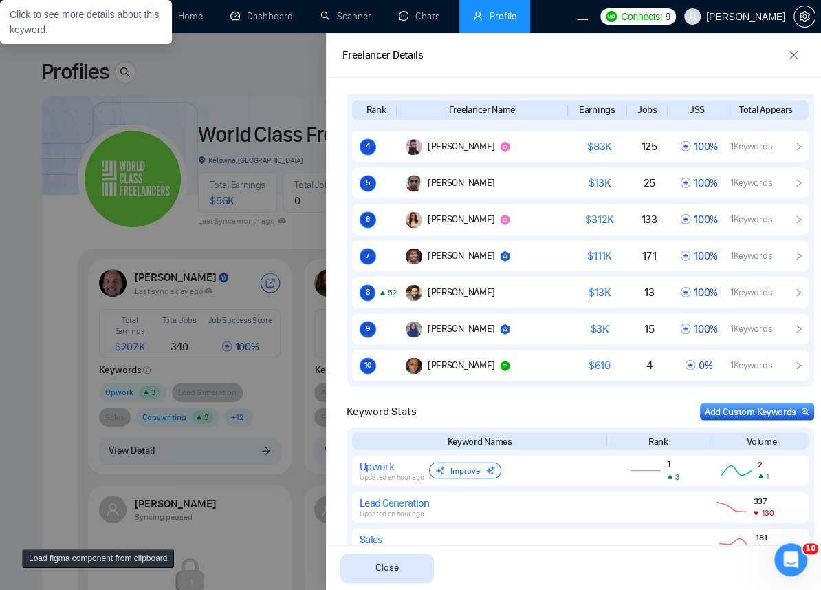
scroll to position [1200, 0]
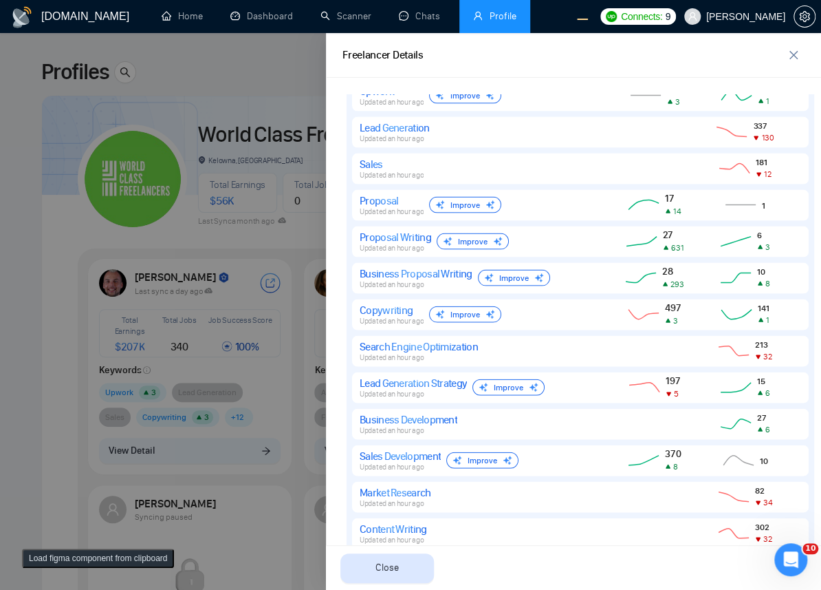
click at [266, 301] on div at bounding box center [410, 311] width 821 height 556
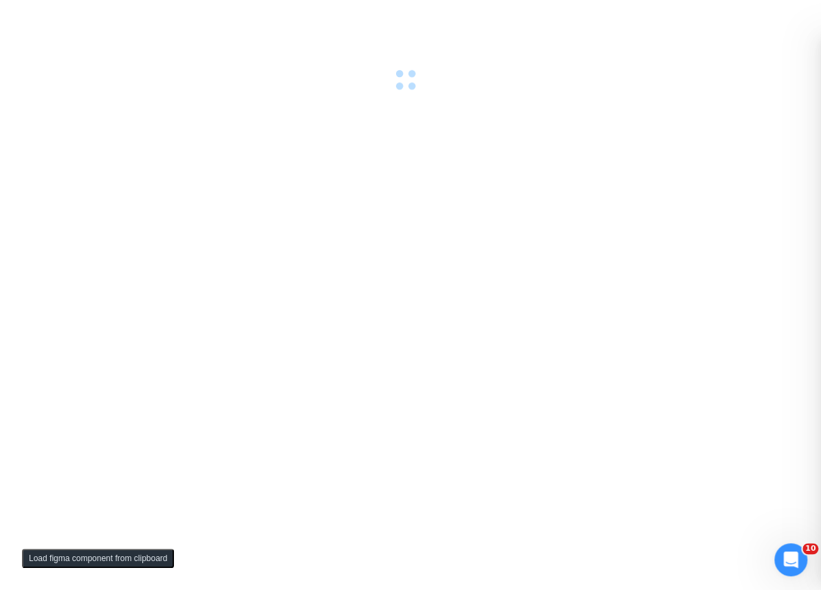
scroll to position [0, 0]
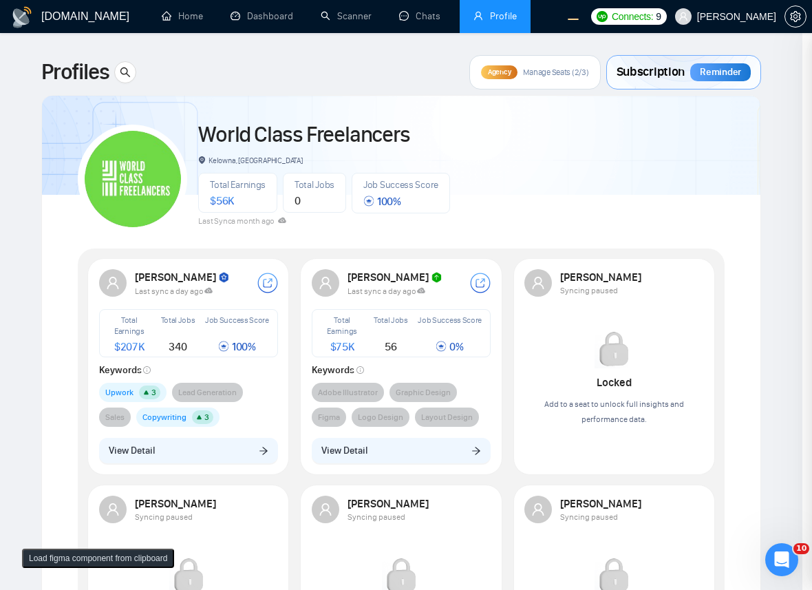
click at [218, 457] on div at bounding box center [406, 311] width 812 height 556
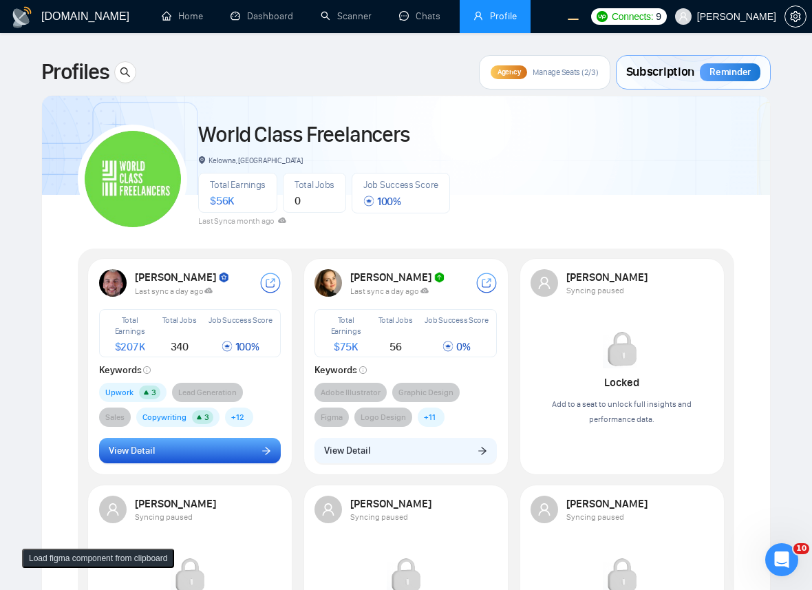
click at [215, 447] on button "View Detail" at bounding box center [190, 450] width 182 height 26
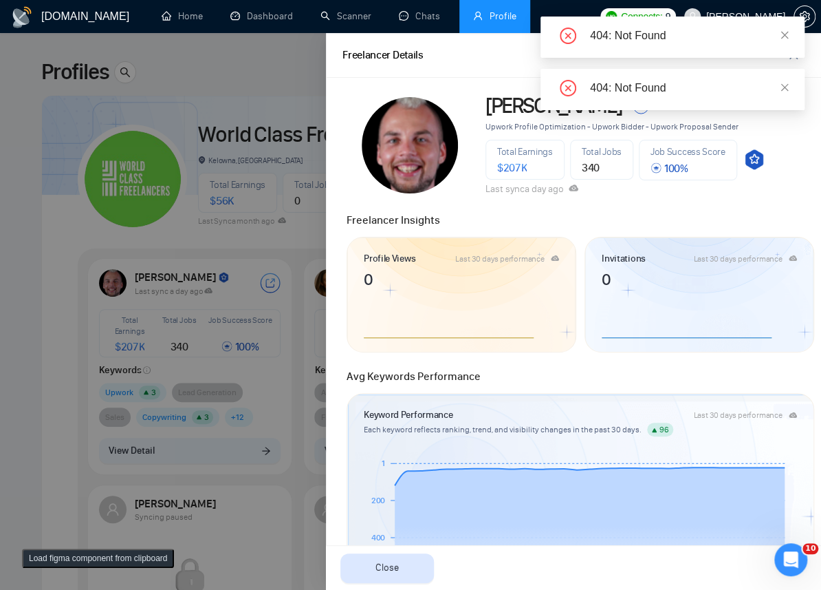
click at [775, 89] on div "404: Not Found" at bounding box center [689, 88] width 198 height 17
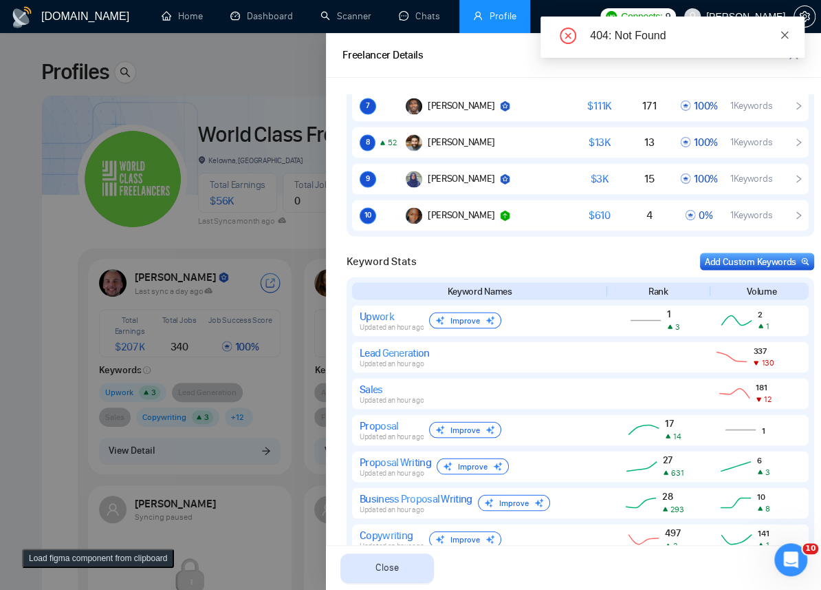
click at [783, 81] on body "GigRadar.io Home Dashboard Scanner Chats Profile Connects: 9 Robert O'Kruk Prof…" at bounding box center [406, 295] width 812 height 590
click at [787, 30] on icon "close" at bounding box center [785, 35] width 10 height 10
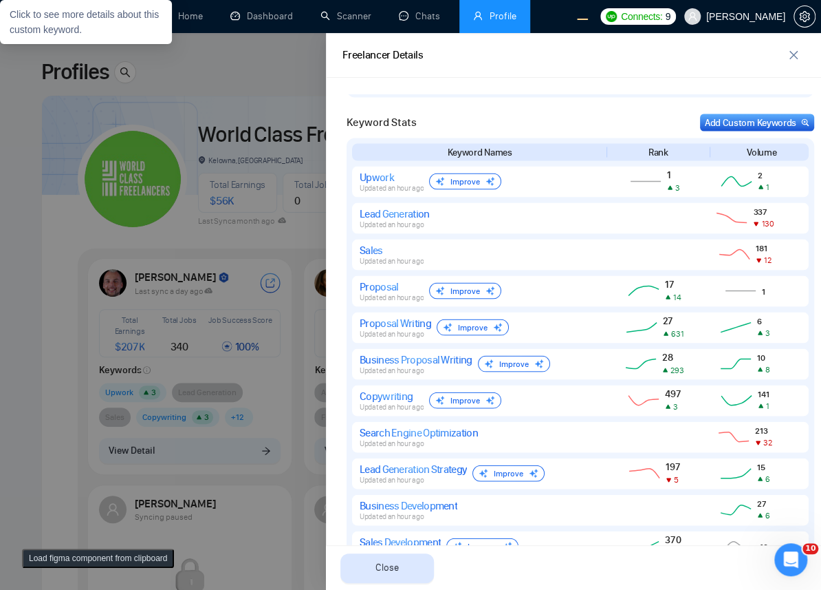
scroll to position [1504, 0]
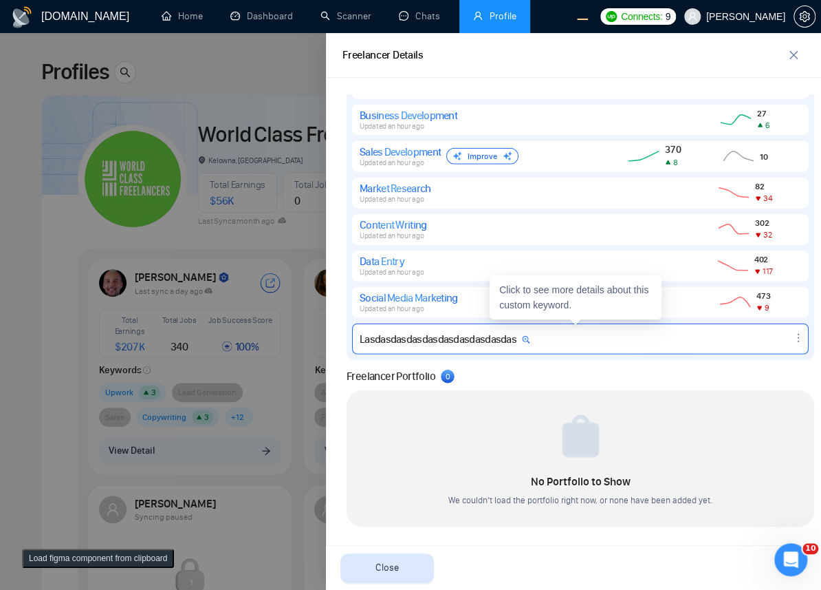
click at [460, 338] on div "Lasdasdasdasdasdasdasdasdasdas" at bounding box center [445, 338] width 171 height 13
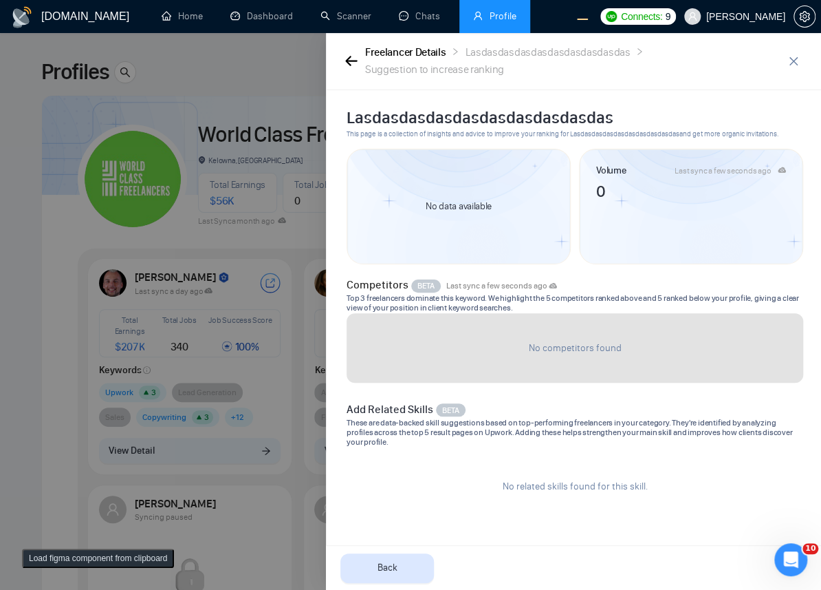
scroll to position [0, 0]
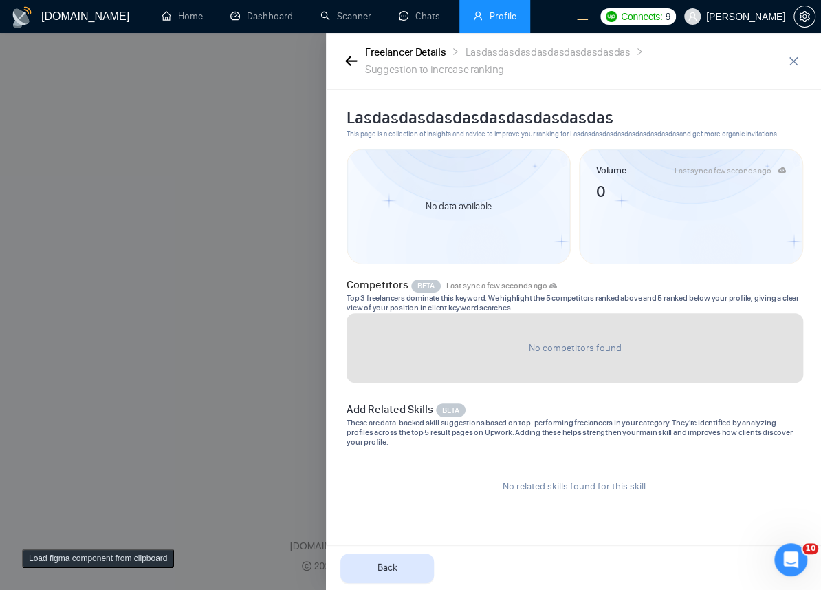
click at [233, 315] on div at bounding box center [410, 311] width 821 height 556
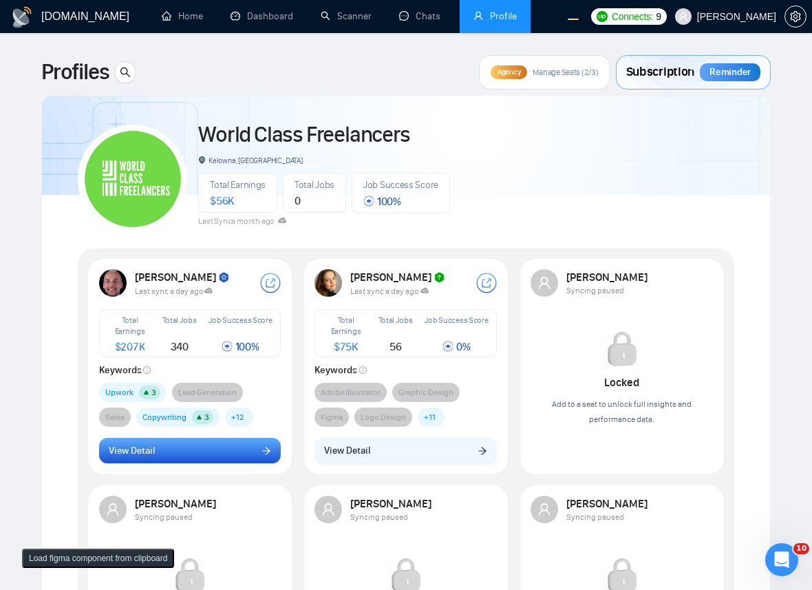
click at [180, 444] on button "View Detail" at bounding box center [190, 450] width 182 height 26
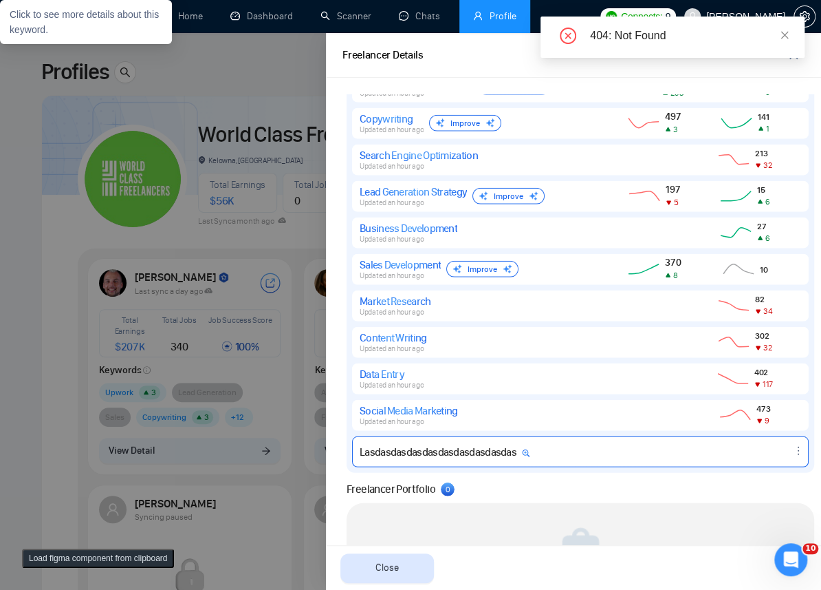
scroll to position [1501, 0]
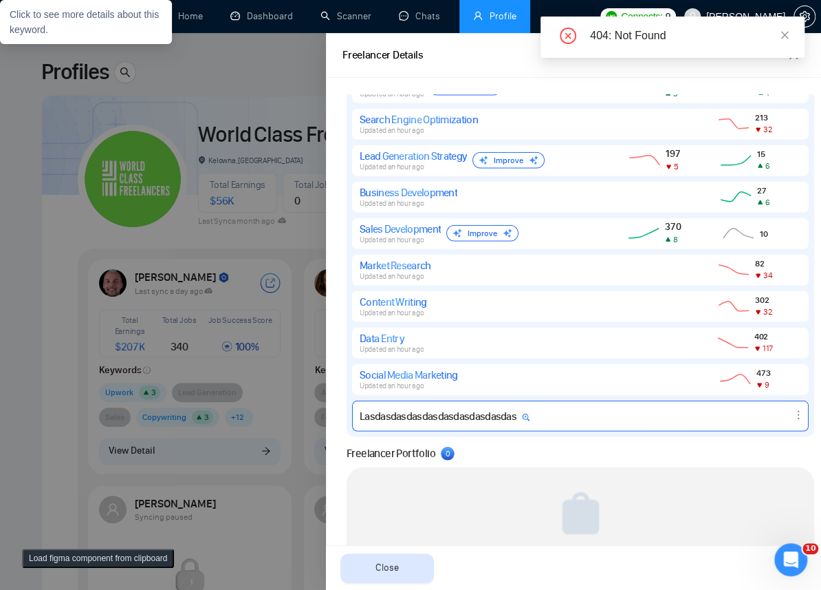
click at [433, 415] on div "Lasdasdasdasdasdasdasdasdasdas" at bounding box center [445, 415] width 171 height 13
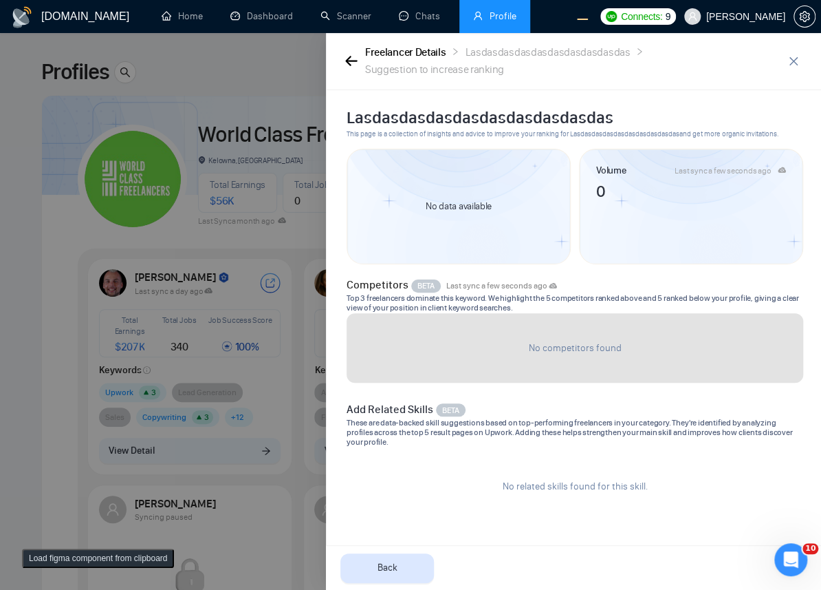
scroll to position [0, 0]
click at [288, 346] on div at bounding box center [410, 311] width 821 height 556
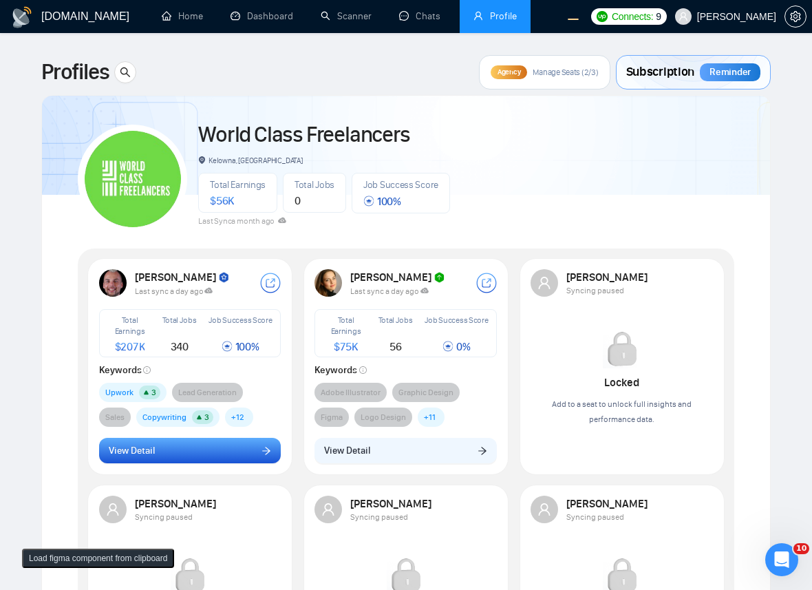
click at [233, 461] on button "View Detail" at bounding box center [190, 450] width 182 height 26
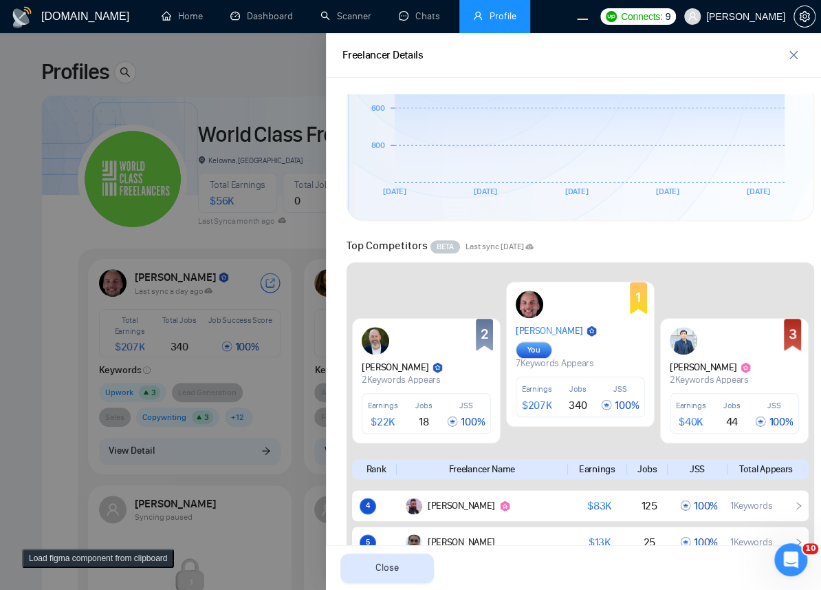
scroll to position [450, 0]
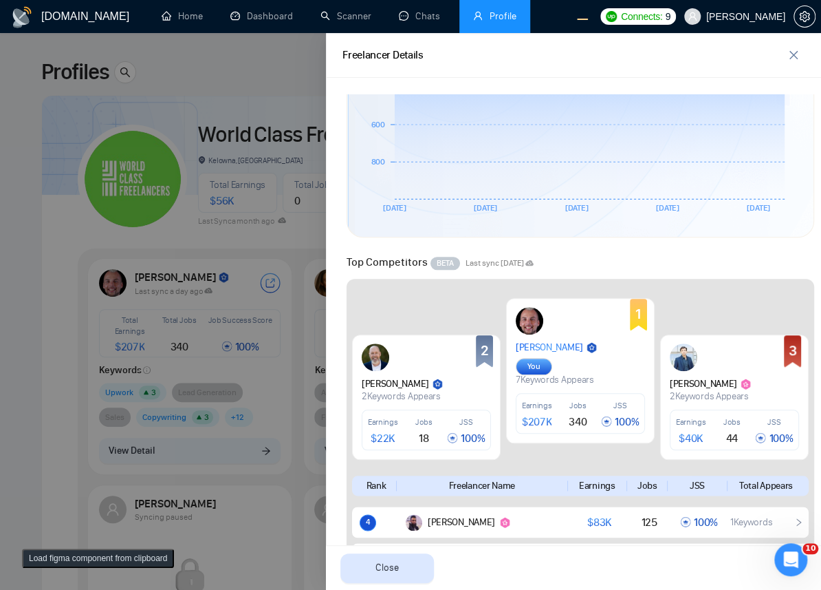
click at [114, 354] on div at bounding box center [410, 311] width 821 height 556
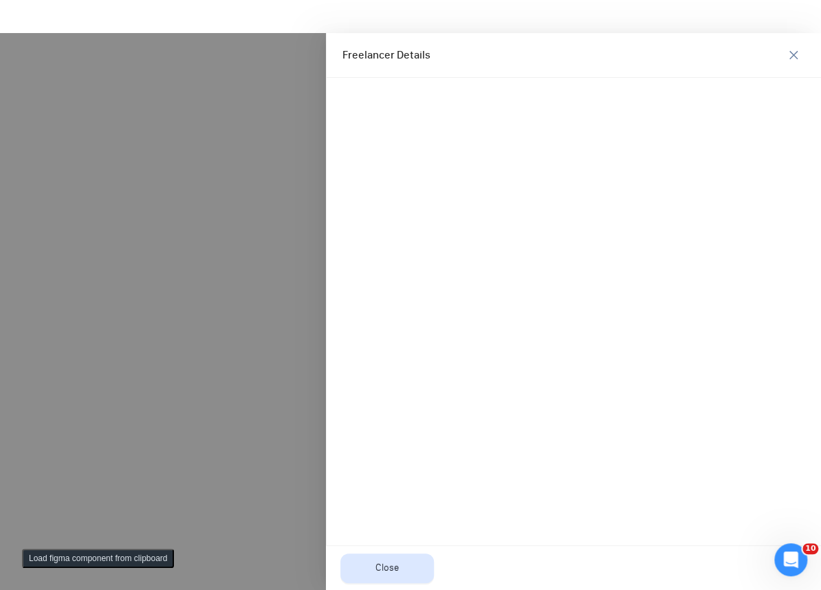
scroll to position [0, 0]
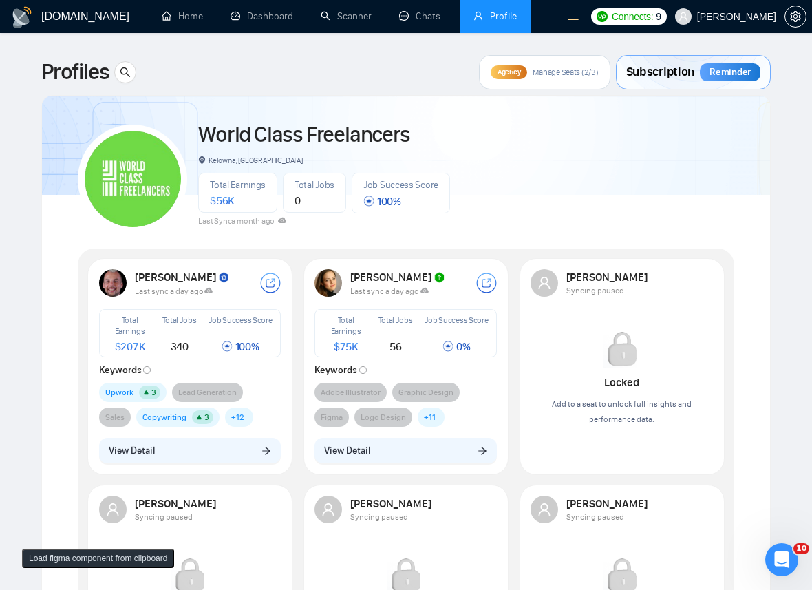
click at [228, 421] on span "+ 12" at bounding box center [239, 416] width 28 height 19
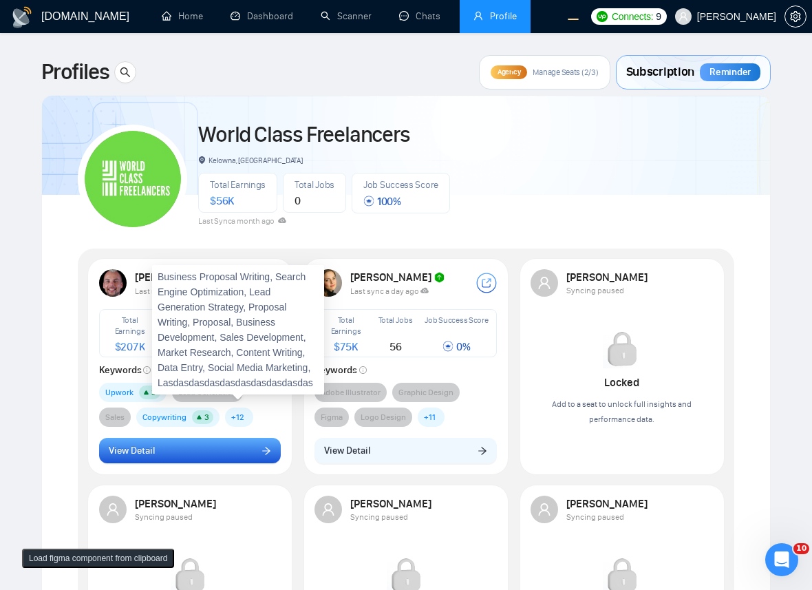
click at [224, 437] on button "View Detail" at bounding box center [190, 450] width 182 height 26
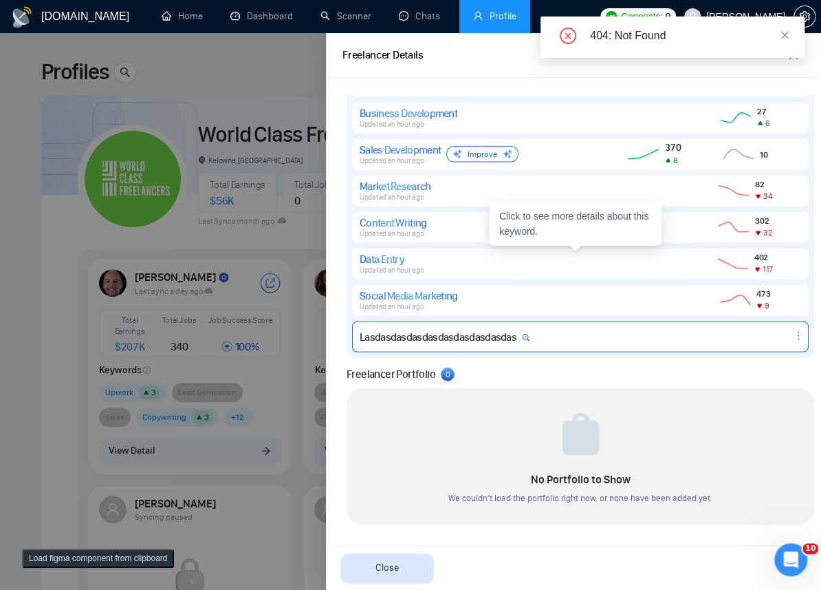
scroll to position [1504, 0]
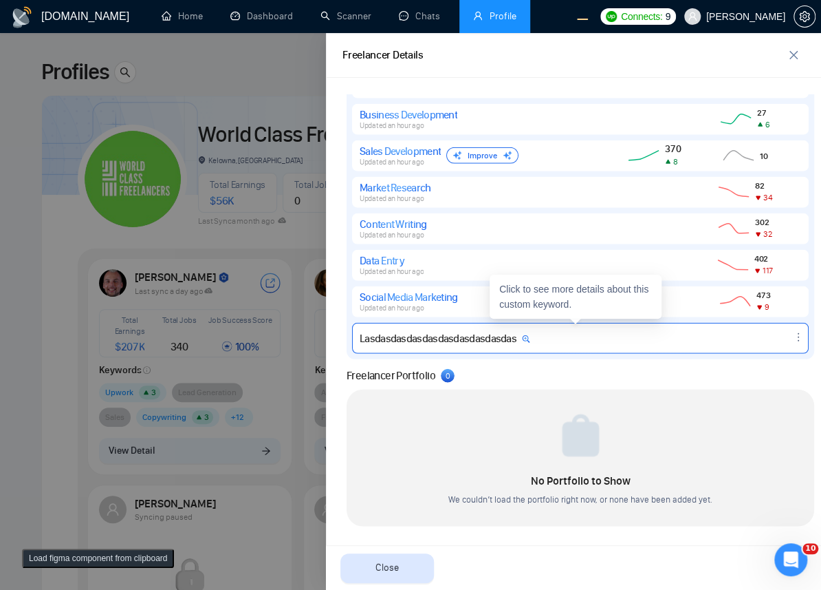
click at [669, 341] on div at bounding box center [656, 337] width 94 height 17
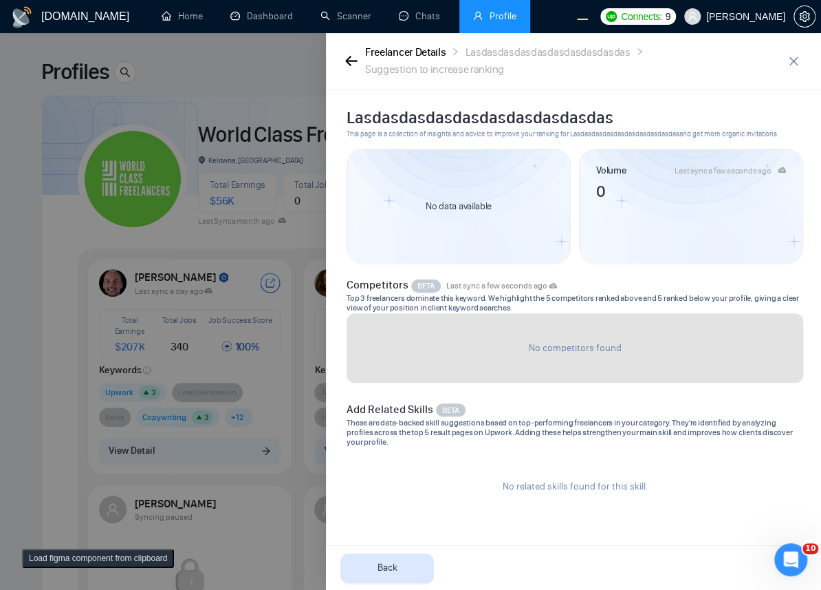
scroll to position [0, 0]
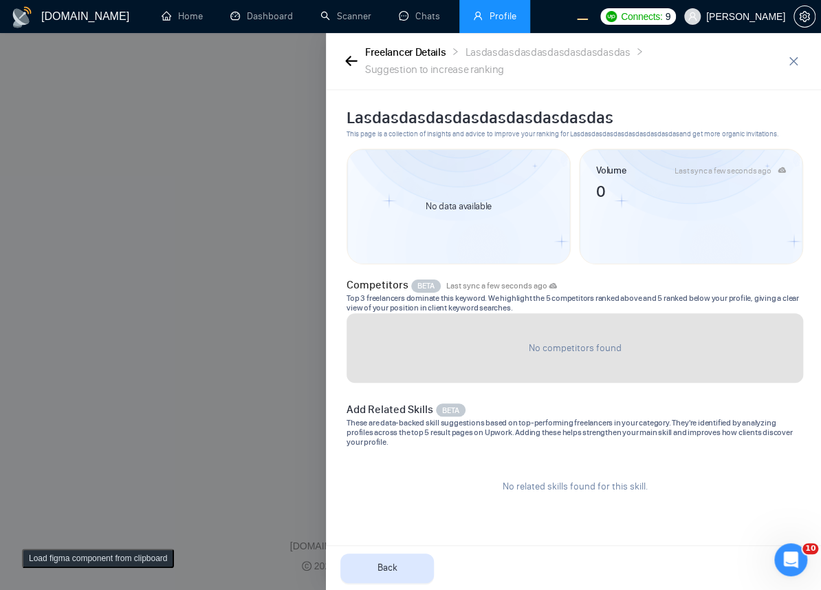
click at [202, 244] on div at bounding box center [410, 311] width 821 height 556
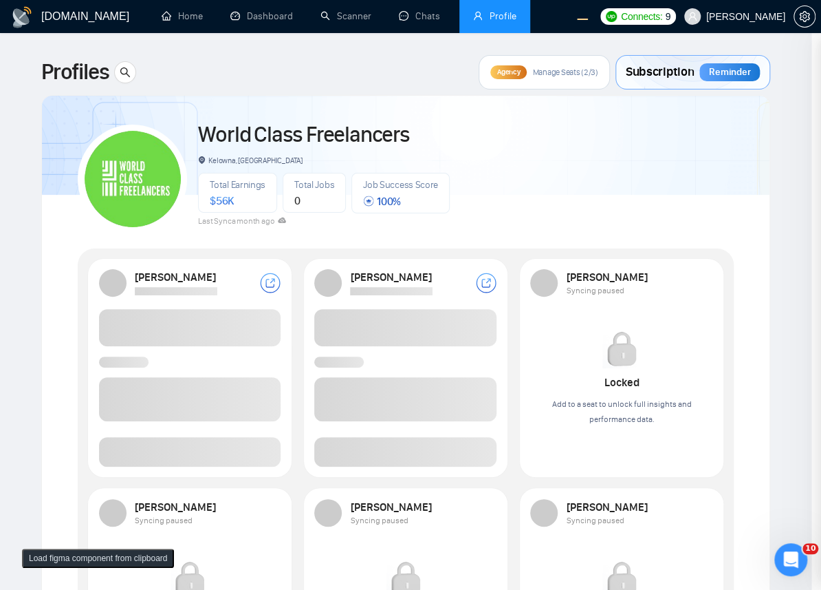
click at [196, 457] on span at bounding box center [190, 452] width 182 height 30
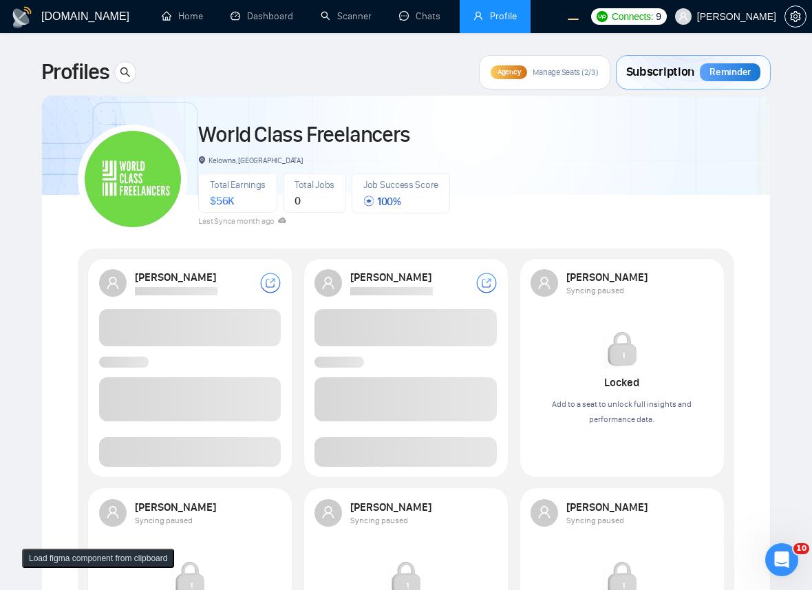
click at [197, 457] on span at bounding box center [190, 452] width 182 height 30
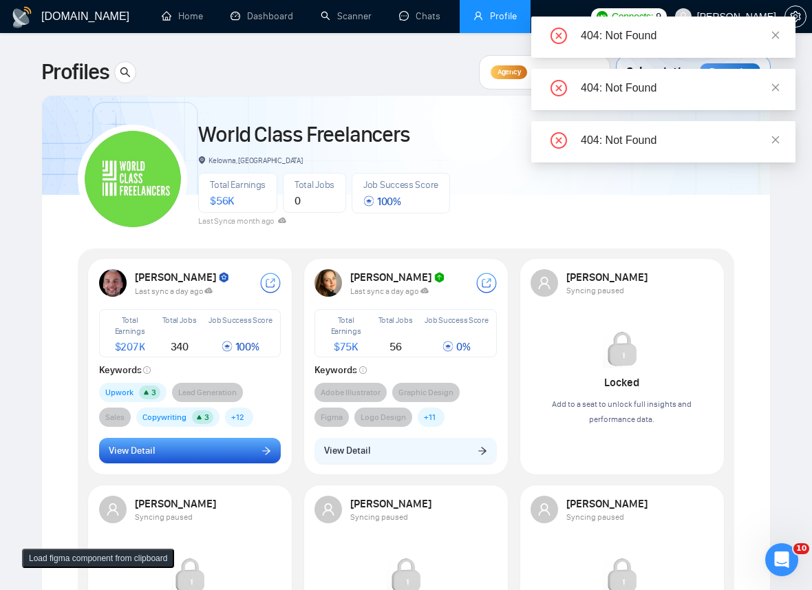
click at [277, 447] on button "View Detail" at bounding box center [190, 450] width 182 height 26
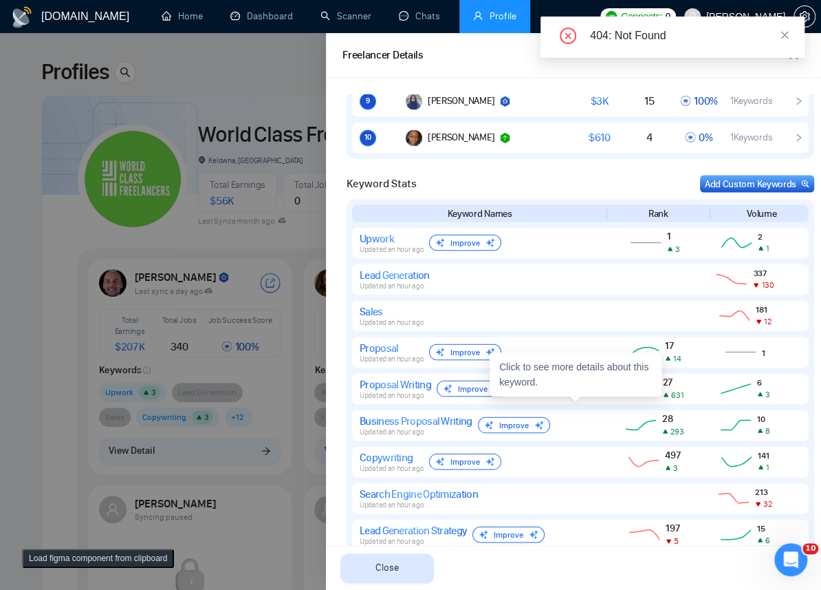
scroll to position [1354, 0]
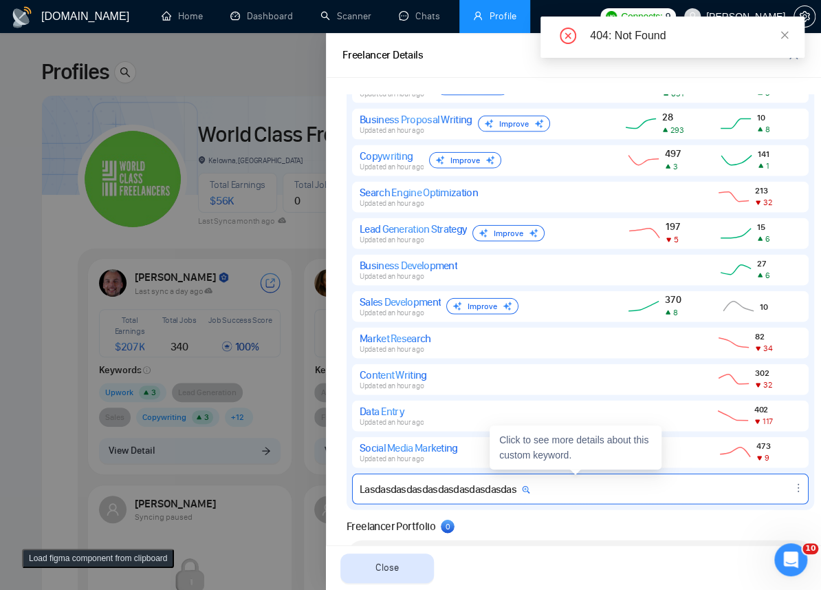
click at [442, 496] on div "Lasdasdasdasdasdasdasdasdasdas" at bounding box center [580, 488] width 457 height 31
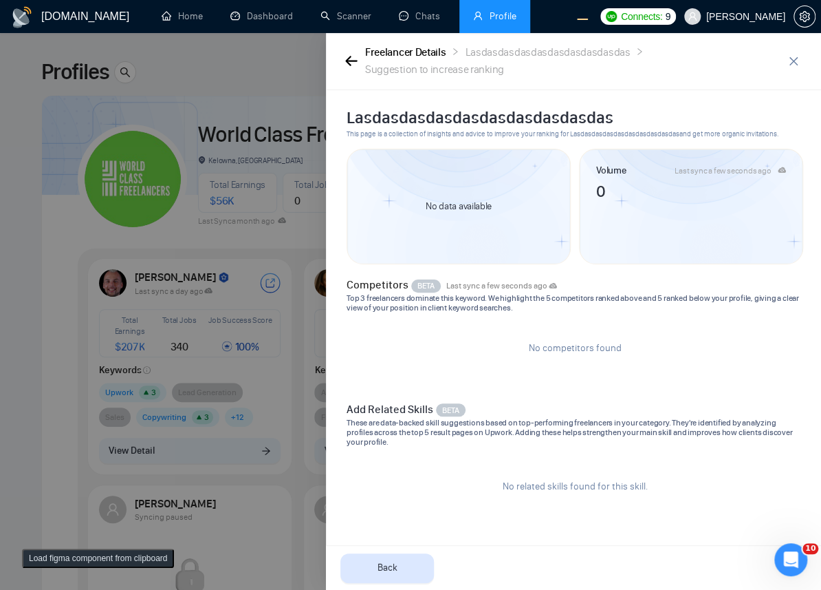
scroll to position [0, 0]
click at [441, 354] on div "No competitors found" at bounding box center [575, 347] width 446 height 58
click at [179, 219] on div at bounding box center [410, 311] width 821 height 556
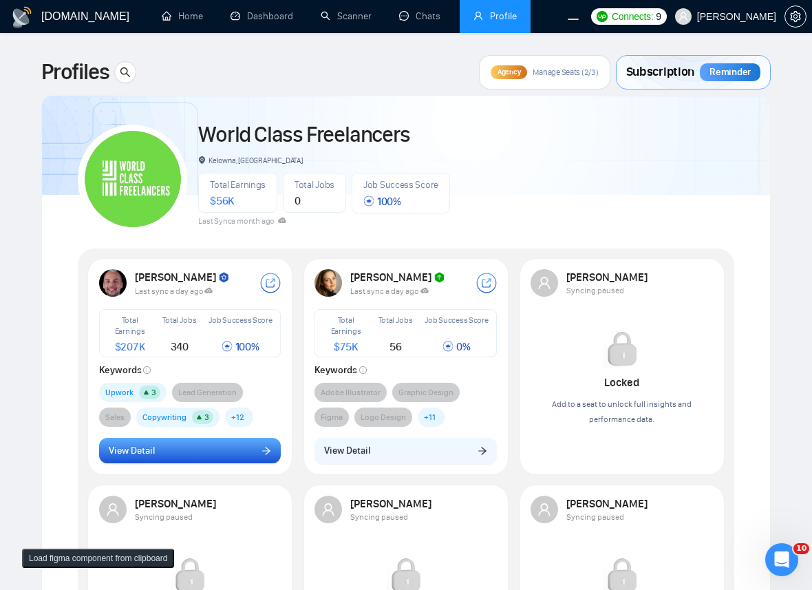
click at [220, 440] on button "View Detail" at bounding box center [190, 450] width 182 height 26
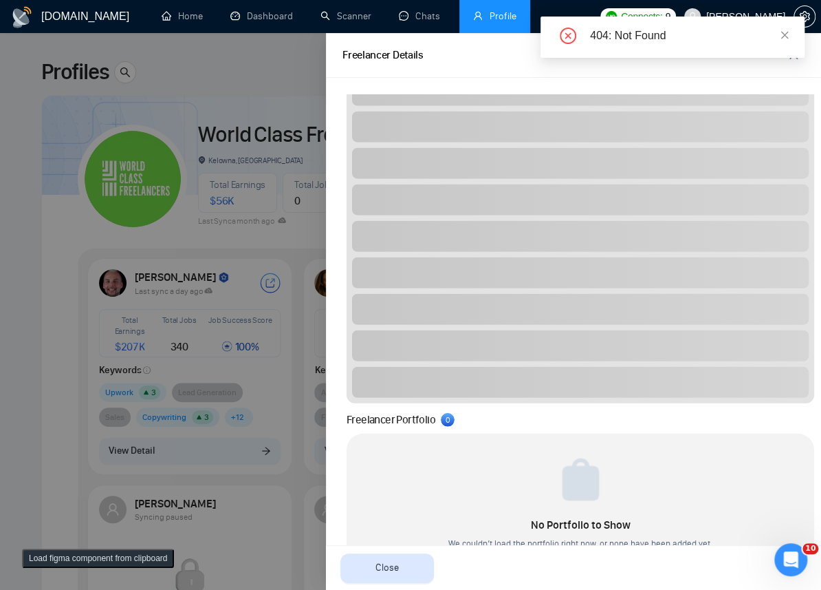
scroll to position [1542, 0]
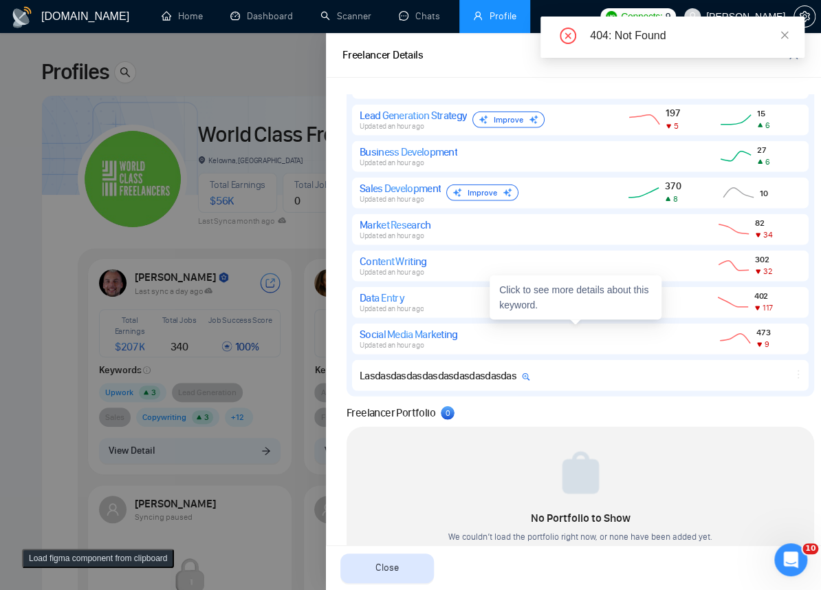
click at [429, 360] on div "Lasdasdasdasdasdasdasdasdasdas" at bounding box center [580, 375] width 457 height 31
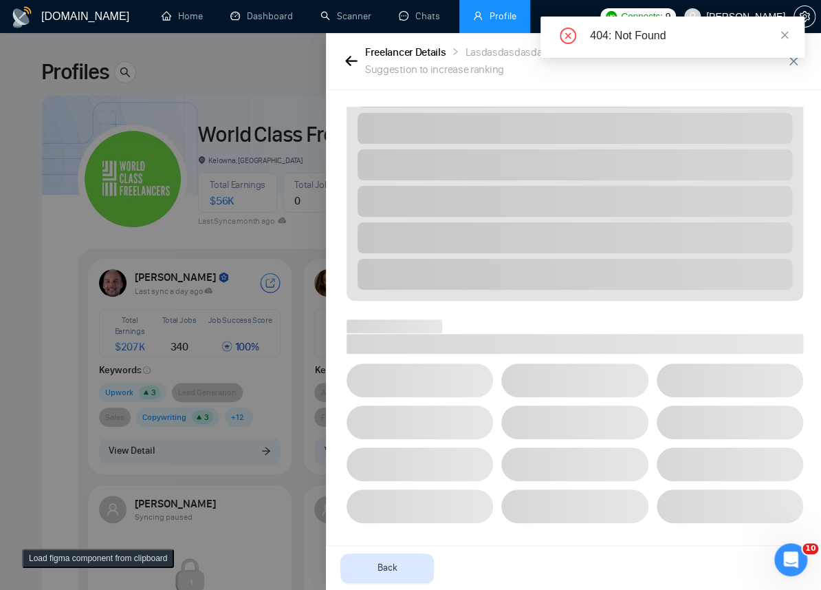
click at [563, 422] on span at bounding box center [574, 422] width 147 height 34
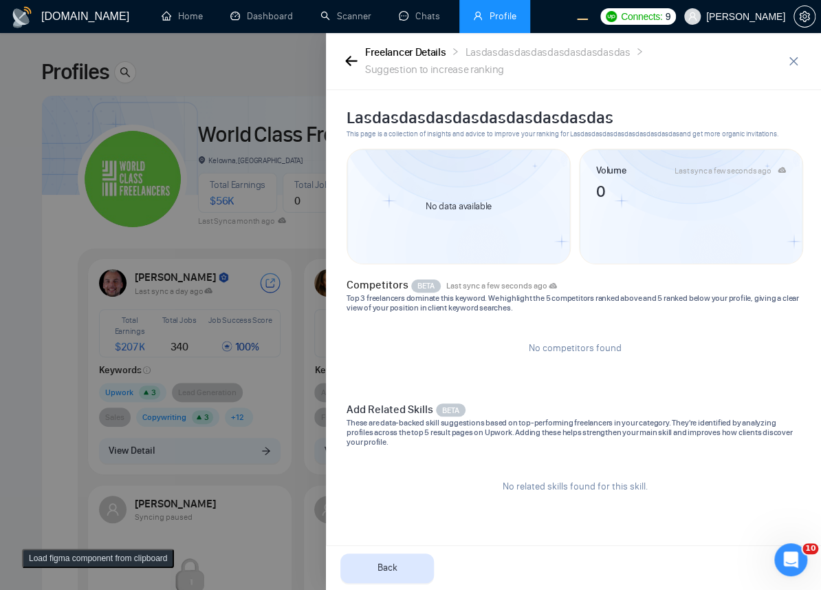
scroll to position [0, 0]
click at [257, 292] on div at bounding box center [410, 311] width 821 height 556
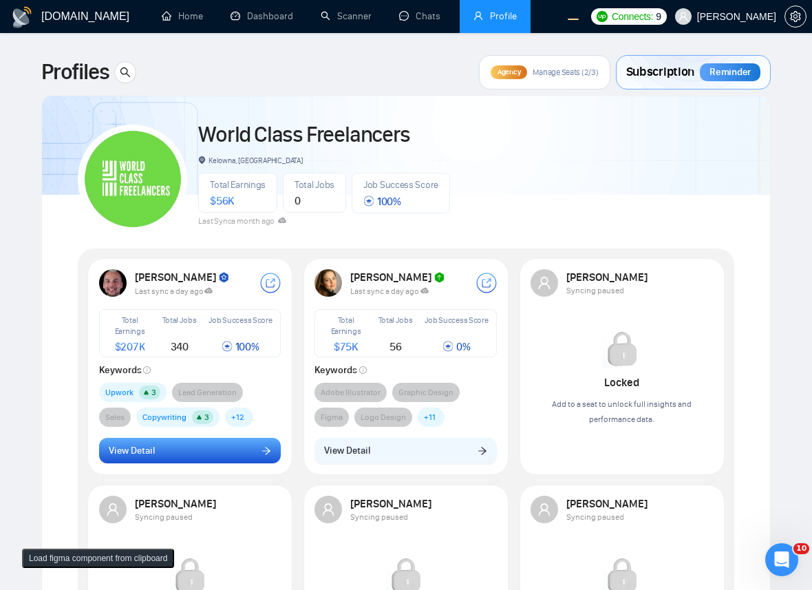
click at [227, 443] on button "View Detail" at bounding box center [190, 450] width 182 height 26
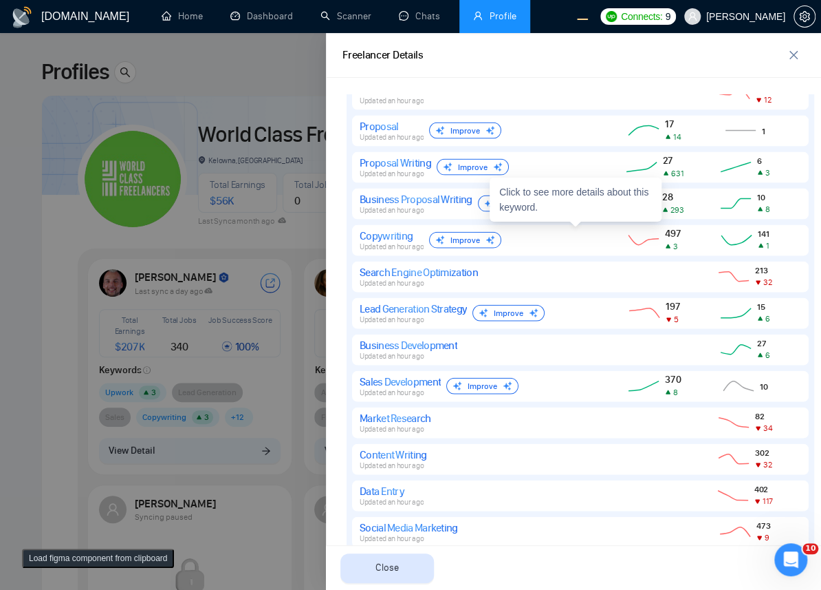
scroll to position [1504, 0]
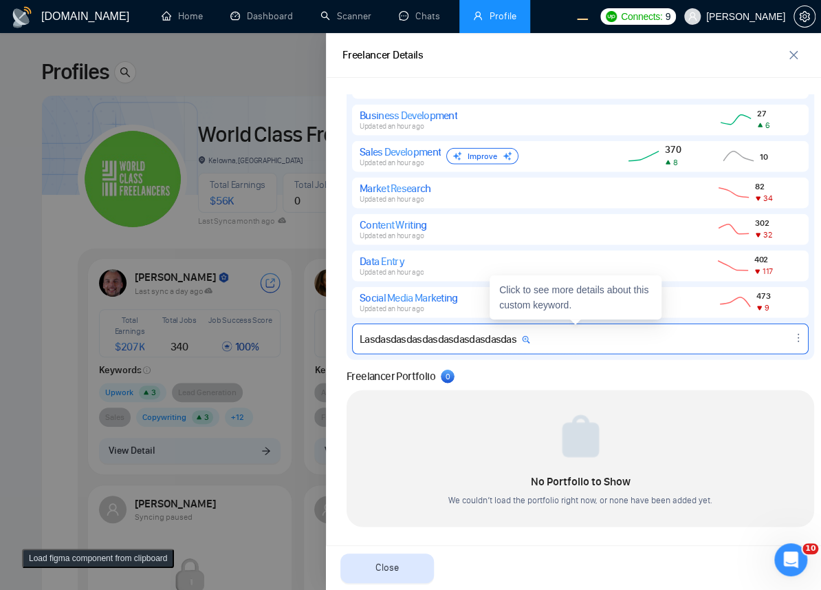
click at [492, 338] on div "Lasdasdasdasdasdasdasdasdasdas" at bounding box center [445, 338] width 171 height 13
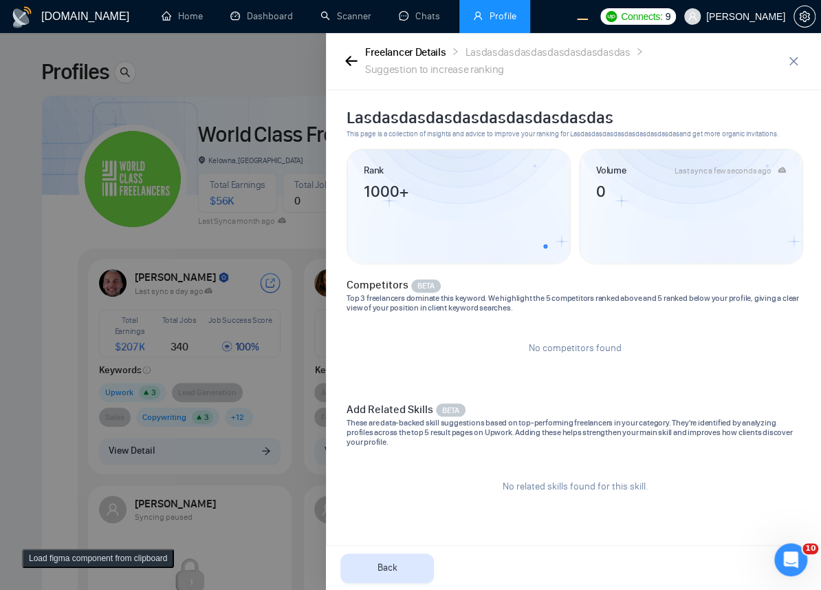
scroll to position [0, 0]
click at [349, 65] on icon "button" at bounding box center [351, 61] width 12 height 10
click at [209, 226] on div at bounding box center [410, 311] width 821 height 556
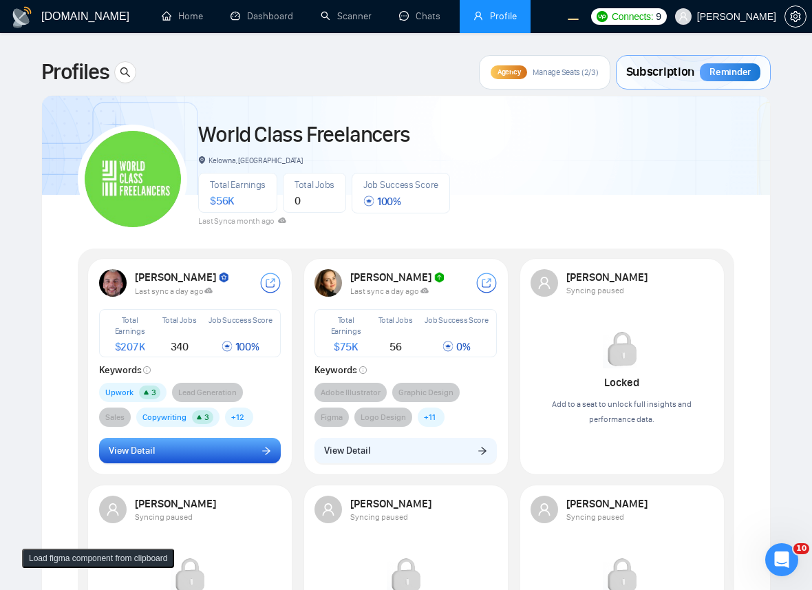
click at [237, 443] on button "View Detail" at bounding box center [190, 450] width 182 height 26
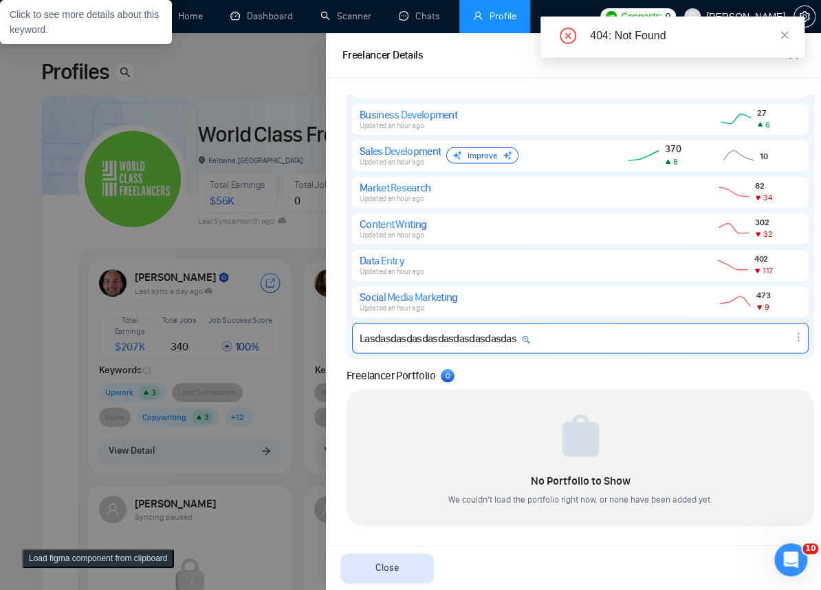
click at [439, 338] on div "Lasdasdasdasdasdasdasdasdasdas" at bounding box center [445, 338] width 171 height 13
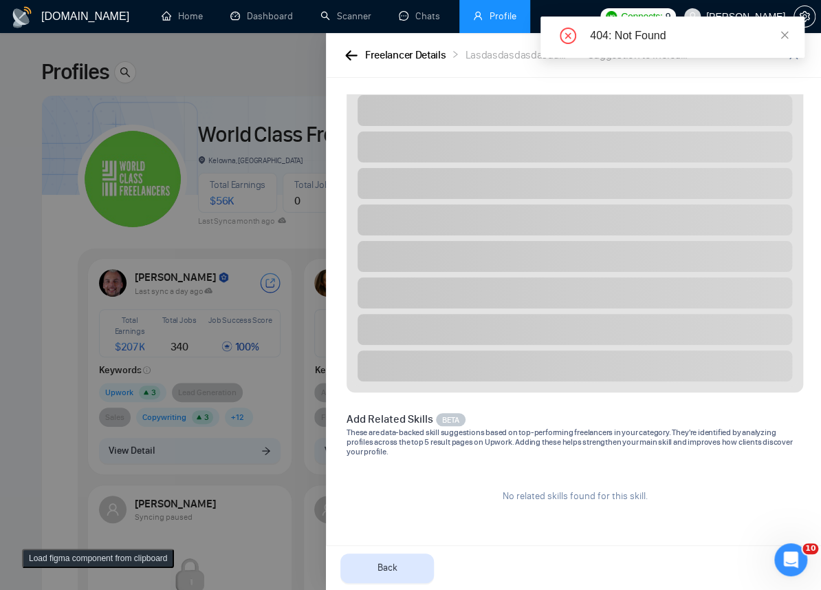
scroll to position [466, 0]
click at [786, 28] on link at bounding box center [785, 35] width 10 height 15
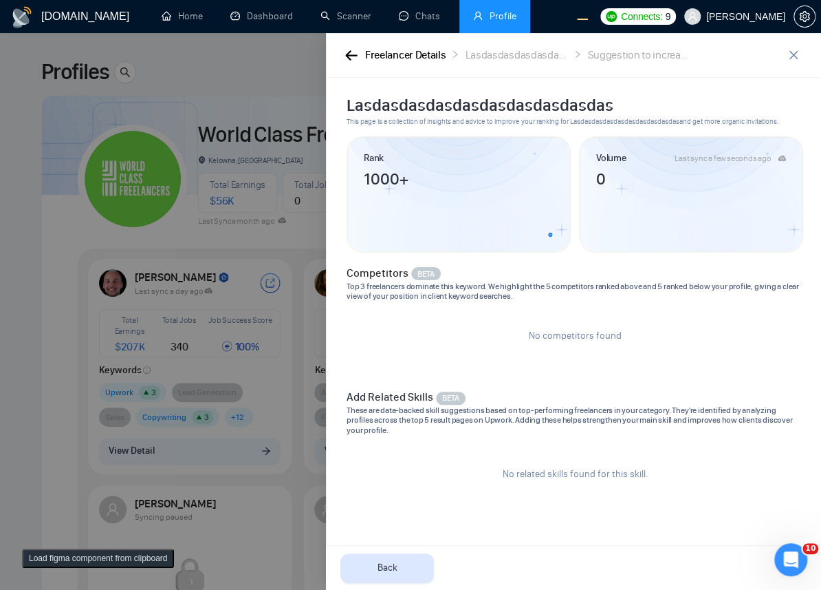
scroll to position [0, 0]
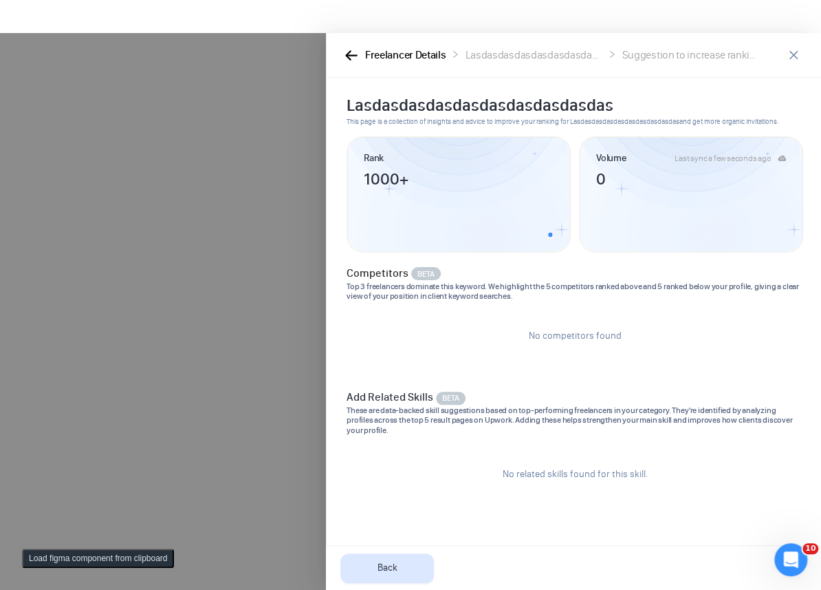
click at [227, 216] on div at bounding box center [410, 311] width 821 height 556
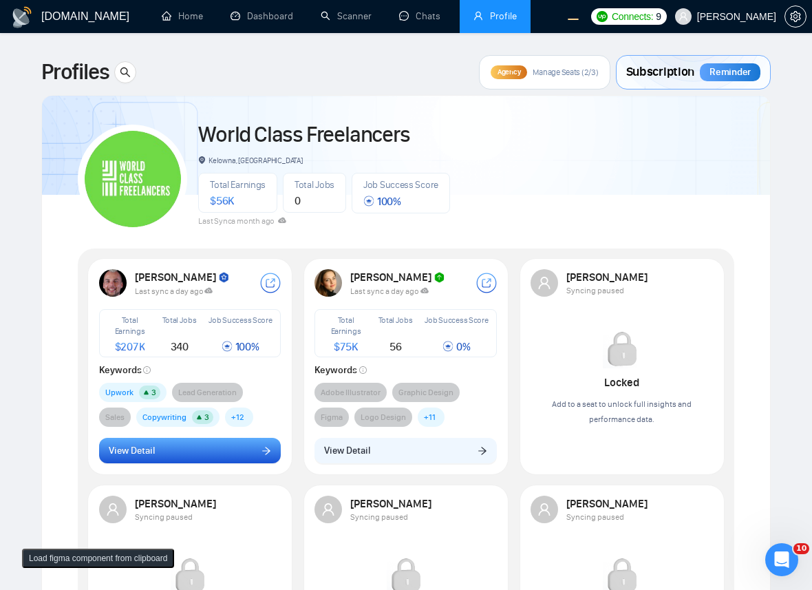
click at [212, 457] on button "View Detail" at bounding box center [190, 450] width 182 height 26
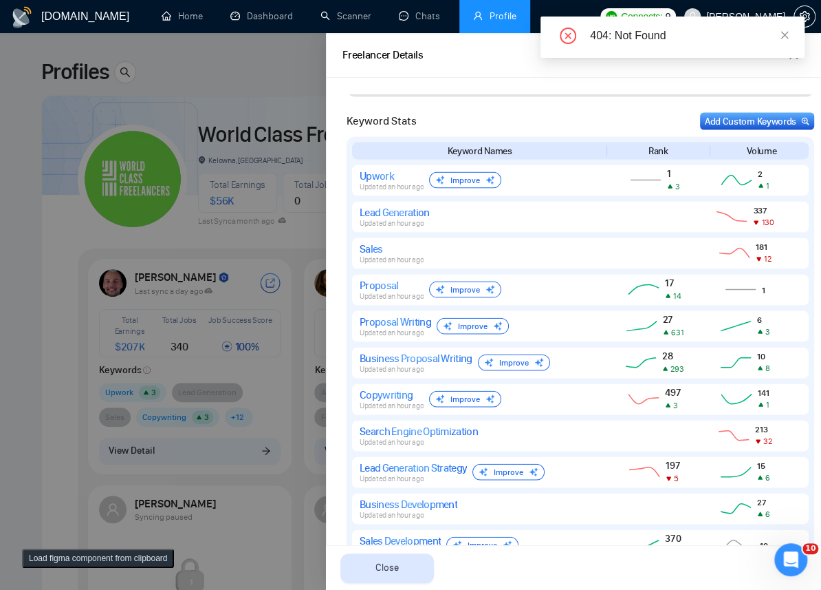
scroll to position [1579, 0]
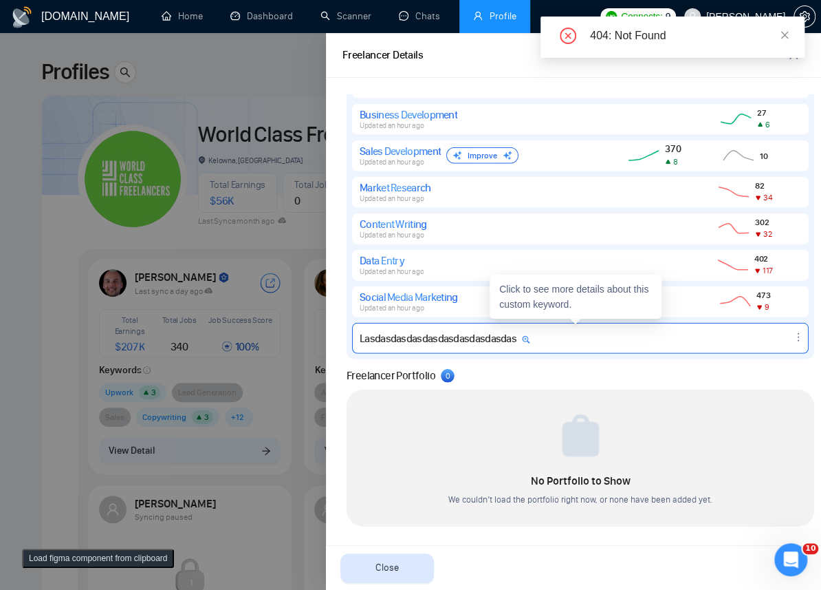
click at [456, 325] on div "Lasdasdasdasdasdasdasdasdasdas" at bounding box center [580, 338] width 457 height 31
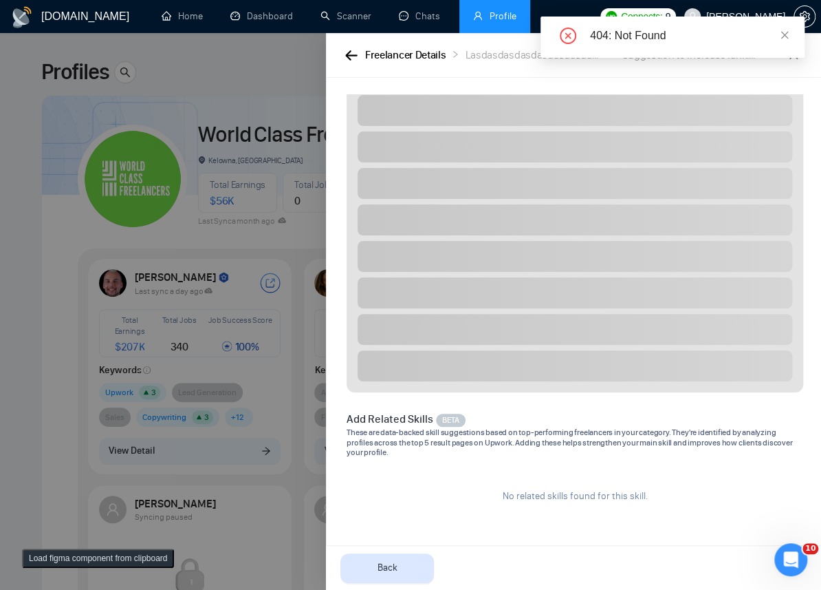
scroll to position [465, 0]
click at [783, 33] on icon "close" at bounding box center [785, 35] width 8 height 8
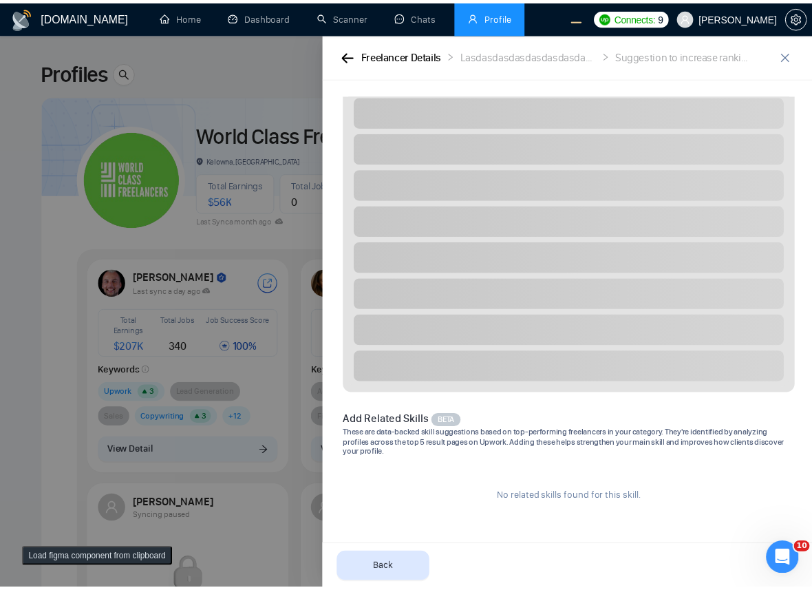
scroll to position [0, 0]
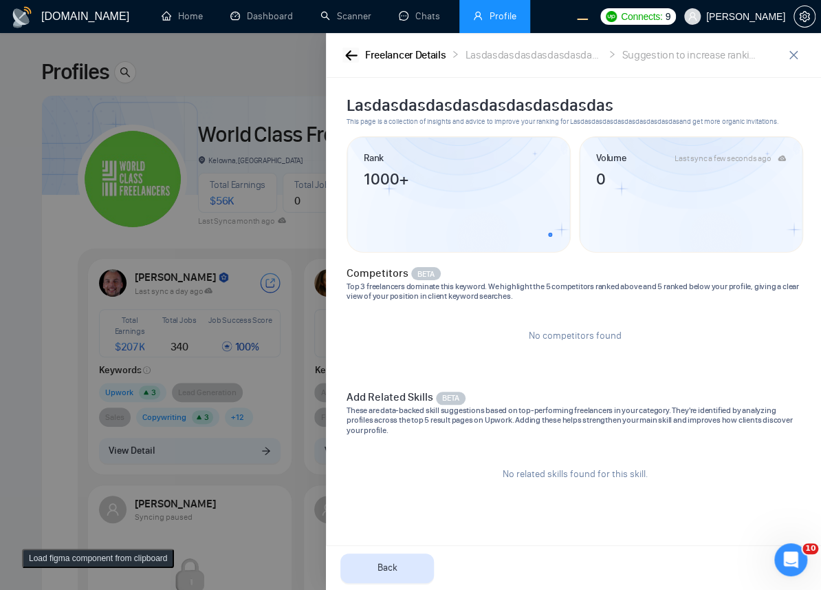
drag, startPoint x: 345, startPoint y: 48, endPoint x: 352, endPoint y: 71, distance: 23.7
click at [345, 48] on button "button" at bounding box center [351, 54] width 17 height 15
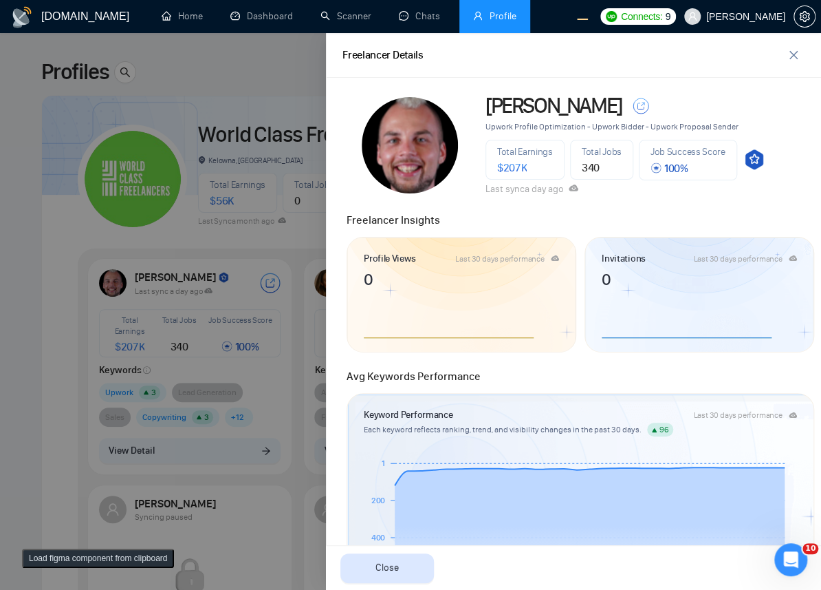
click at [255, 209] on div at bounding box center [410, 311] width 821 height 556
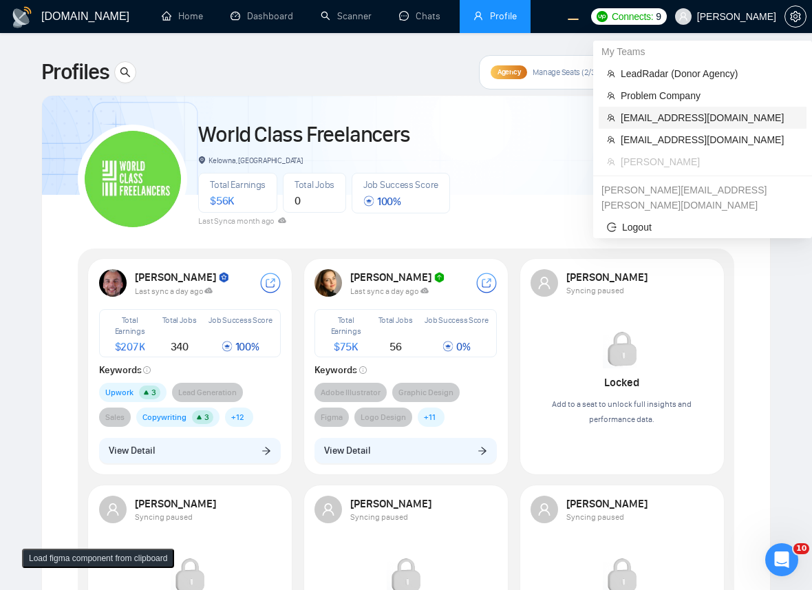
click at [665, 116] on span "workwiseupworkgency@gmail.com" at bounding box center [708, 117] width 177 height 15
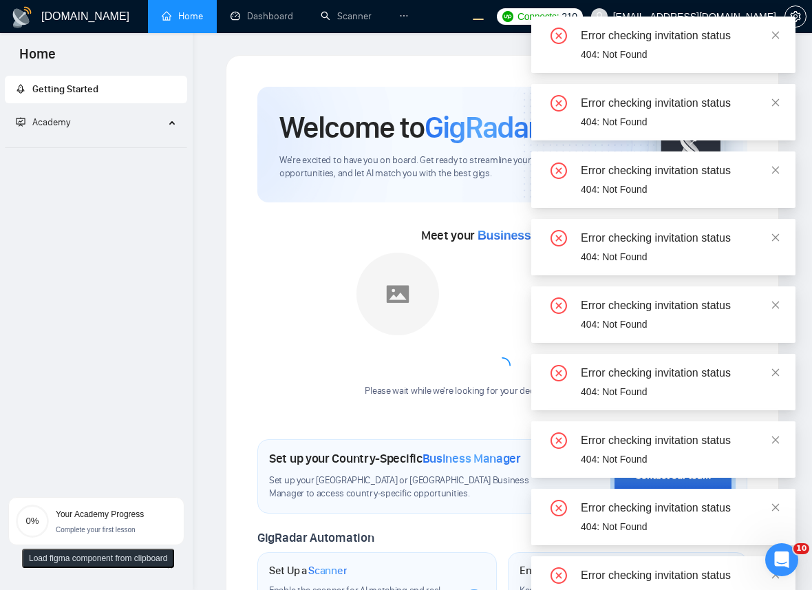
click at [330, 213] on div "Meet your Business Manager Please wait while we're looking for your dedicated b…" at bounding box center [502, 306] width 490 height 209
click at [777, 33] on icon "close" at bounding box center [775, 35] width 10 height 10
click at [399, 19] on icon "ellipsis" at bounding box center [404, 16] width 10 height 10
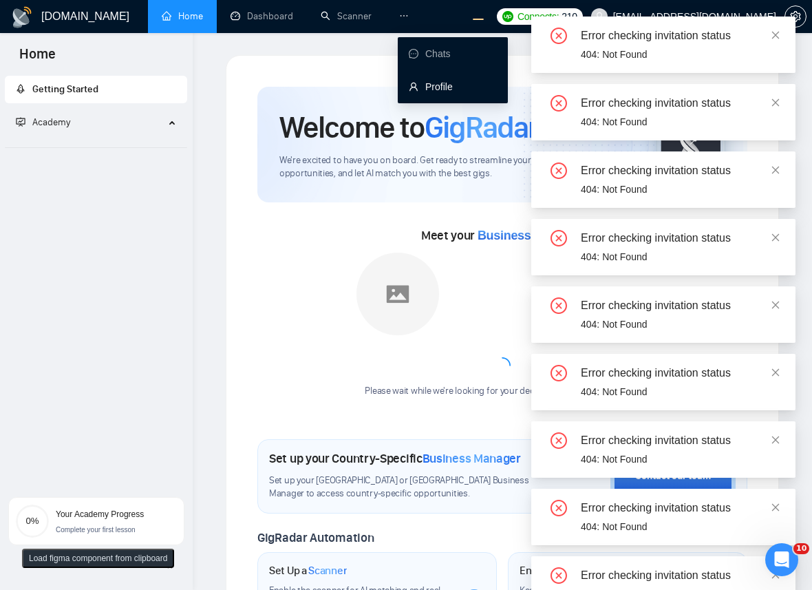
click at [426, 81] on link "Profile" at bounding box center [431, 86] width 44 height 11
click at [422, 83] on link "Profile" at bounding box center [431, 86] width 44 height 11
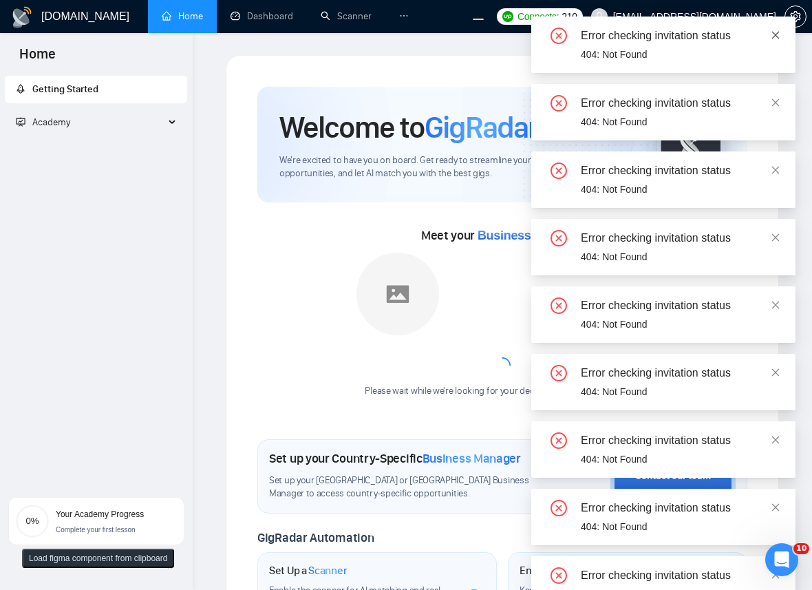
click at [776, 41] on link at bounding box center [775, 35] width 10 height 15
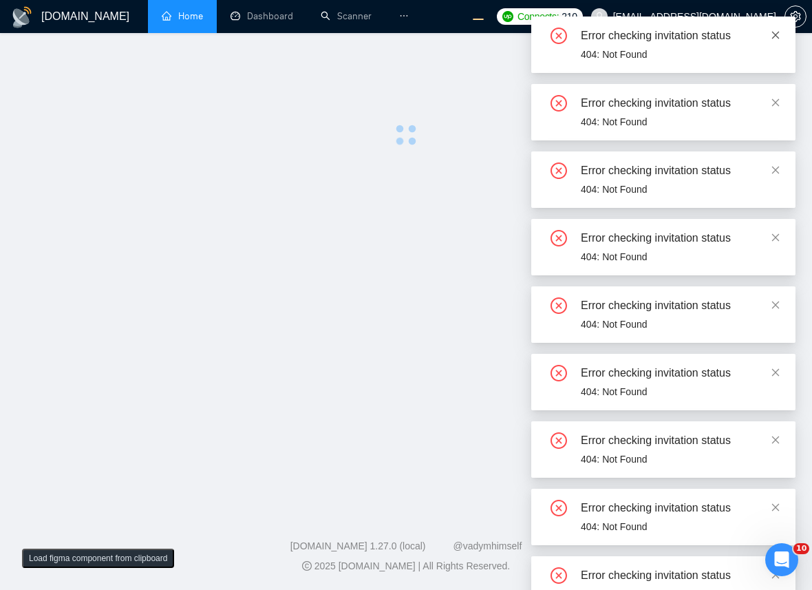
click at [777, 33] on div "Error checking invitation status 404: Not Found" at bounding box center [663, 45] width 264 height 56
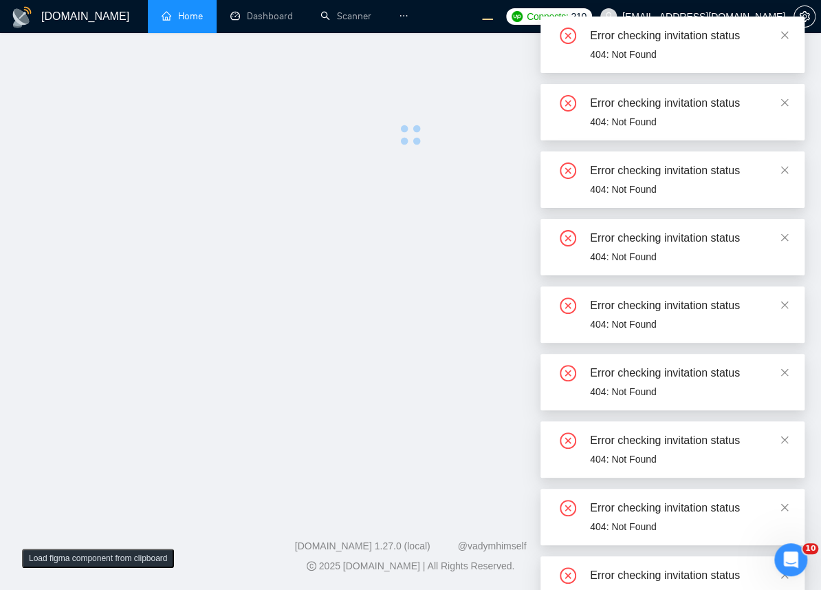
click at [779, 32] on div "Error checking invitation status" at bounding box center [689, 36] width 198 height 17
click at [781, 32] on icon "close" at bounding box center [785, 35] width 10 height 10
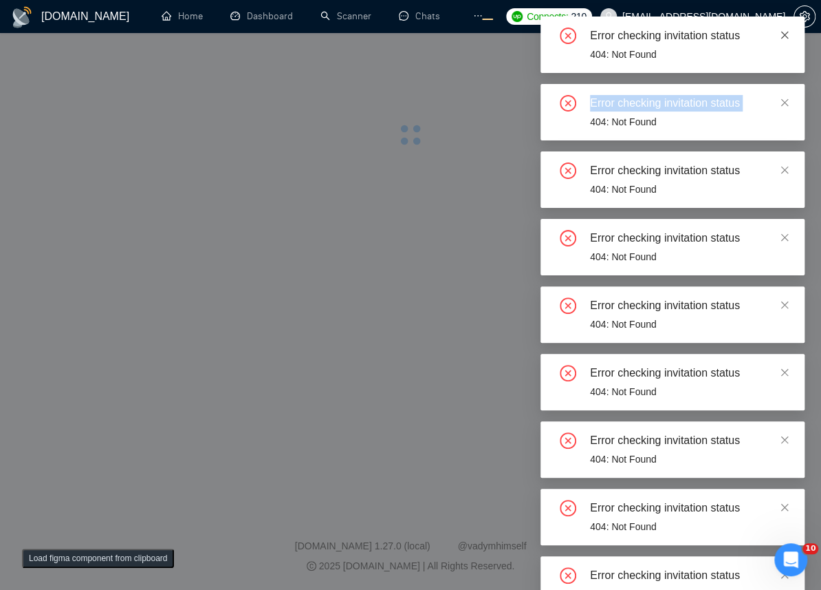
click at [784, 37] on div "Error checking invitation status 404: Not Found" at bounding box center [673, 45] width 264 height 56
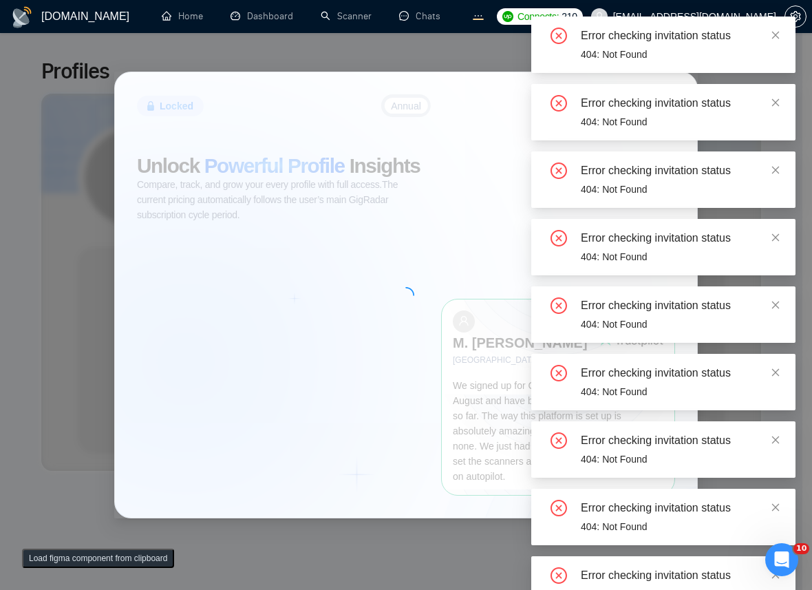
click at [784, 34] on div "Error checking invitation status 404: Not Found Error checking invitation statu…" at bounding box center [663, 348] width 264 height 663
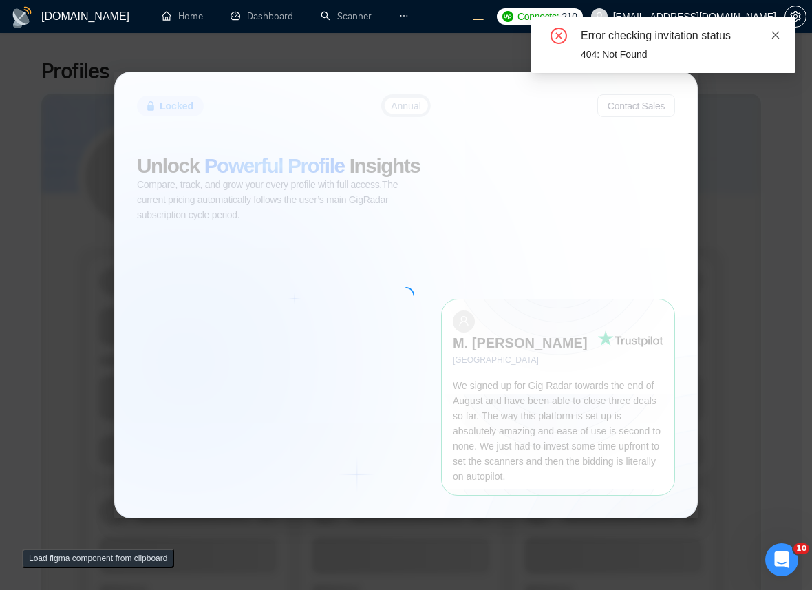
click at [777, 38] on icon "close" at bounding box center [775, 35] width 10 height 10
click at [360, 67] on div "Locked Annual Contact Sales Unlock Powerful Profile Insights Compare, track, an…" at bounding box center [406, 295] width 812 height 590
click at [779, 30] on icon "close" at bounding box center [775, 35] width 10 height 10
click at [321, 49] on div "Locked Annual Contact Sales Unlock Powerful Profile Insights Compare, track, an…" at bounding box center [406, 295] width 812 height 590
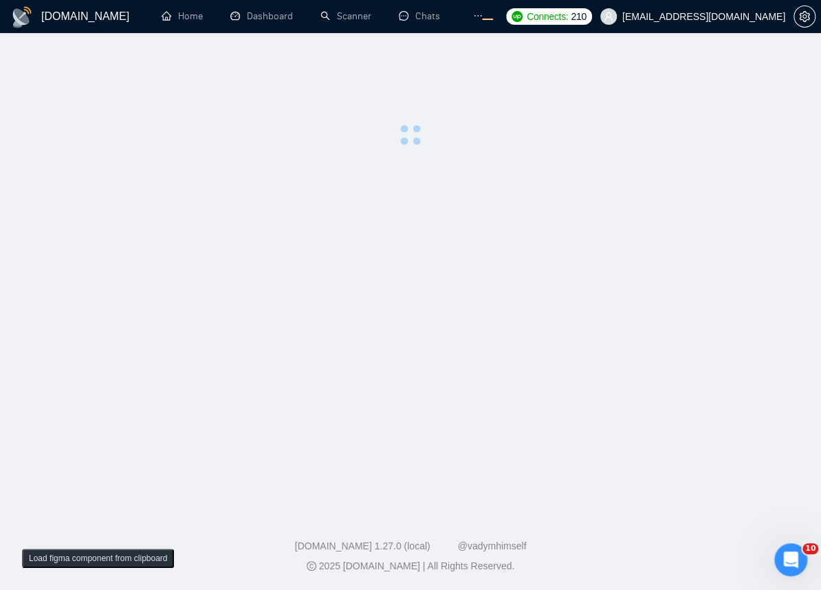
click at [712, 17] on span "[EMAIL_ADDRESS][DOMAIN_NAME]" at bounding box center [704, 17] width 163 height 0
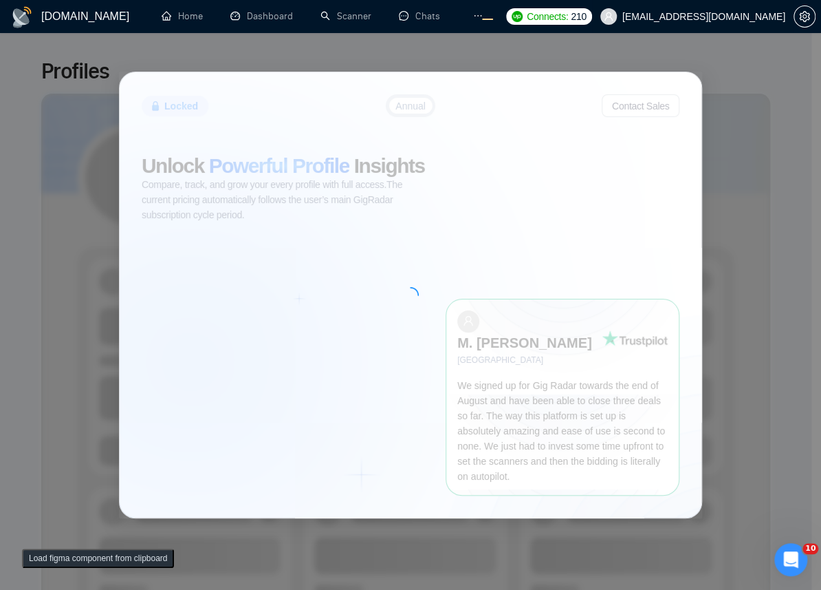
click at [766, 17] on span "[EMAIL_ADDRESS][DOMAIN_NAME]" at bounding box center [704, 17] width 163 height 0
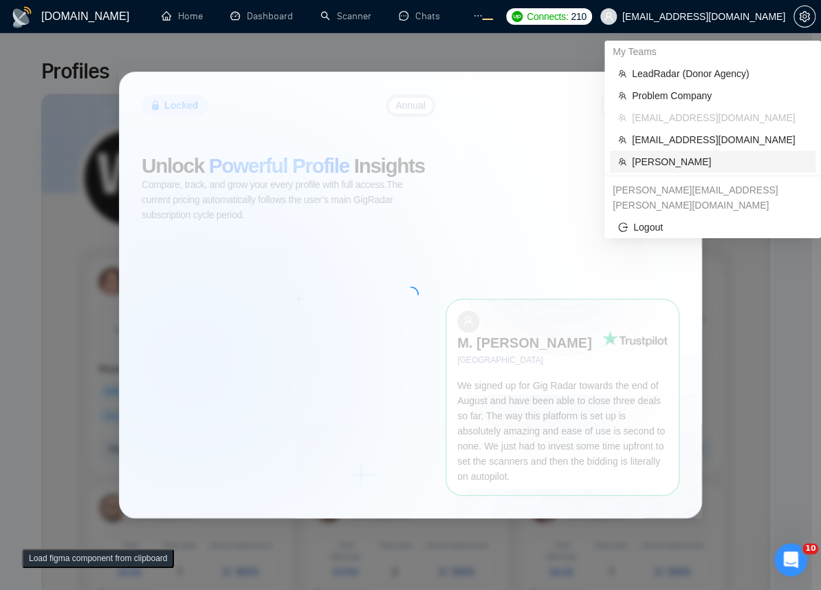
click at [689, 160] on span "Robert O'Kruk" at bounding box center [719, 161] width 175 height 15
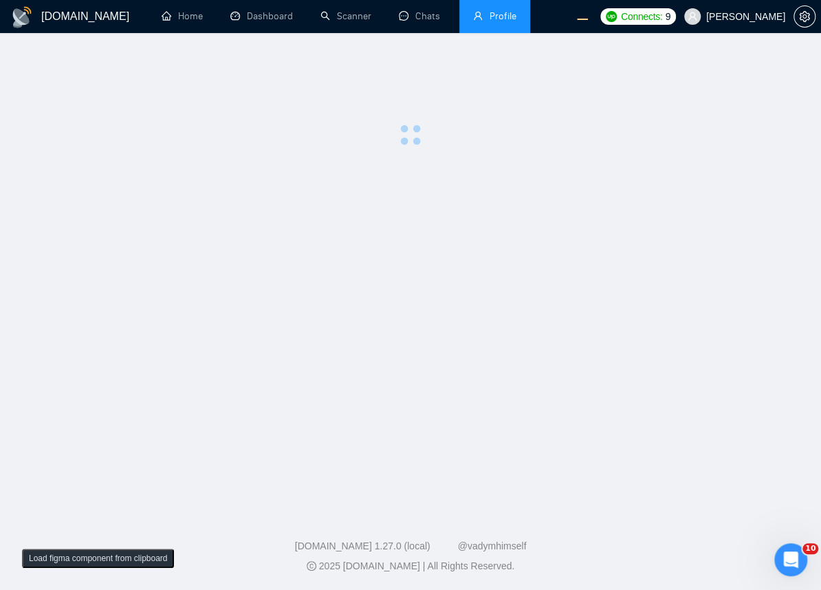
click at [323, 213] on main at bounding box center [410, 269] width 777 height 429
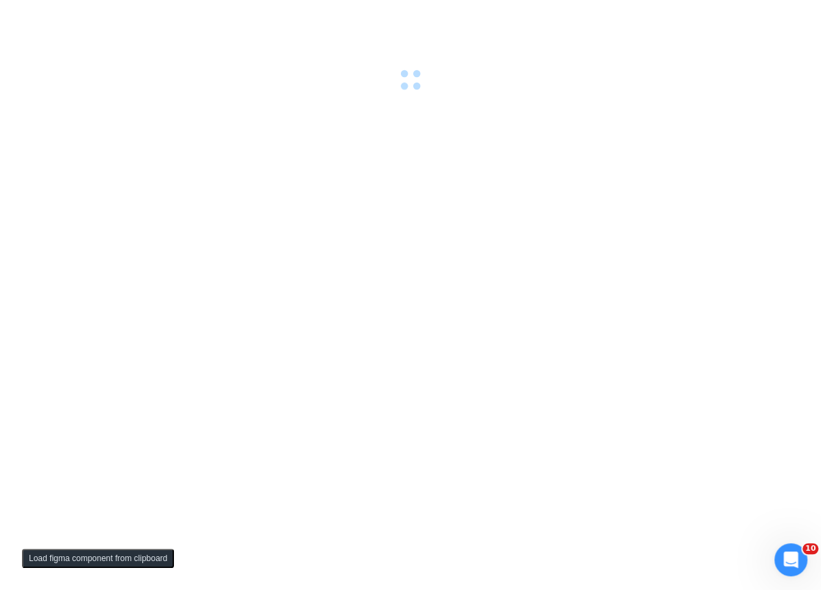
click at [523, 152] on div at bounding box center [410, 295] width 821 height 590
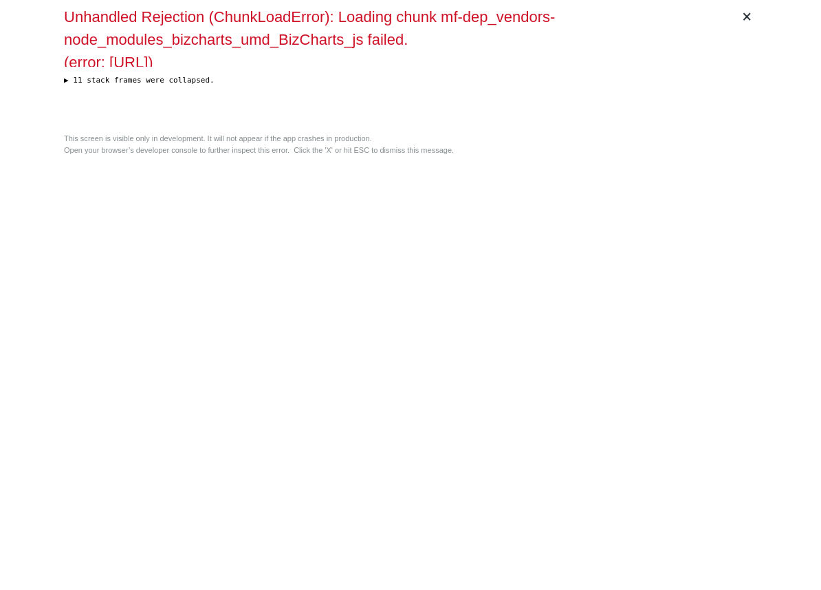
click at [461, 224] on div "× Unhandled Rejection (ChunkLoadError): Loading chunk mf-dep_vendors-node_modul…" at bounding box center [410, 295] width 704 height 590
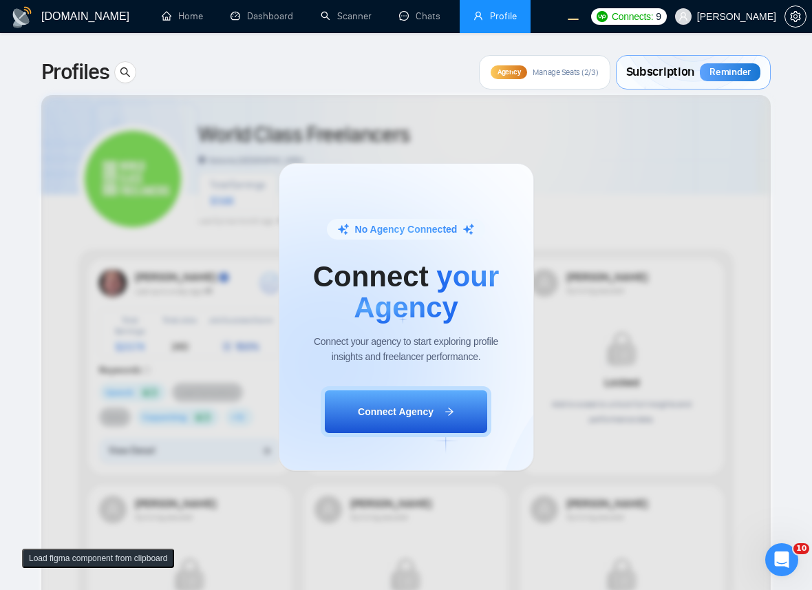
click at [659, 249] on div "No Agency Connected Connect your Agency Connect your agency to start exploring …" at bounding box center [406, 316] width 812 height 545
click at [578, 237] on div "No Agency Connected Connect your Agency Connect your agency to start exploring …" at bounding box center [406, 316] width 812 height 545
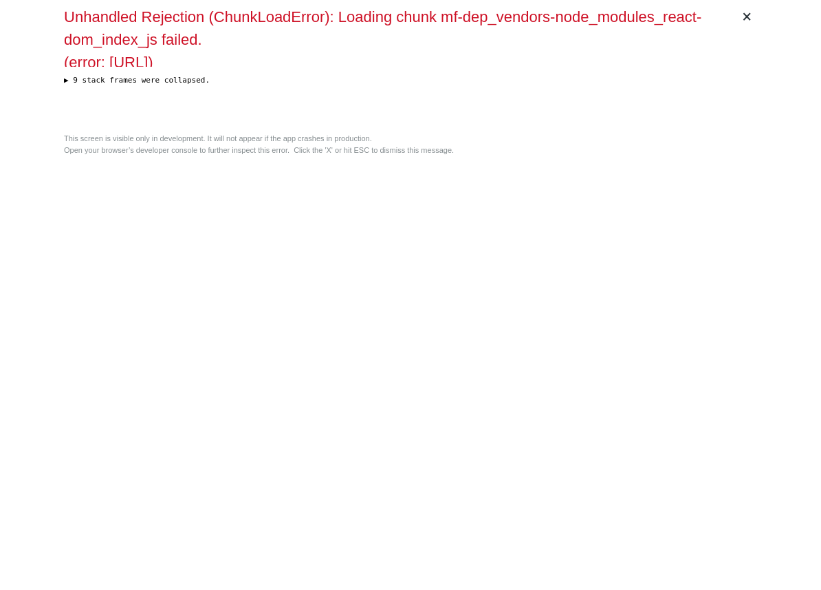
click at [368, 240] on div "× Unhandled Rejection (ChunkLoadError): Loading chunk mf-dep_vendors-node_modul…" at bounding box center [410, 295] width 704 height 590
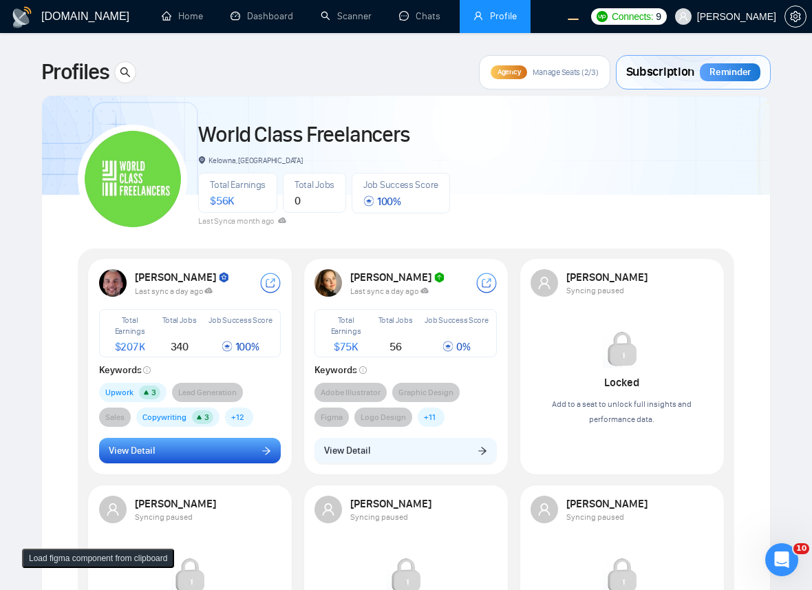
click at [212, 450] on button "View Detail" at bounding box center [190, 450] width 182 height 26
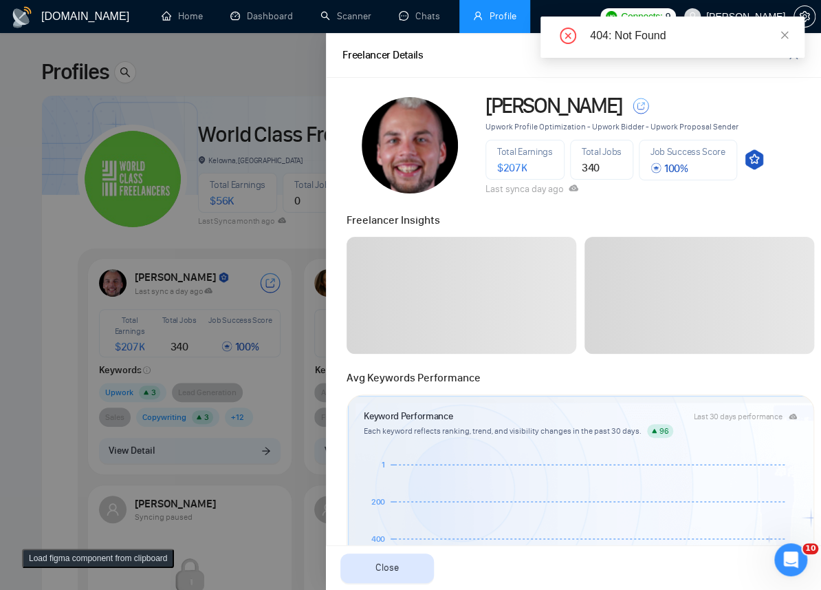
scroll to position [525, 0]
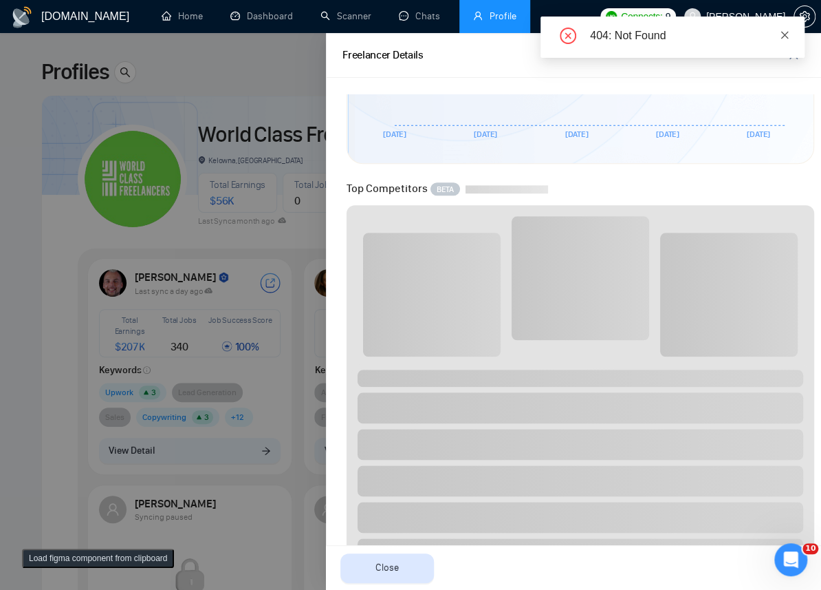
click at [785, 30] on icon "close" at bounding box center [785, 35] width 10 height 10
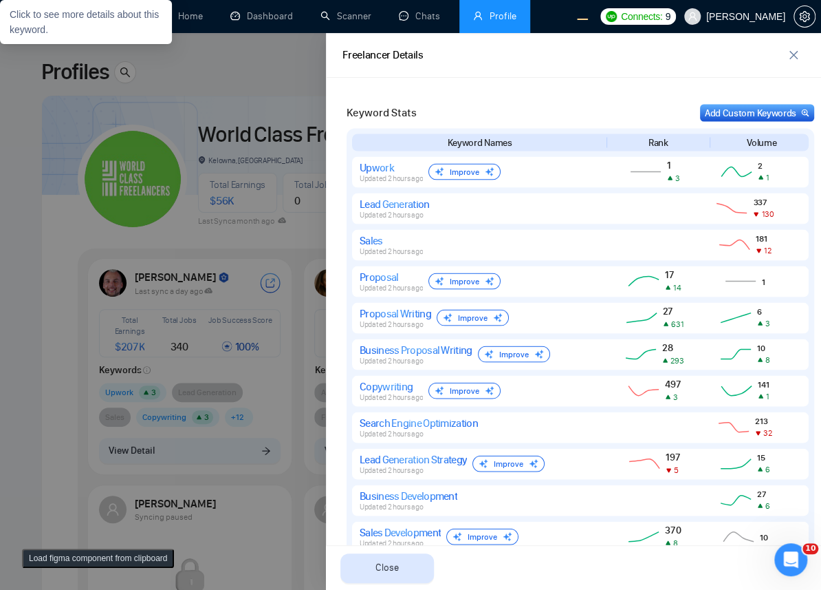
scroll to position [1504, 0]
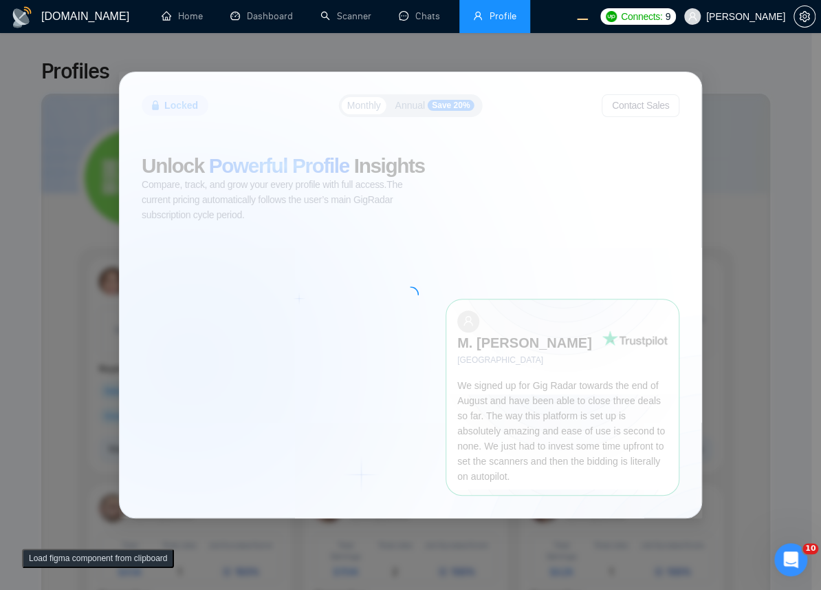
click at [755, 211] on div "Locked Monthly Annual Save 20% Contact Sales Unlock Powerful Profile Insights C…" at bounding box center [410, 295] width 821 height 590
click at [574, 273] on div at bounding box center [411, 294] width 582 height 445
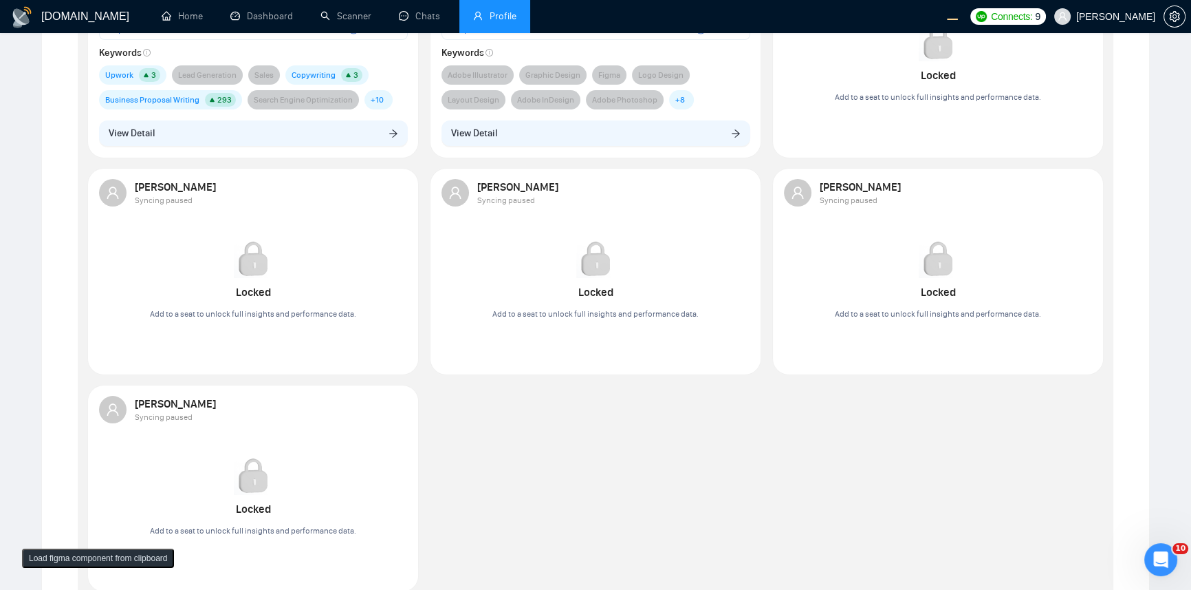
scroll to position [225, 0]
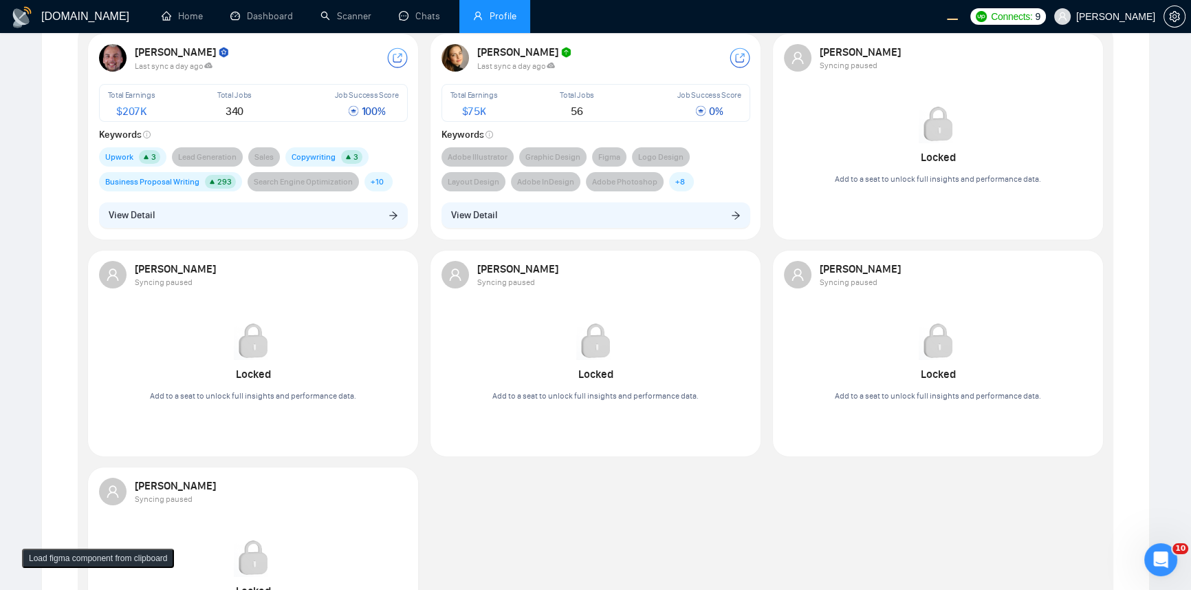
click at [528, 369] on div "Locked Add to a seat to unlock full insights and performance data." at bounding box center [596, 362] width 206 height 82
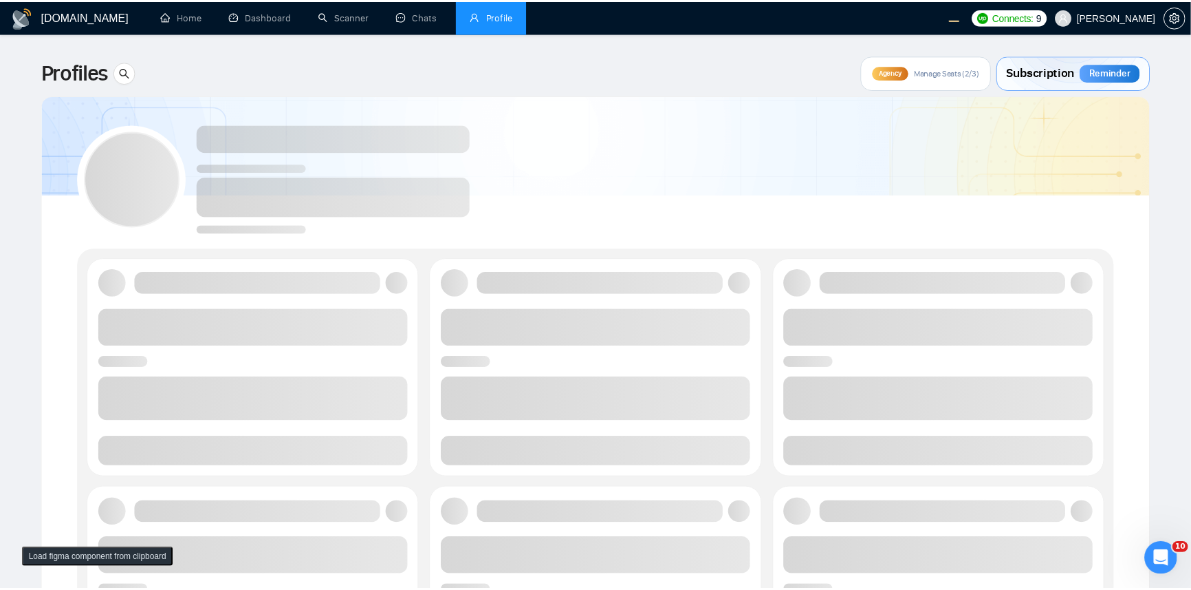
scroll to position [225, 0]
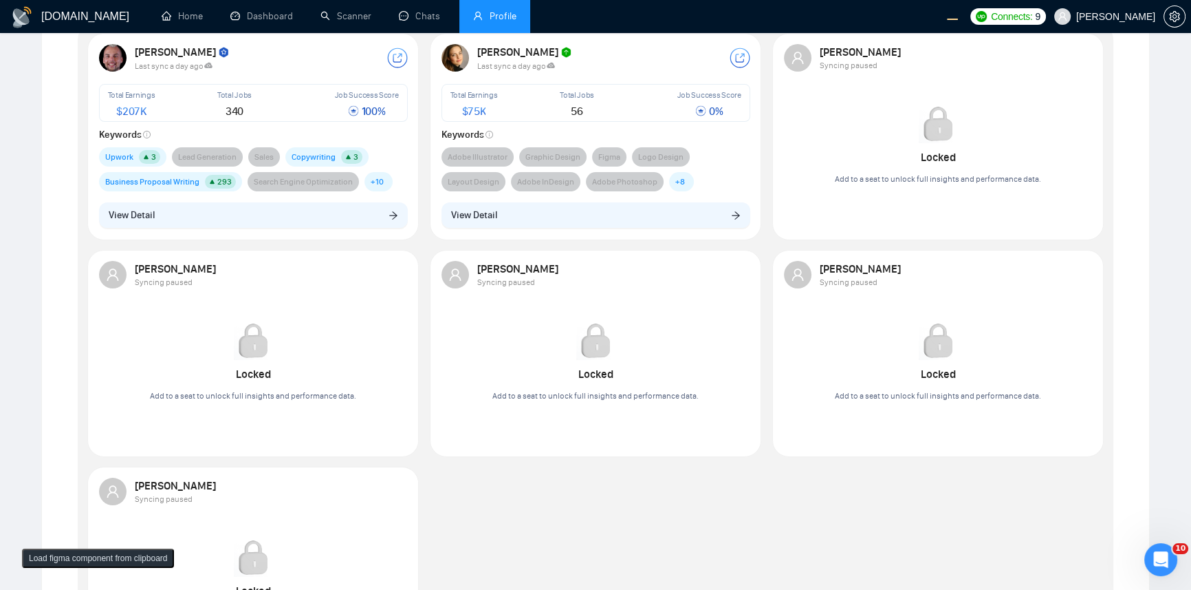
click at [601, 490] on div "Robert O'Kruk Last sync a day ago Total Earnings $ 207K Total Jobs 340 Job Succ…" at bounding box center [596, 358] width 1028 height 650
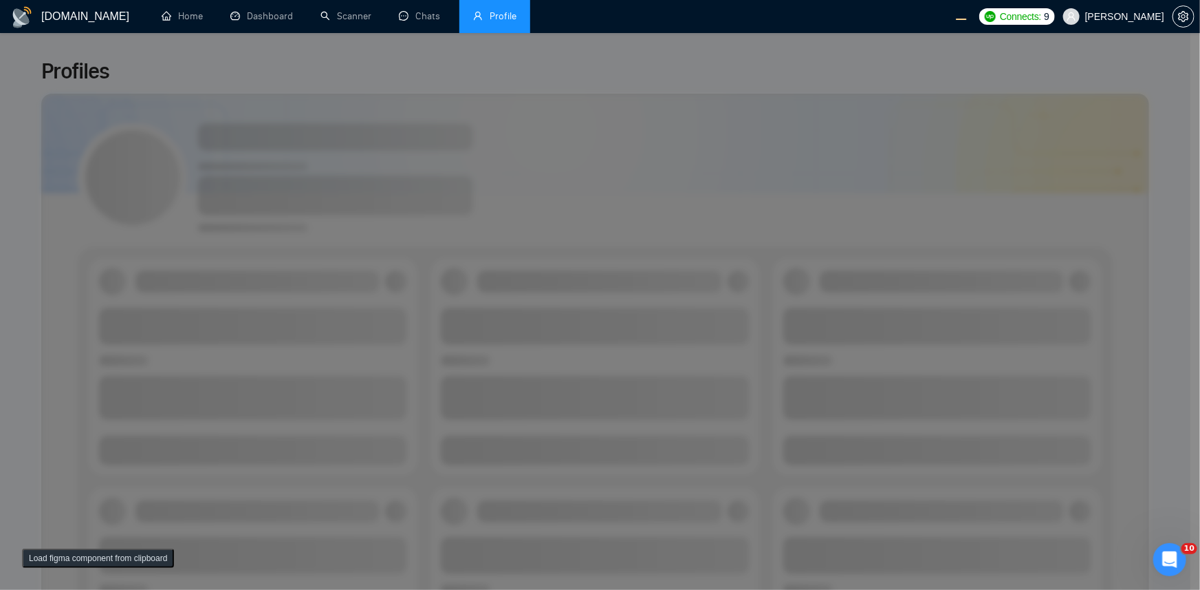
scroll to position [223, 0]
